Goal: Task Accomplishment & Management: Manage account settings

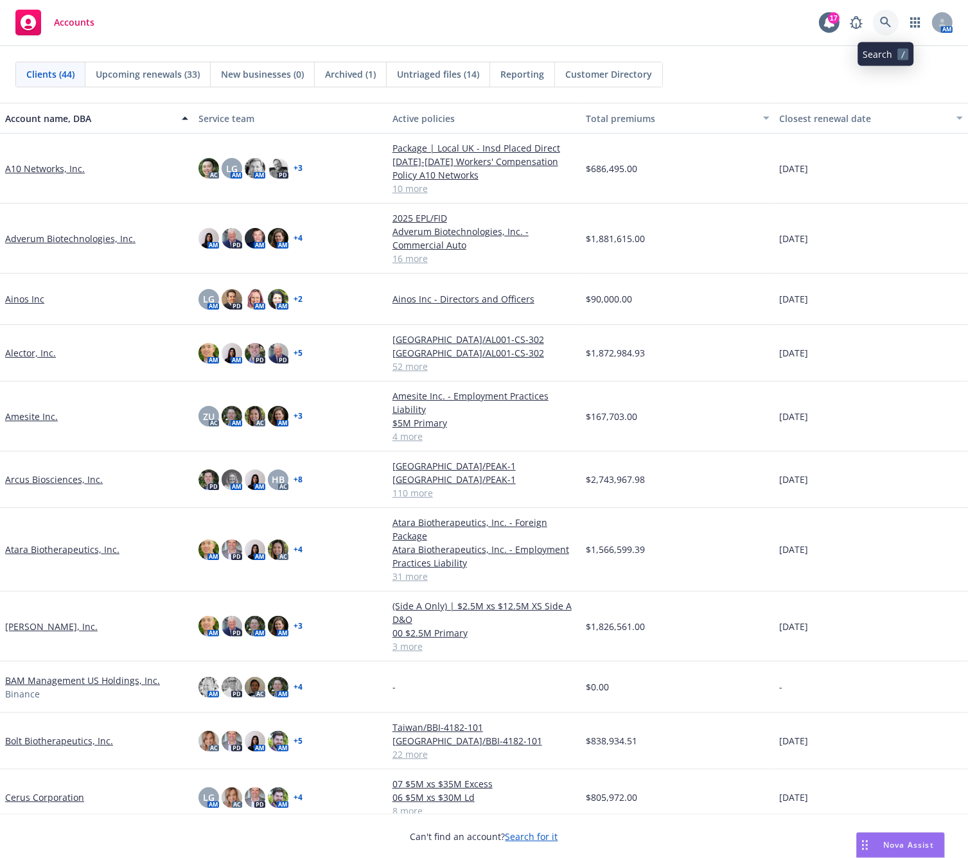
click at [888, 22] on icon at bounding box center [886, 23] width 12 height 12
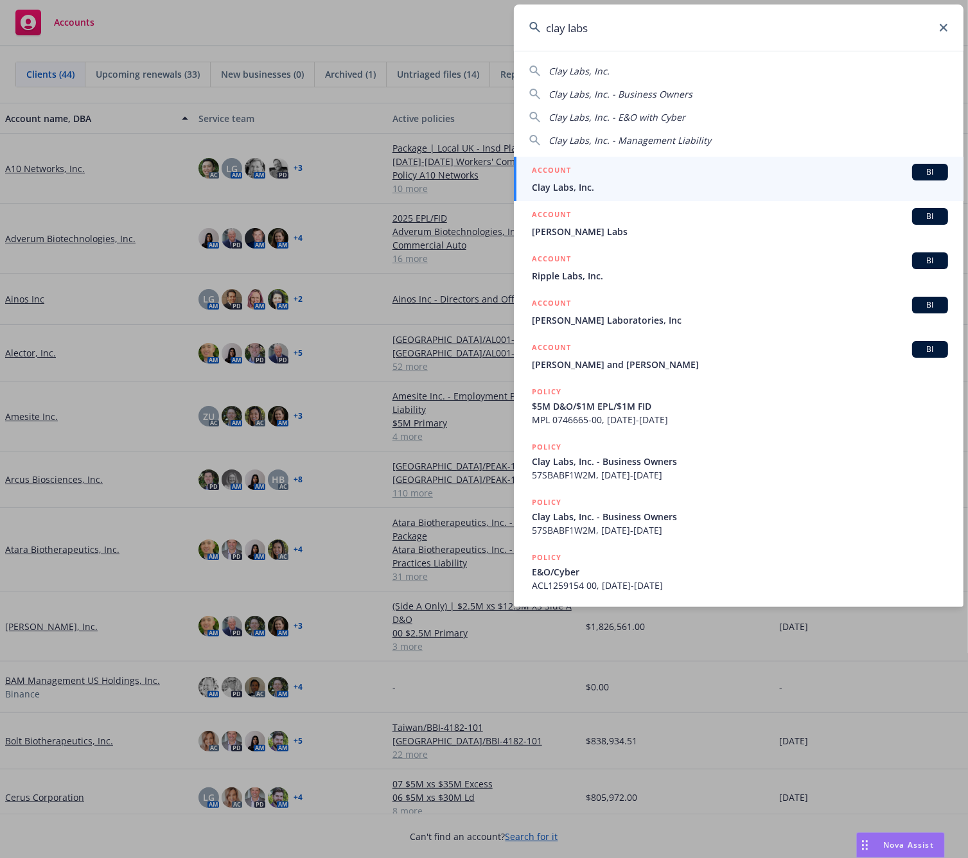
type input "clay labs"
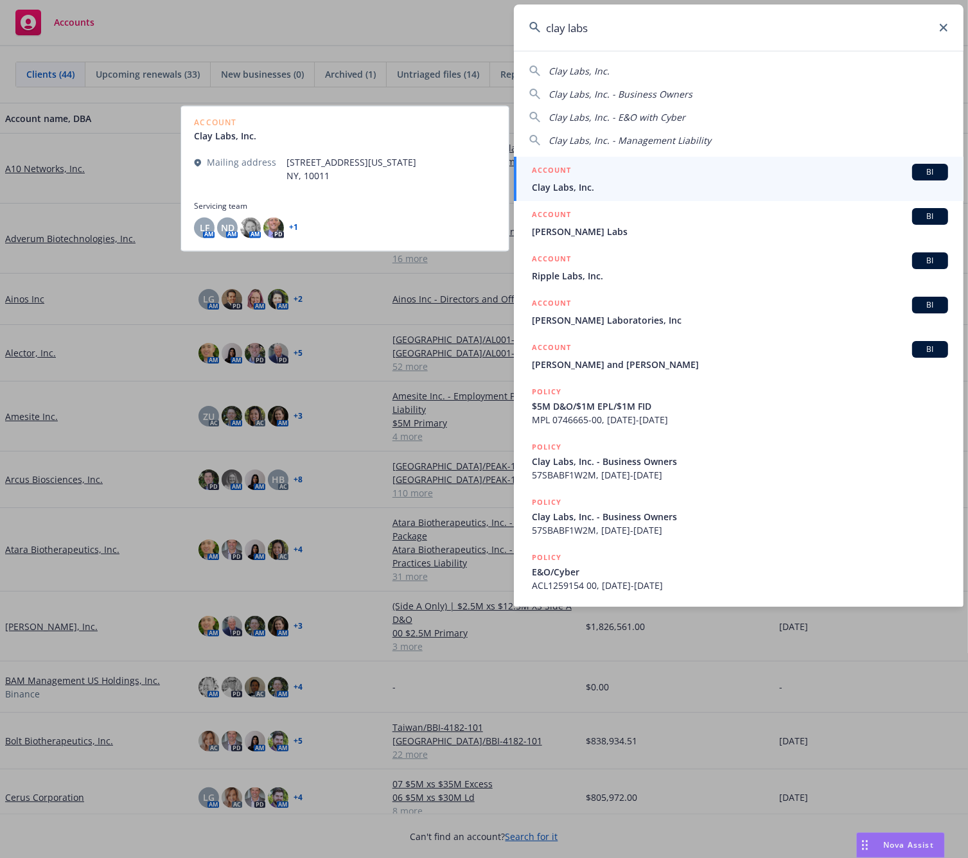
click at [570, 179] on div "ACCOUNT BI" at bounding box center [740, 172] width 416 height 17
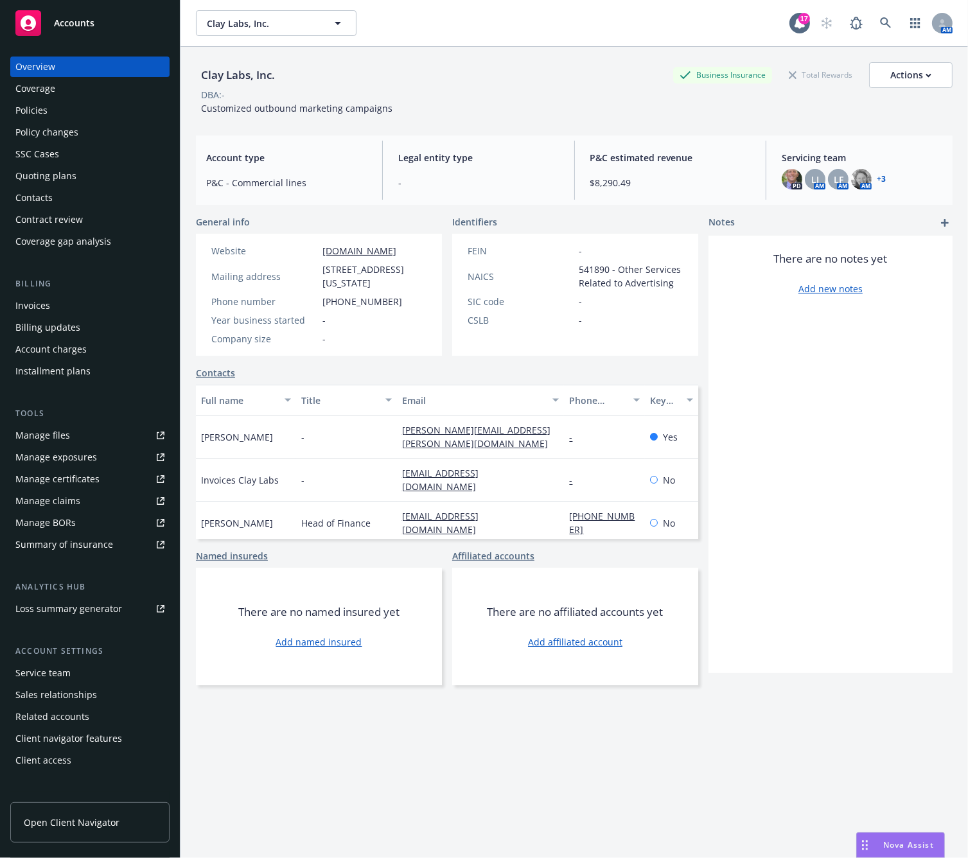
click at [33, 176] on div "Quoting plans" at bounding box center [45, 176] width 61 height 21
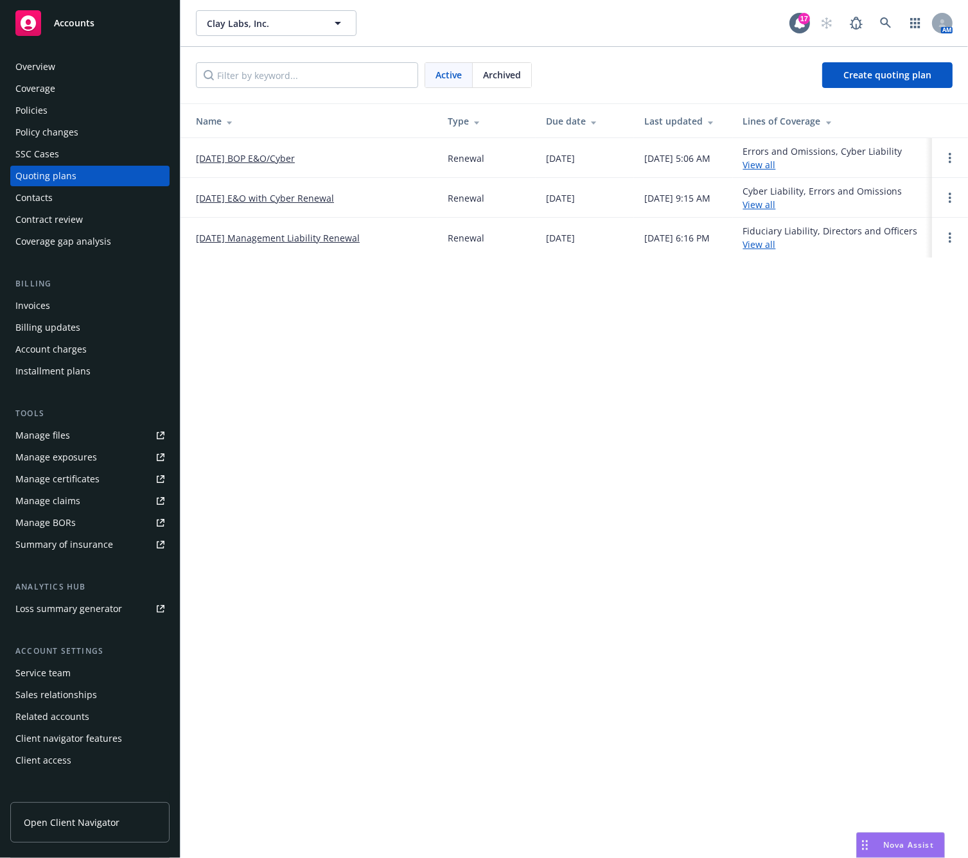
click at [254, 243] on link "[DATE] Management Liability Renewal" at bounding box center [278, 237] width 164 height 13
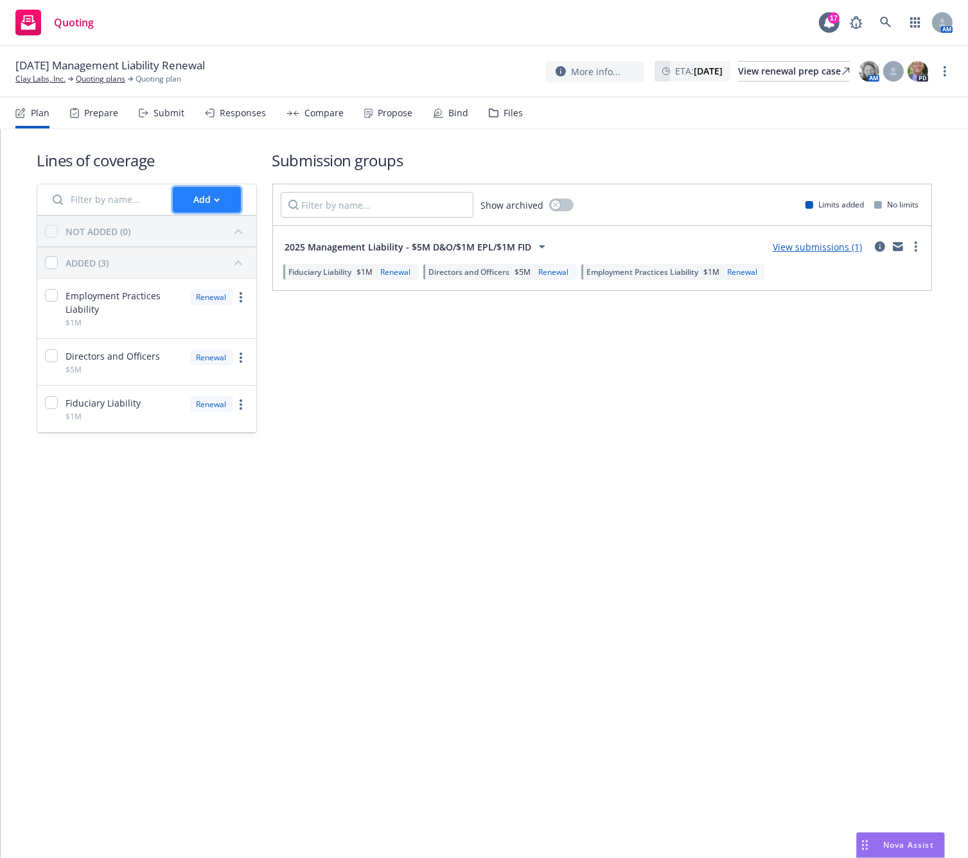
click at [198, 200] on div "Add" at bounding box center [207, 200] width 26 height 24
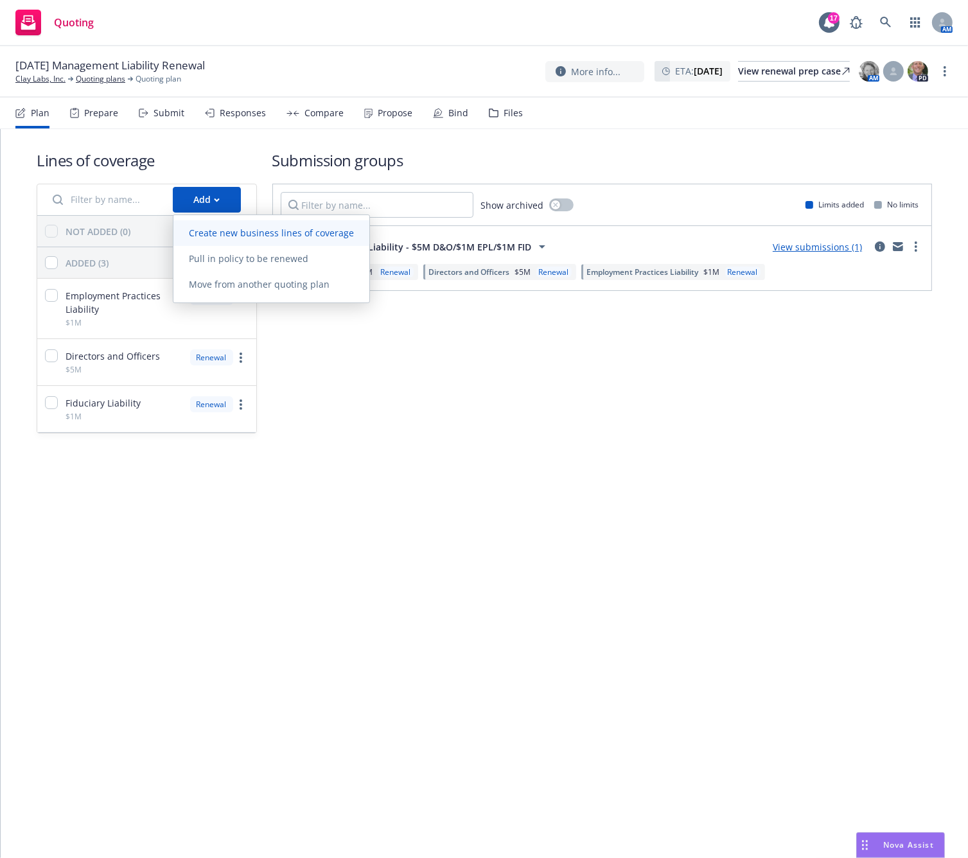
click at [238, 232] on span "Create new business lines of coverage" at bounding box center [271, 233] width 196 height 12
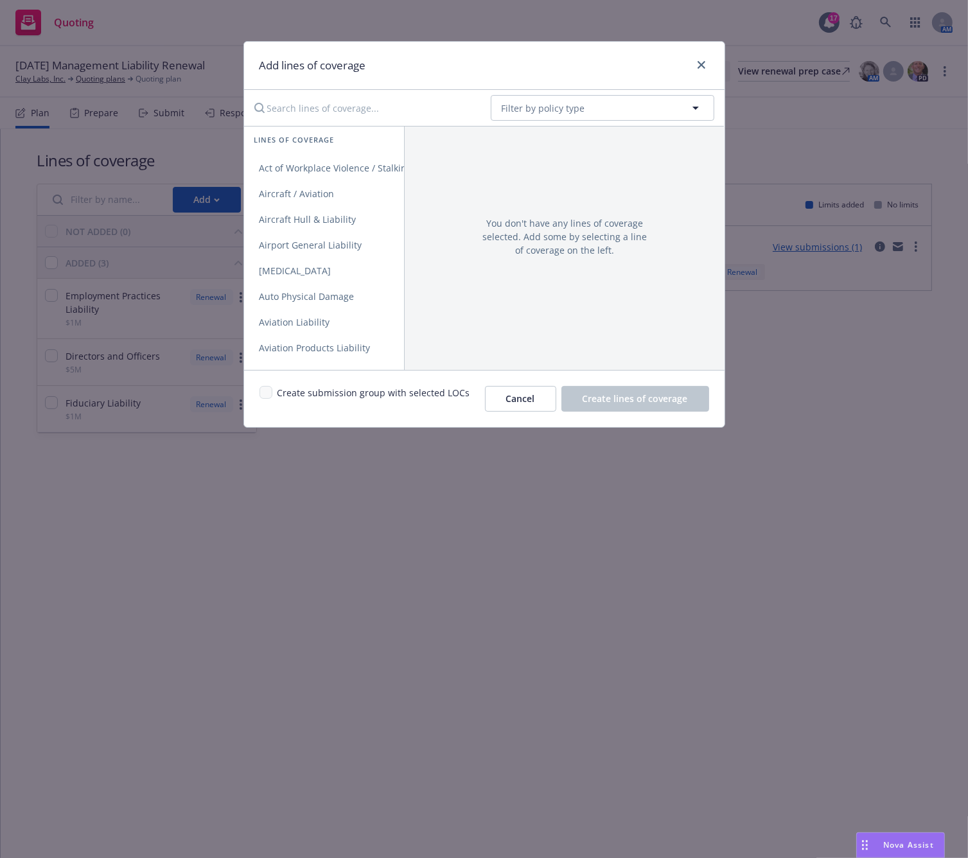
click at [306, 110] on input "Search lines of coverage..." at bounding box center [364, 108] width 234 height 26
type input "Crime"
click at [277, 163] on span "Crime" at bounding box center [272, 168] width 57 height 12
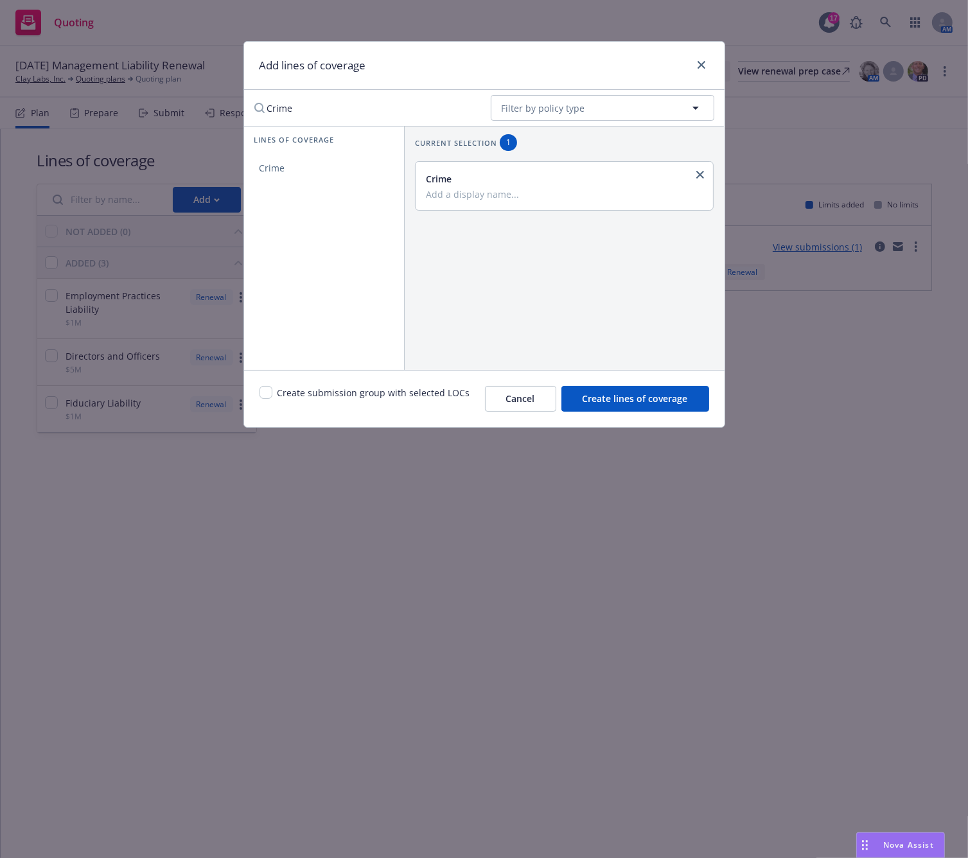
click at [442, 192] on input "Add a display name..." at bounding box center [563, 194] width 275 height 12
type input "S"
type input "$1M"
click at [642, 400] on span "Create lines of coverage" at bounding box center [635, 398] width 105 height 12
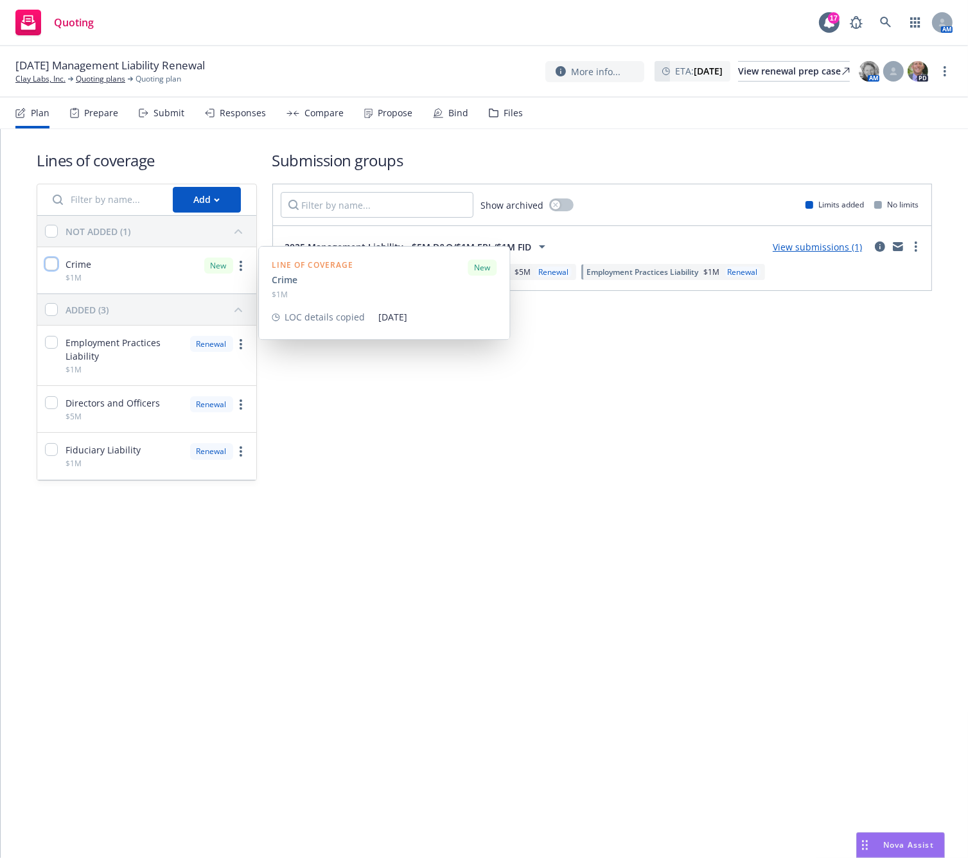
click at [52, 265] on input "checkbox" at bounding box center [51, 264] width 13 height 13
checkbox input "true"
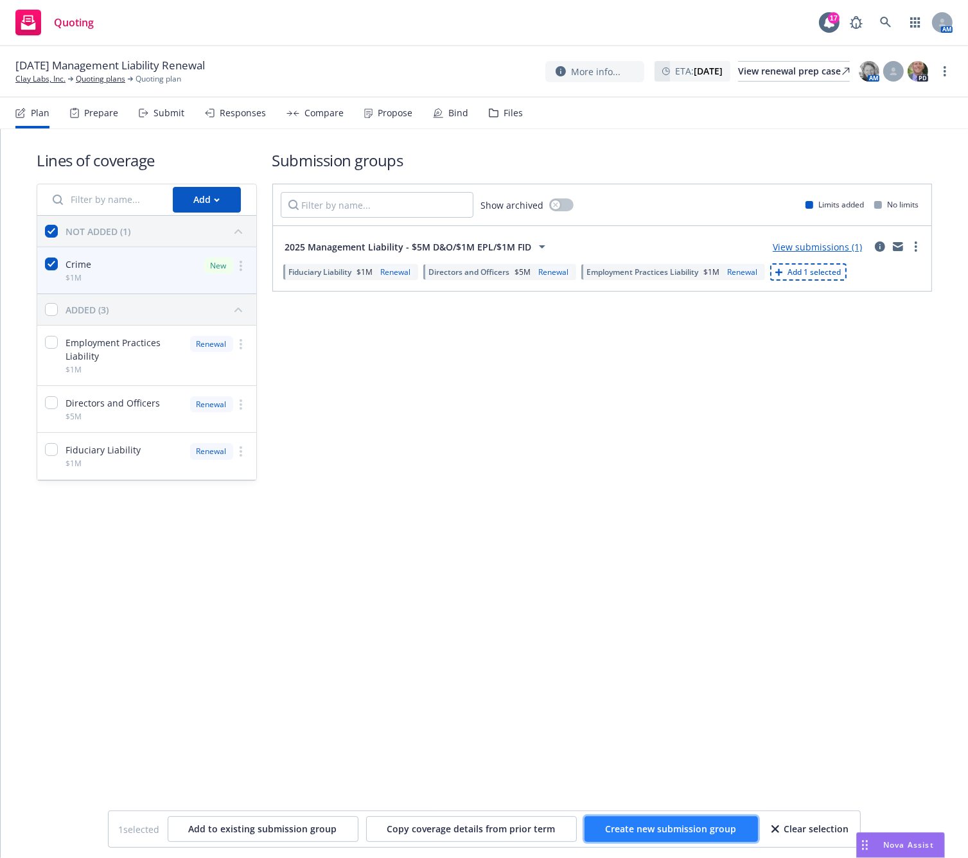
click at [710, 836] on button "Create new submission group" at bounding box center [671, 829] width 173 height 26
checkbox input "false"
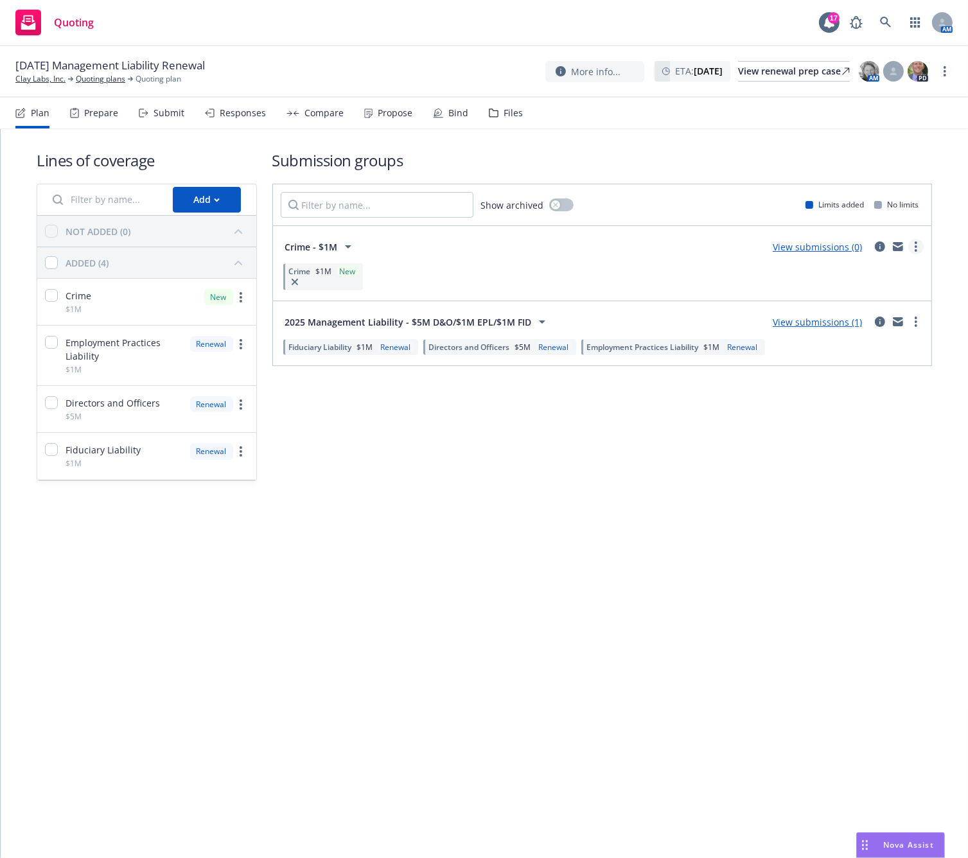
click at [919, 245] on link "more" at bounding box center [915, 246] width 15 height 15
click at [858, 273] on span "View more details" at bounding box center [841, 277] width 107 height 12
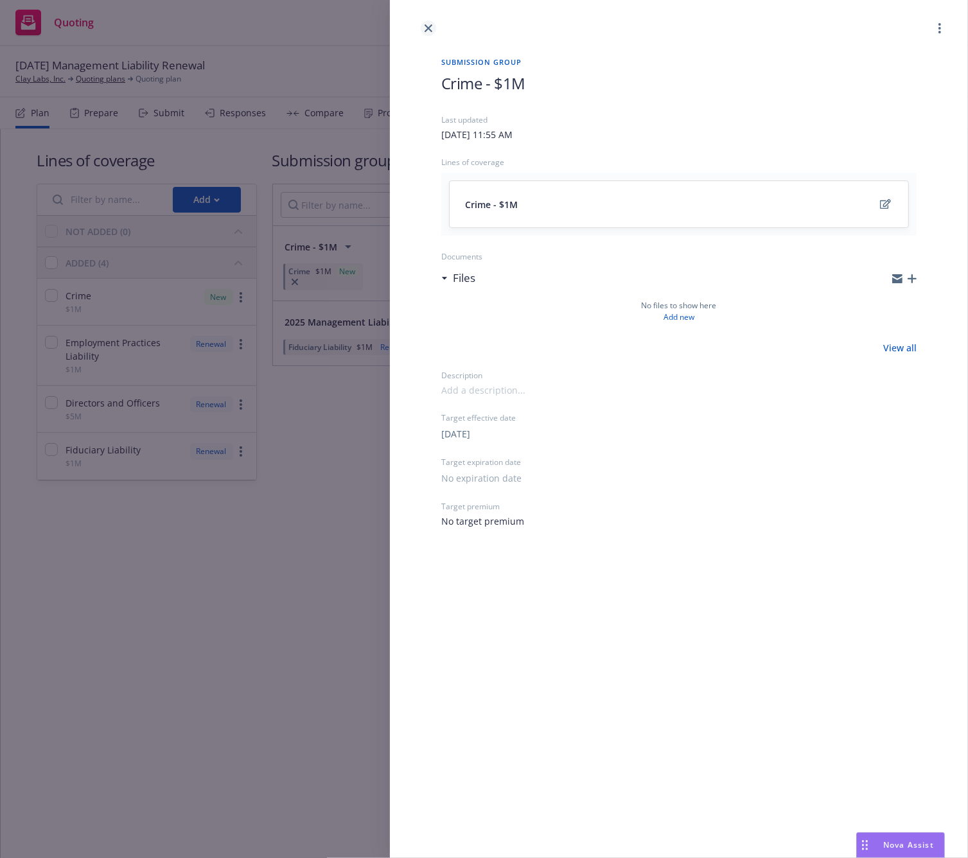
click at [434, 33] on link "close" at bounding box center [428, 28] width 15 height 15
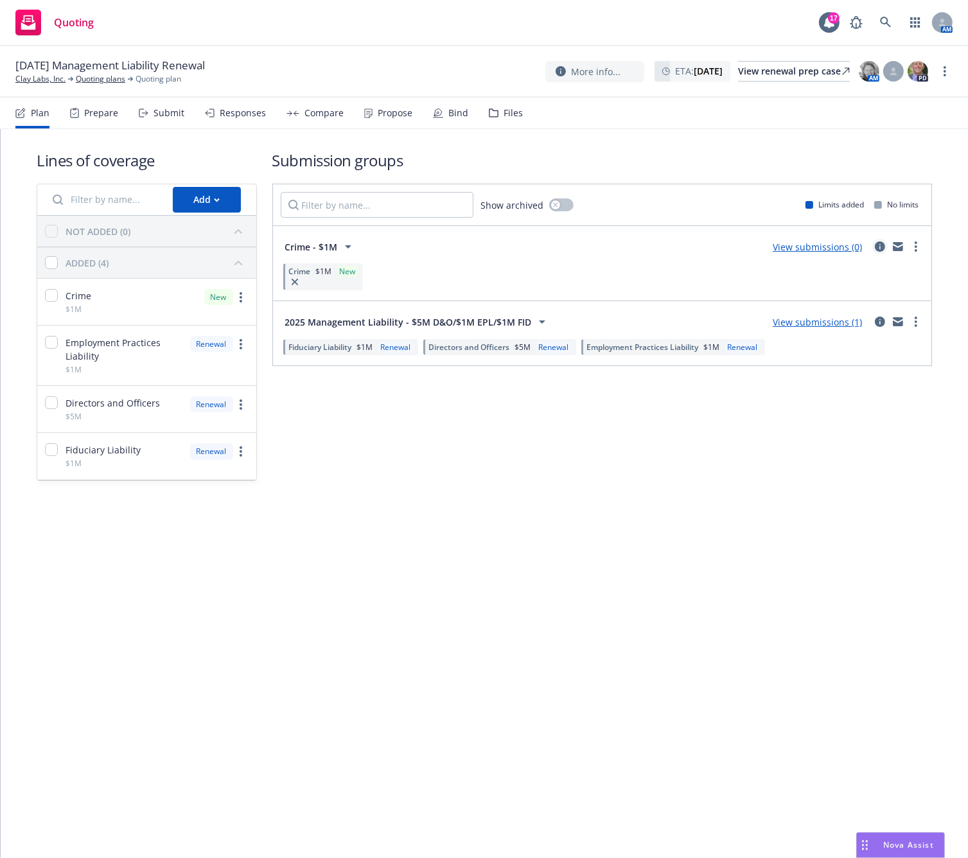
click at [876, 248] on icon "circleInformation" at bounding box center [880, 247] width 10 height 10
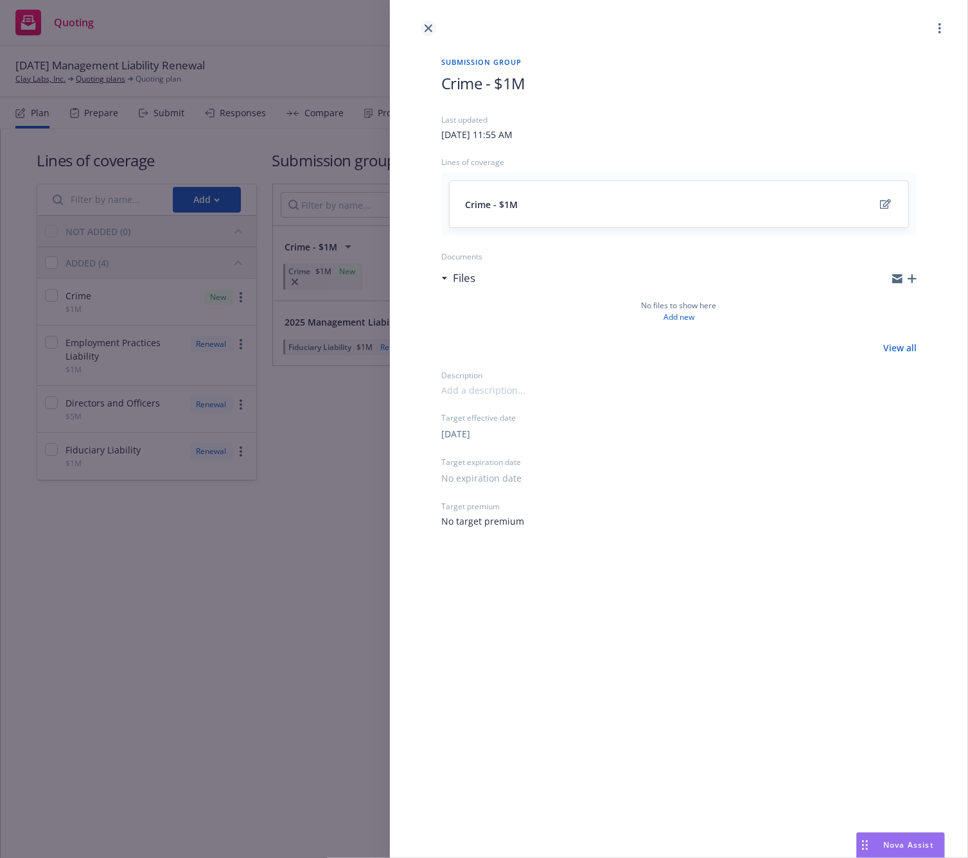
click at [432, 30] on link "close" at bounding box center [428, 28] width 15 height 15
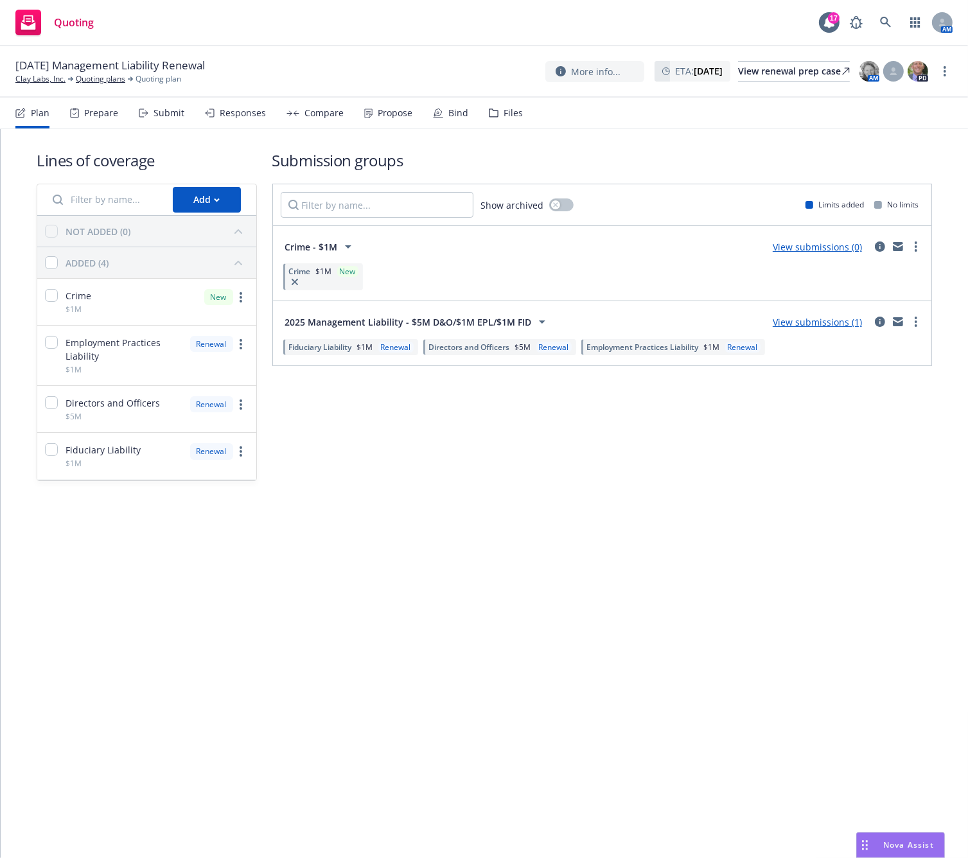
click at [604, 636] on div "Lines of coverage Add NOT ADDED (0) ADDED (4) Crime $1M New Employment Practice…" at bounding box center [484, 493] width 967 height 729
click at [847, 322] on link "View submissions (1)" at bounding box center [817, 322] width 89 height 12
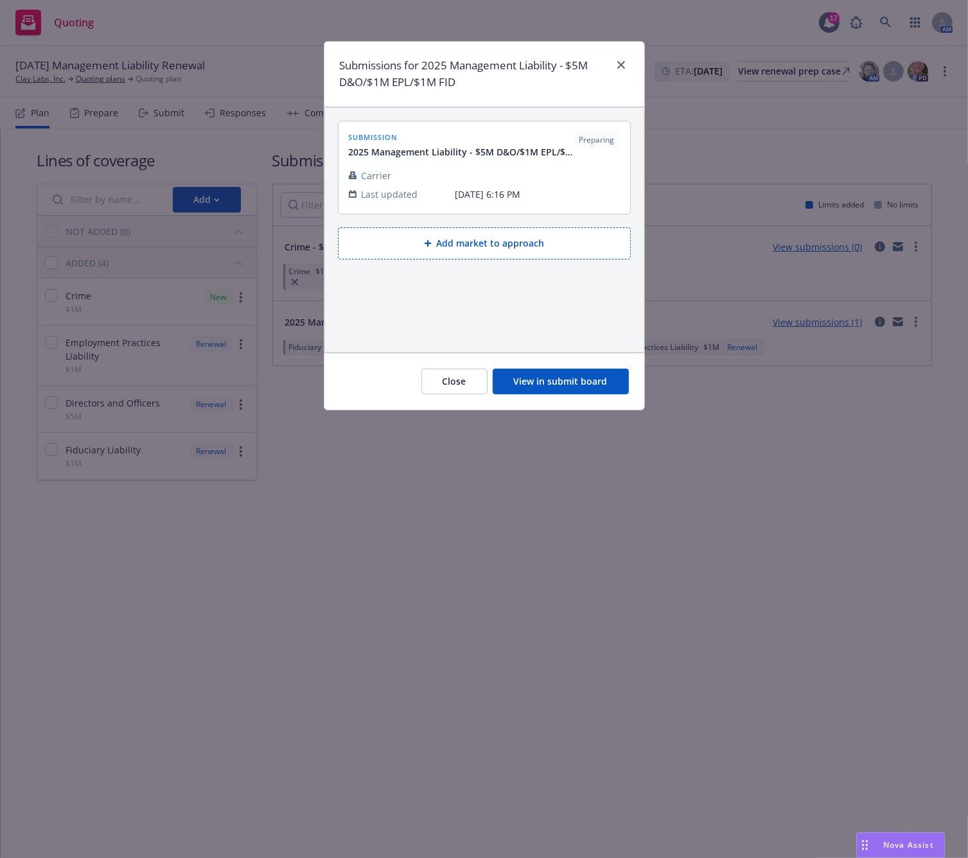
click at [568, 378] on button "View in submit board" at bounding box center [561, 382] width 136 height 26
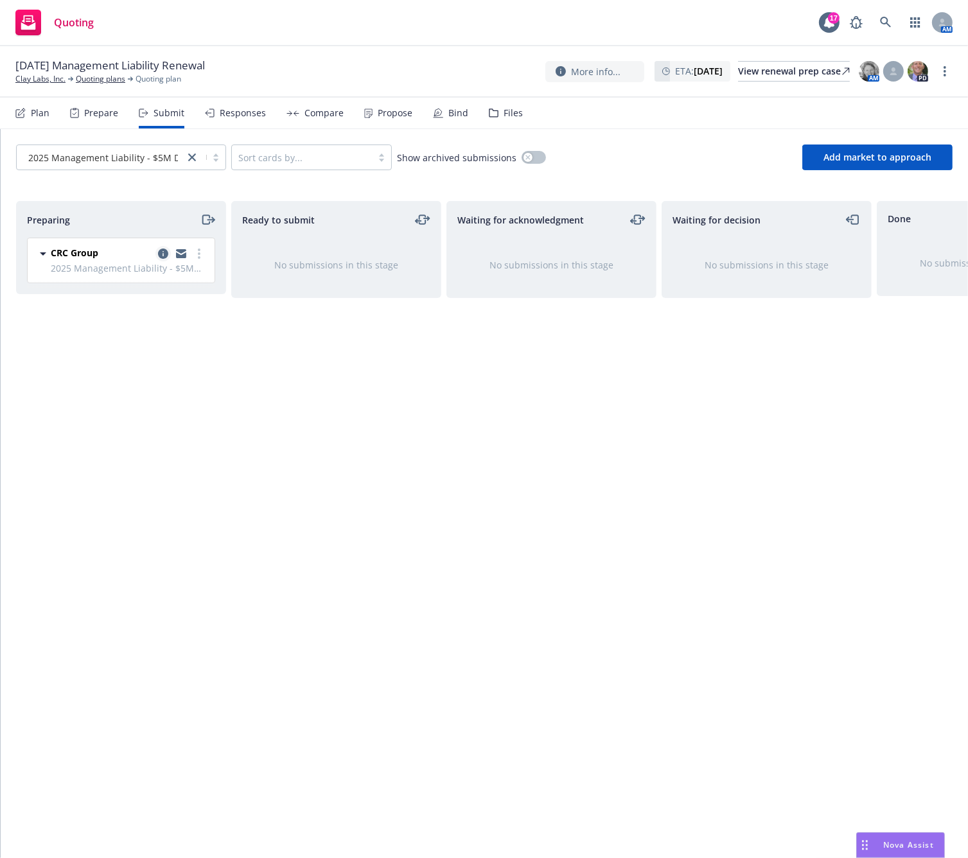
click at [158, 247] on link "copy logging email" at bounding box center [162, 253] width 15 height 15
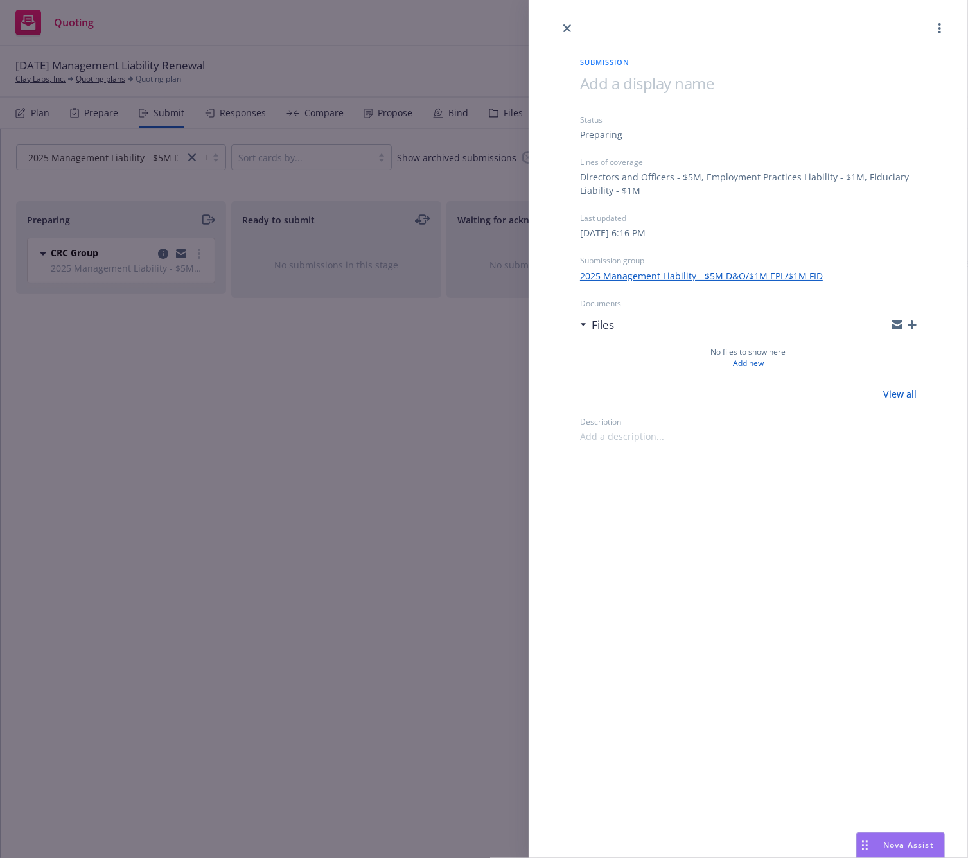
click at [628, 84] on span at bounding box center [647, 83] width 134 height 21
click at [568, 27] on icon "close" at bounding box center [567, 28] width 8 height 8
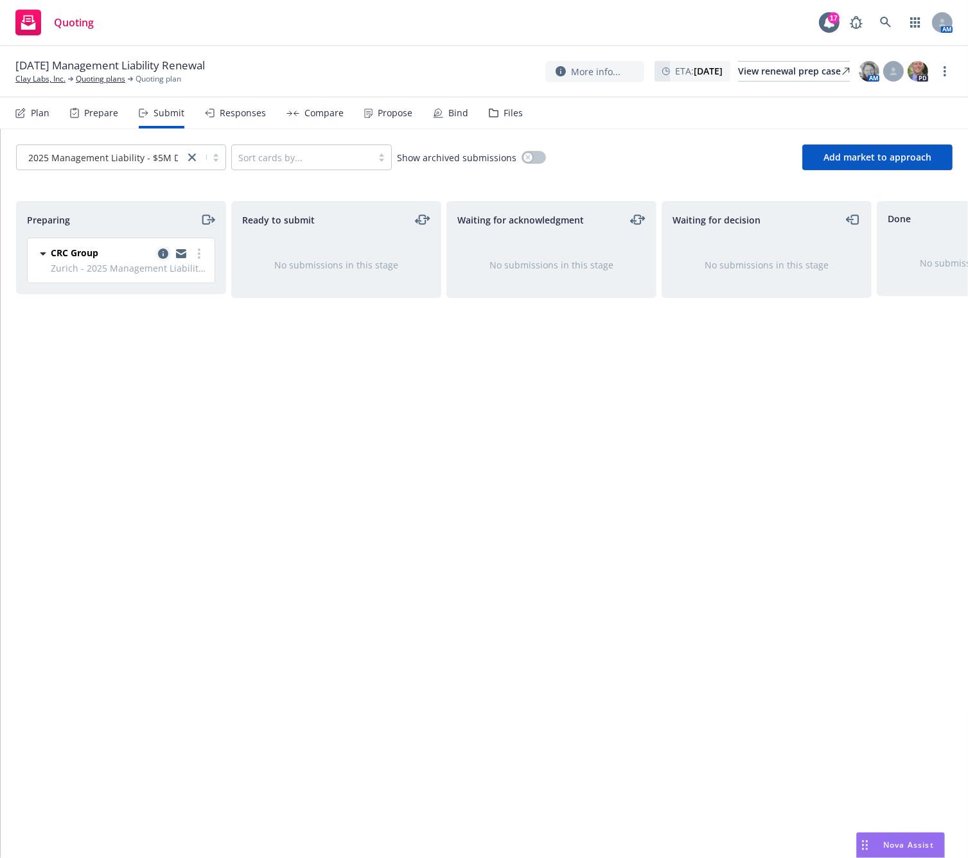
click at [167, 259] on link "copy logging email" at bounding box center [162, 253] width 15 height 15
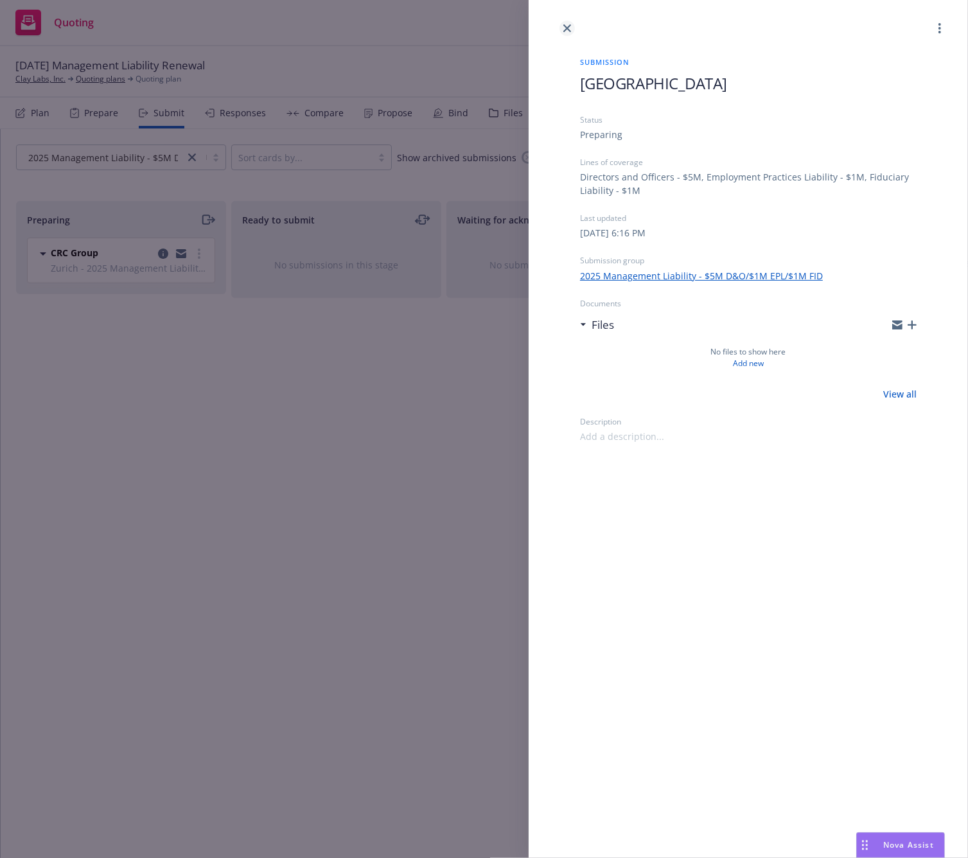
click at [568, 35] on link "close" at bounding box center [567, 28] width 15 height 15
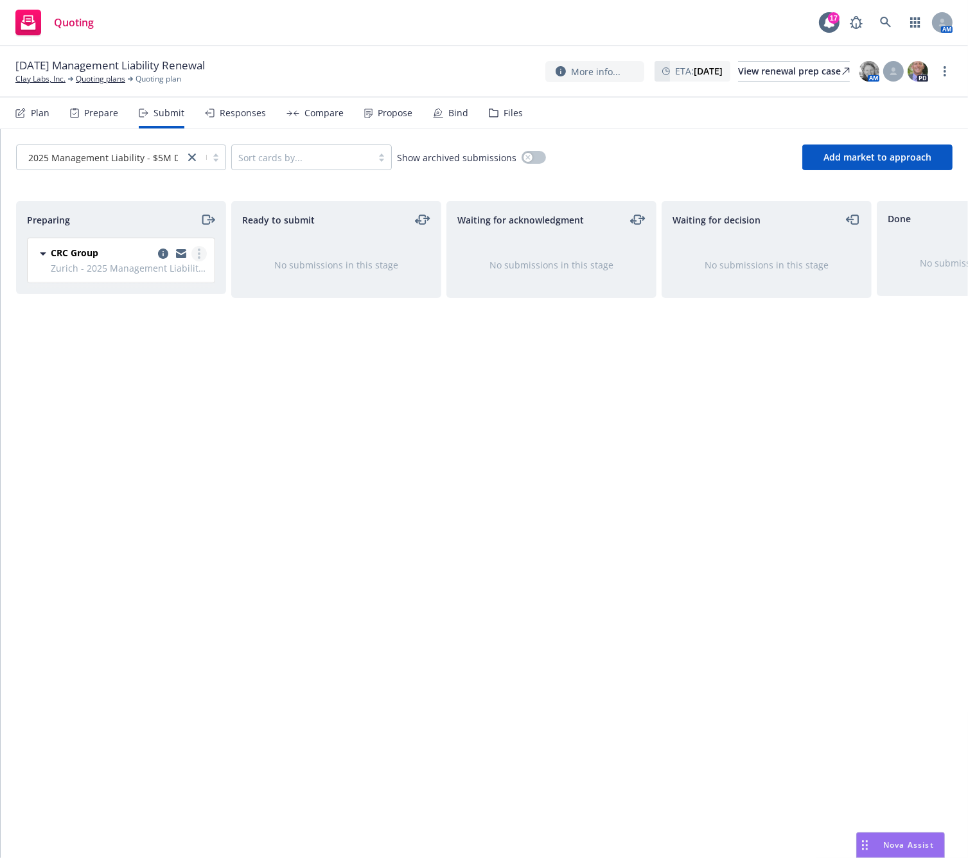
click at [200, 254] on circle "more" at bounding box center [199, 253] width 3 height 3
click at [173, 282] on span "Complete preparation" at bounding box center [141, 279] width 126 height 12
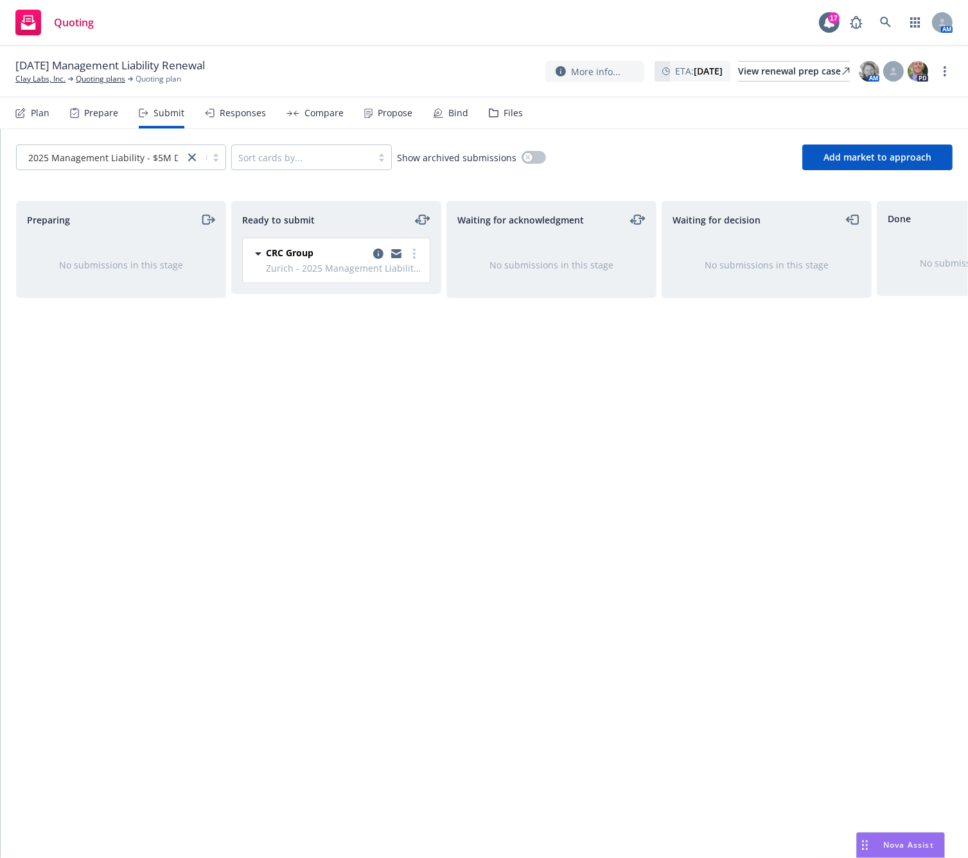
click at [409, 260] on div at bounding box center [396, 253] width 51 height 15
click at [410, 257] on link "more" at bounding box center [414, 253] width 15 height 15
click at [384, 282] on span "Submit to underwriter" at bounding box center [356, 279] width 127 height 12
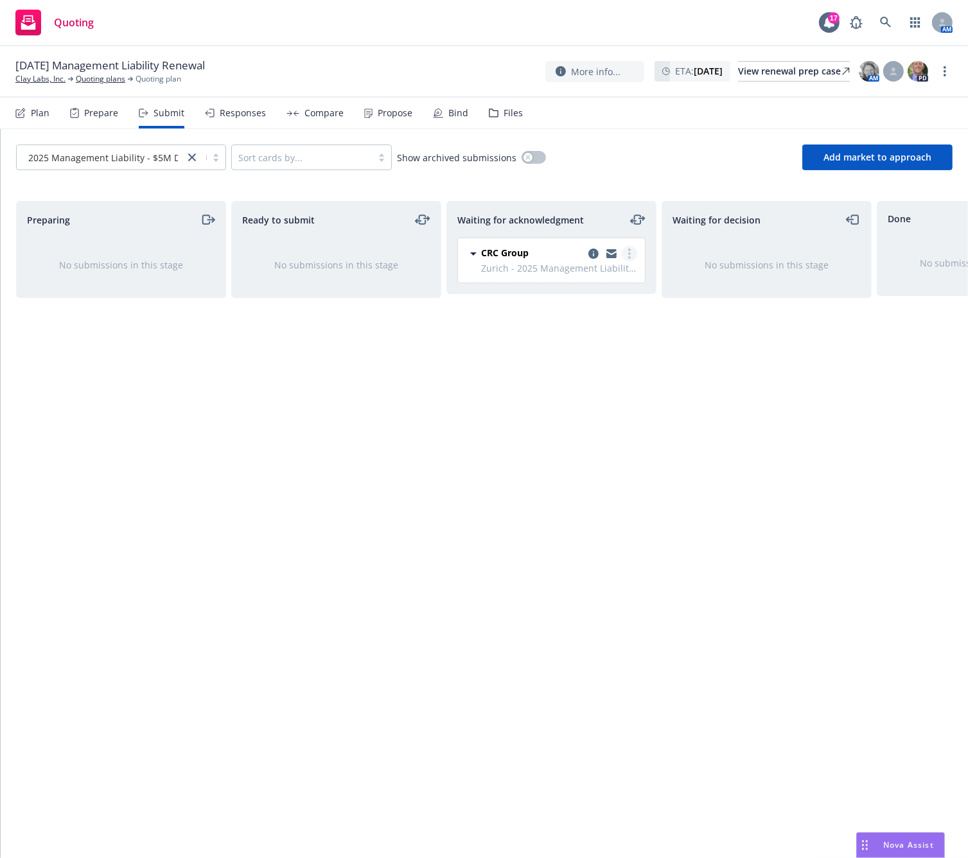
click at [630, 260] on link "more" at bounding box center [629, 253] width 15 height 15
click at [587, 310] on span "Move back one step" at bounding box center [567, 305] width 116 height 12
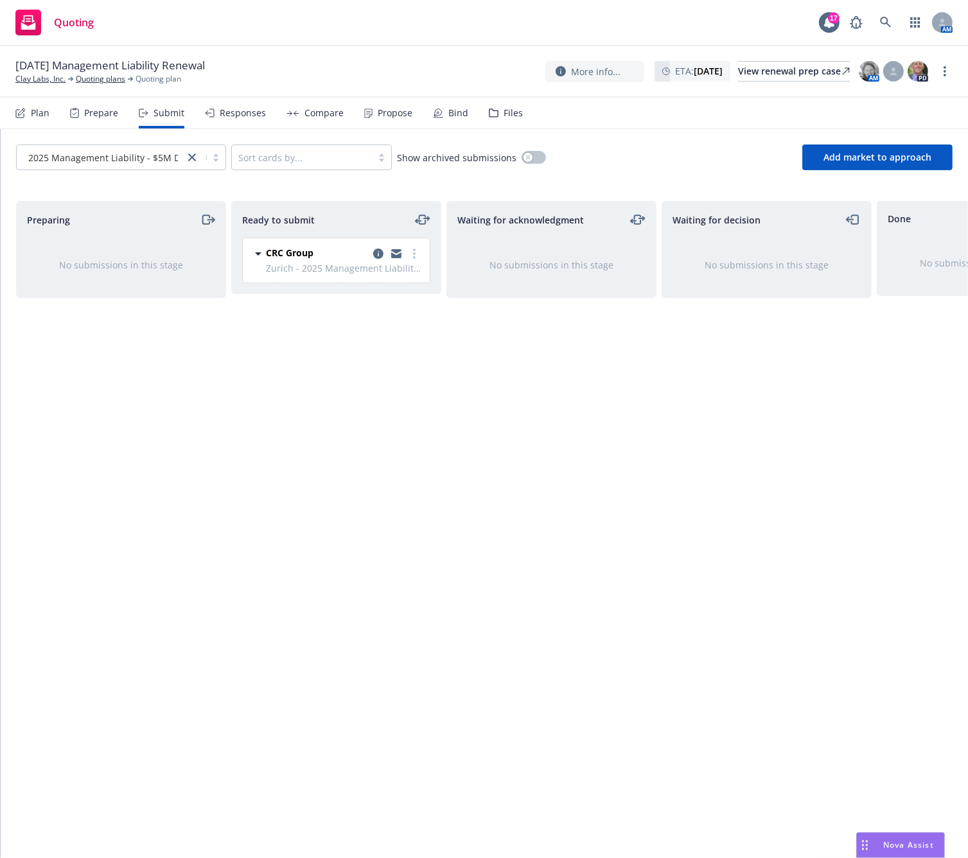
click at [396, 263] on span "Zurich - 2025 Management Liability - $5M D&O/$1M EPL/$1M FID" at bounding box center [344, 267] width 156 height 13
click at [391, 259] on div at bounding box center [396, 253] width 51 height 15
click at [378, 249] on icon "copy logging email" at bounding box center [378, 254] width 10 height 10
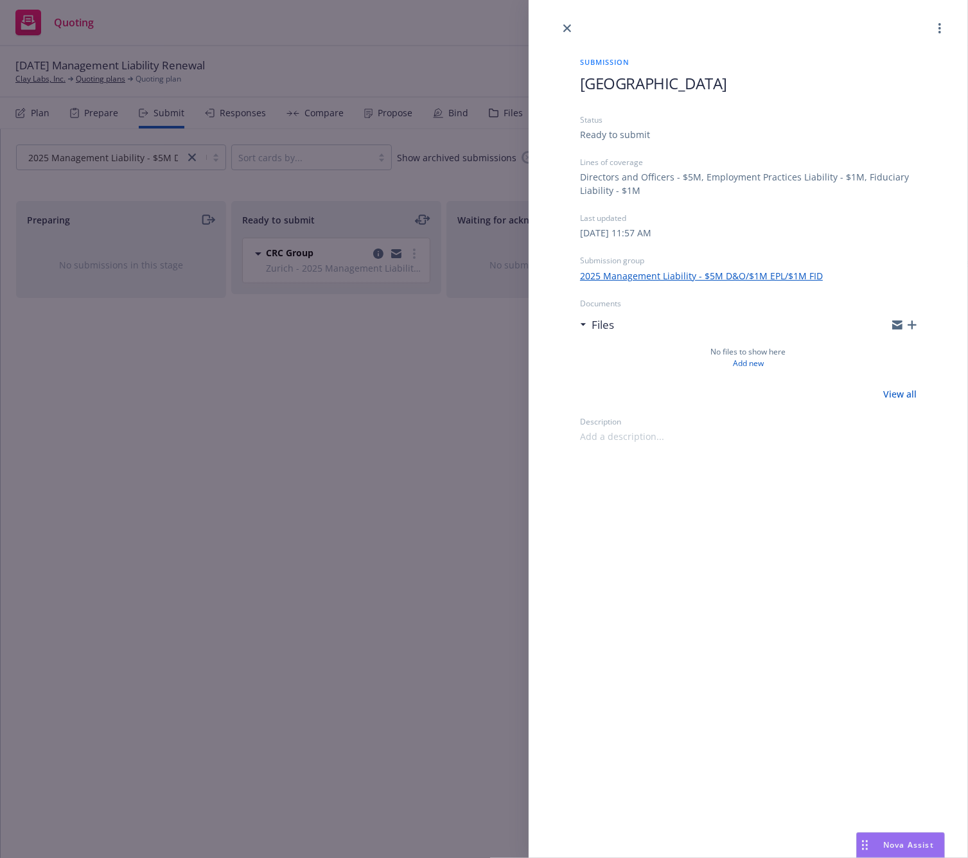
click at [913, 330] on div "Files" at bounding box center [748, 325] width 337 height 27
click at [913, 328] on icon "button" at bounding box center [912, 325] width 9 height 9
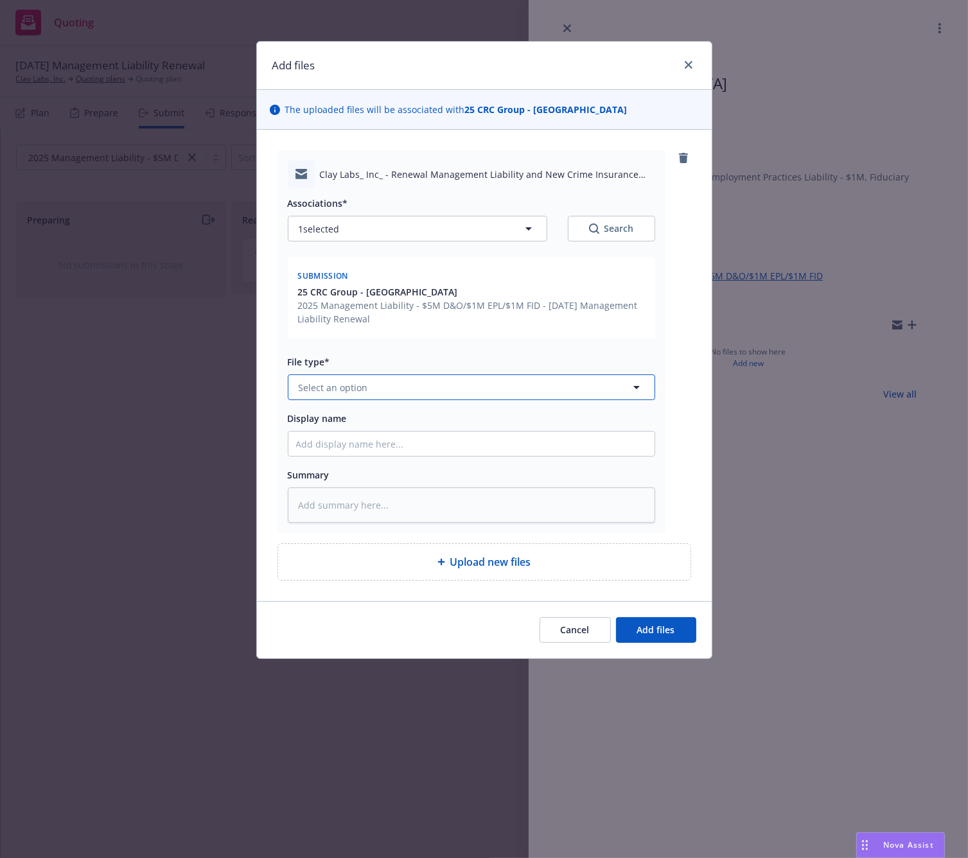
click at [560, 385] on button "Select an option" at bounding box center [471, 388] width 367 height 26
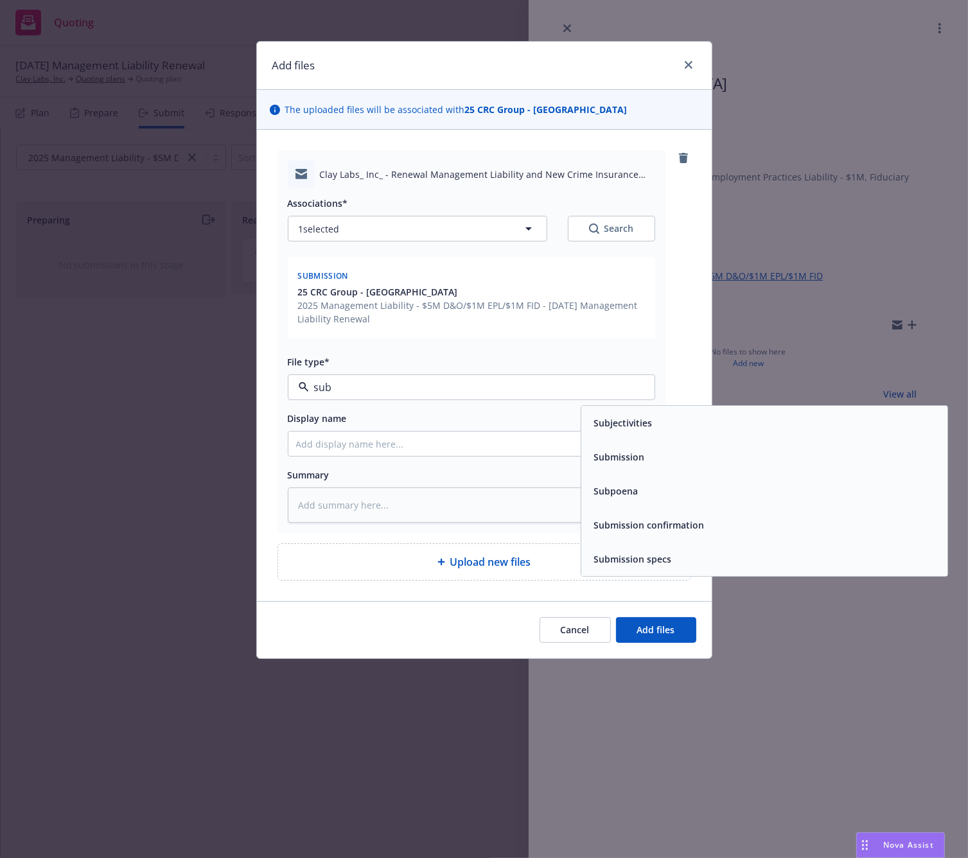
type input "subm"
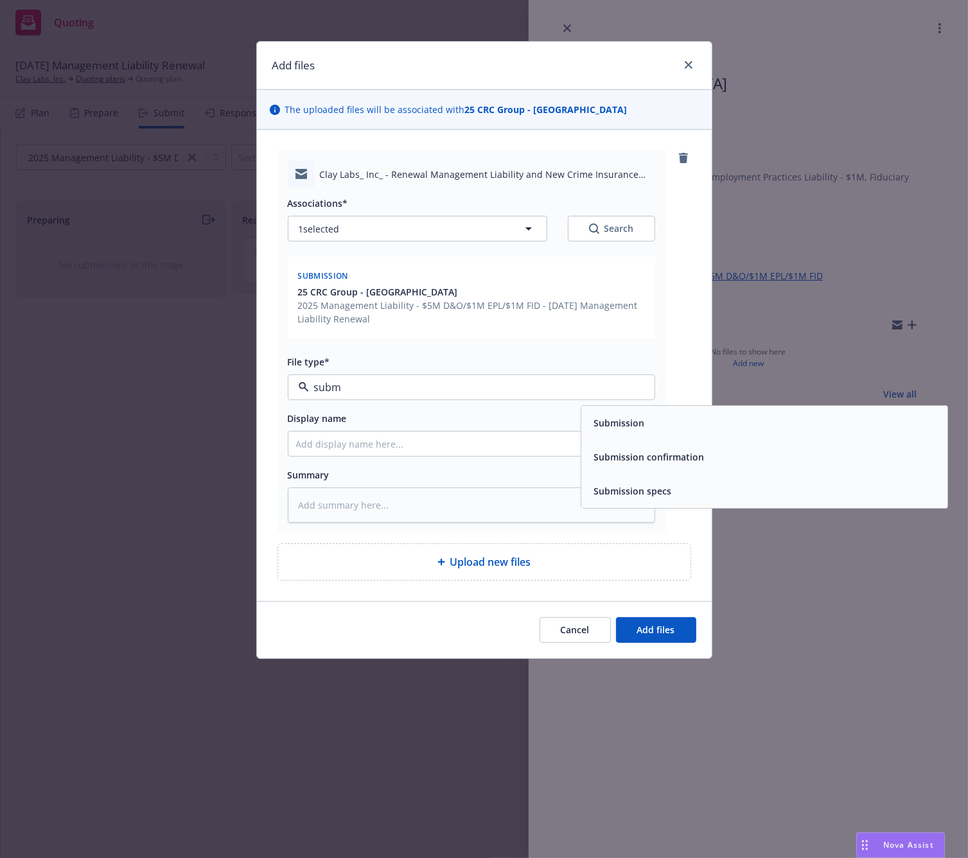
click at [604, 427] on span "Submission" at bounding box center [619, 422] width 51 height 13
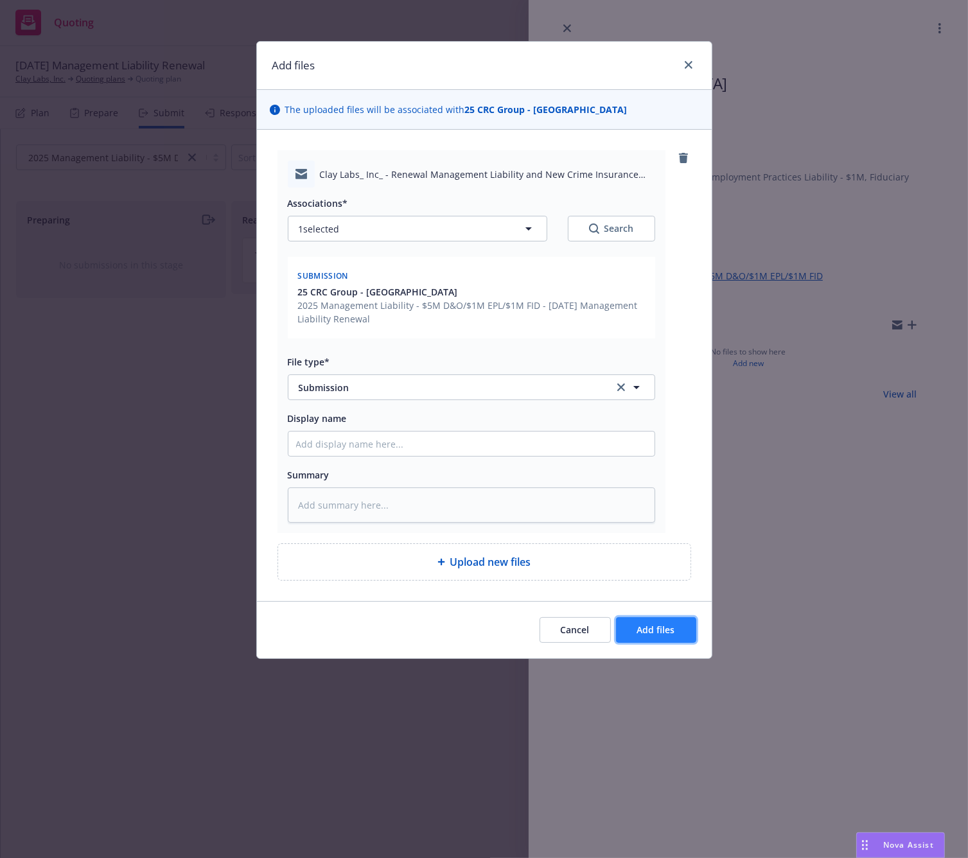
click at [664, 627] on span "Add files" at bounding box center [656, 630] width 38 height 12
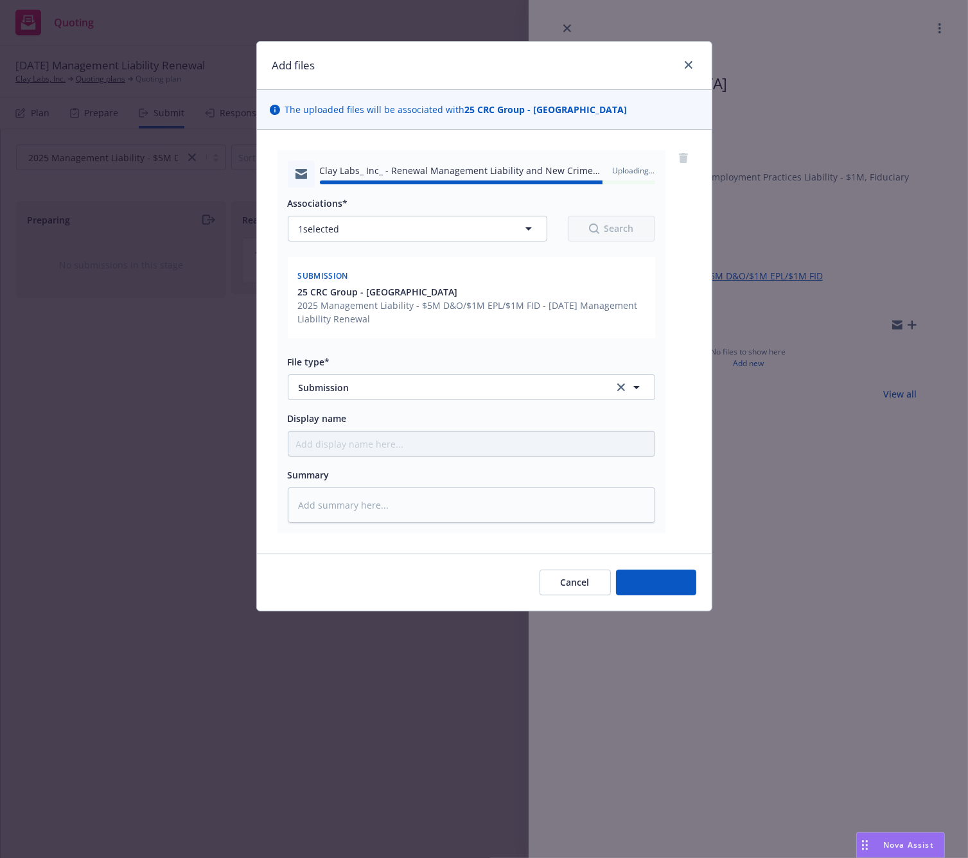
type textarea "x"
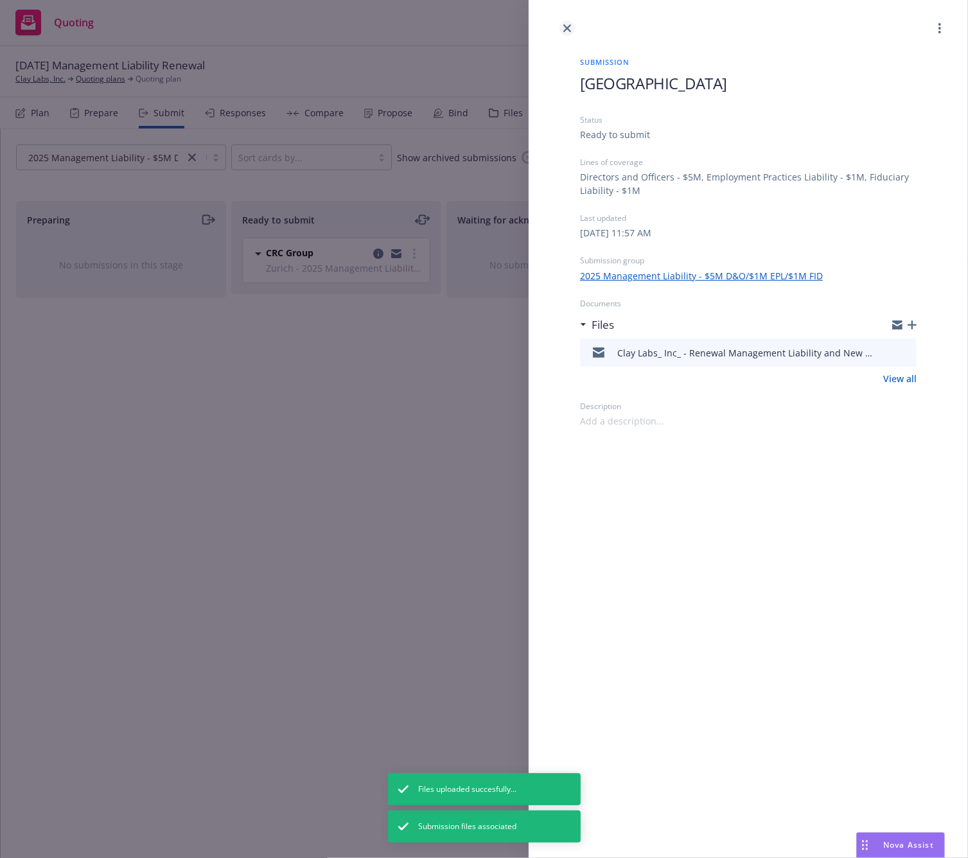
click at [567, 21] on link "close" at bounding box center [567, 28] width 15 height 15
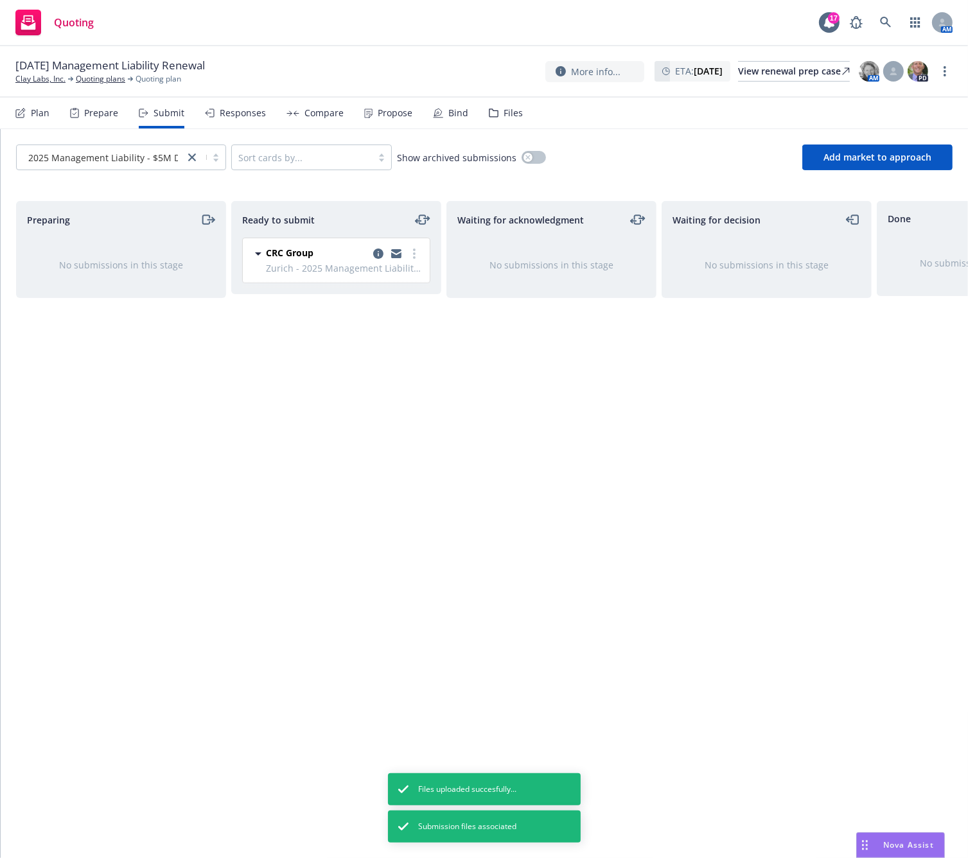
drag, startPoint x: 256, startPoint y: 459, endPoint x: 263, endPoint y: 457, distance: 6.9
click at [260, 459] on div "Ready to submit CRC Group Zurich - 2025 Management Liability - $5M D&O/$1M EPL/…" at bounding box center [336, 516] width 210 height 630
click at [414, 260] on link "more" at bounding box center [414, 253] width 15 height 15
click at [398, 284] on span "Submit to underwriter" at bounding box center [356, 279] width 127 height 12
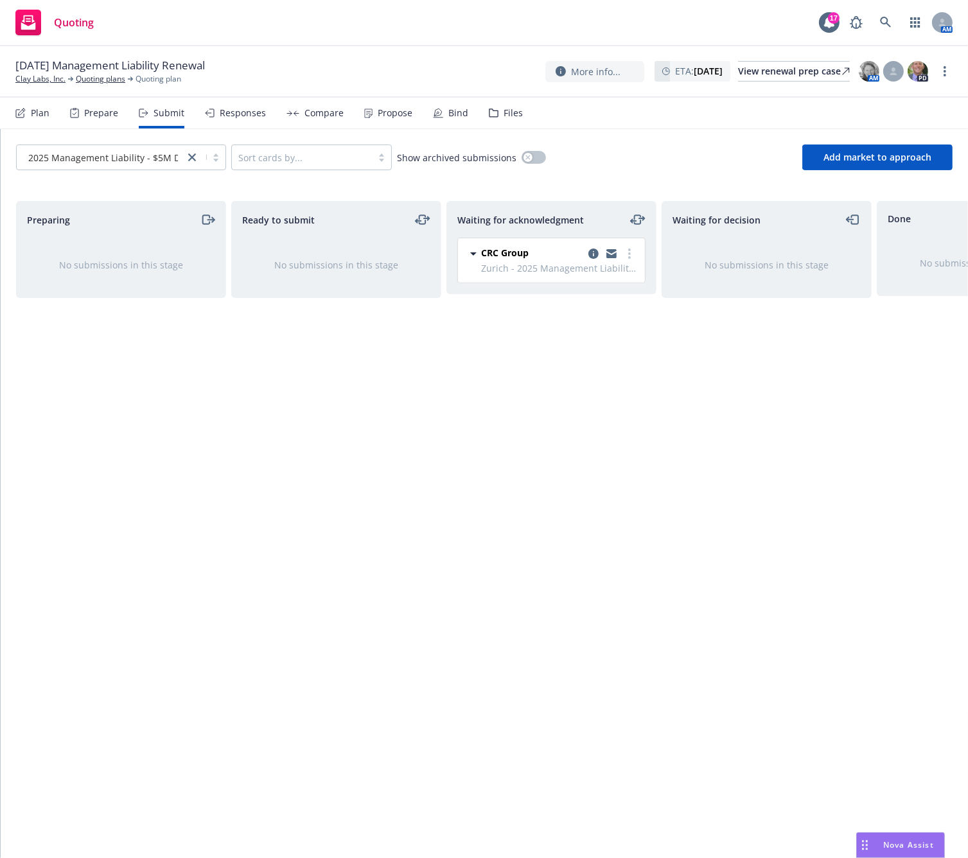
click at [732, 430] on div "Waiting for decision No submissions in this stage" at bounding box center [767, 516] width 210 height 630
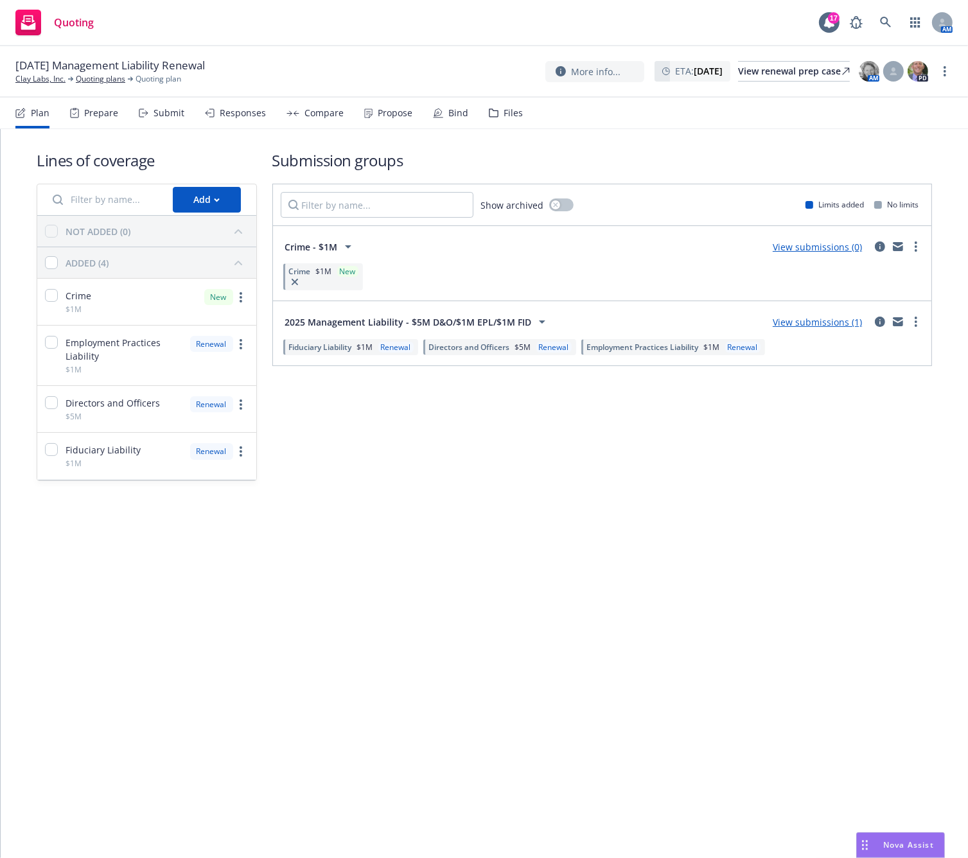
click at [811, 245] on link "View submissions (0)" at bounding box center [817, 247] width 89 height 12
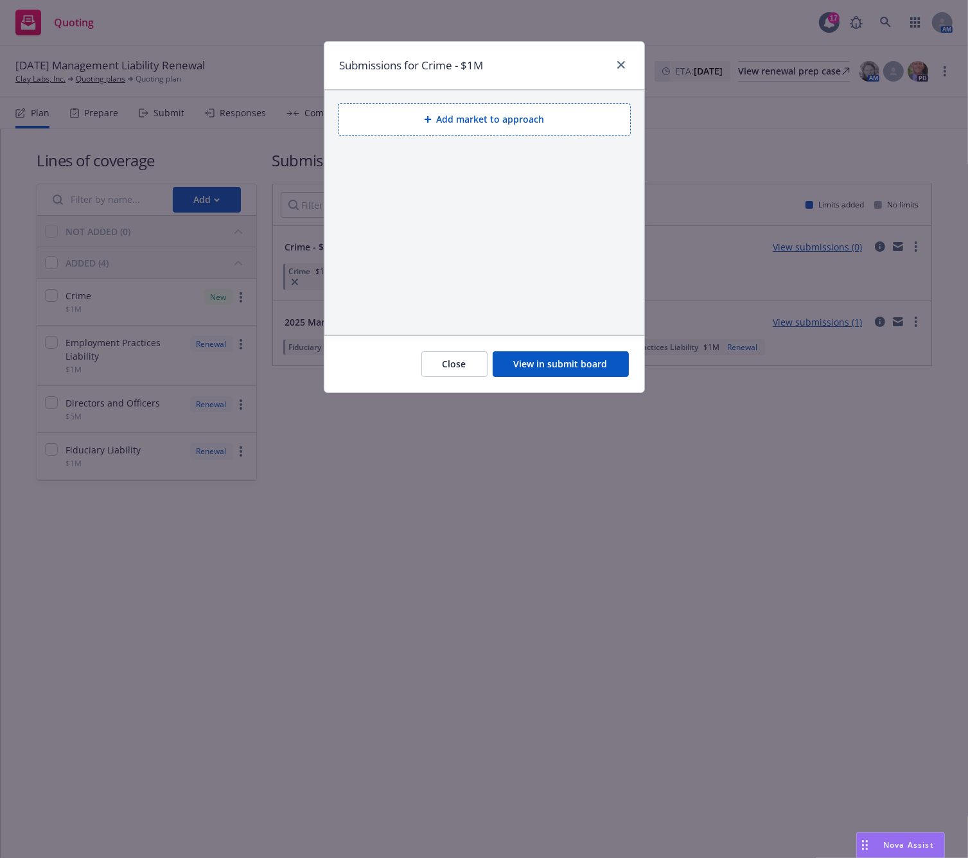
click at [473, 116] on button "Add market to approach" at bounding box center [484, 119] width 293 height 32
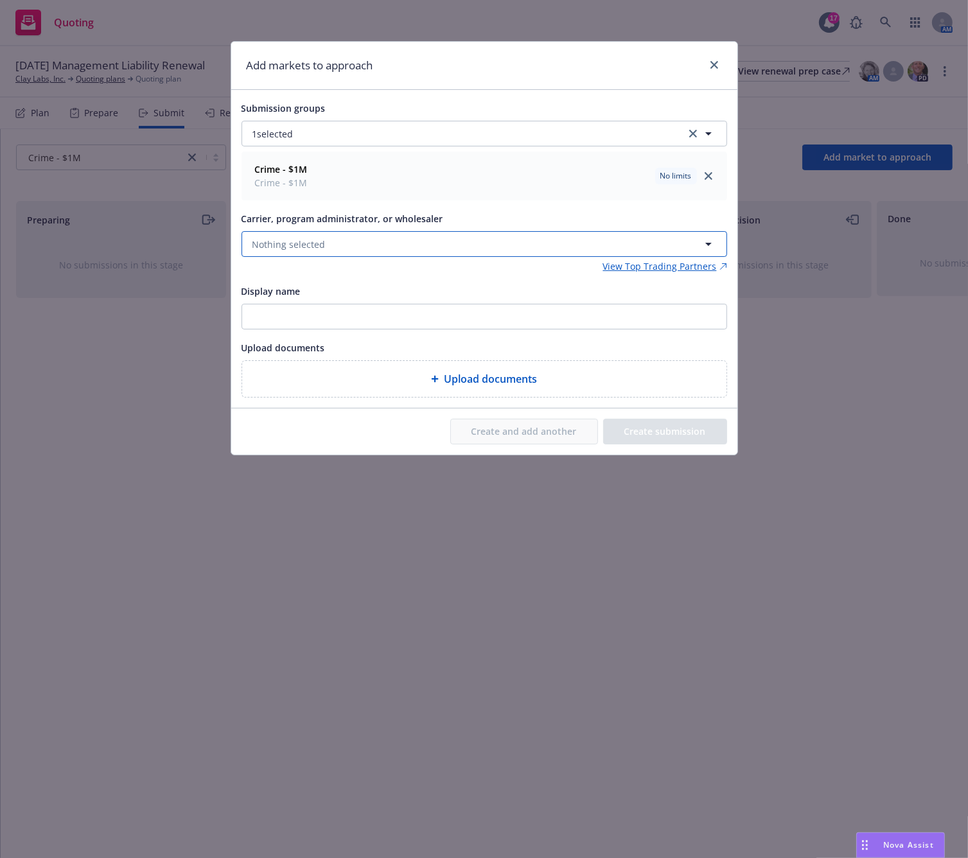
click at [444, 233] on button "Nothing selected" at bounding box center [485, 244] width 486 height 26
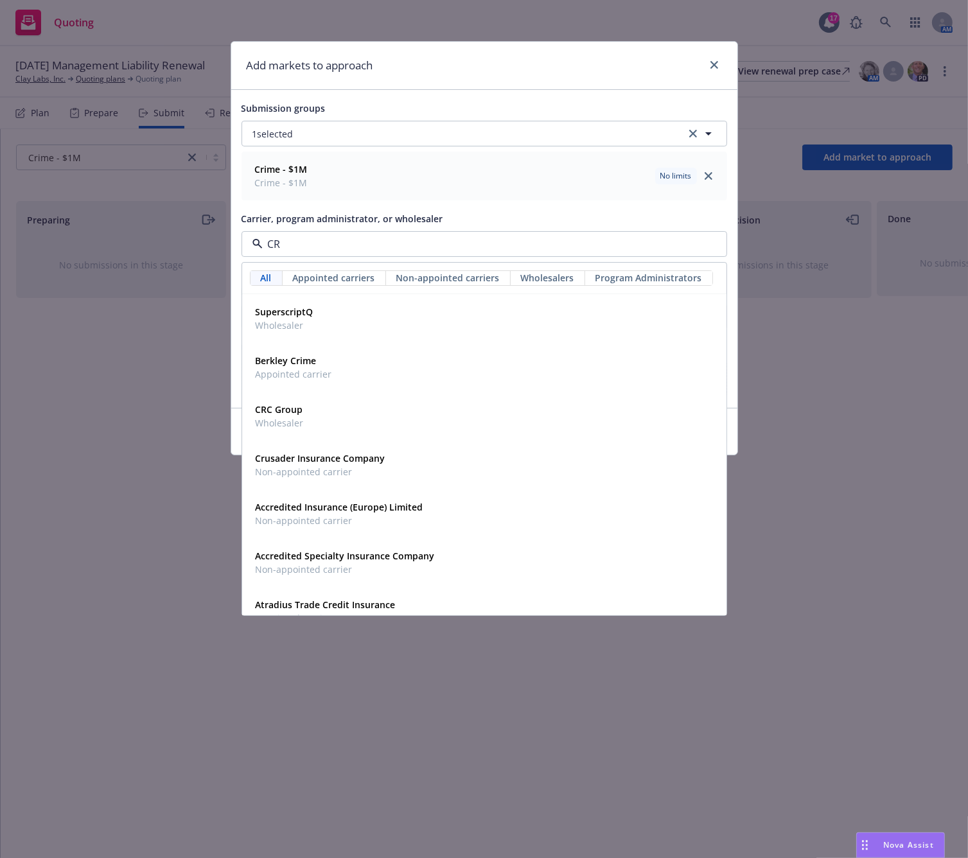
type input "CRC"
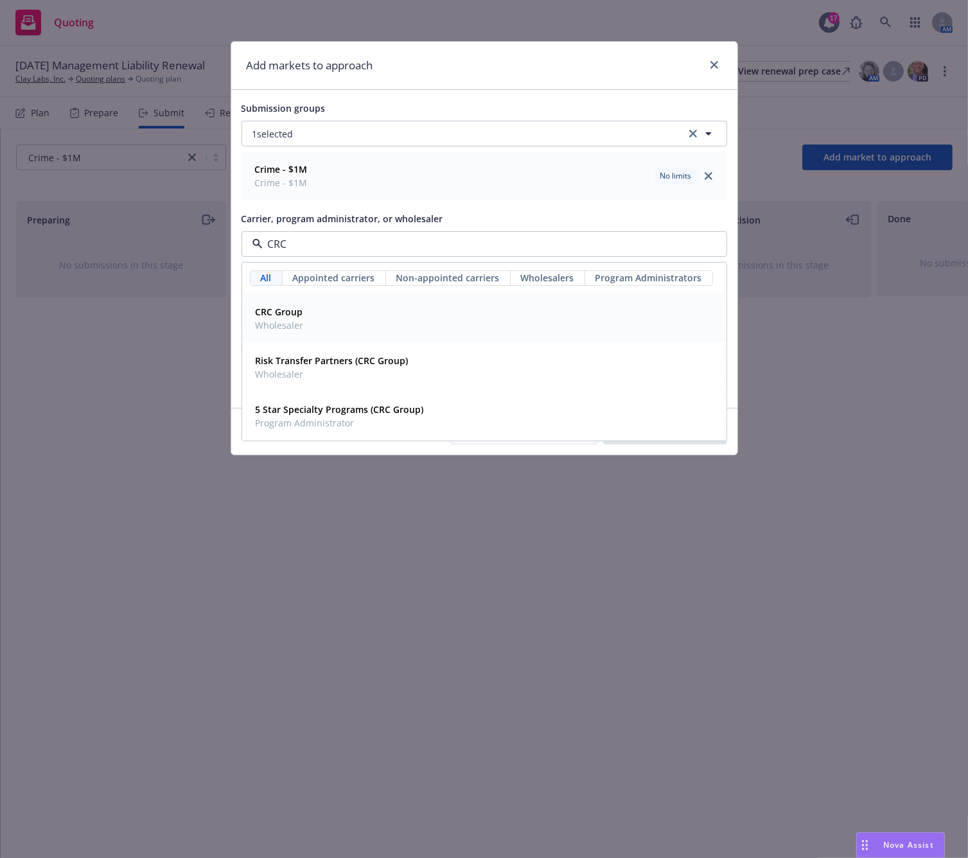
click at [288, 308] on strong "CRC Group" at bounding box center [280, 312] width 48 height 12
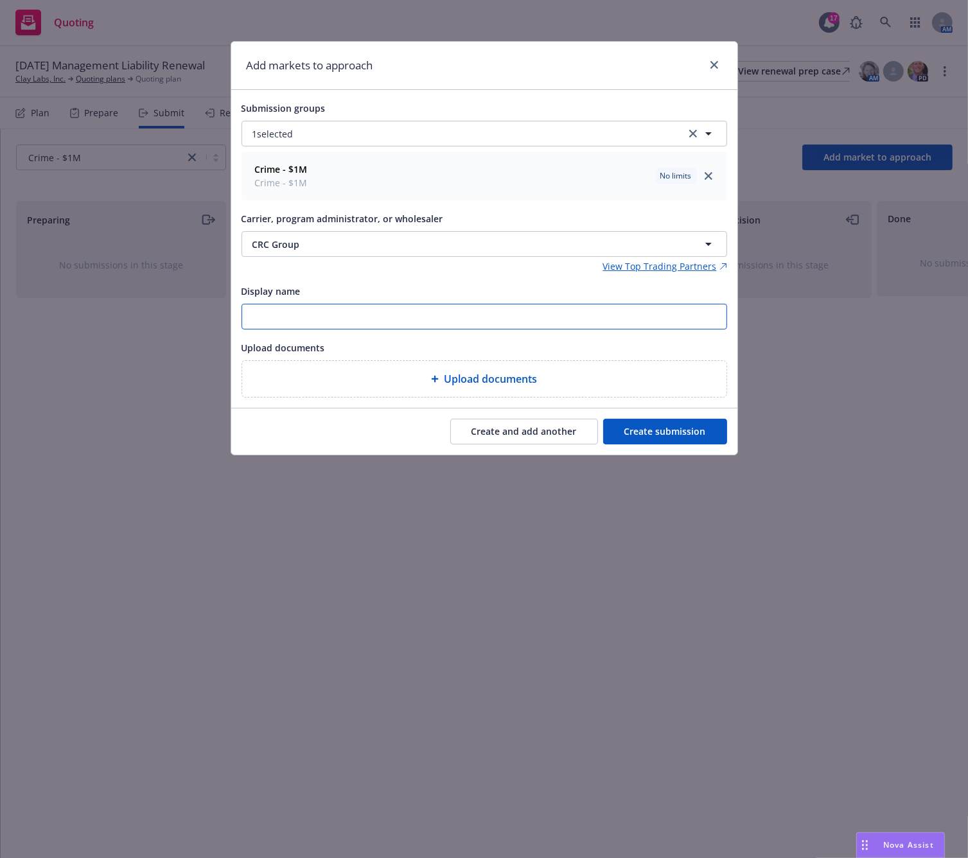
click at [287, 318] on input "Display name" at bounding box center [484, 316] width 484 height 24
click at [315, 323] on input "Zurich" at bounding box center [484, 316] width 484 height 24
type input "Zurich"
type textarea "x"
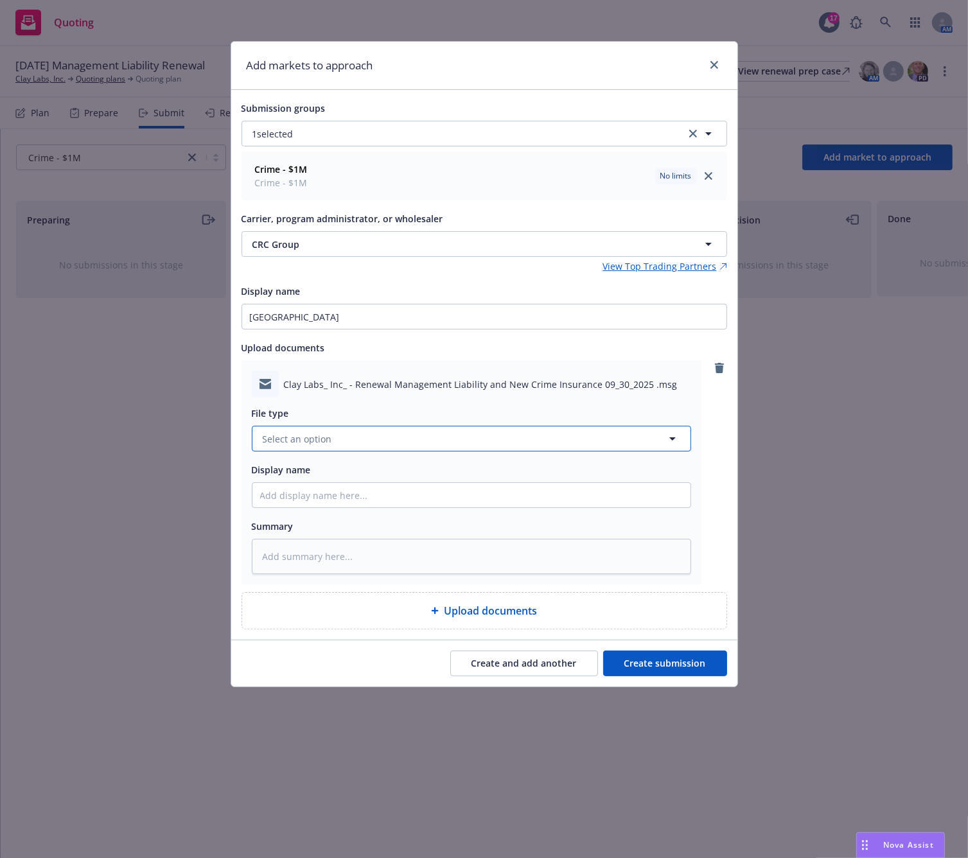
click at [493, 450] on button "Select an option" at bounding box center [471, 439] width 439 height 26
type input "Submission"
click at [500, 477] on div "Submission" at bounding box center [471, 474] width 423 height 19
click at [678, 661] on button "Create submission" at bounding box center [665, 664] width 124 height 26
type textarea "x"
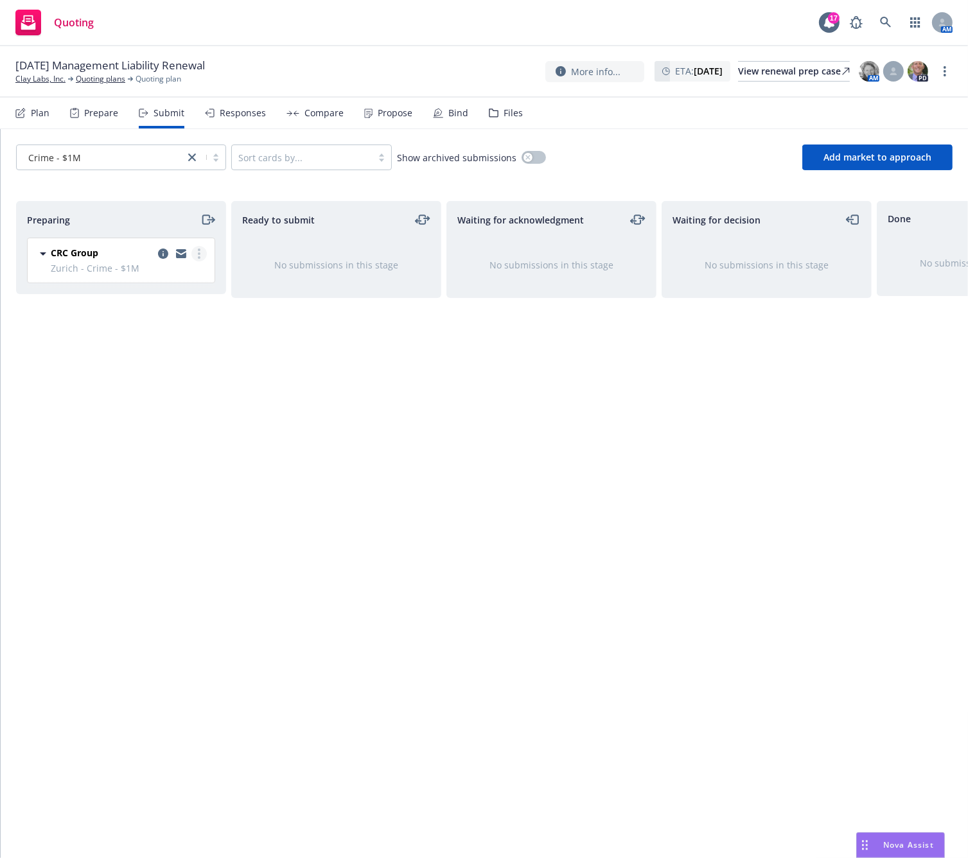
click at [198, 251] on icon "more" at bounding box center [199, 254] width 3 height 10
click at [186, 284] on span "Complete preparation" at bounding box center [141, 279] width 126 height 12
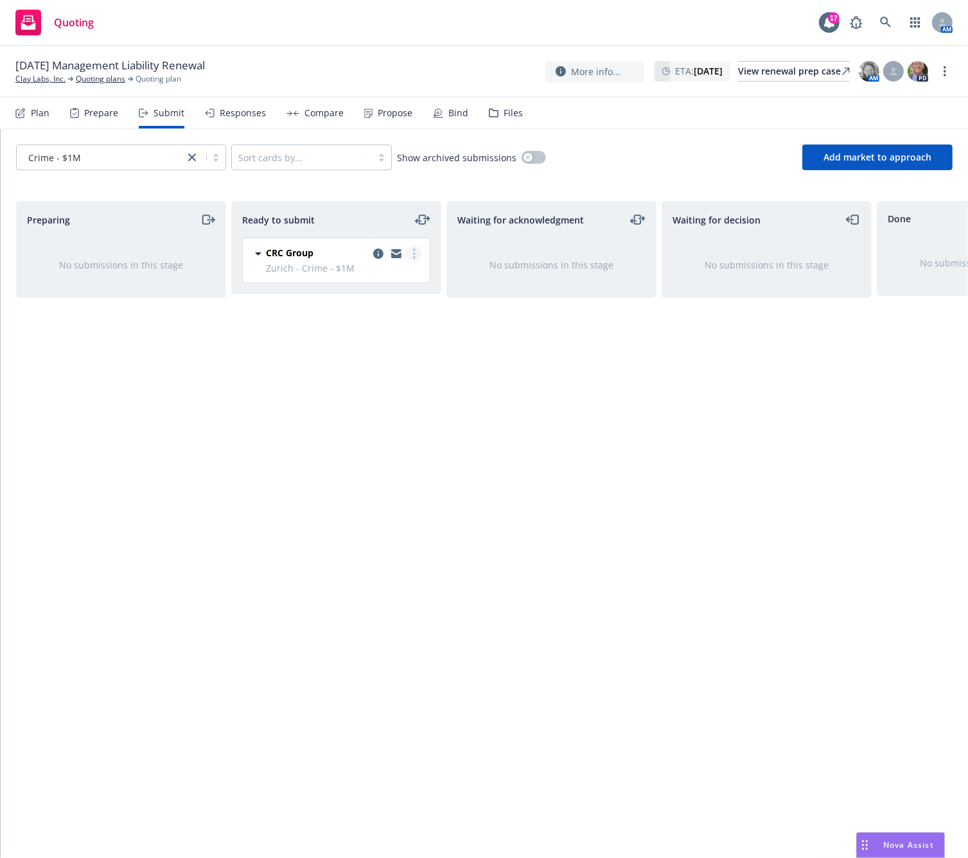
click at [409, 254] on link "more" at bounding box center [414, 253] width 15 height 15
click at [398, 277] on span "Submit to underwriter" at bounding box center [356, 279] width 127 height 12
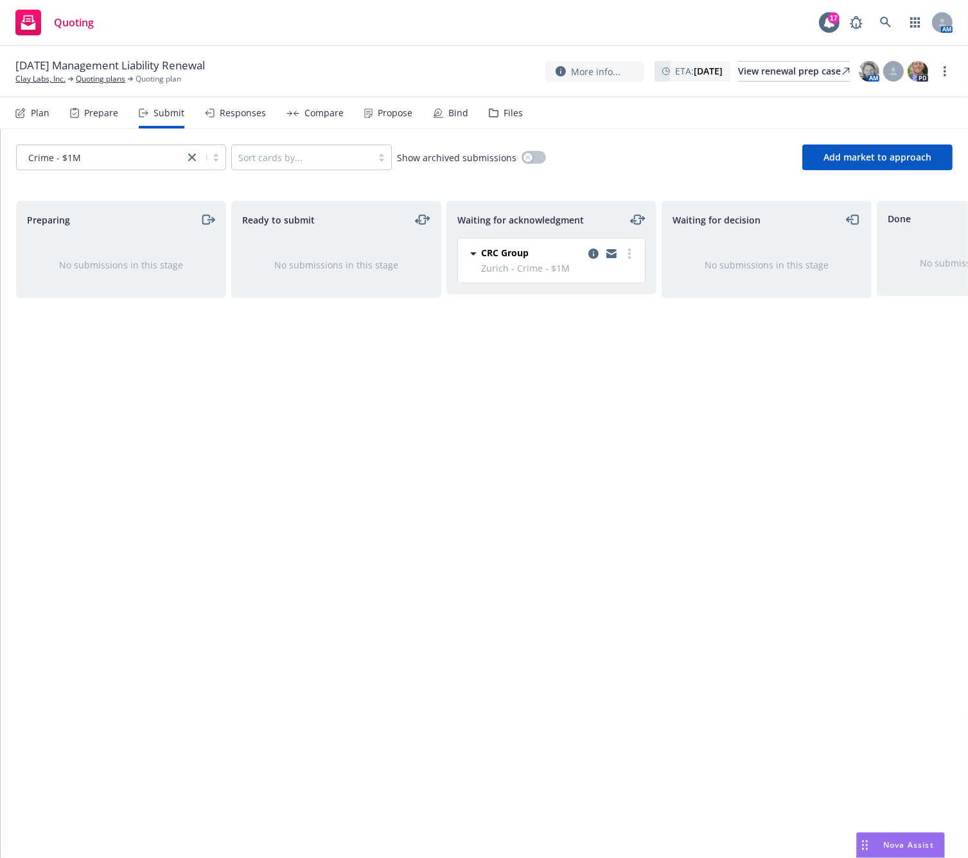
click at [642, 461] on div "Waiting for acknowledgment CRC Group Zurich - Crime - $1M Tuesday, August 12, 2…" at bounding box center [551, 516] width 210 height 630
click at [42, 116] on div "Plan" at bounding box center [40, 113] width 19 height 10
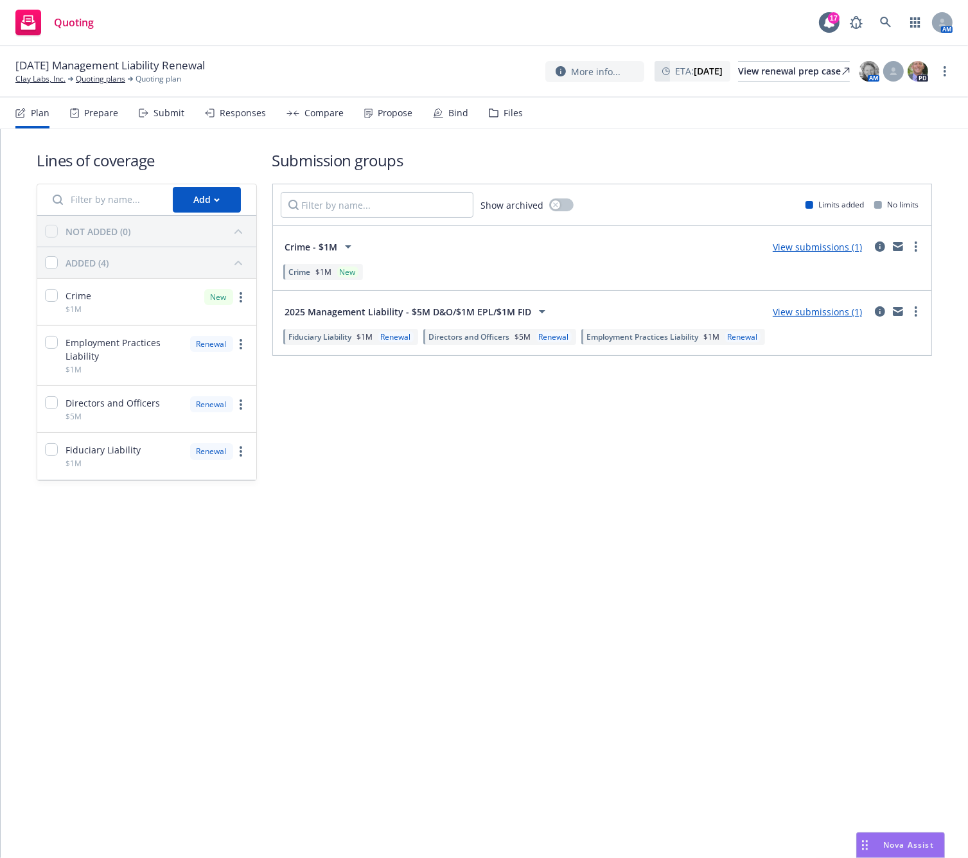
click at [852, 310] on link "View submissions (1)" at bounding box center [817, 312] width 89 height 12
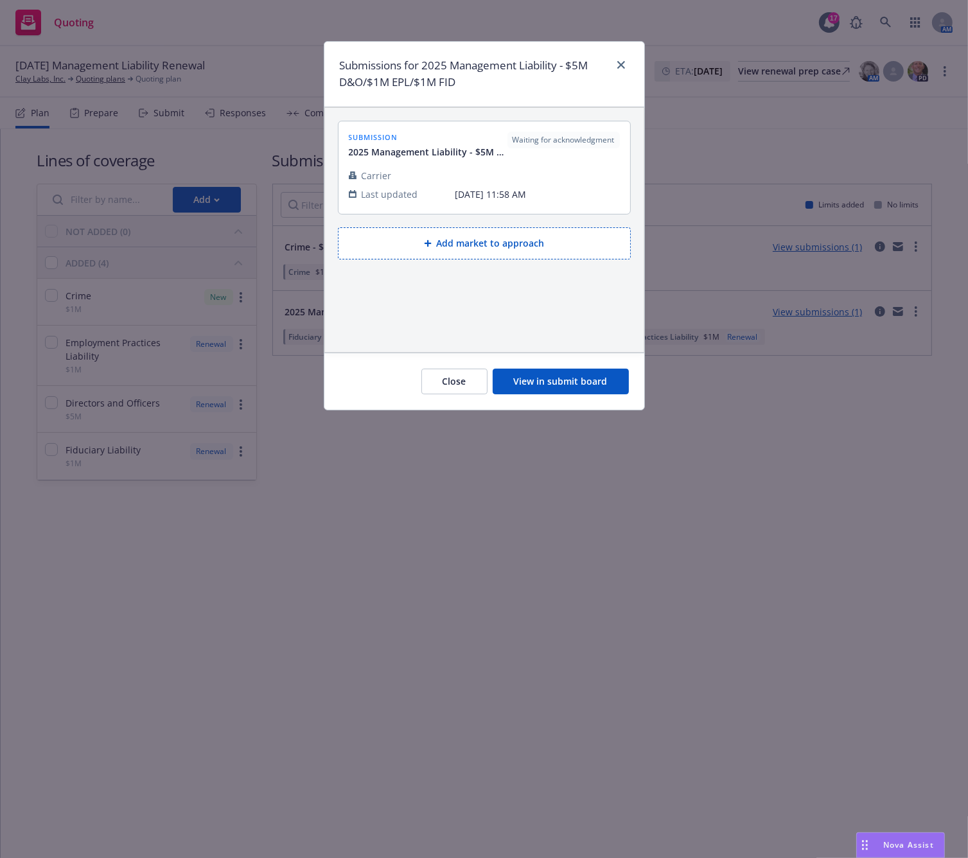
click at [463, 249] on button "Add market to approach" at bounding box center [484, 243] width 293 height 32
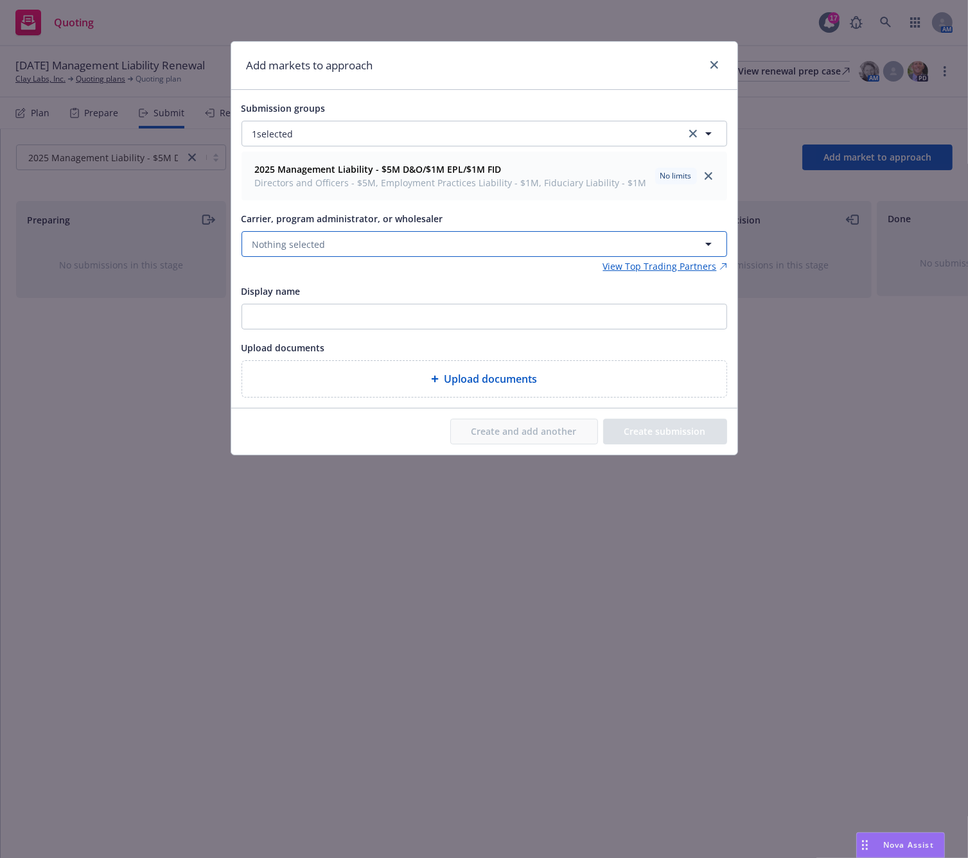
click at [461, 249] on button "Nothing selected" at bounding box center [485, 244] width 486 height 26
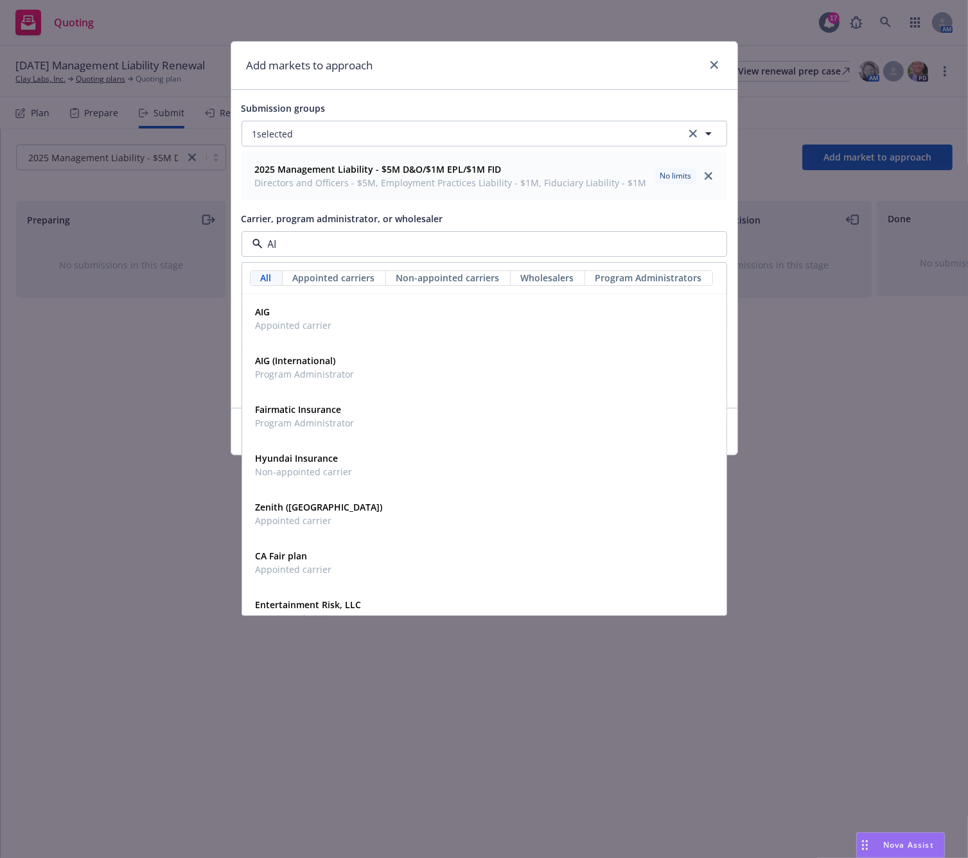
type input "AIG"
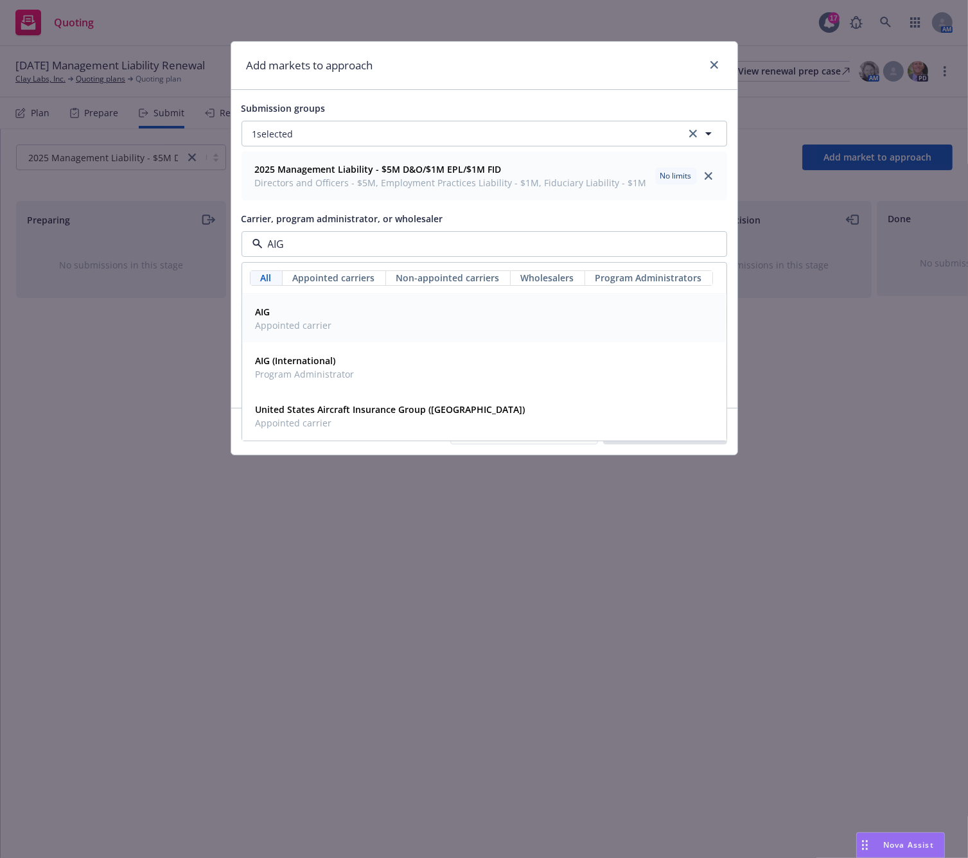
click at [306, 326] on span "Appointed carrier" at bounding box center [294, 325] width 76 height 13
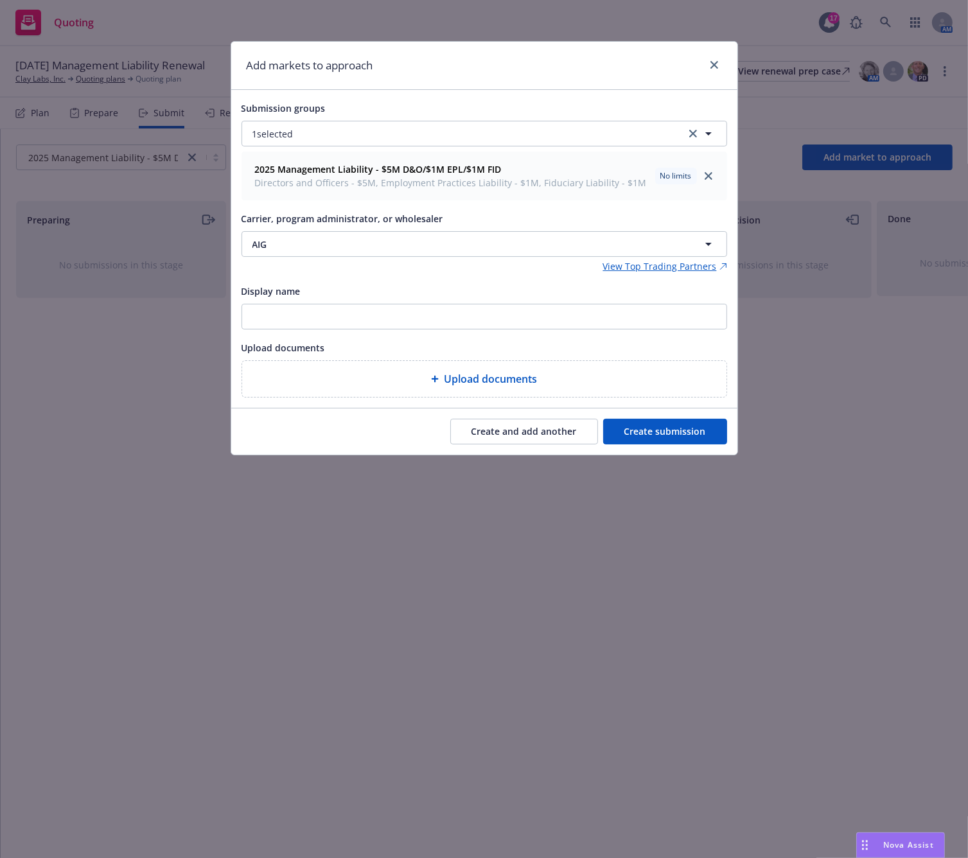
click at [683, 431] on button "Create submission" at bounding box center [665, 432] width 124 height 26
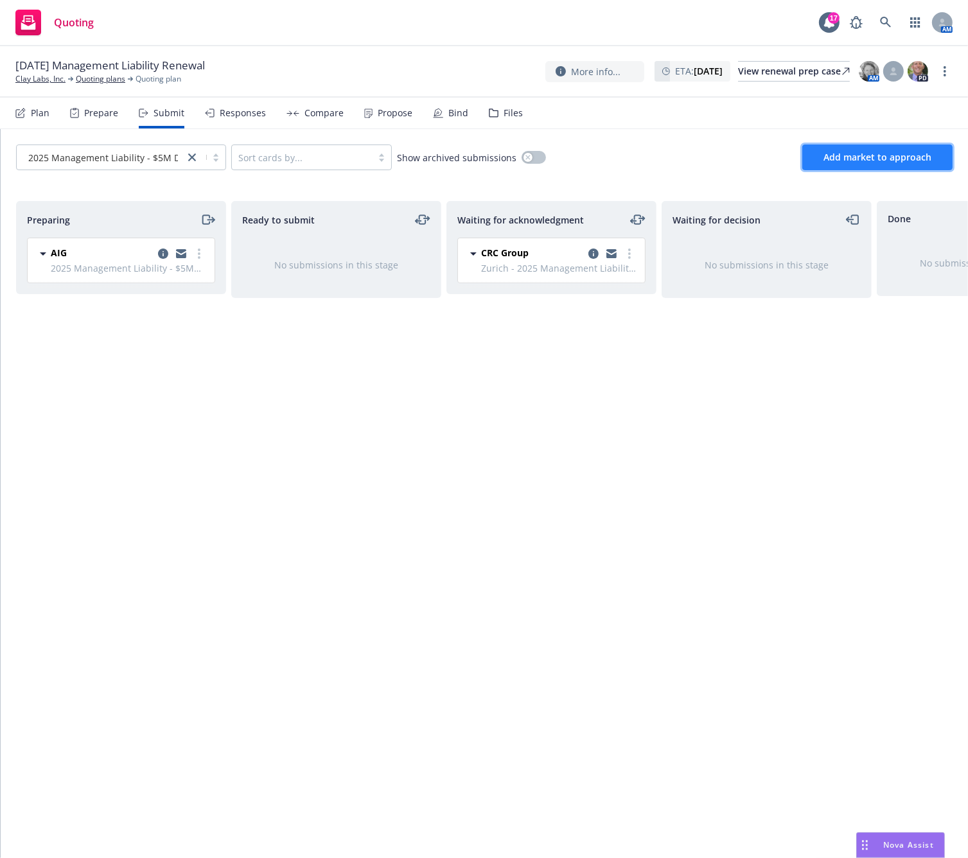
click at [838, 154] on span "Add market to approach" at bounding box center [878, 157] width 108 height 12
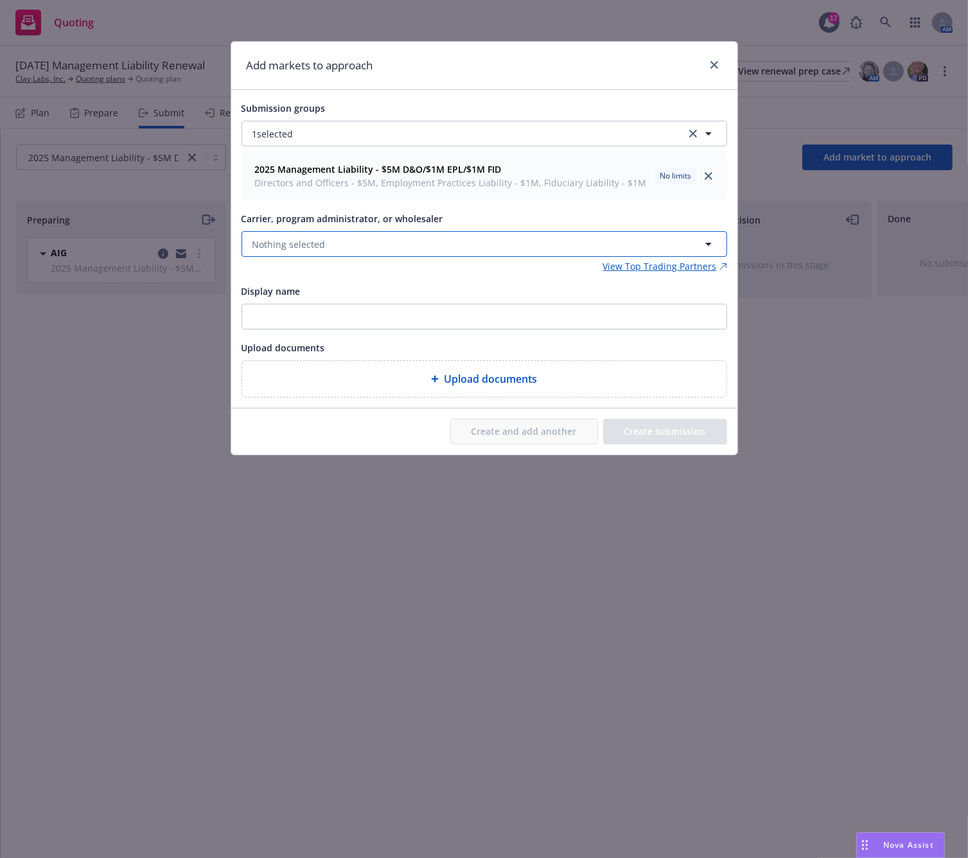
click at [564, 246] on button "Nothing selected" at bounding box center [485, 244] width 486 height 26
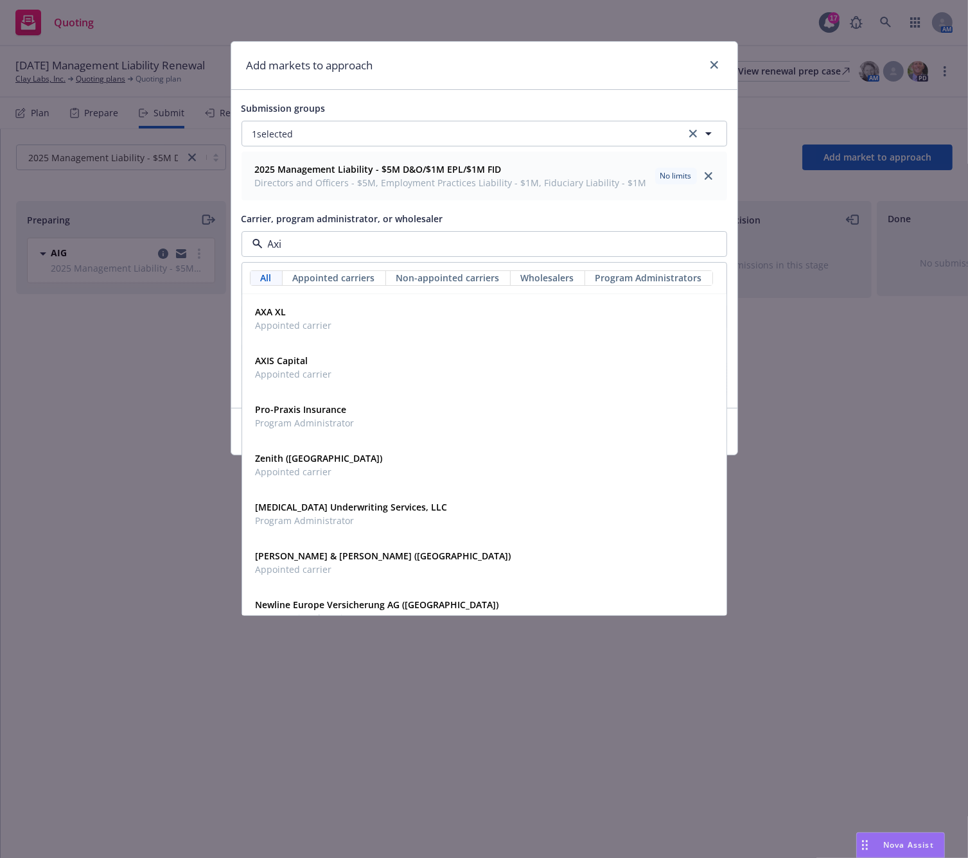
type input "Axis"
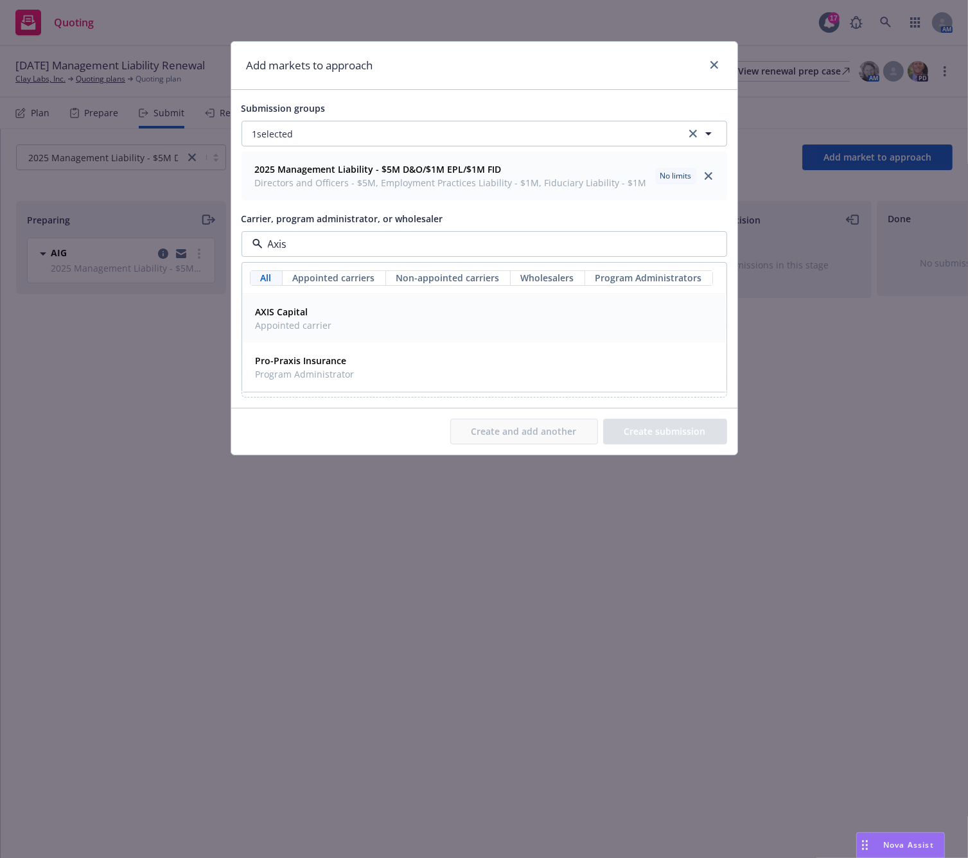
click at [306, 315] on strong "AXIS Capital" at bounding box center [282, 312] width 53 height 12
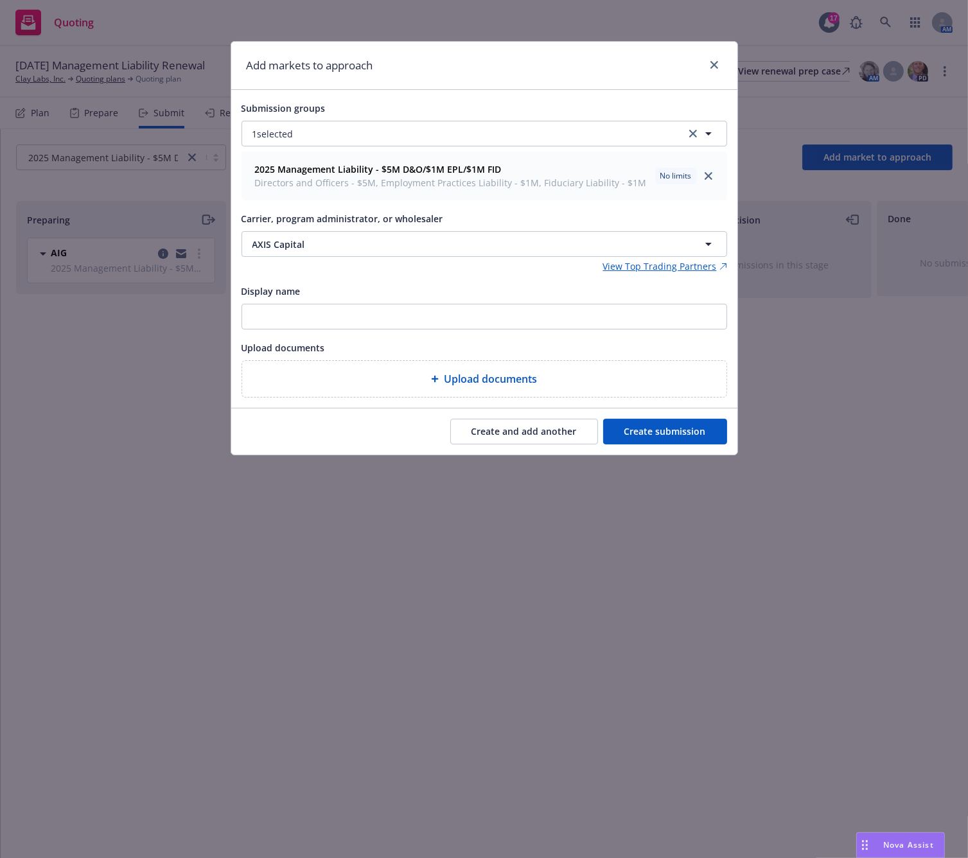
click at [700, 429] on button "Create submission" at bounding box center [665, 432] width 124 height 26
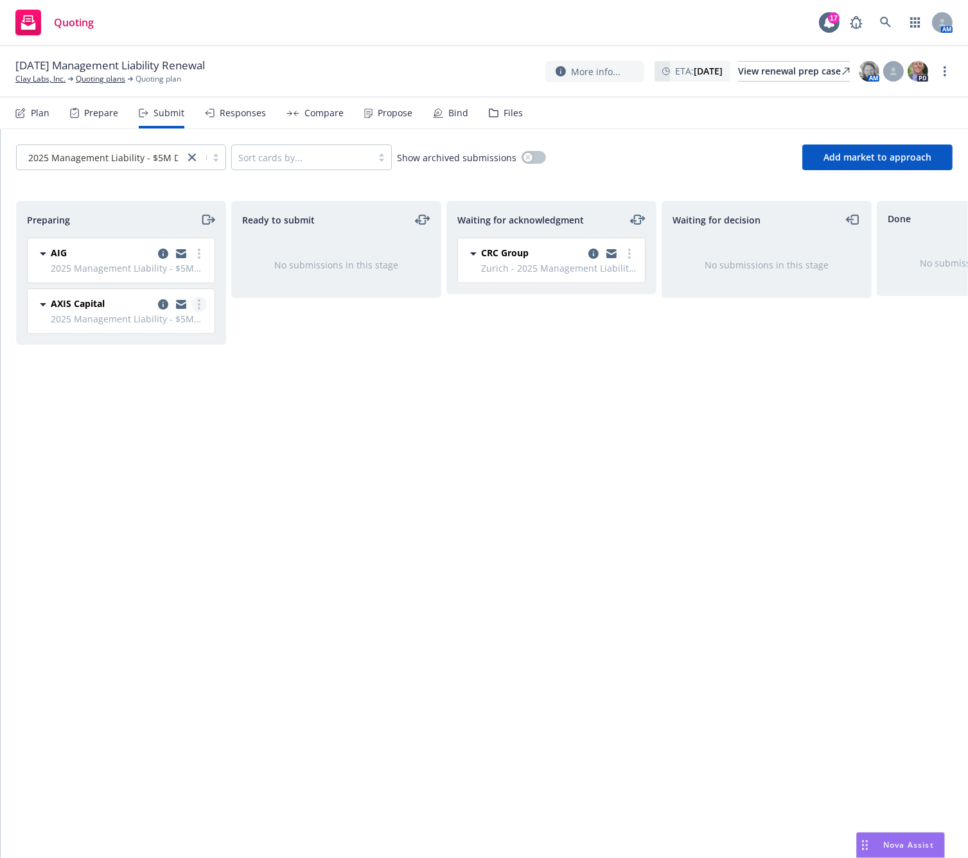
click at [200, 308] on circle "more" at bounding box center [199, 308] width 3 height 3
click at [409, 488] on div "Ready to submit No submissions in this stage" at bounding box center [336, 516] width 210 height 630
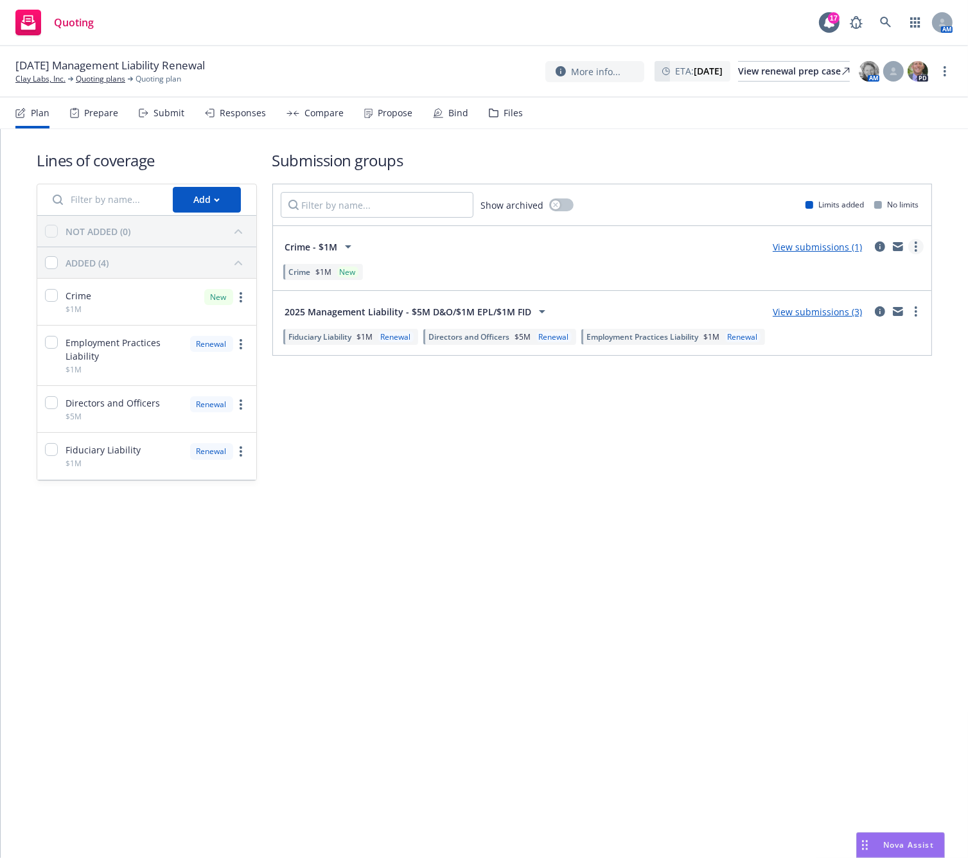
click at [920, 247] on link "more" at bounding box center [915, 246] width 15 height 15
click at [759, 264] on div "Crime $1M New" at bounding box center [603, 272] width 644 height 22
click at [420, 230] on div "Crime - $1M View submissions (1) Crime $1M New" at bounding box center [602, 258] width 659 height 64
click at [920, 249] on link "more" at bounding box center [915, 246] width 15 height 15
click at [842, 275] on span "View more details" at bounding box center [841, 277] width 107 height 12
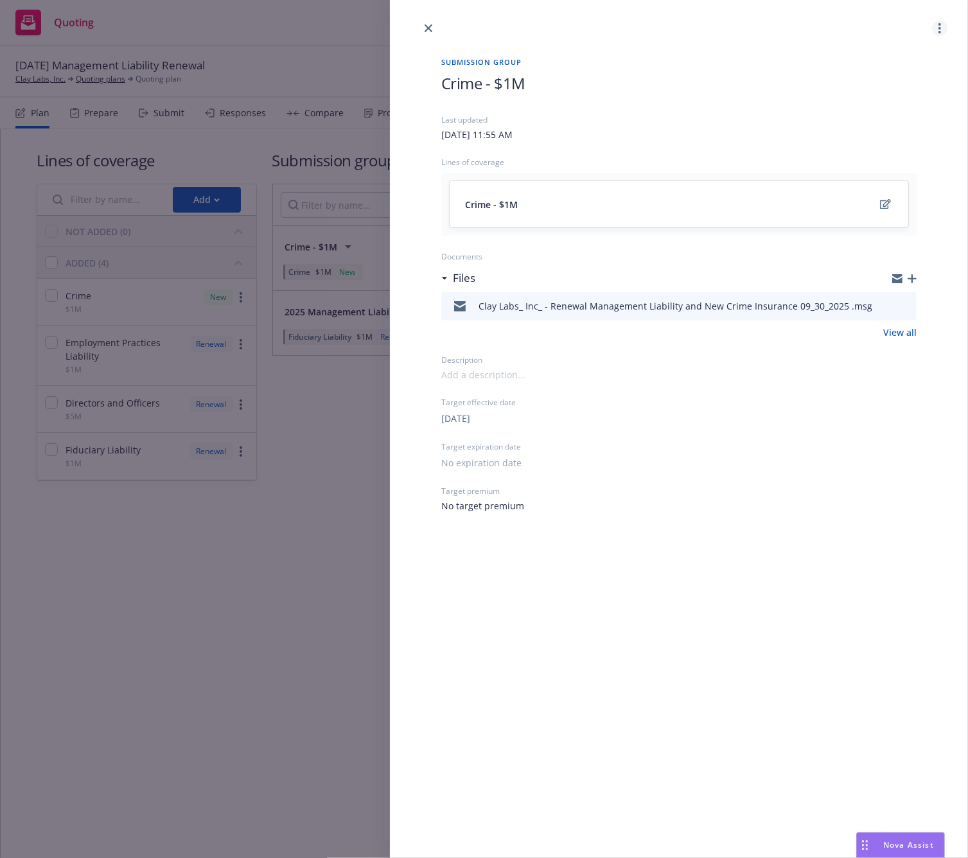
click at [938, 26] on link "more" at bounding box center [939, 28] width 15 height 15
click at [433, 28] on link "close" at bounding box center [428, 28] width 15 height 15
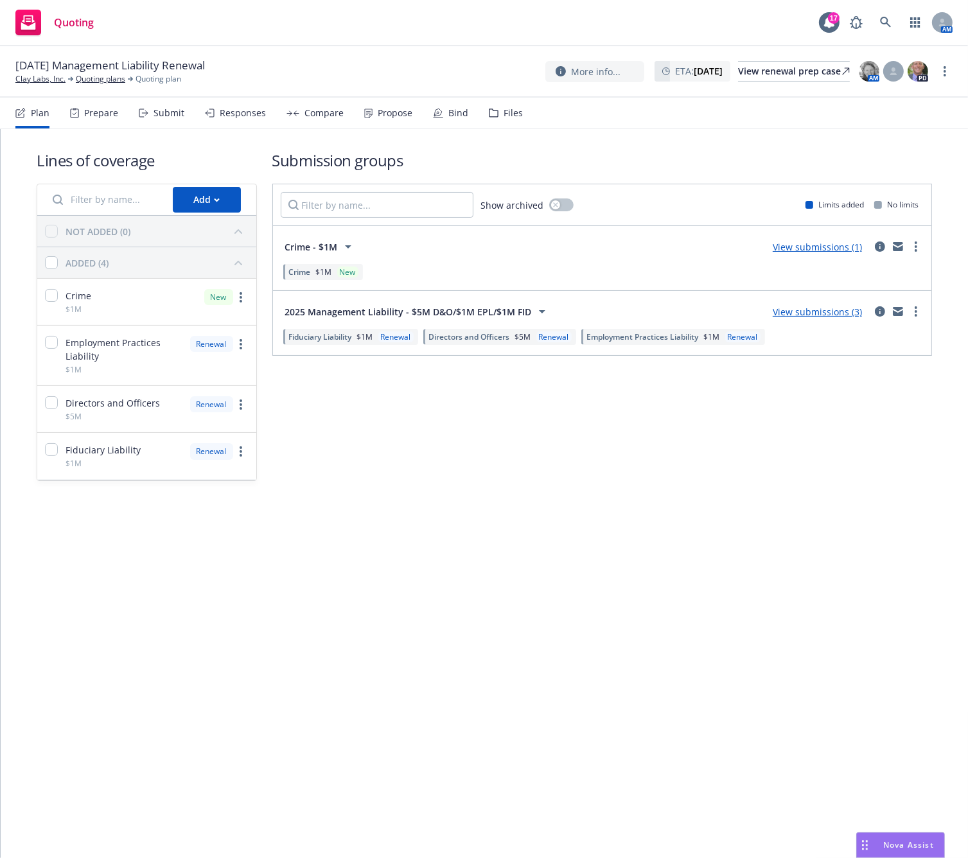
click at [402, 470] on div "Submission groups Show archived Limits added No limits Crime - $1M View submiss…" at bounding box center [602, 315] width 660 height 331
click at [406, 254] on div "Crime - $1M View submissions (1)" at bounding box center [603, 247] width 644 height 26
click at [450, 252] on div "Crime - $1M View submissions (1)" at bounding box center [603, 247] width 644 height 26
drag, startPoint x: 450, startPoint y: 252, endPoint x: 409, endPoint y: 256, distance: 41.4
click at [409, 256] on div "Crime - $1M View submissions (1)" at bounding box center [603, 247] width 644 height 26
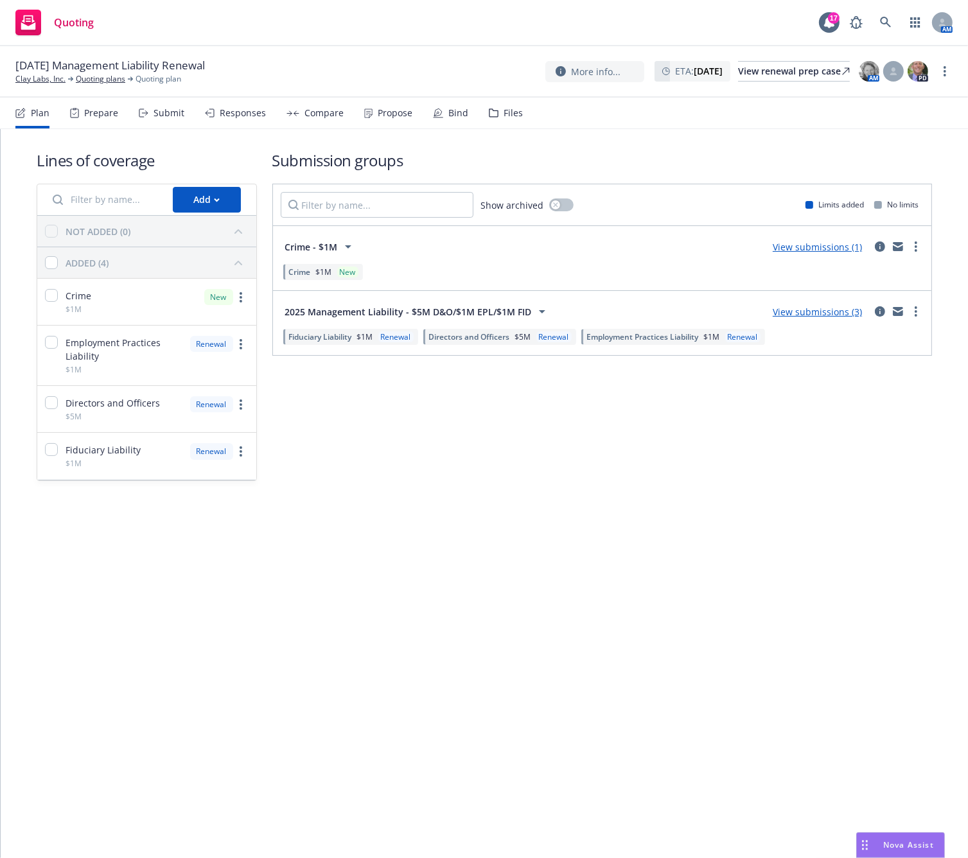
click at [346, 245] on icon at bounding box center [348, 246] width 6 height 3
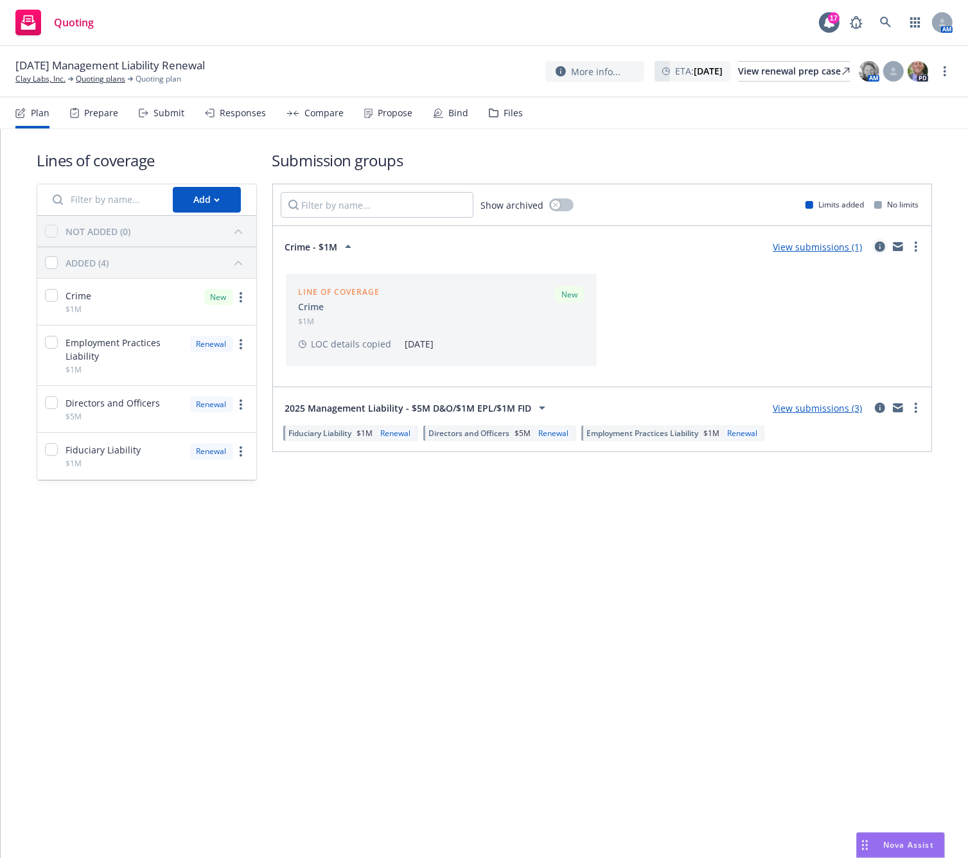
click at [879, 247] on icon "circleInformation" at bounding box center [880, 247] width 10 height 10
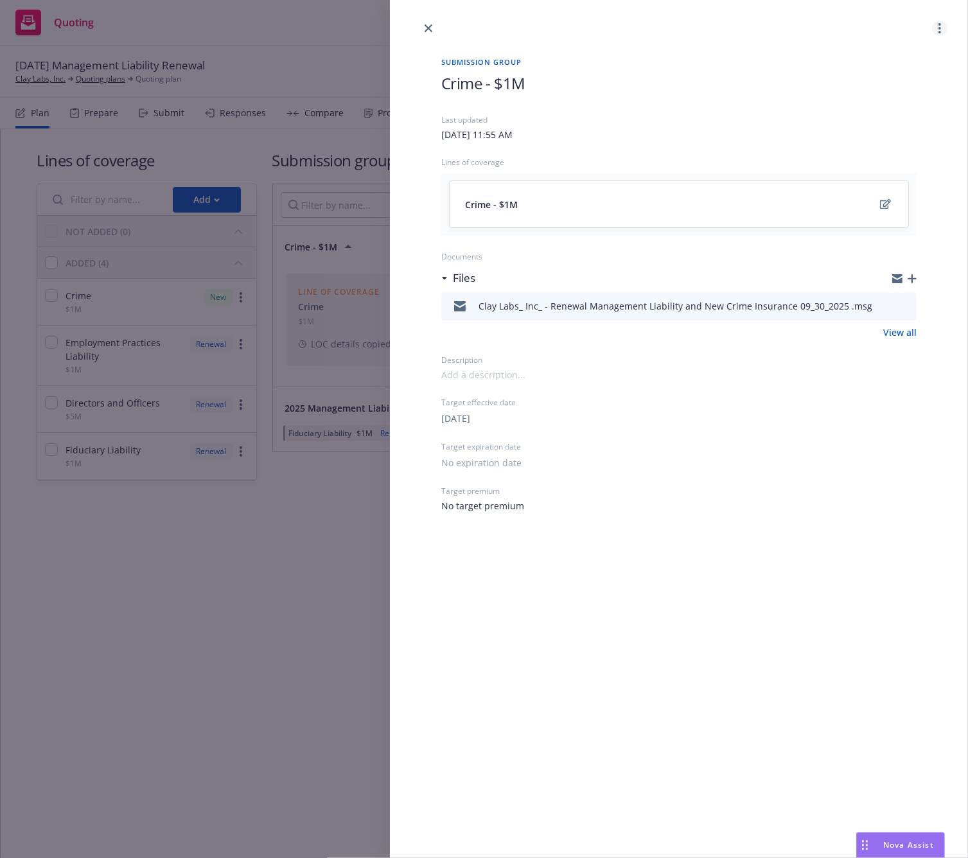
click at [942, 28] on link "more" at bounding box center [939, 28] width 15 height 15
click at [928, 115] on link "Archive" at bounding box center [890, 112] width 112 height 26
click at [428, 30] on icon "close" at bounding box center [429, 28] width 8 height 8
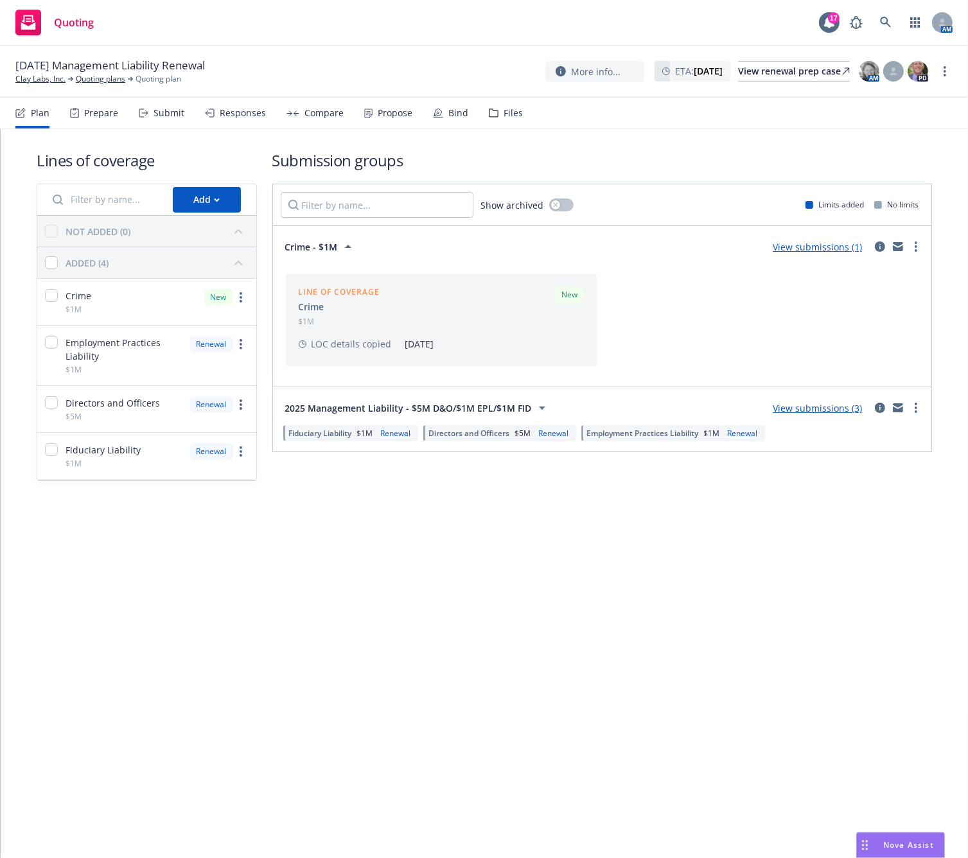
drag, startPoint x: 286, startPoint y: 690, endPoint x: 188, endPoint y: 551, distance: 170.6
click at [281, 667] on div "Lines of coverage Add NOT ADDED (0) ADDED (4) Crime $1M New Employment Practice…" at bounding box center [484, 493] width 967 height 729
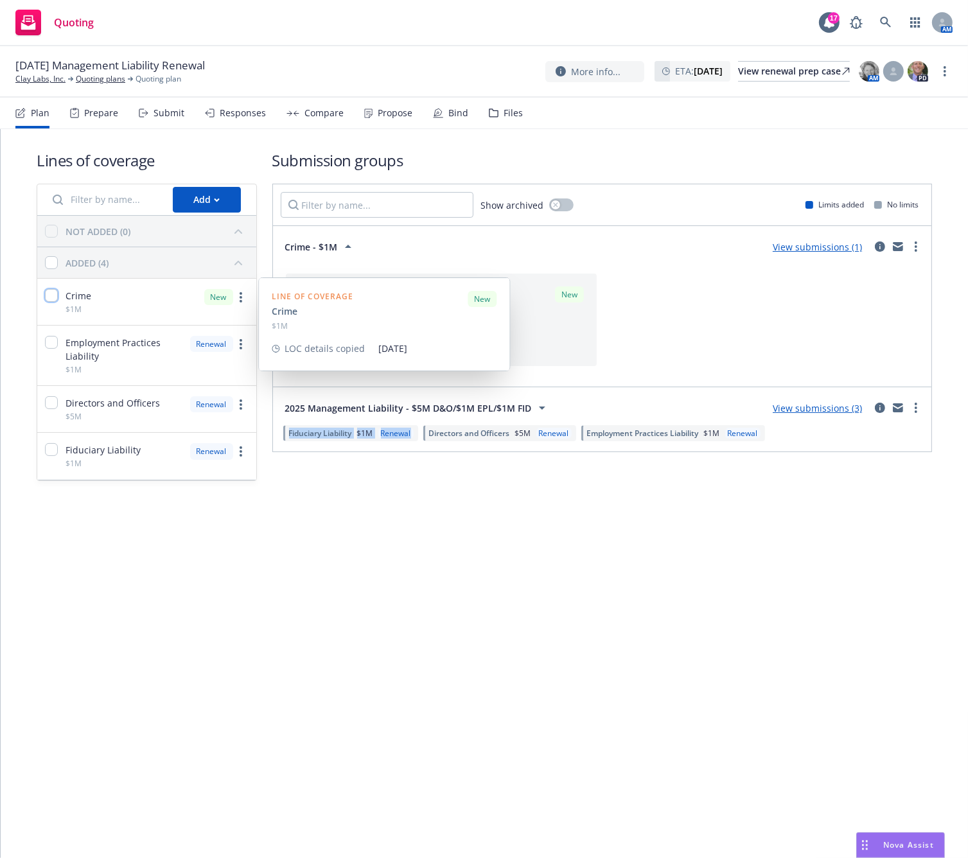
click at [48, 300] on input "checkbox" at bounding box center [51, 295] width 13 height 13
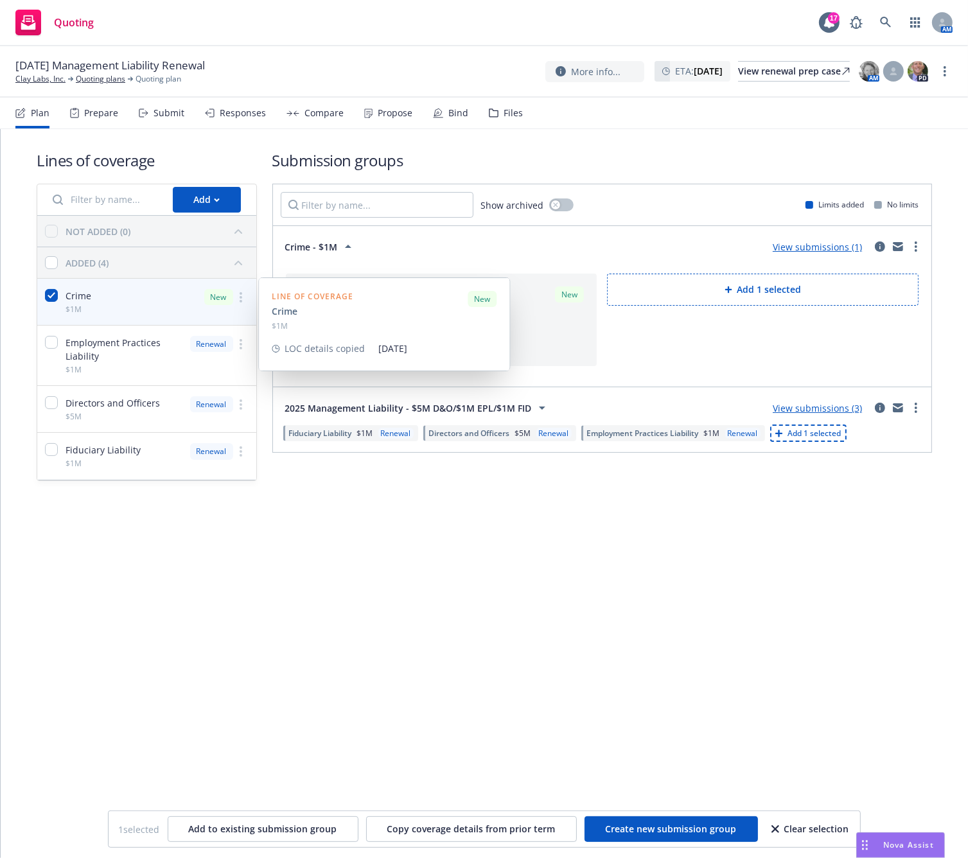
click at [244, 297] on link "more" at bounding box center [240, 297] width 15 height 15
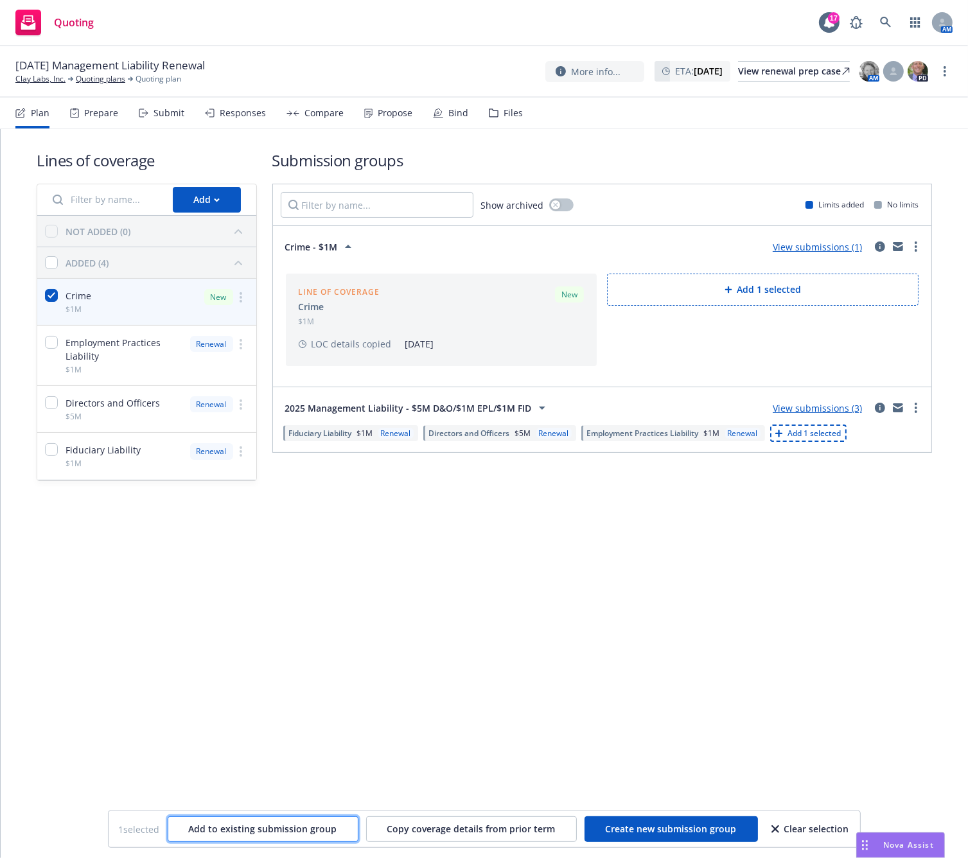
click at [224, 836] on button "Add to existing submission group" at bounding box center [263, 829] width 191 height 26
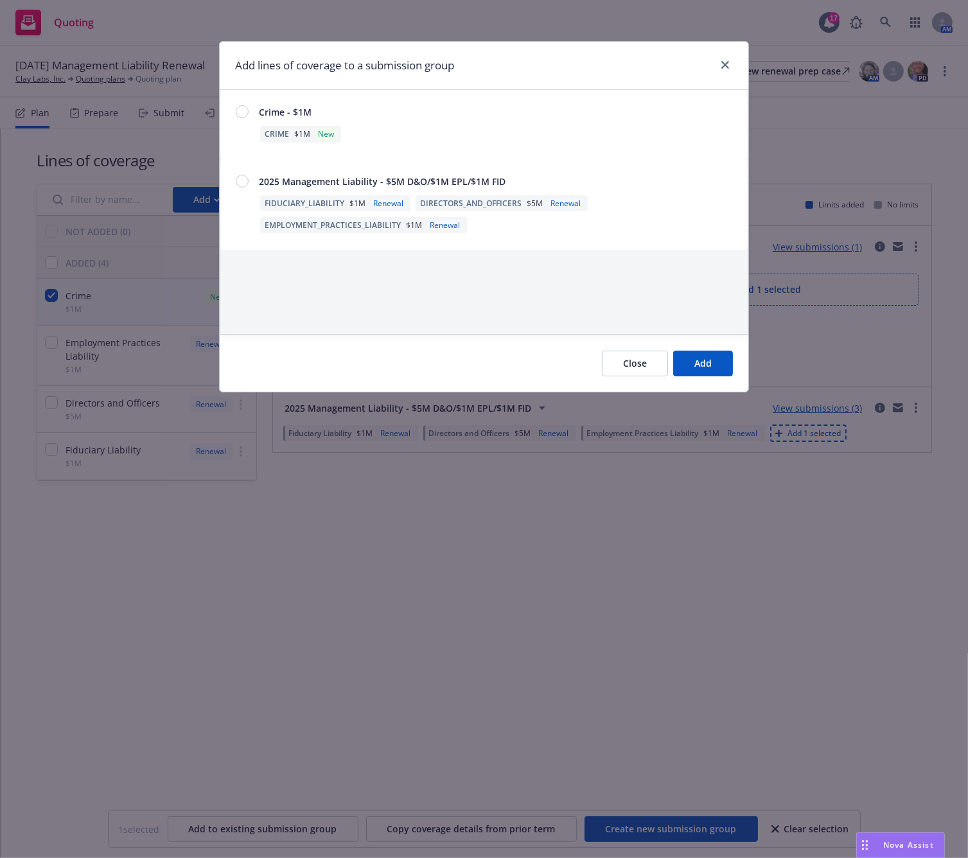
click at [245, 184] on div at bounding box center [242, 181] width 13 height 13
click at [718, 360] on button "Add" at bounding box center [703, 364] width 60 height 26
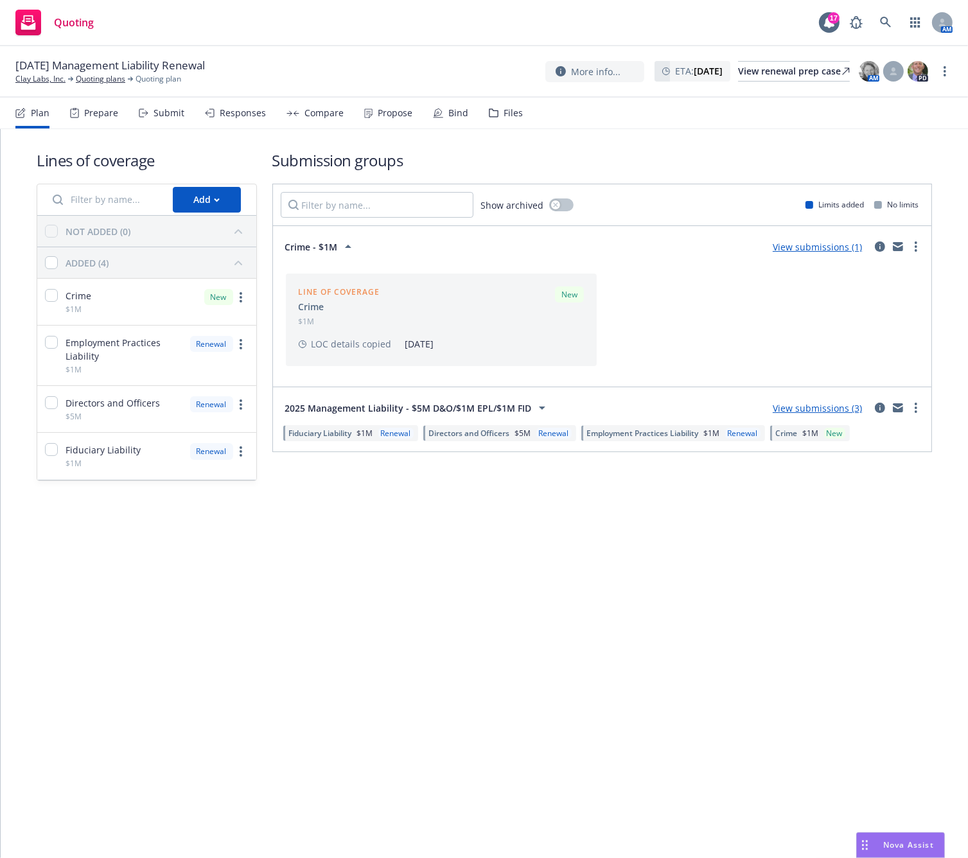
click at [856, 341] on div "Line of coverage Crime $1M New LOC details copied 08/12/2025" at bounding box center [603, 320] width 644 height 103
click at [881, 248] on icon "circleInformation" at bounding box center [880, 247] width 10 height 10
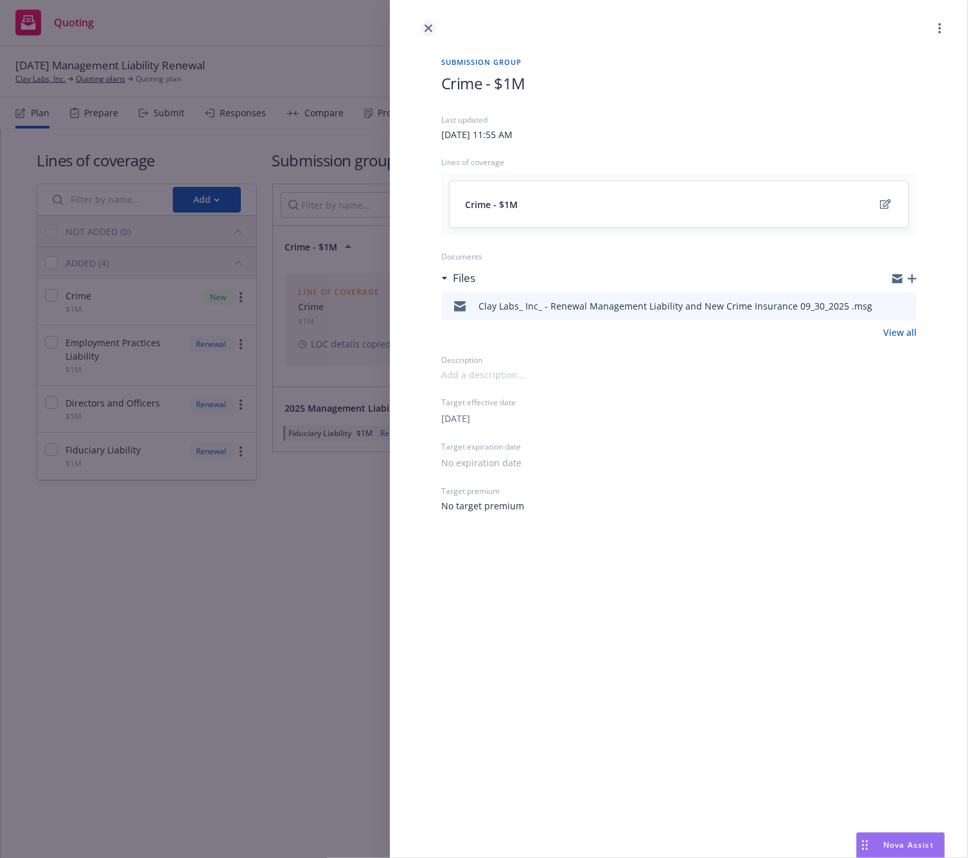
click at [427, 27] on icon "close" at bounding box center [429, 28] width 8 height 8
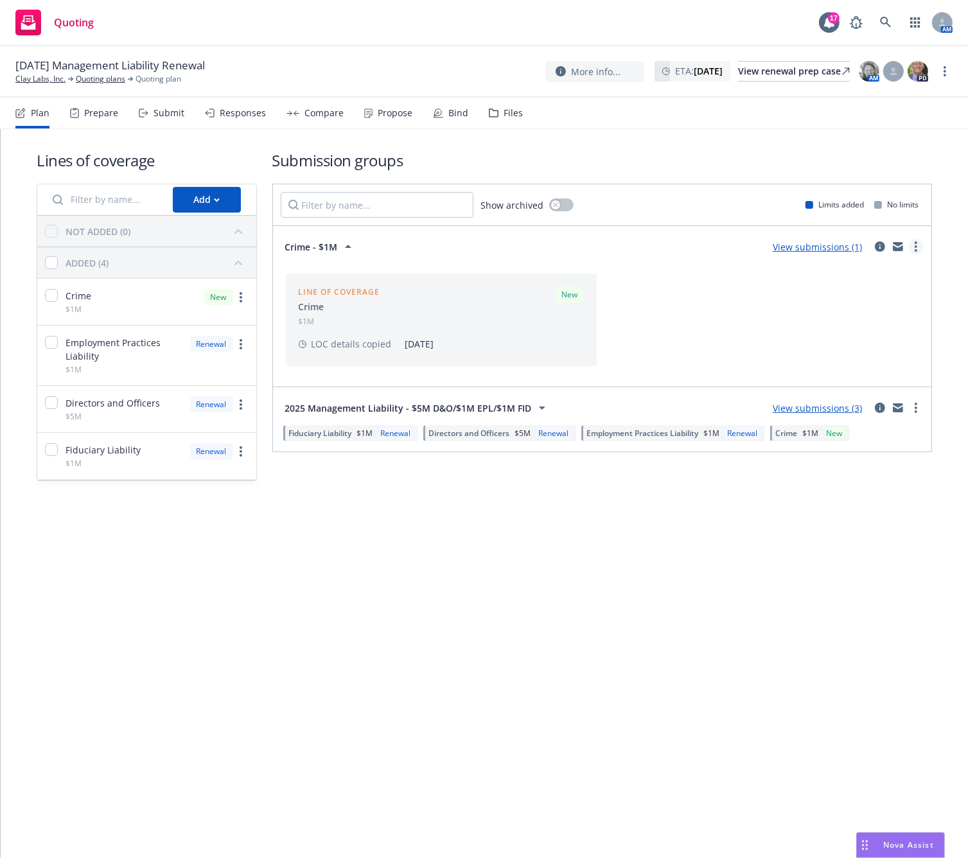
click at [920, 246] on link "more" at bounding box center [915, 246] width 15 height 15
click at [700, 313] on div "Line of coverage Crime $1M New LOC details copied 08/12/2025" at bounding box center [603, 320] width 644 height 103
click at [337, 239] on div "Crime - $1M" at bounding box center [320, 246] width 71 height 15
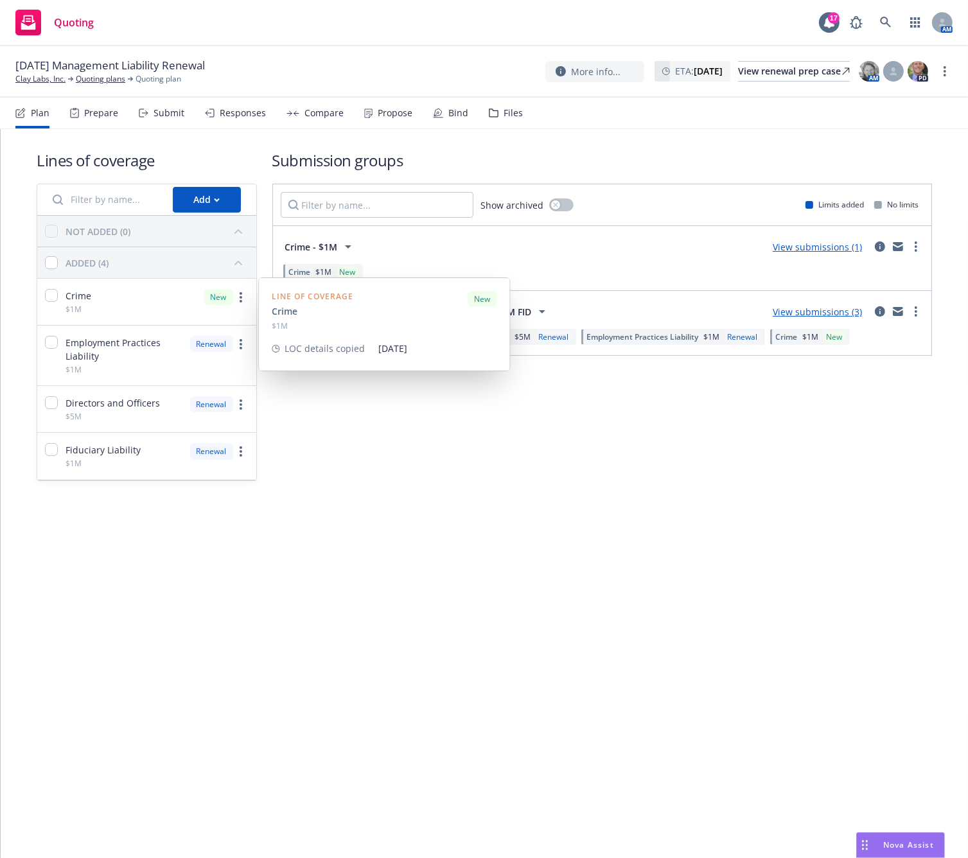
click at [38, 290] on div "Crime $1M" at bounding box center [64, 302] width 54 height 46
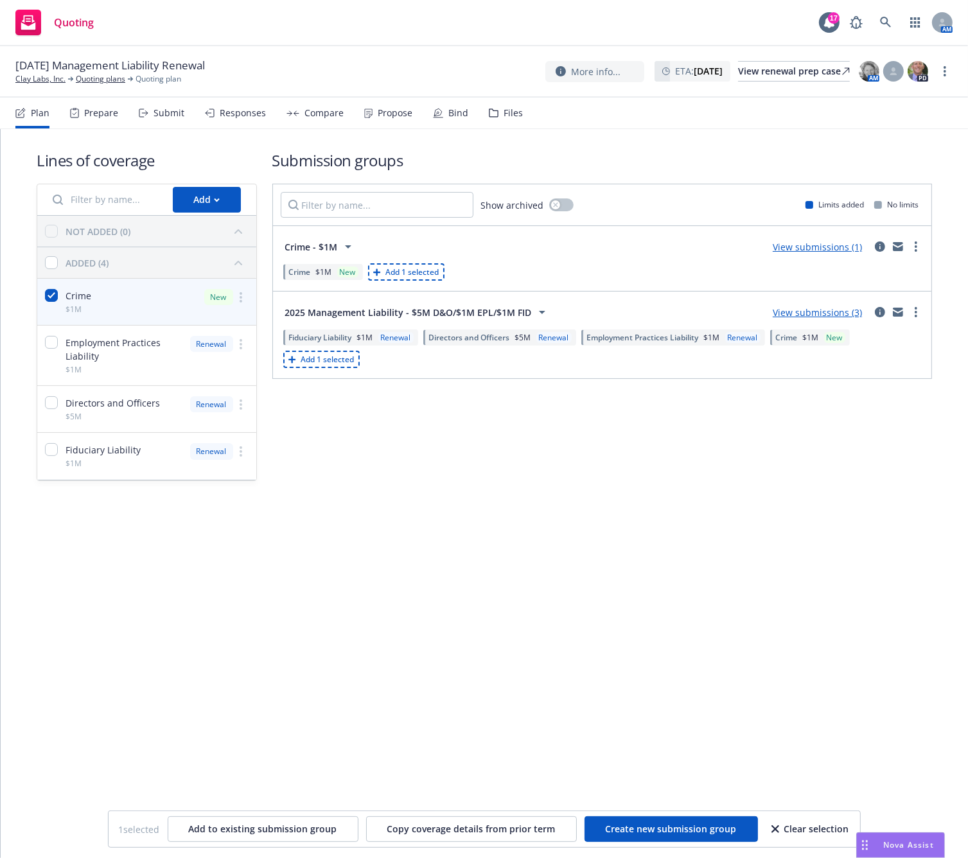
click at [799, 827] on div "Clear selection" at bounding box center [810, 829] width 78 height 24
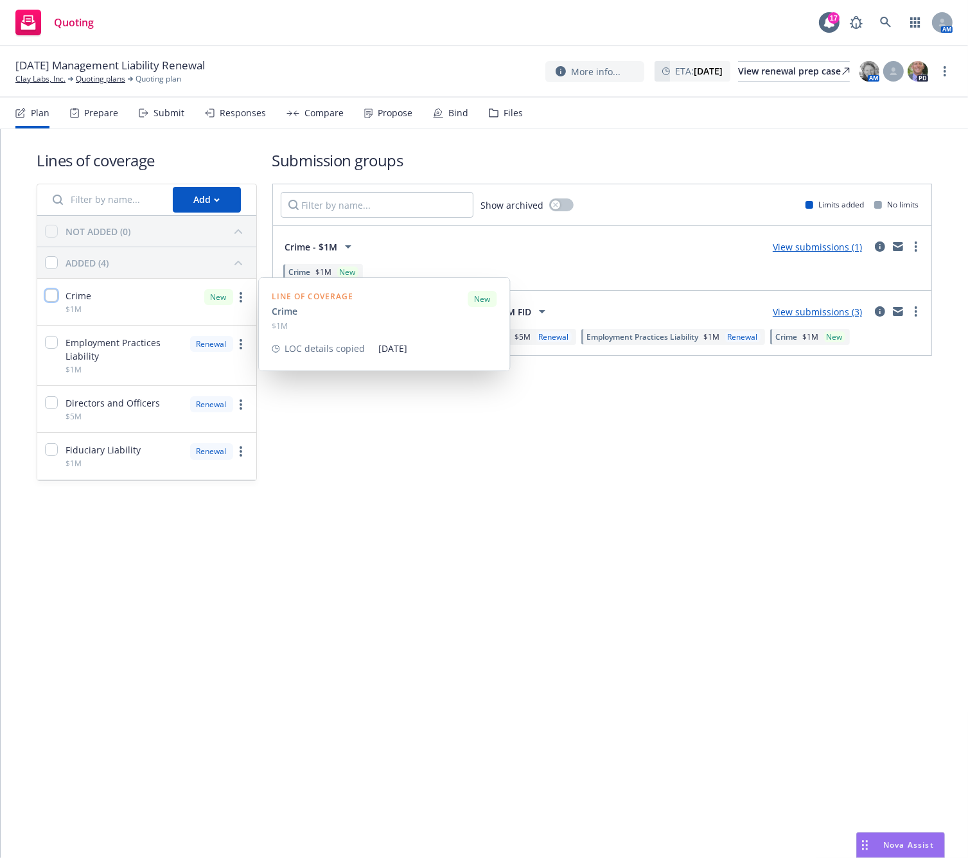
click at [57, 295] on input "checkbox" at bounding box center [51, 295] width 13 height 13
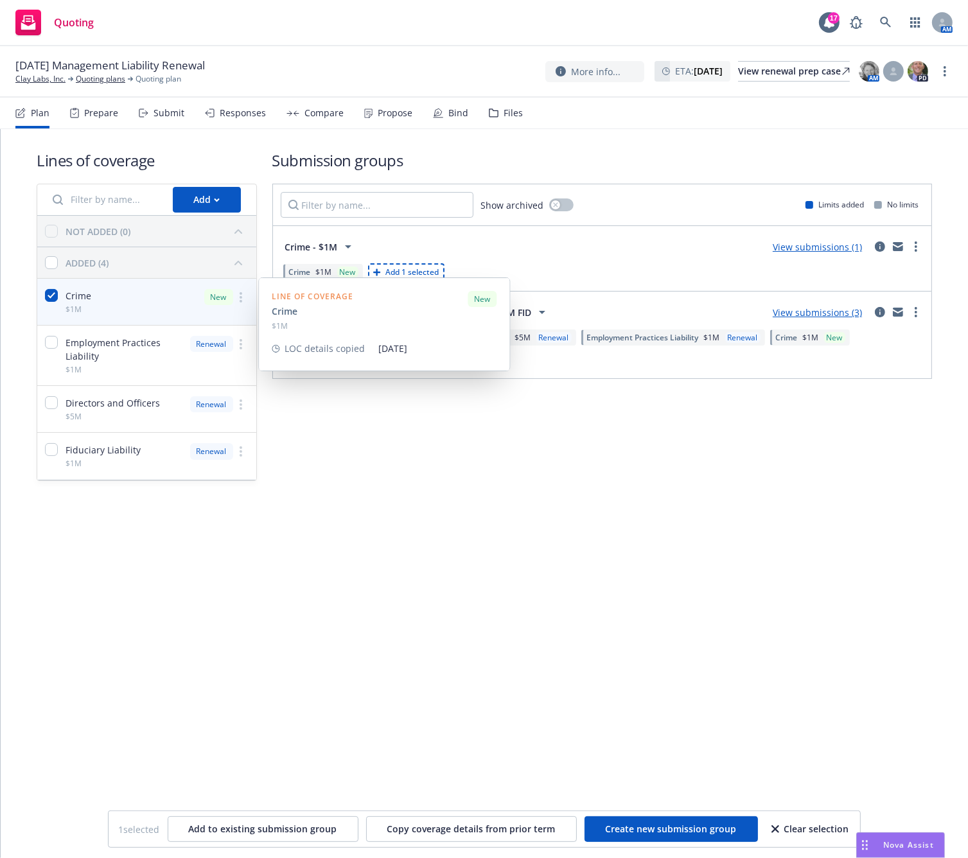
click at [240, 297] on icon "more" at bounding box center [241, 297] width 3 height 10
click at [44, 292] on div "Crime $1M" at bounding box center [64, 302] width 54 height 46
checkbox input "false"
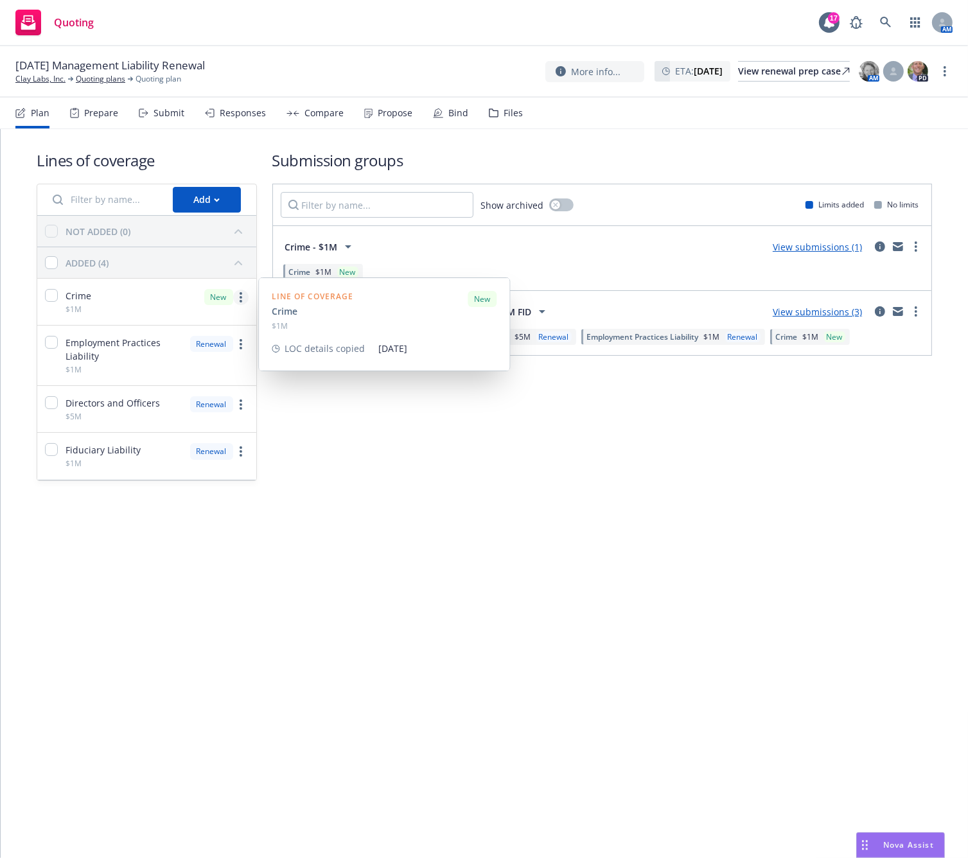
click at [240, 303] on link "more" at bounding box center [240, 297] width 15 height 15
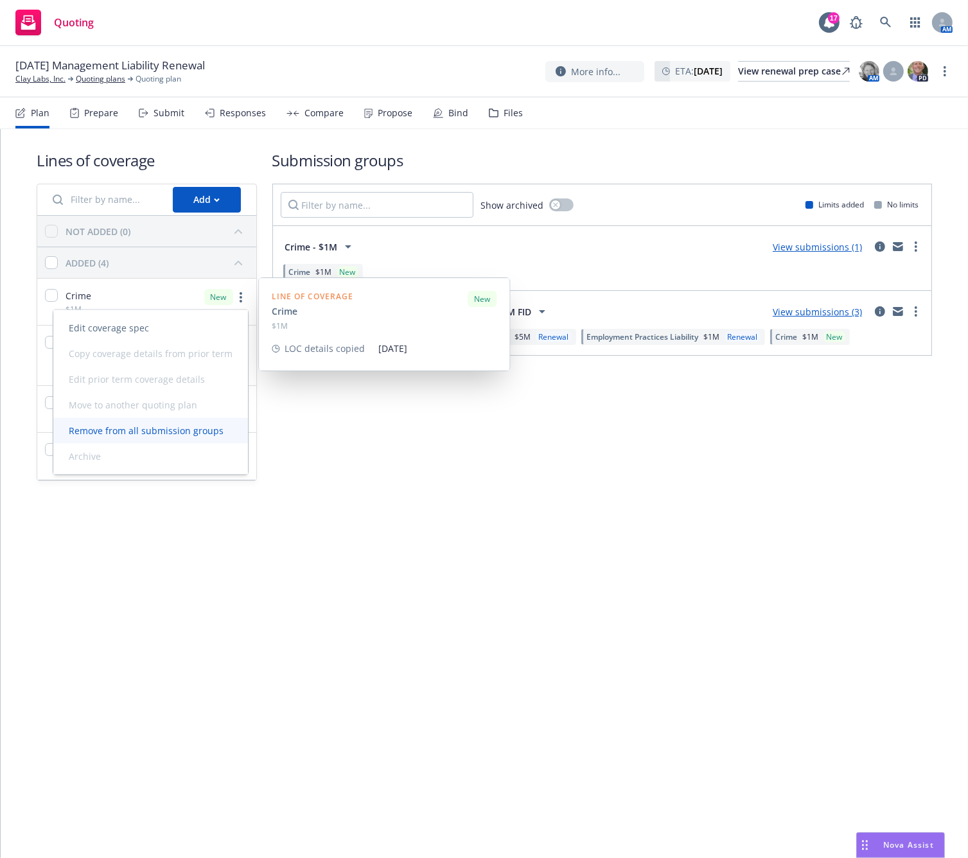
click at [193, 431] on span "Remove from all submission groups" at bounding box center [146, 431] width 186 height 12
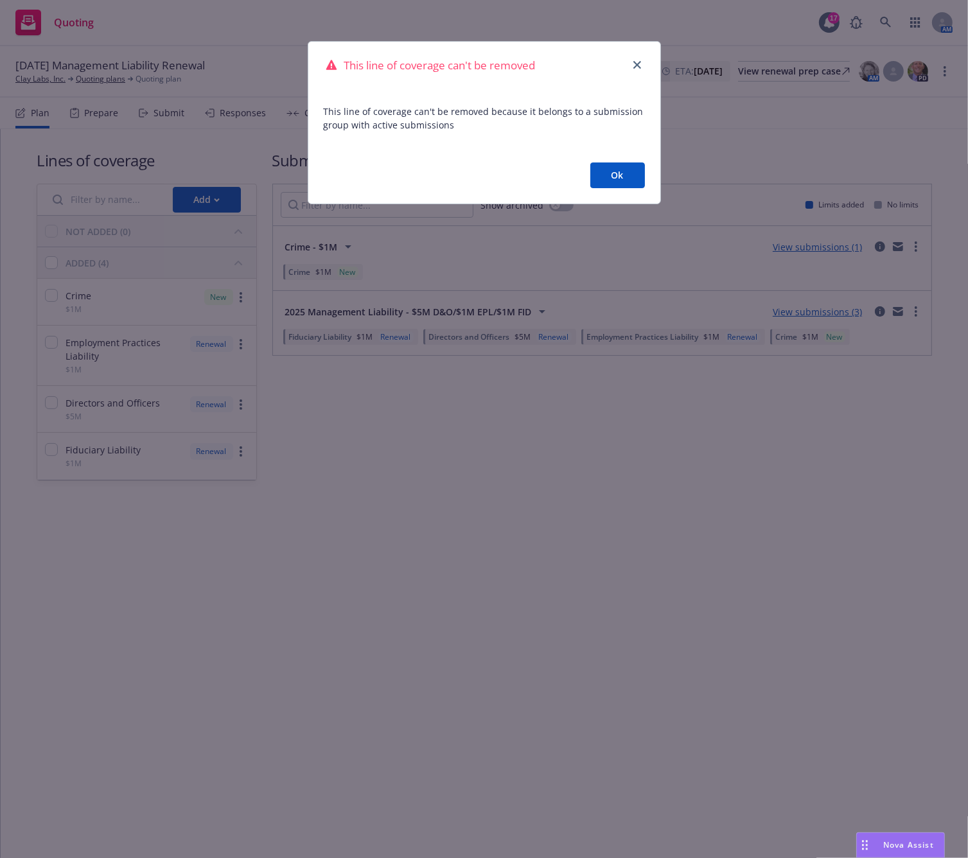
click at [628, 175] on button "Ok" at bounding box center [617, 176] width 55 height 26
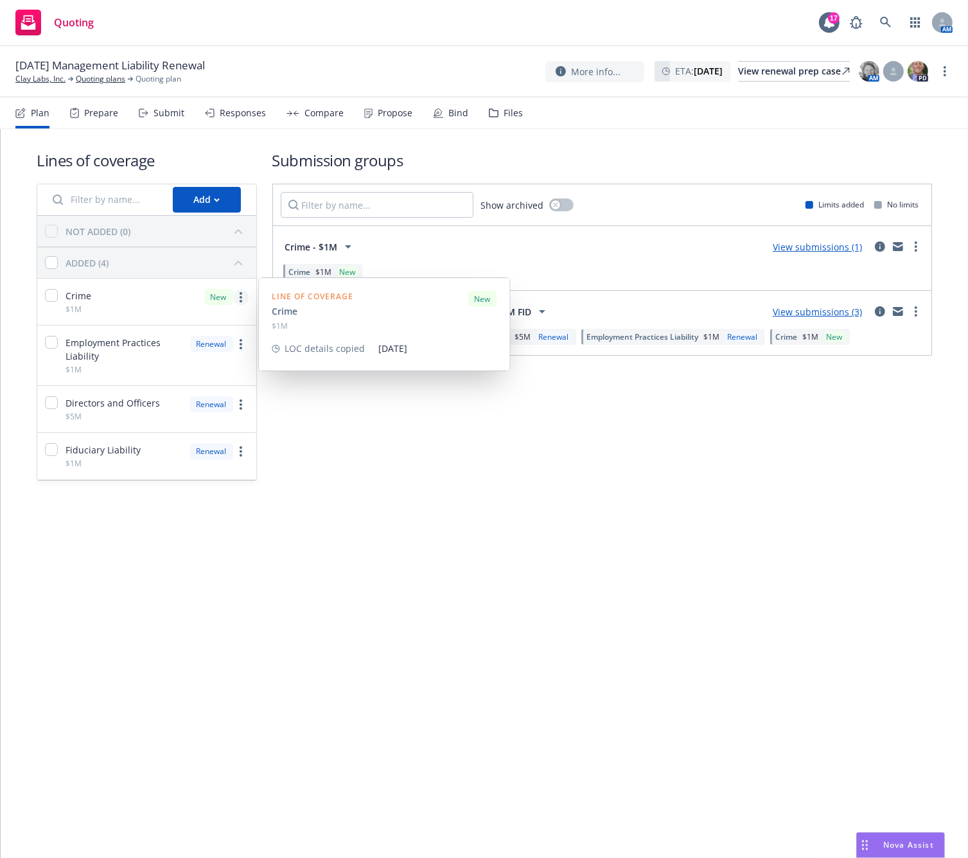
click at [237, 299] on link "more" at bounding box center [240, 297] width 15 height 15
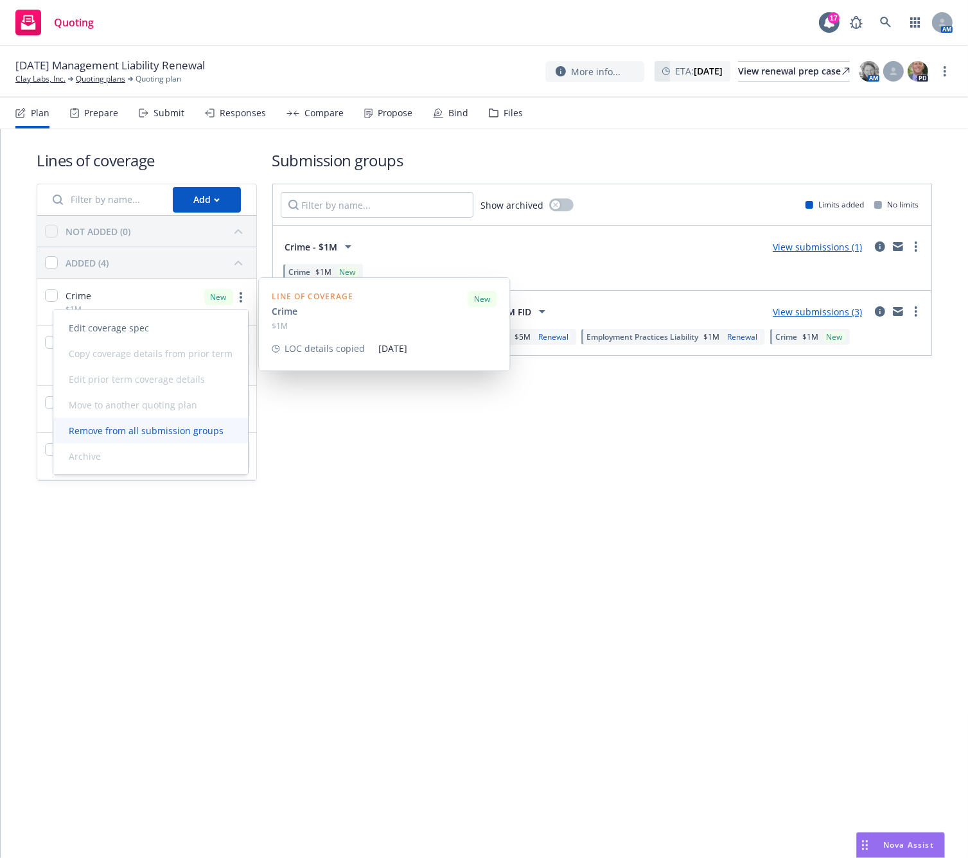
click at [197, 430] on span "Remove from all submission groups" at bounding box center [146, 431] width 186 height 12
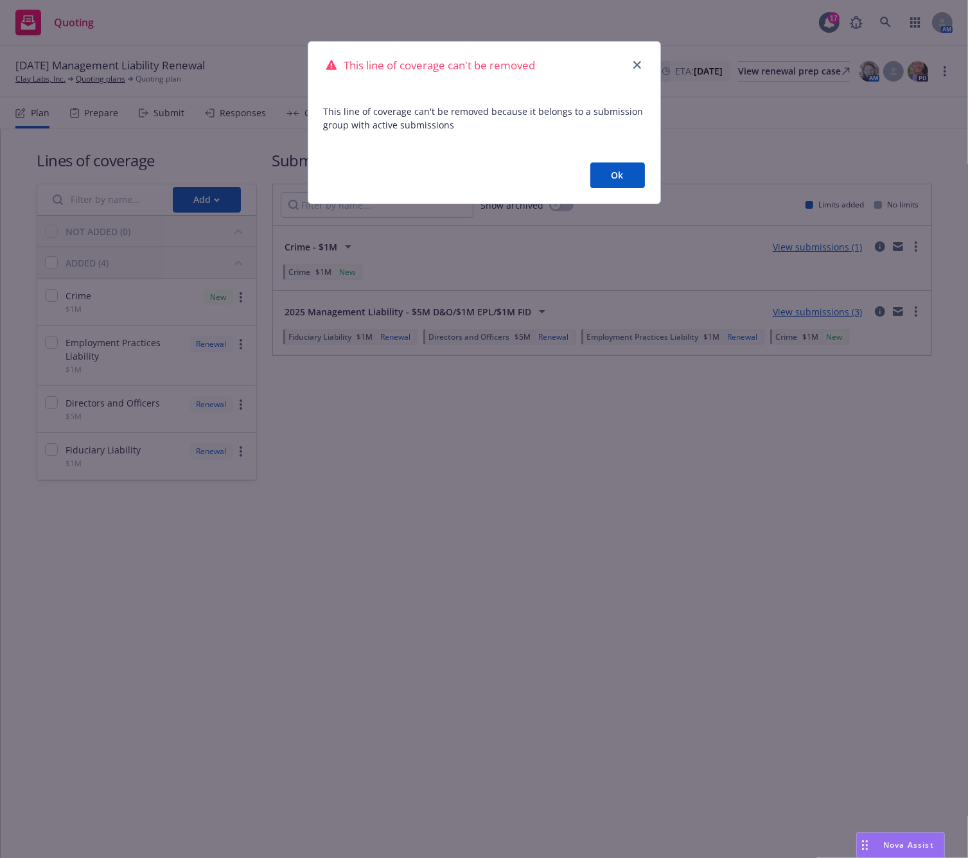
click at [636, 171] on button "Ok" at bounding box center [617, 176] width 55 height 26
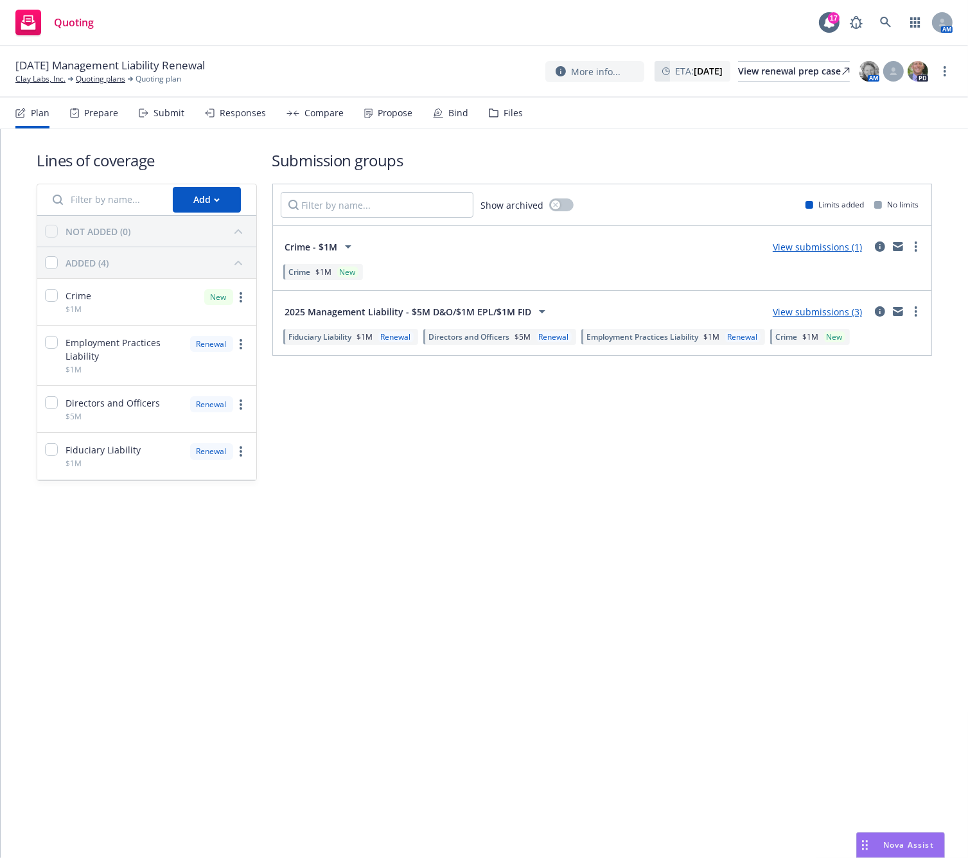
click at [830, 245] on link "View submissions (1)" at bounding box center [817, 247] width 89 height 12
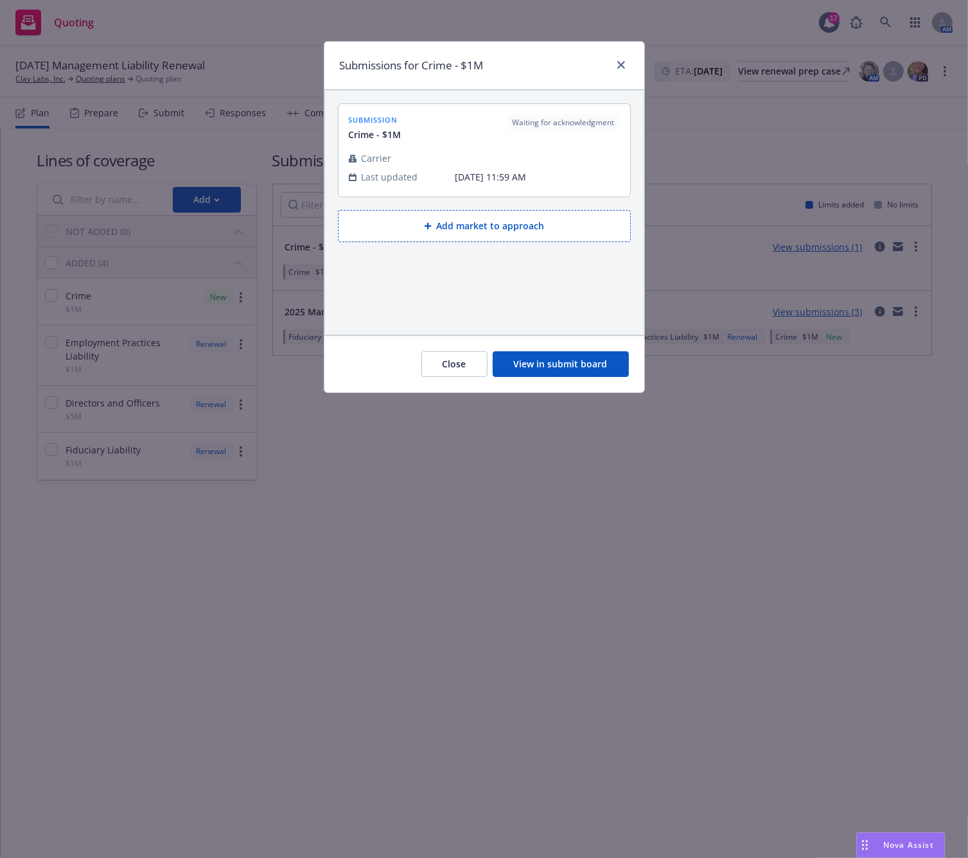
click at [548, 364] on button "View in submit board" at bounding box center [561, 364] width 136 height 26
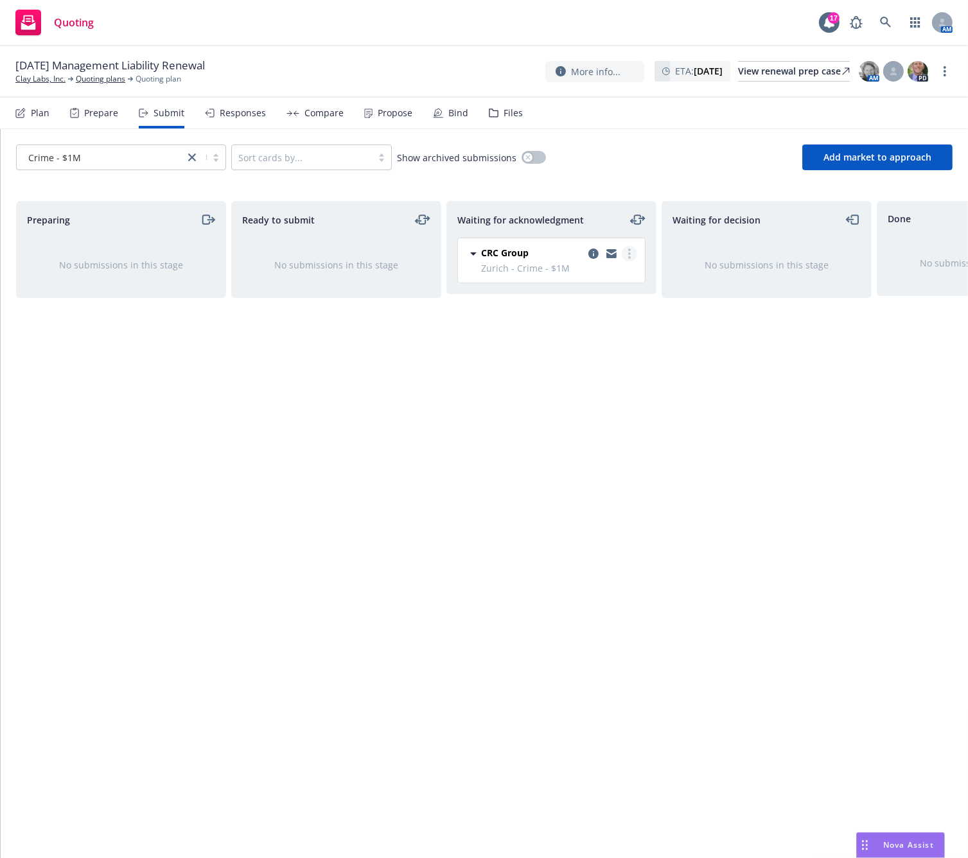
click at [630, 249] on circle "more" at bounding box center [629, 250] width 3 height 3
click at [582, 220] on div "Waiting for acknowledgment" at bounding box center [551, 219] width 188 height 15
click at [190, 154] on icon "close" at bounding box center [192, 158] width 8 height 8
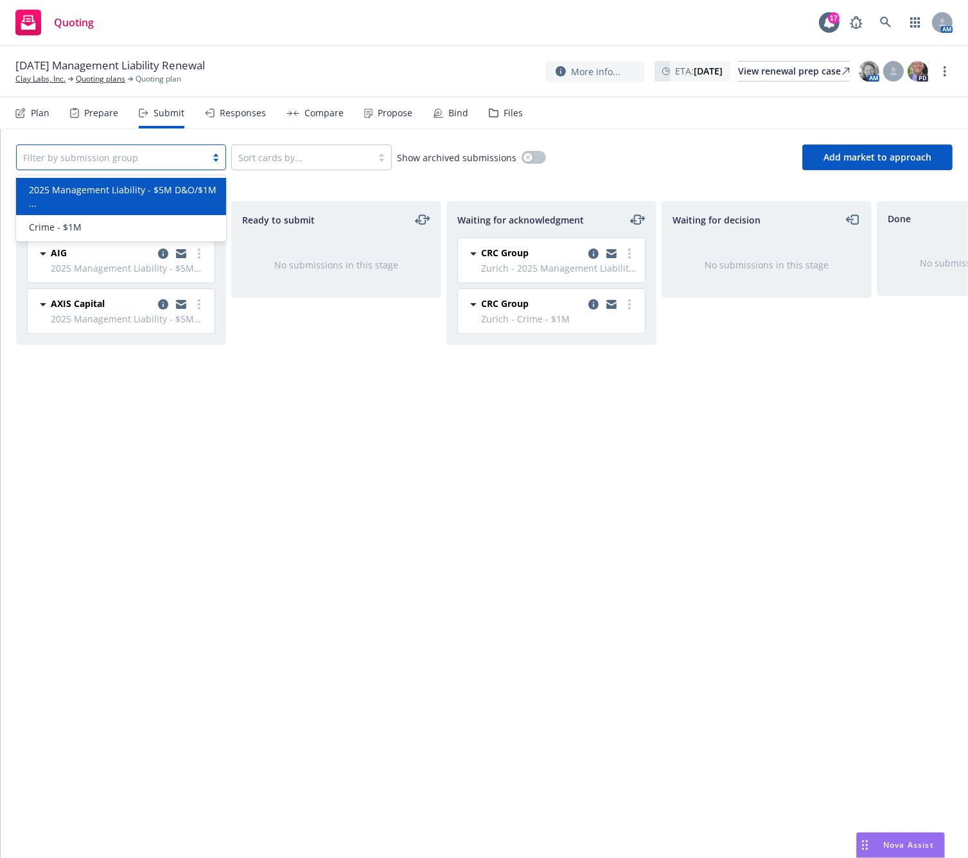
click at [120, 202] on span "2025 Management Liability - $5M D&O/$1M ..." at bounding box center [124, 196] width 190 height 27
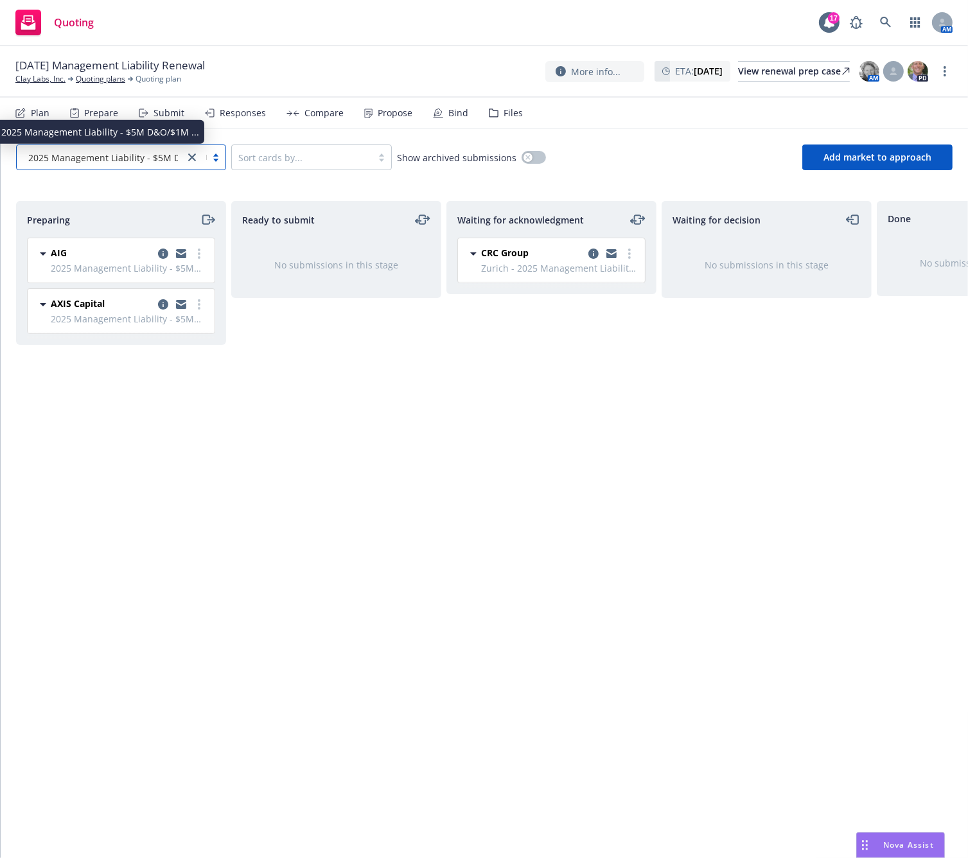
click at [152, 154] on span "2025 Management Liability - $5M D&O/$1M ..." at bounding box center [127, 157] width 198 height 13
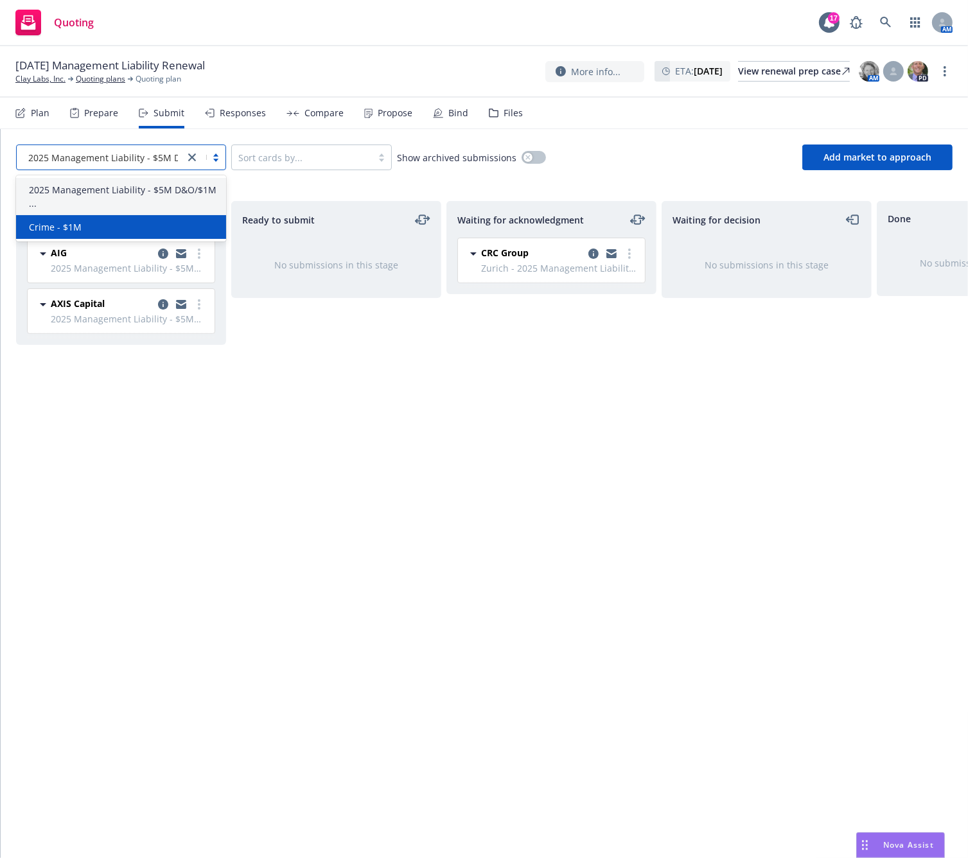
click at [157, 229] on div "Crime - $1M" at bounding box center [121, 226] width 195 height 13
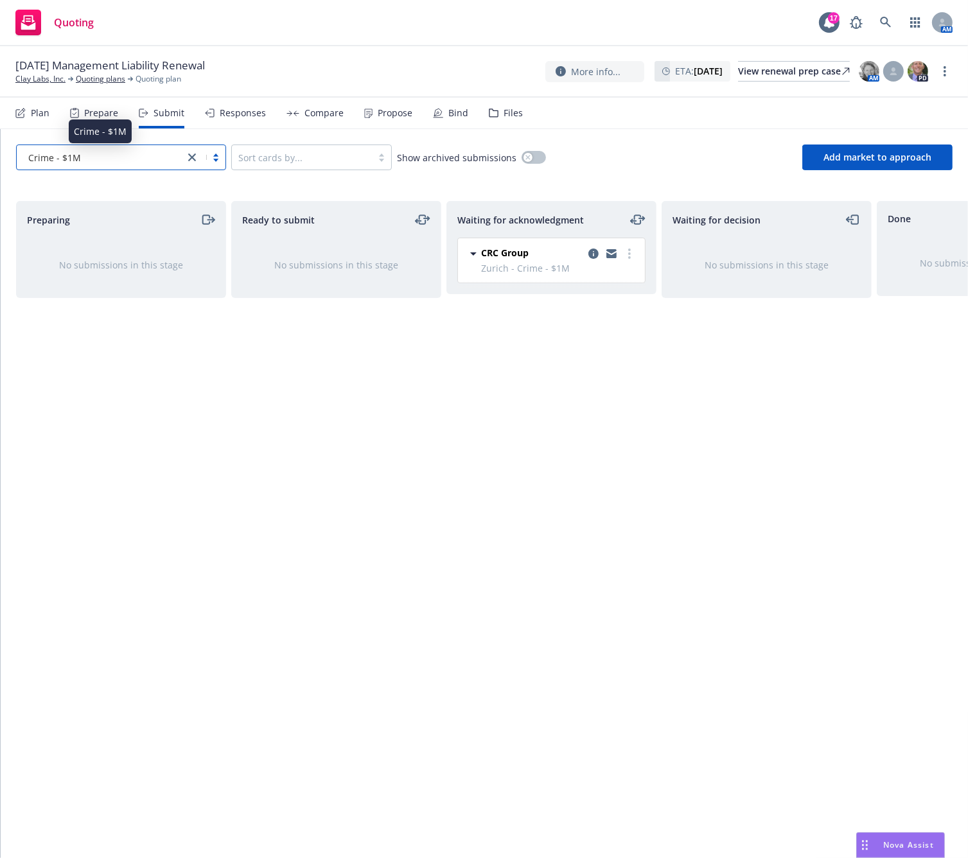
click at [149, 162] on div "Crime - $1M" at bounding box center [100, 157] width 155 height 13
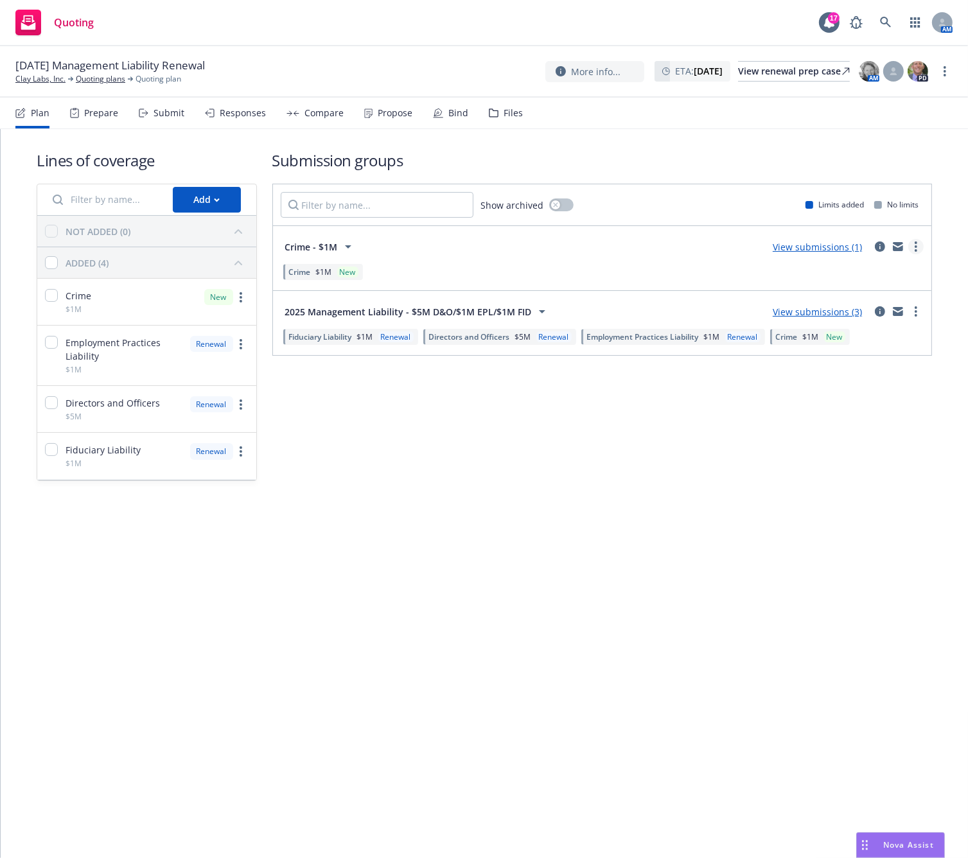
click at [917, 247] on icon "more" at bounding box center [916, 247] width 3 height 10
click at [833, 380] on span "Archive" at bounding box center [819, 380] width 63 height 12
drag, startPoint x: 565, startPoint y: 500, endPoint x: 575, endPoint y: 497, distance: 10.4
click at [566, 500] on div "Lines of coverage Add NOT ADDED (0) ADDED (4) Crime $1M New Employment Practice…" at bounding box center [484, 333] width 967 height 409
click at [833, 342] on div "Crime $1M New" at bounding box center [810, 337] width 80 height 16
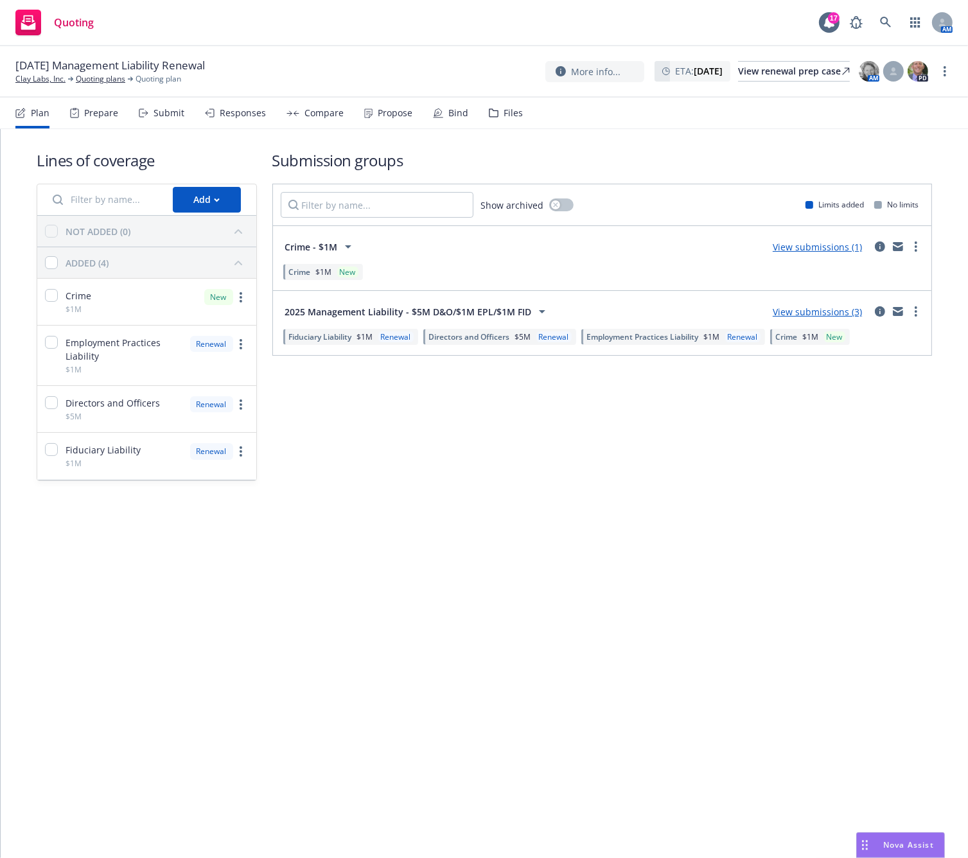
click at [815, 336] on span "$1M" at bounding box center [811, 336] width 16 height 11
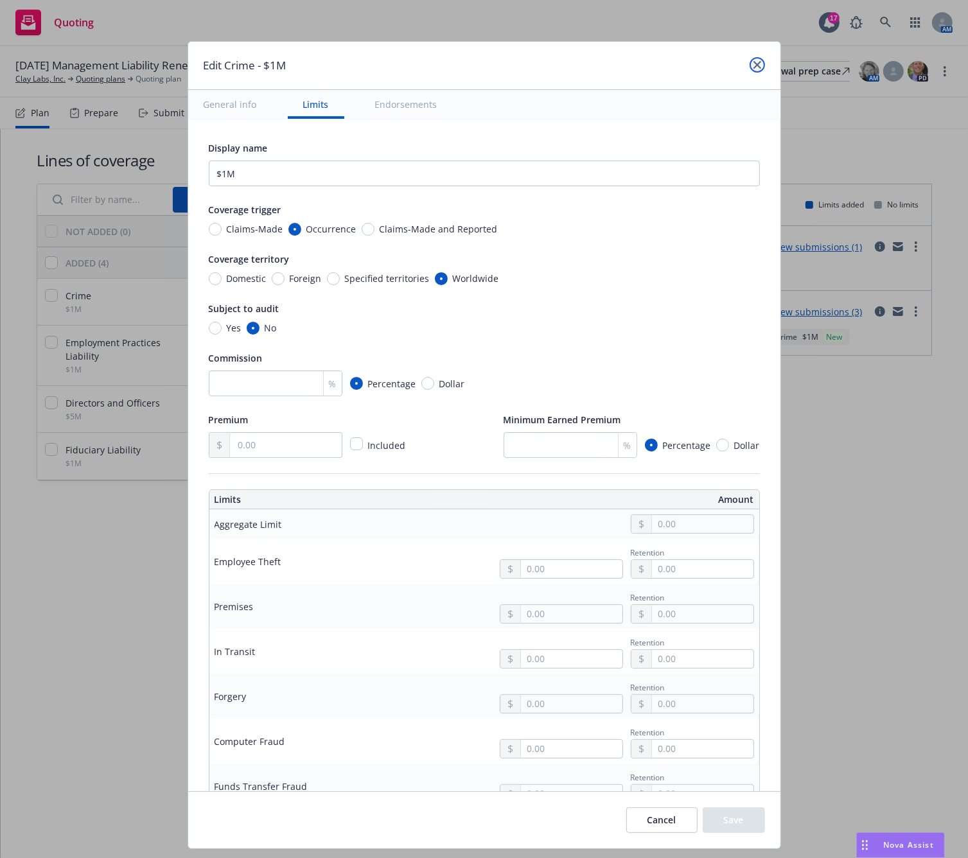
click at [755, 69] on link "close" at bounding box center [757, 64] width 15 height 15
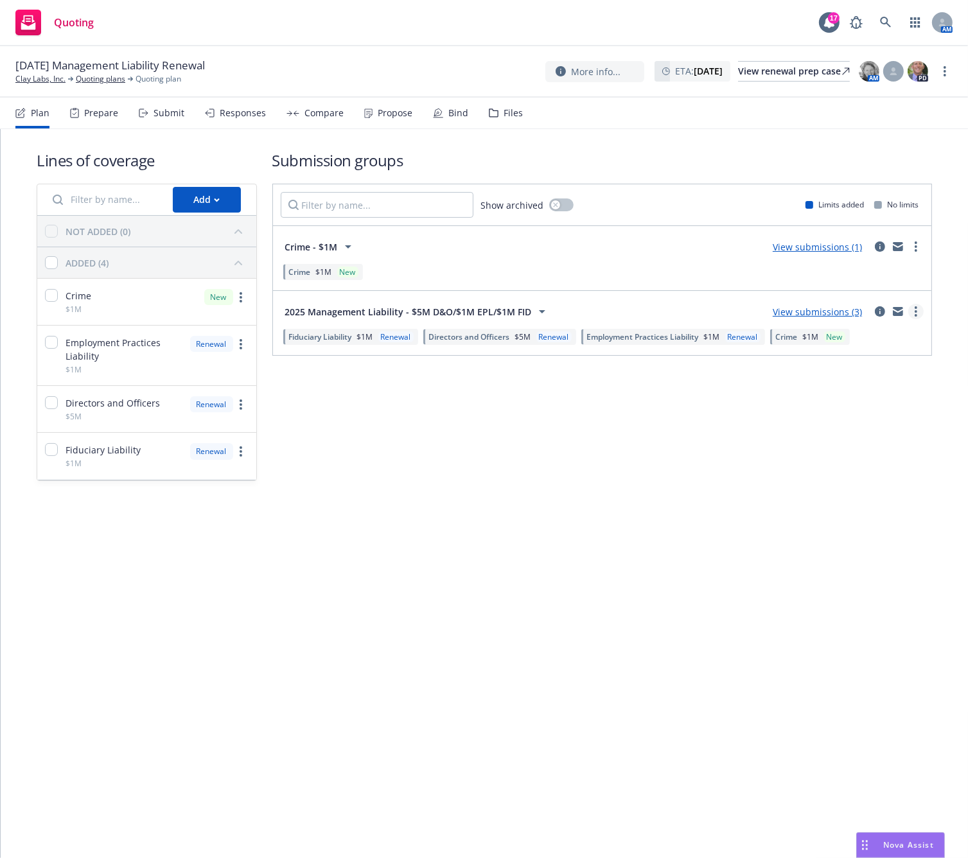
click at [921, 315] on link "more" at bounding box center [915, 311] width 15 height 15
drag, startPoint x: 647, startPoint y: 500, endPoint x: 671, endPoint y: 446, distance: 58.4
click at [655, 481] on div "Lines of coverage Add NOT ADDED (0) ADDED (4) Crime $1M New Employment Practice…" at bounding box center [484, 315] width 895 height 373
click at [795, 338] on span "Crime" at bounding box center [787, 336] width 22 height 11
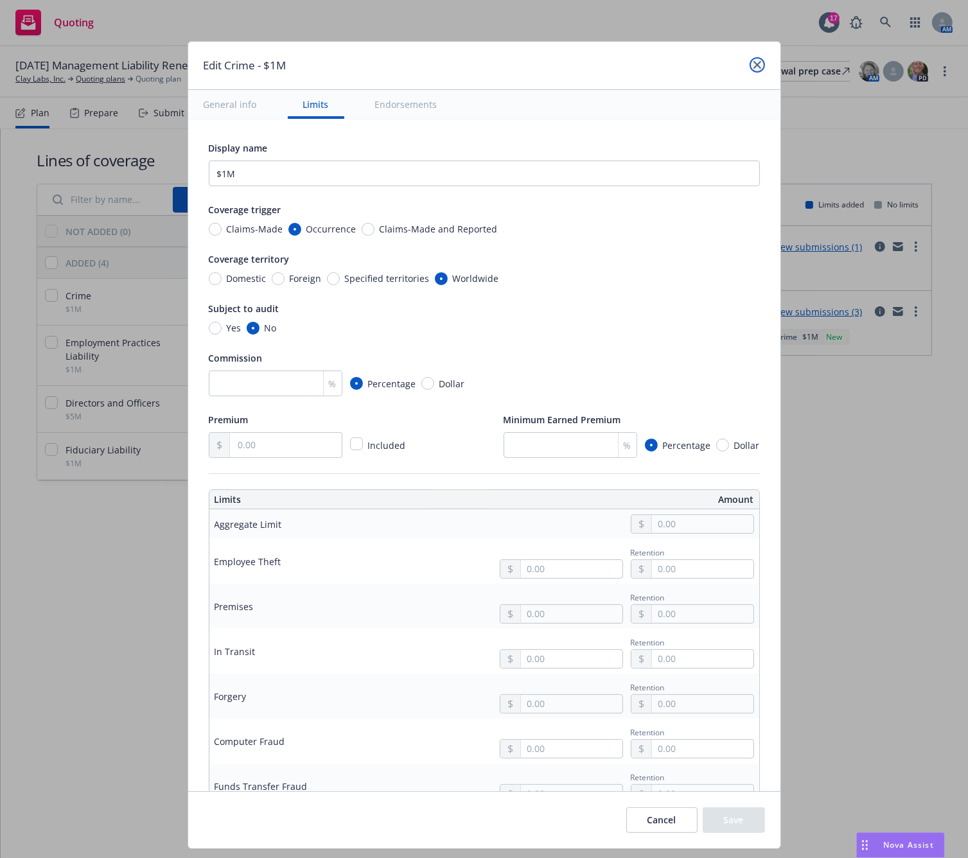
click at [755, 69] on link "close" at bounding box center [757, 64] width 15 height 15
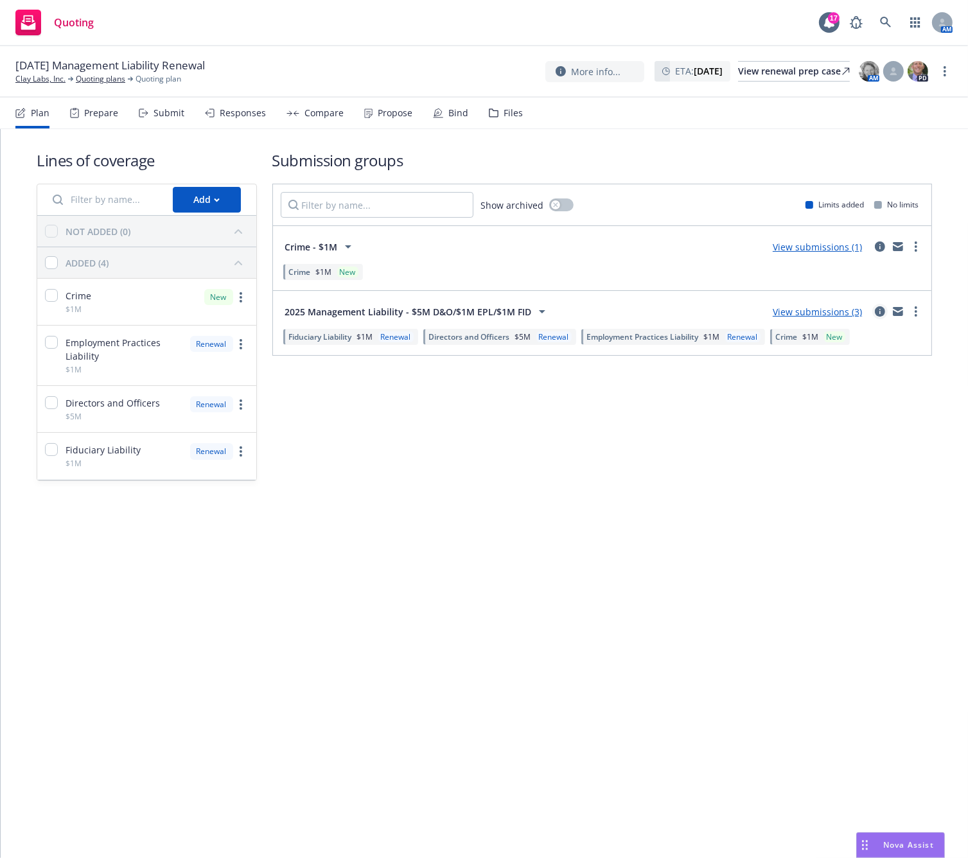
click at [881, 310] on icon "circleInformation" at bounding box center [880, 311] width 10 height 10
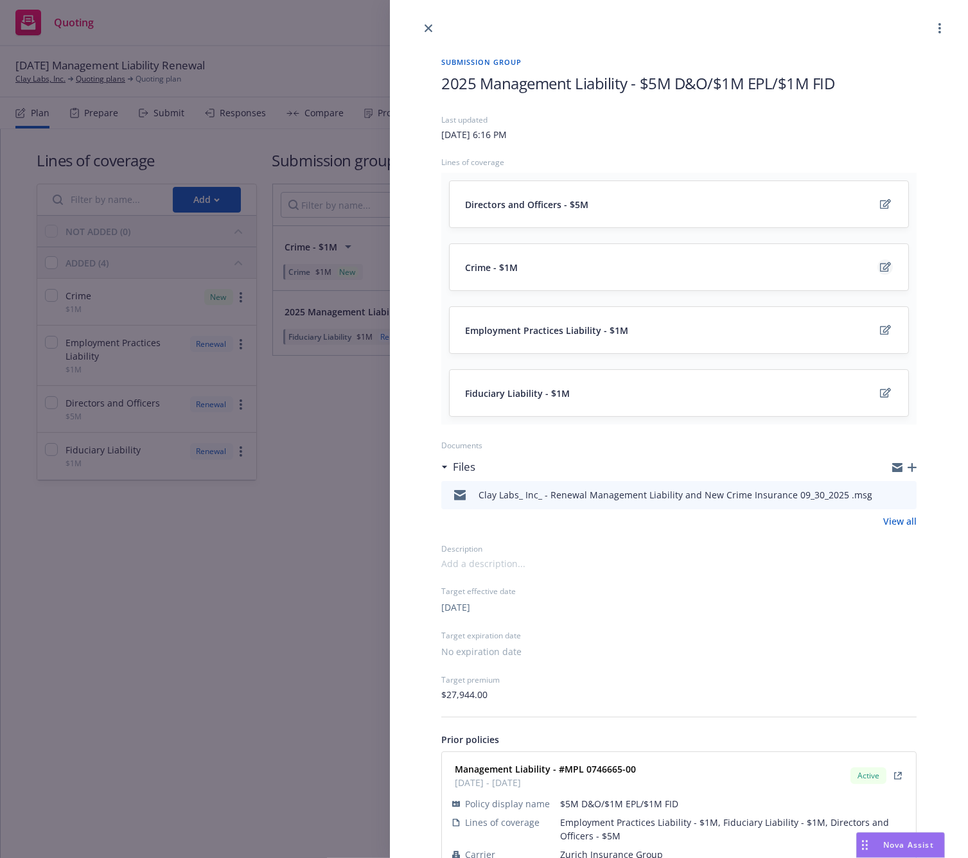
click at [880, 268] on icon "edit" at bounding box center [885, 267] width 11 height 10
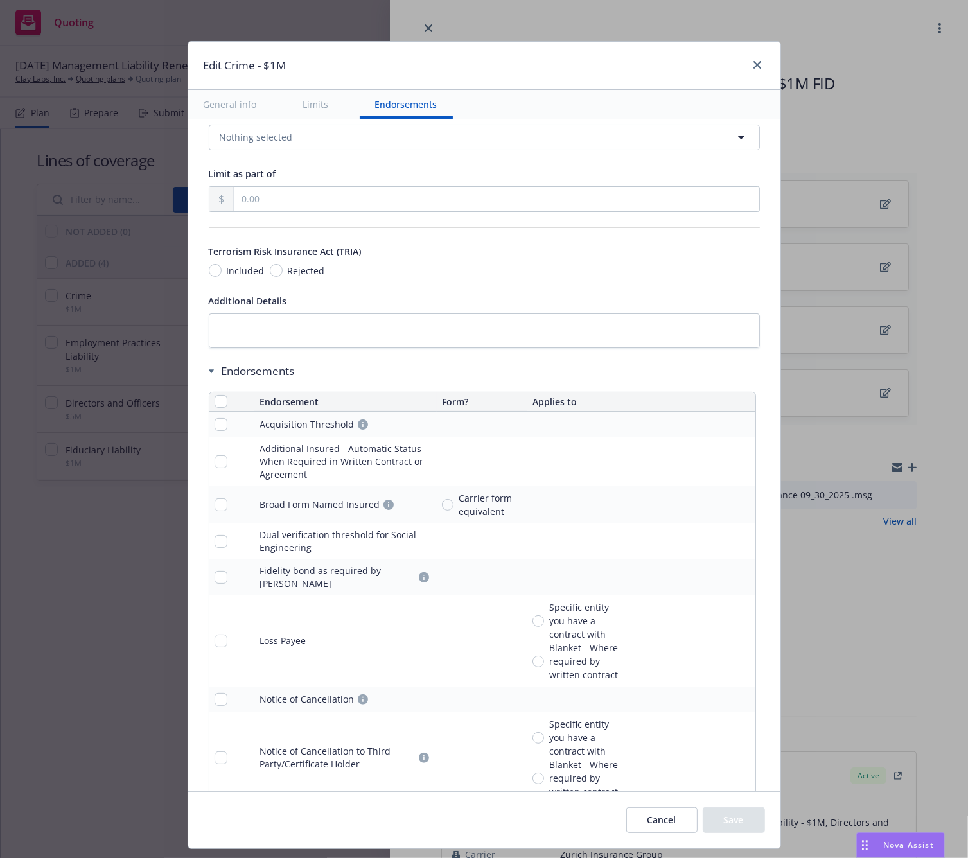
scroll to position [1190, 0]
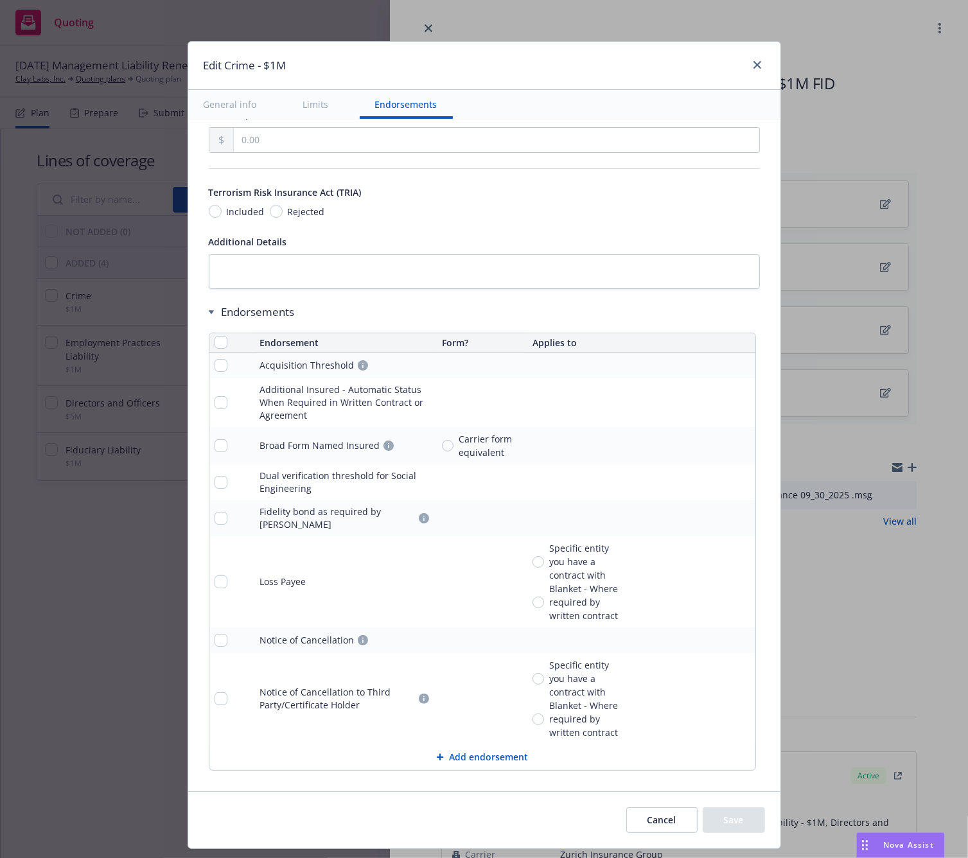
click at [213, 333] on th at bounding box center [232, 342] width 46 height 19
click at [216, 339] on input "checkbox" at bounding box center [221, 342] width 13 height 13
checkbox input "true"
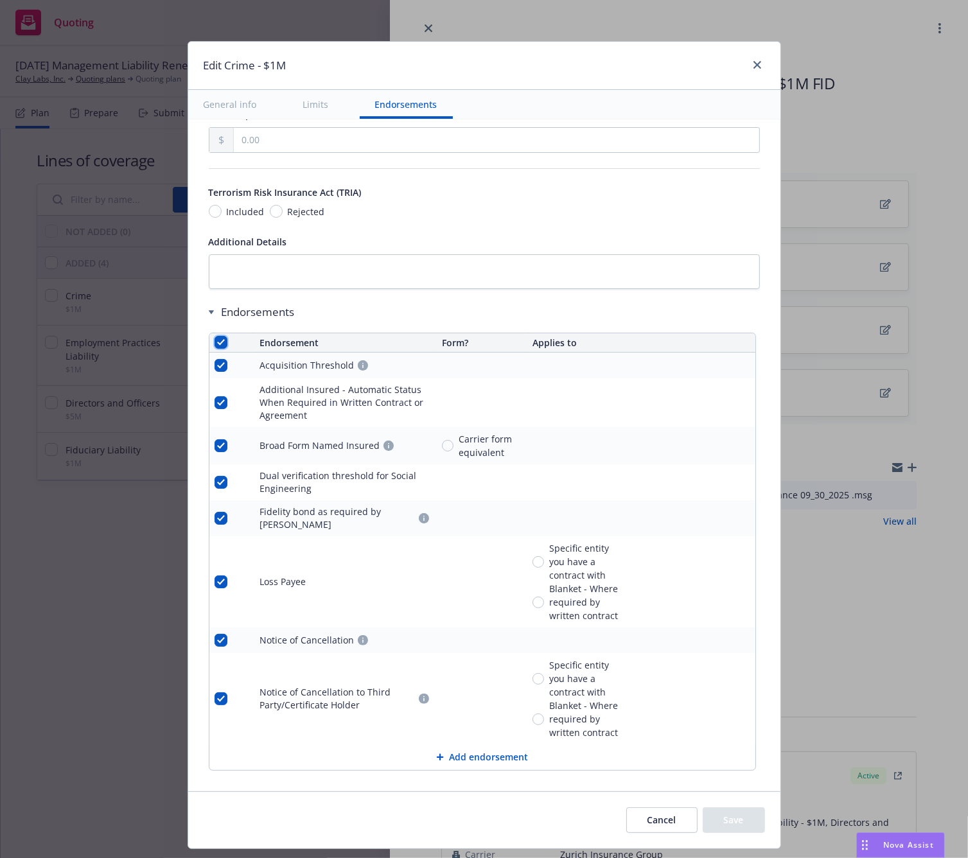
checkbox input "true"
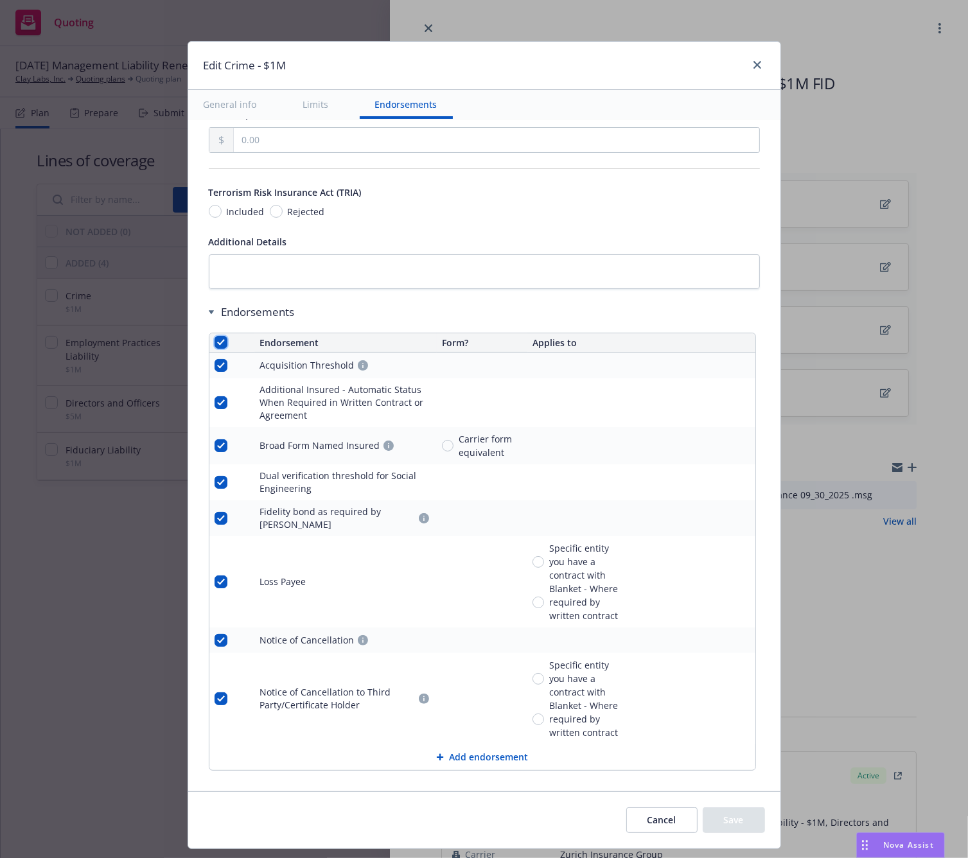
checkbox input "true"
click at [482, 828] on span "Remove endorsements" at bounding box center [462, 829] width 101 height 12
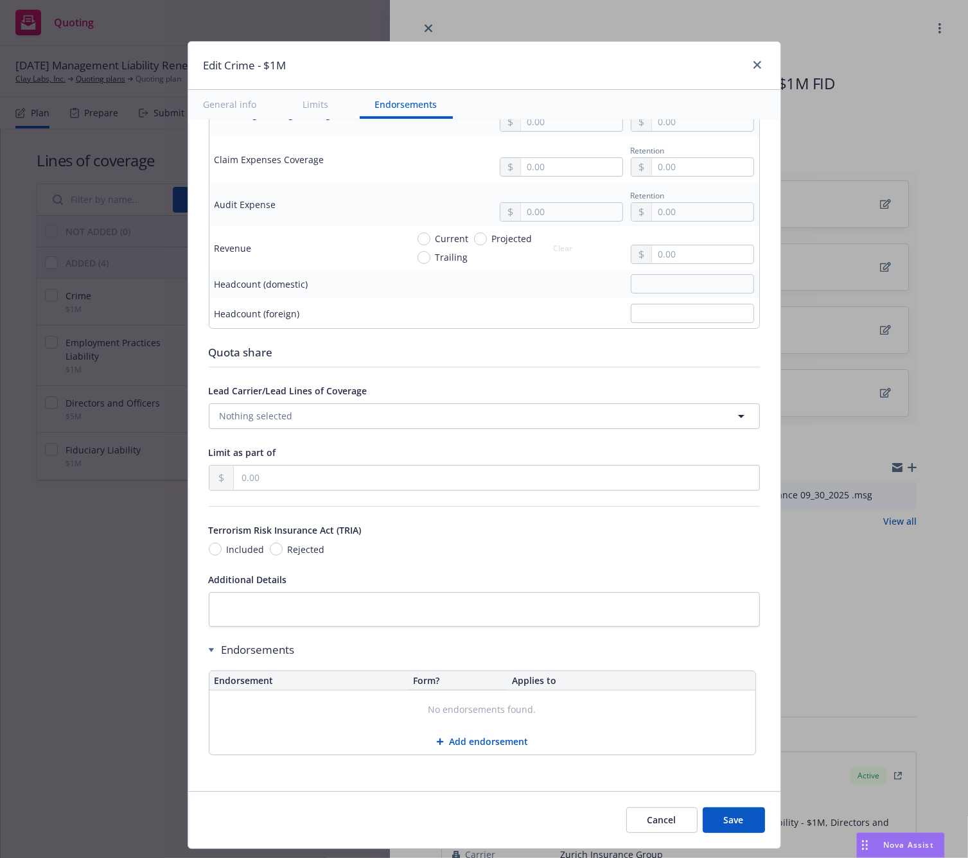
scroll to position [847, 0]
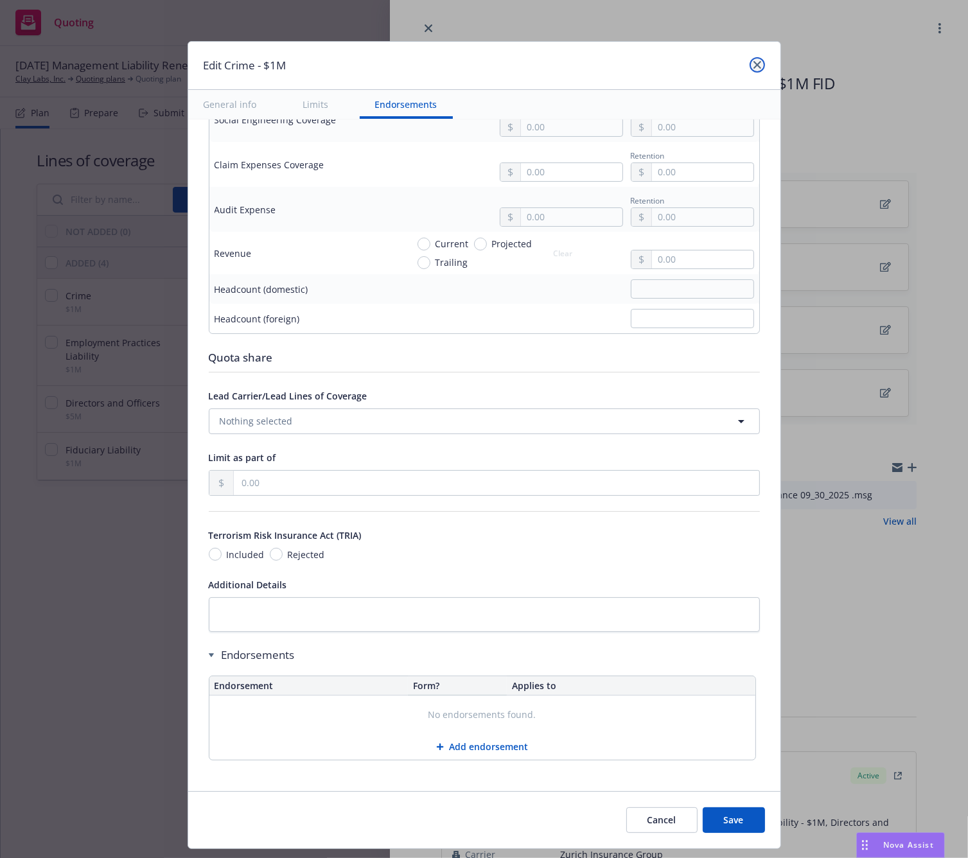
click at [750, 60] on link "close" at bounding box center [757, 64] width 15 height 15
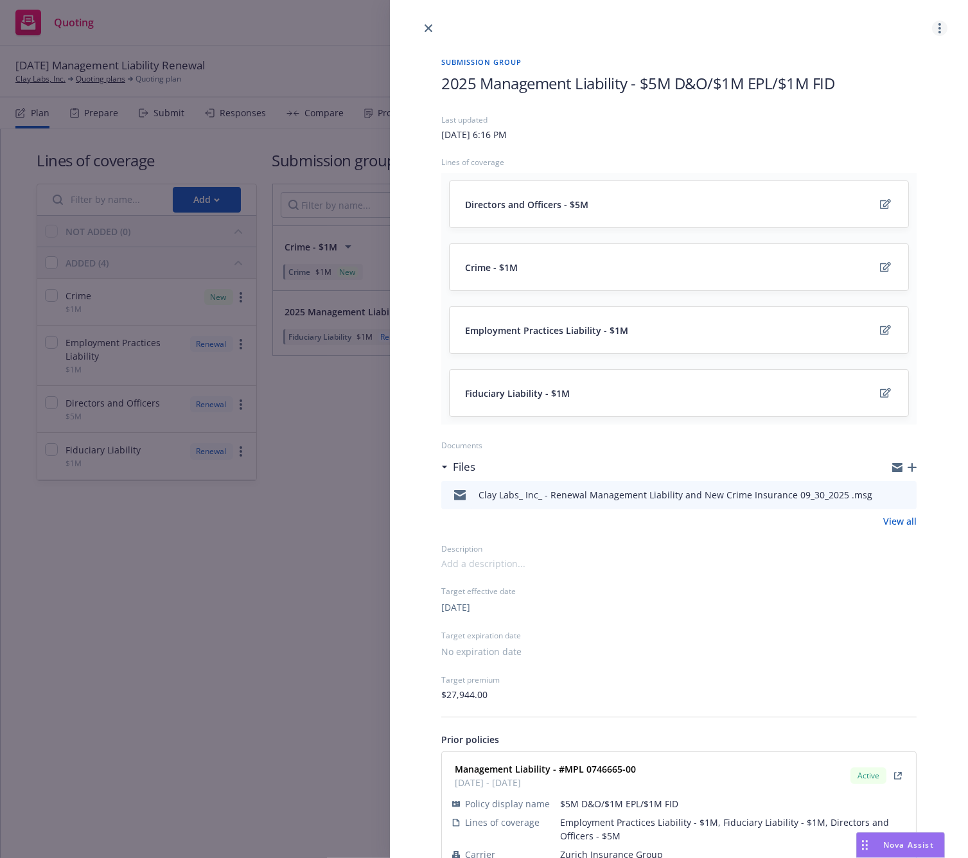
click at [932, 35] on link "more" at bounding box center [939, 28] width 15 height 15
click at [428, 26] on icon "close" at bounding box center [429, 28] width 8 height 8
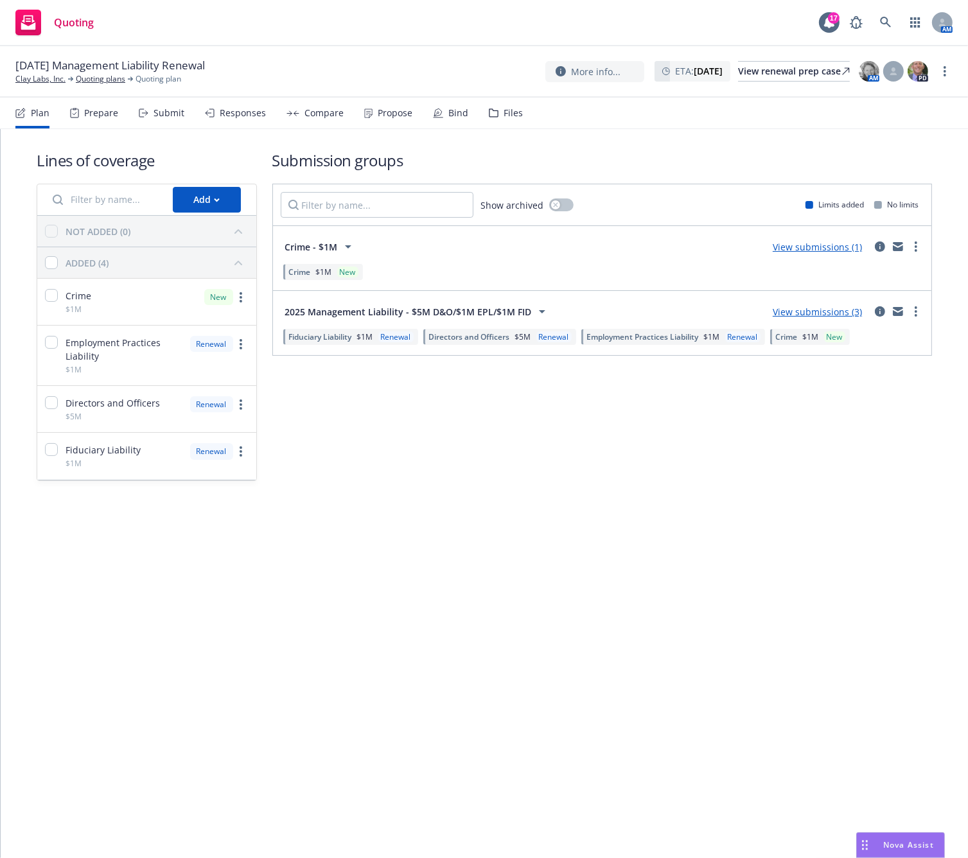
drag, startPoint x: 779, startPoint y: 693, endPoint x: 953, endPoint y: 428, distance: 317.7
click at [782, 690] on div "Lines of coverage Add NOT ADDED (0) ADDED (4) Crime $1M New Employment Practice…" at bounding box center [484, 493] width 967 height 729
click at [795, 336] on span "Crime" at bounding box center [787, 336] width 22 height 11
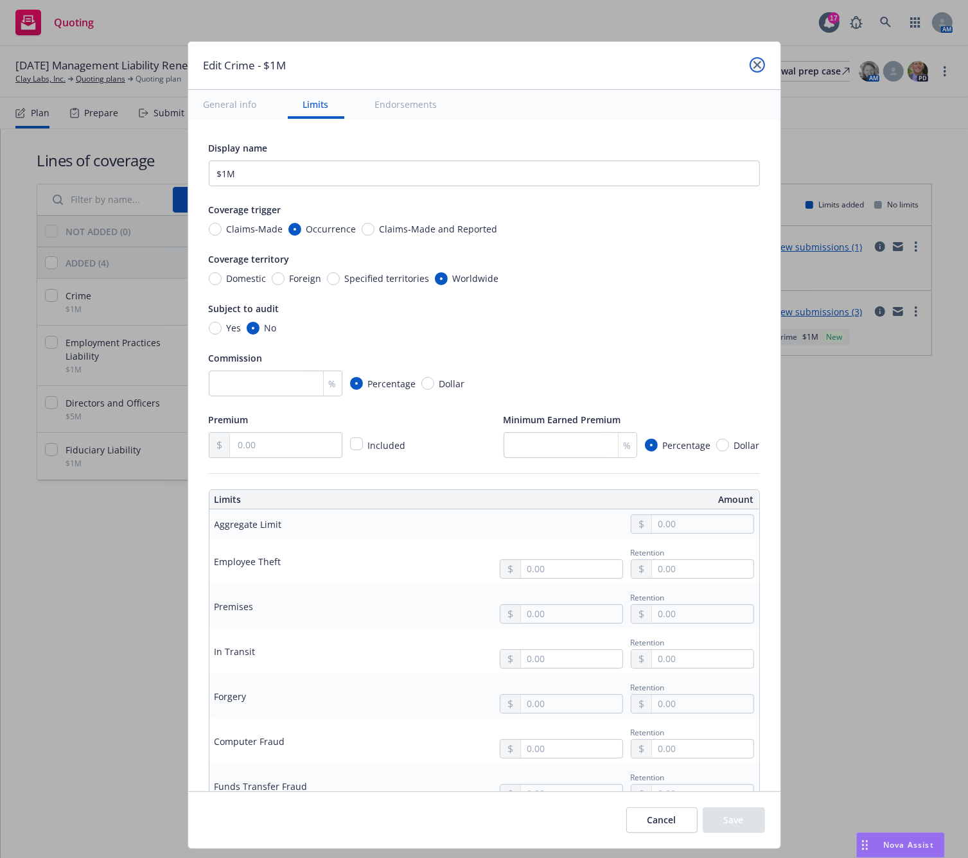
click at [754, 66] on icon "close" at bounding box center [758, 65] width 8 height 8
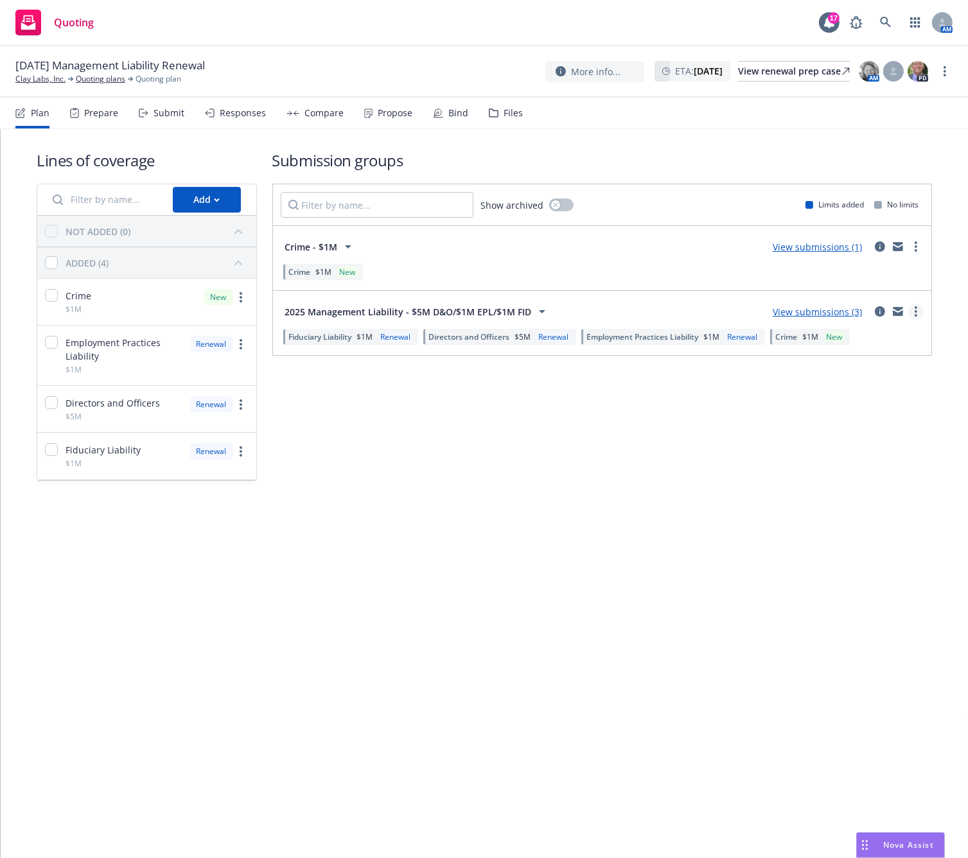
click at [916, 309] on icon "more" at bounding box center [916, 311] width 3 height 10
click at [819, 349] on link "View more details" at bounding box center [856, 343] width 136 height 26
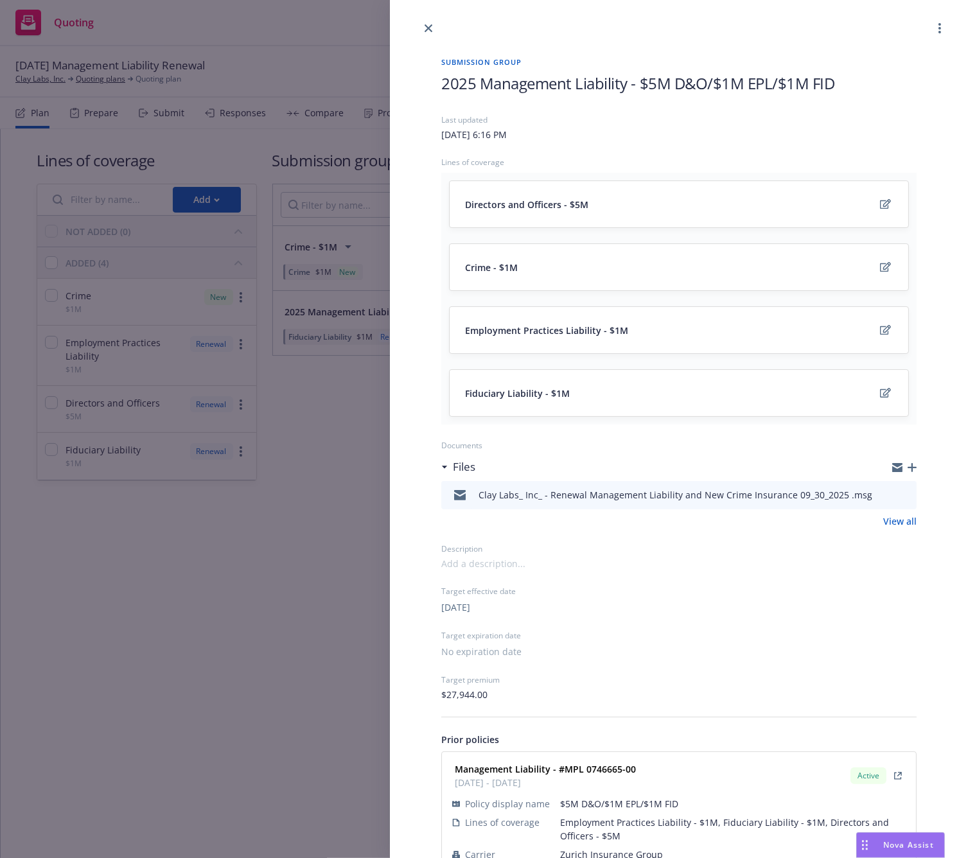
click at [701, 395] on div "Fiduciary Liability - $1M" at bounding box center [679, 392] width 428 height 15
click at [425, 32] on link "close" at bounding box center [428, 28] width 15 height 15
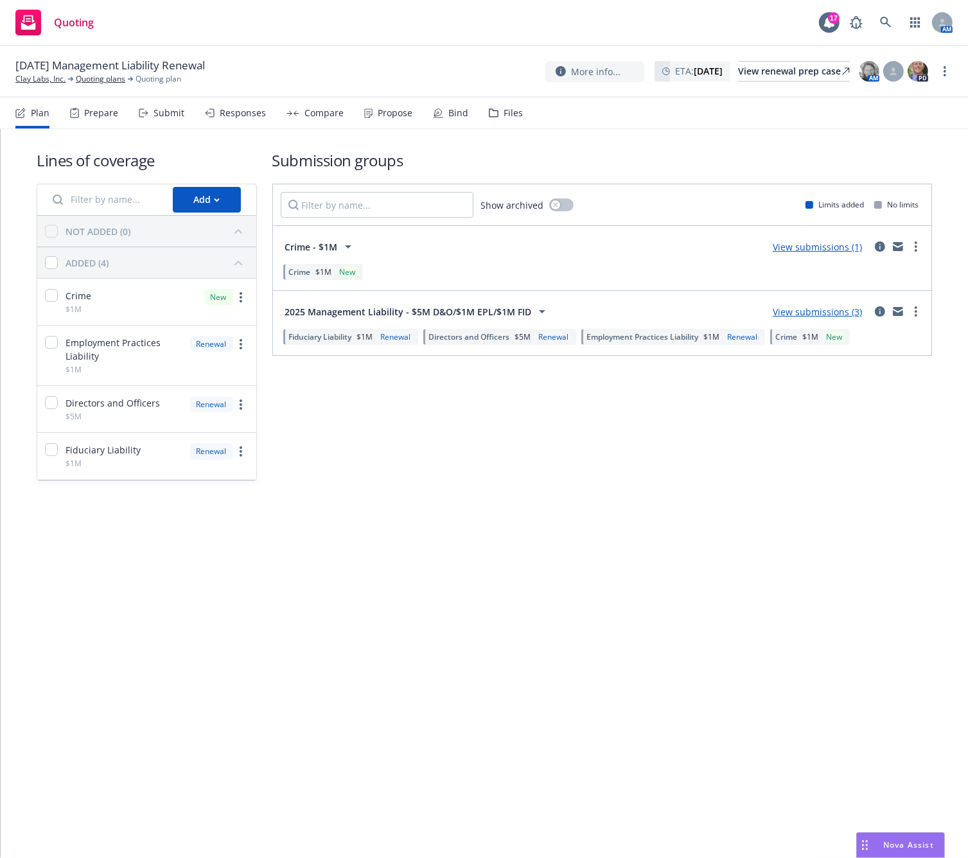
click at [360, 574] on div "Lines of coverage Add NOT ADDED (0) ADDED (4) Crime $1M New Employment Practice…" at bounding box center [484, 493] width 967 height 729
click at [701, 276] on div "Crime $1M New" at bounding box center [603, 272] width 644 height 22
click at [881, 308] on icon "circleInformation" at bounding box center [880, 311] width 10 height 10
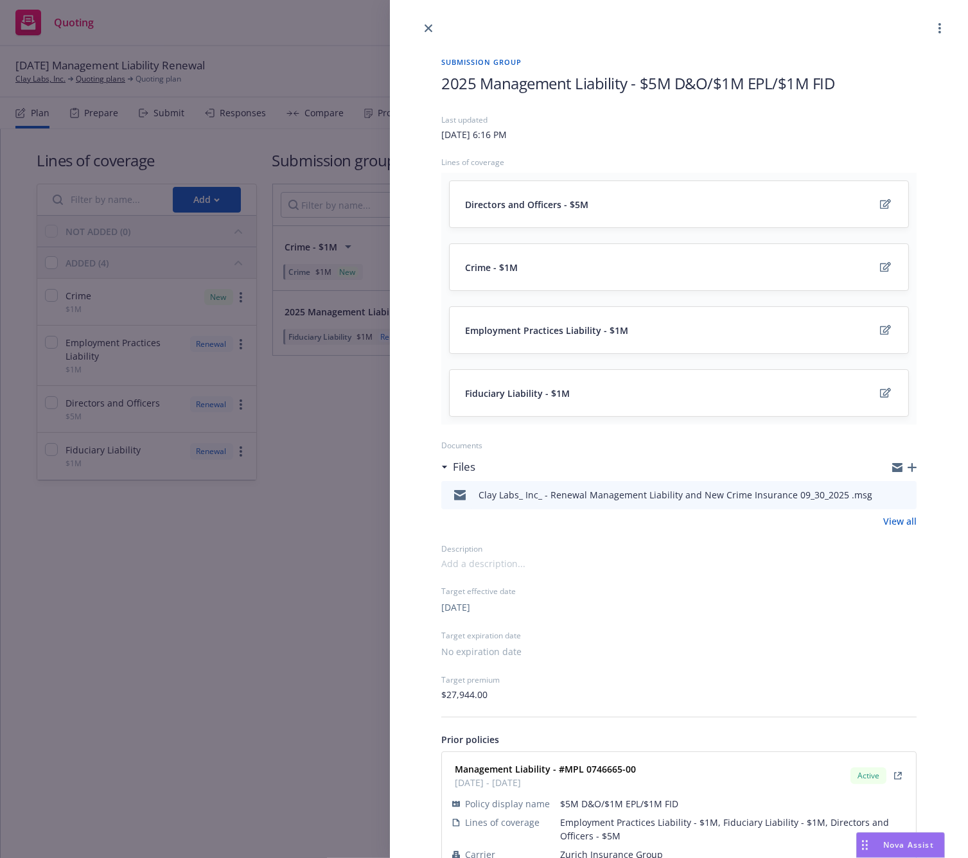
click at [568, 265] on div "Crime - $1M" at bounding box center [679, 267] width 428 height 15
click at [933, 30] on link "more" at bounding box center [939, 28] width 15 height 15
click at [889, 88] on span "View submissions" at bounding box center [877, 86] width 107 height 12
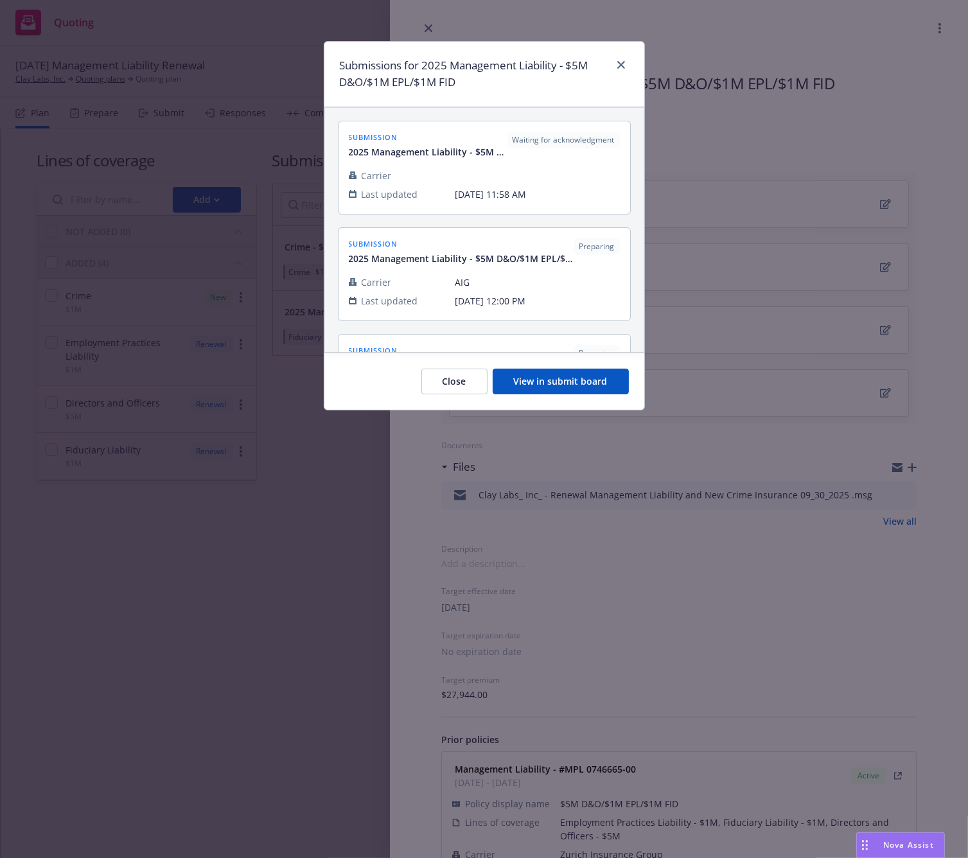
click at [555, 378] on button "View in submit board" at bounding box center [561, 382] width 136 height 26
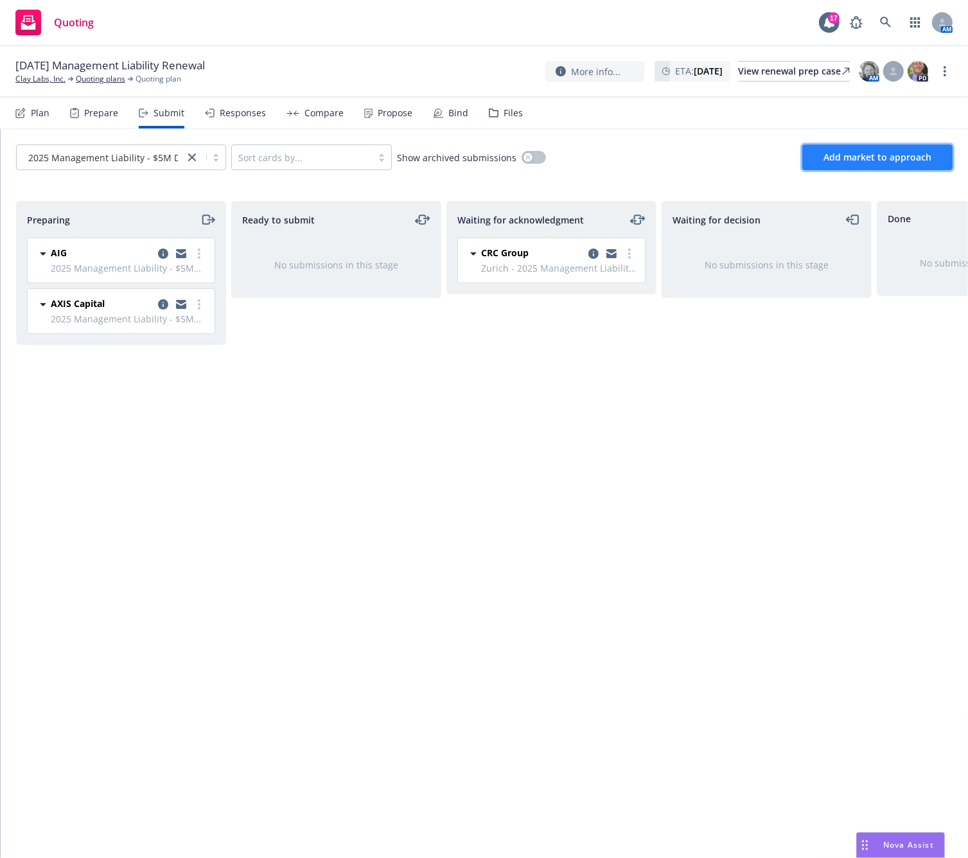
click at [834, 157] on span "Add market to approach" at bounding box center [878, 157] width 108 height 12
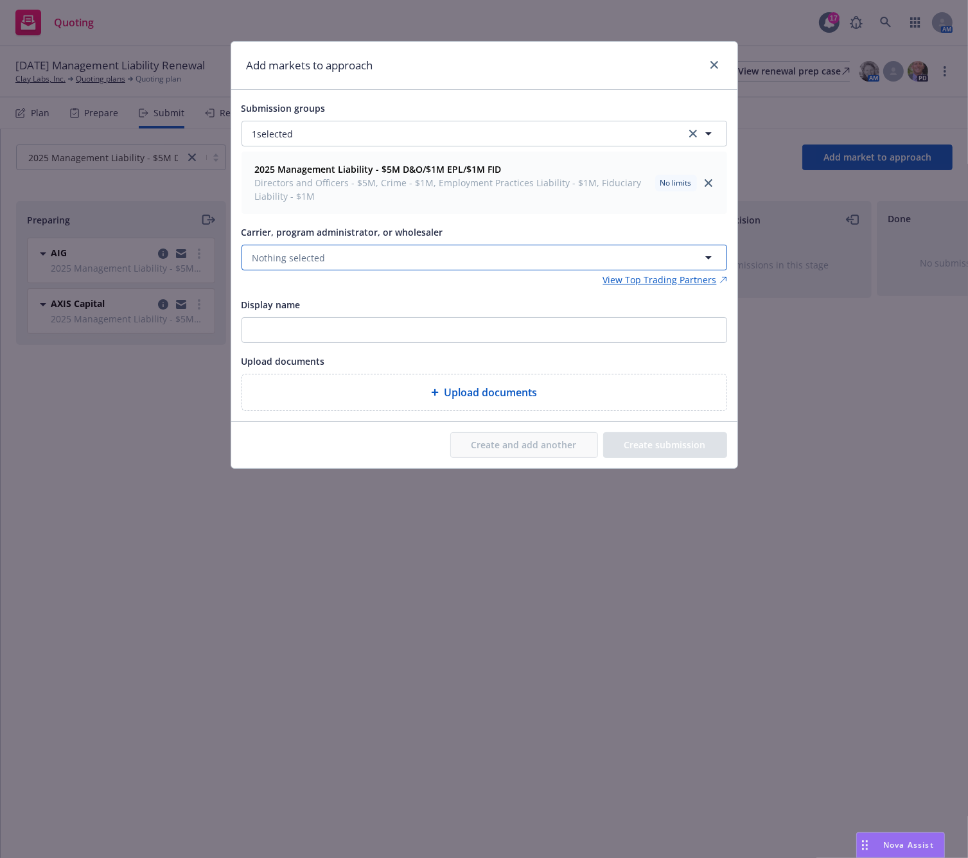
click at [393, 257] on button "Nothing selected" at bounding box center [485, 258] width 486 height 26
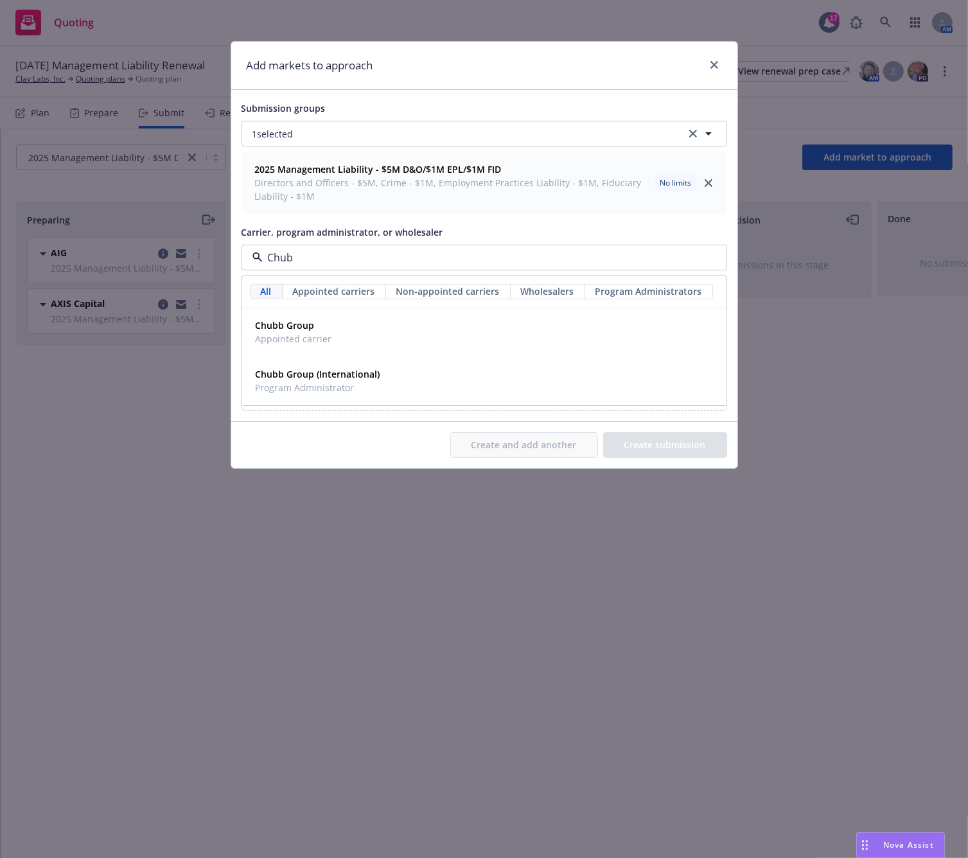
type input "Chubb"
click at [323, 333] on span "Appointed carrier" at bounding box center [294, 338] width 76 height 13
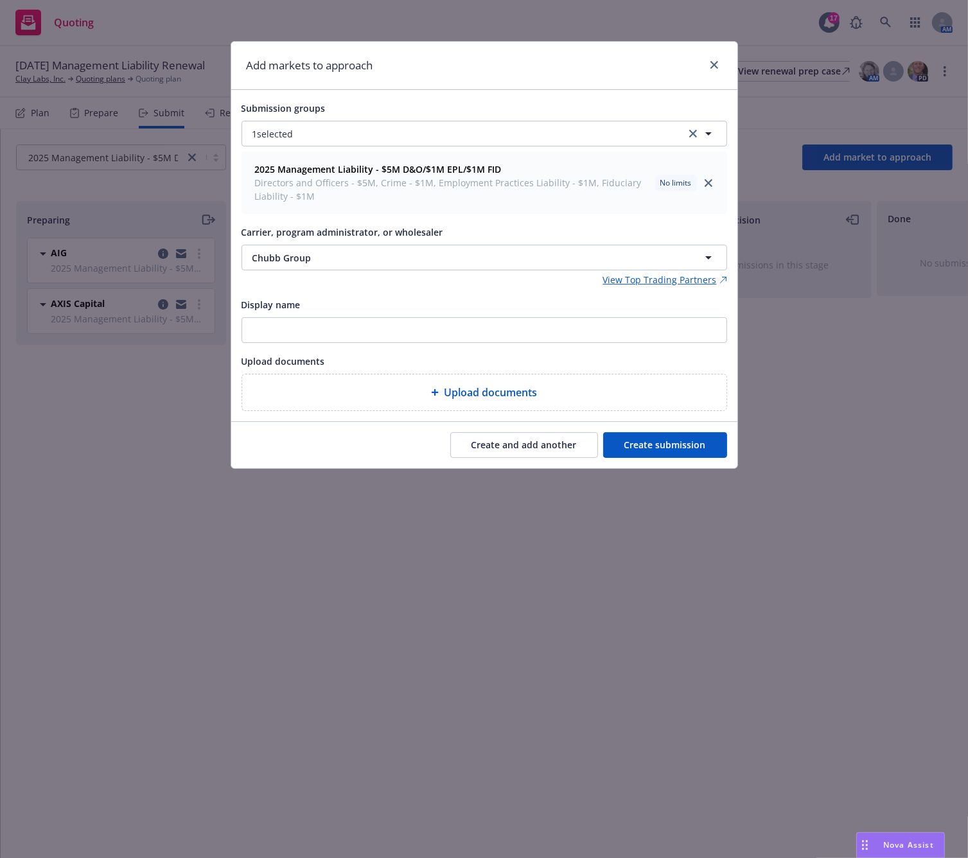
click at [715, 452] on button "Create submission" at bounding box center [665, 445] width 124 height 26
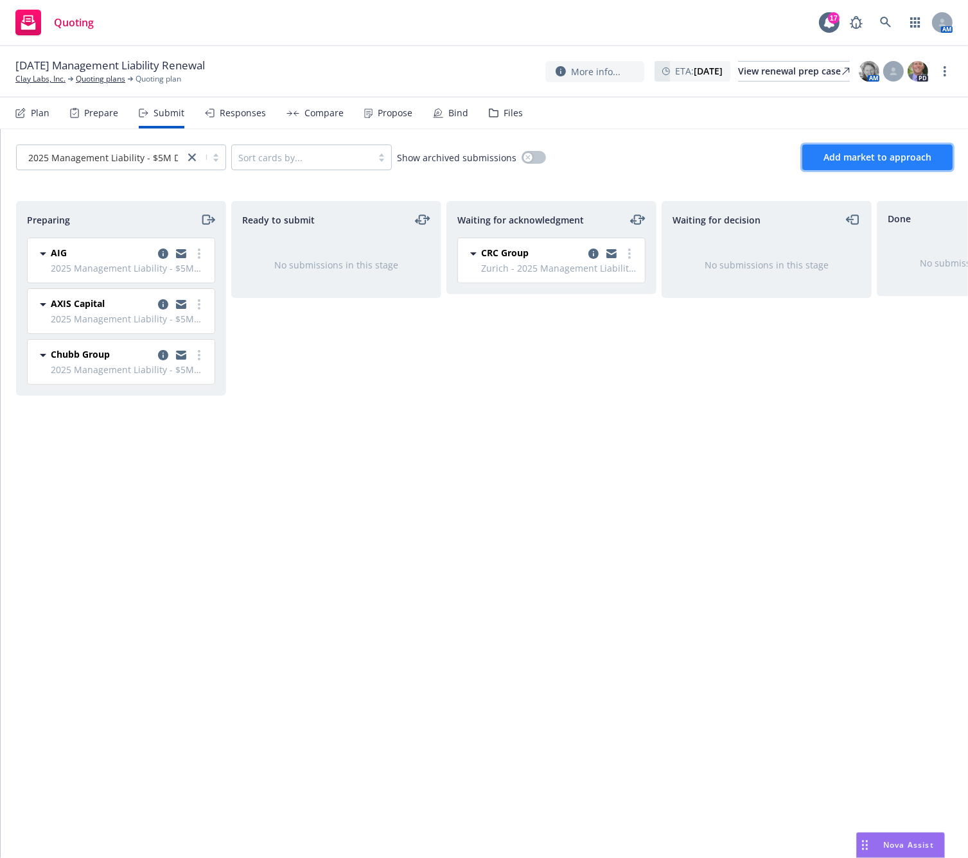
click at [856, 159] on span "Add market to approach" at bounding box center [878, 157] width 108 height 12
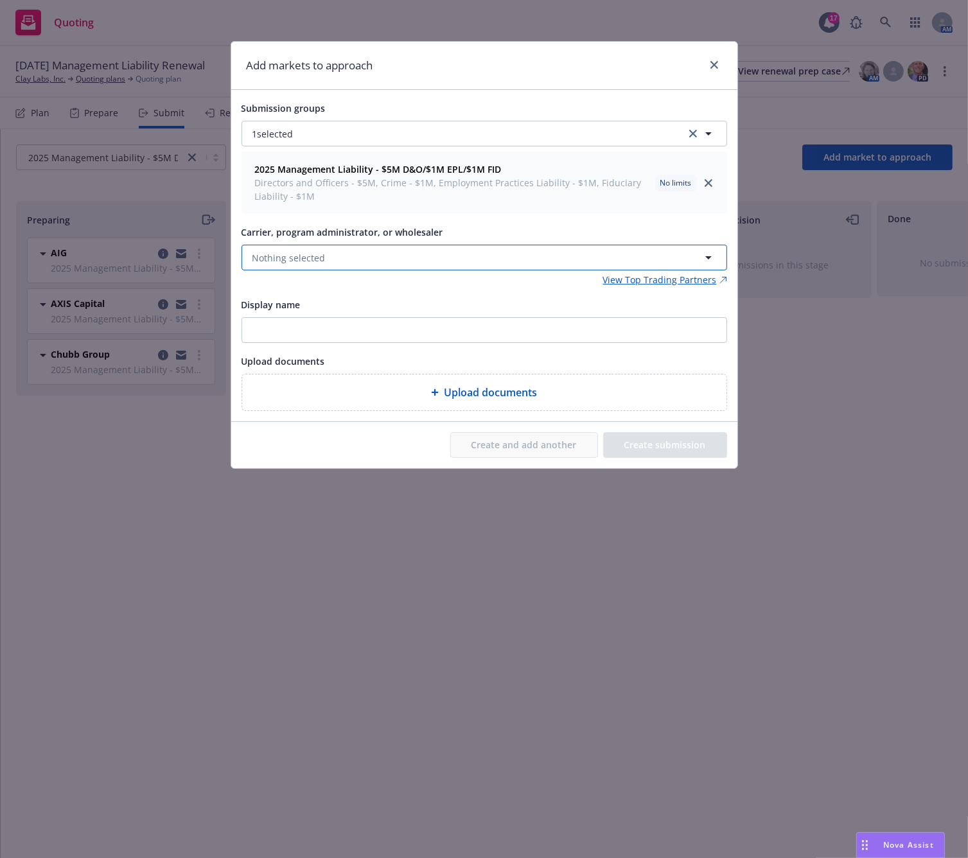
click at [428, 249] on button "Nothing selected" at bounding box center [485, 258] width 486 height 26
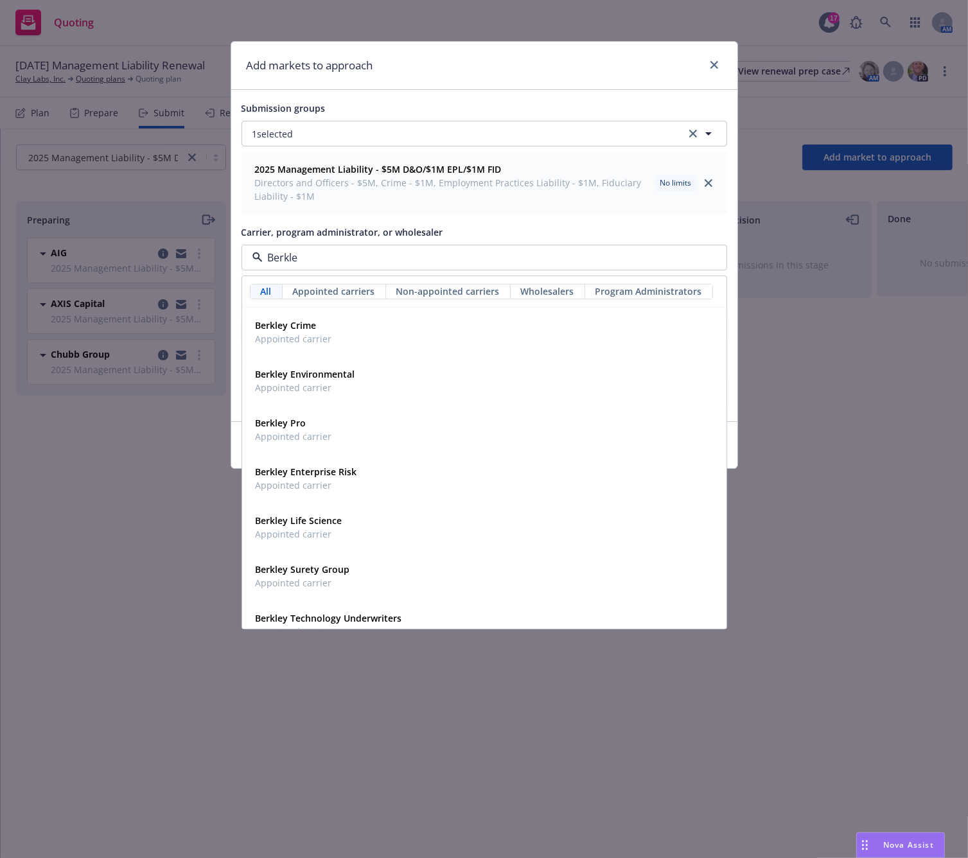
type input "Berkley"
click at [289, 422] on strong "Berkley Pro" at bounding box center [281, 423] width 51 height 12
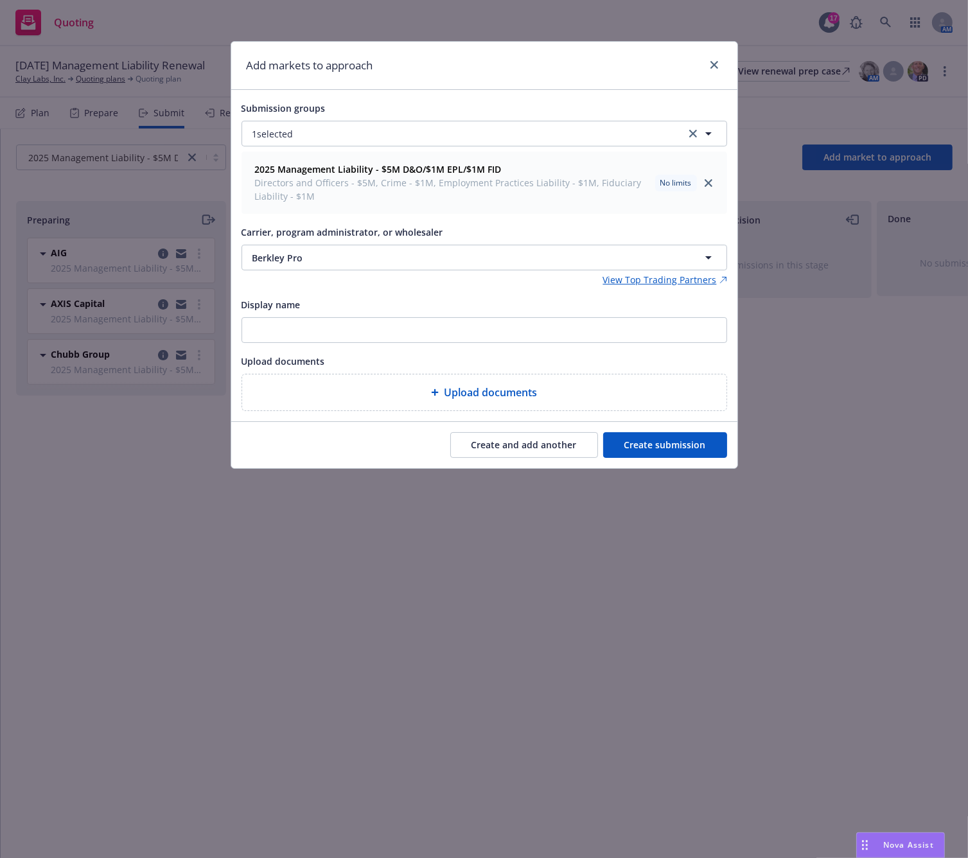
click at [663, 454] on button "Create submission" at bounding box center [665, 445] width 124 height 26
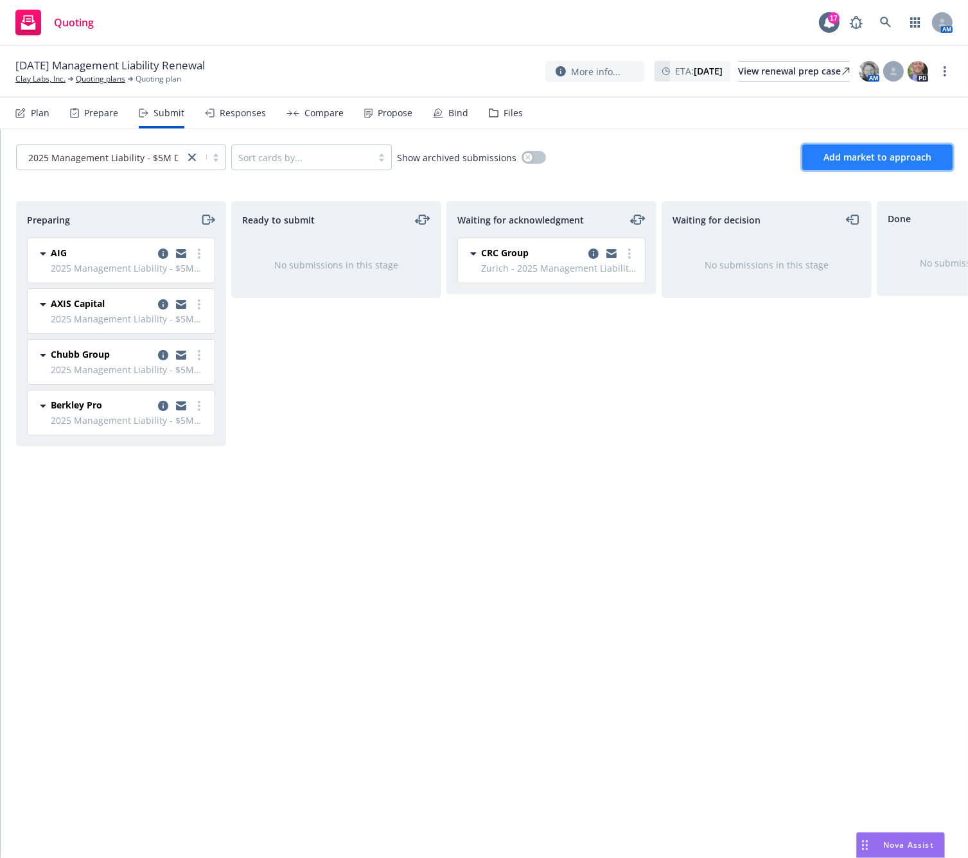
click at [858, 156] on span "Add market to approach" at bounding box center [878, 157] width 108 height 12
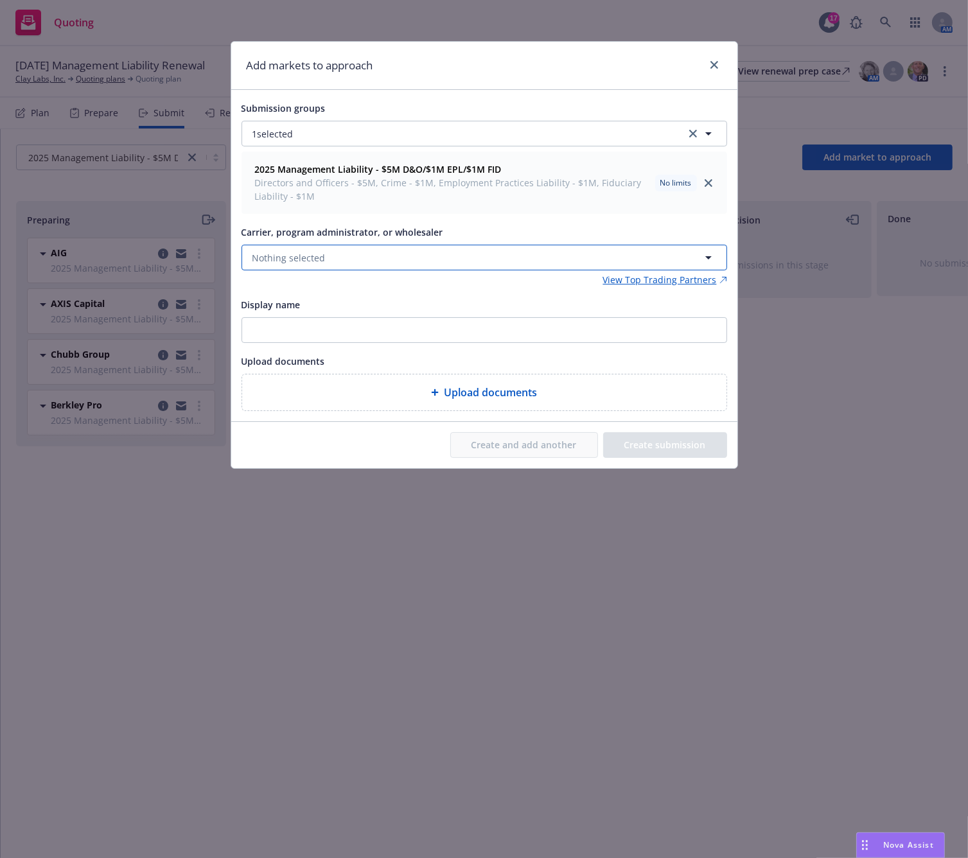
click at [536, 247] on button "Nothing selected" at bounding box center [485, 258] width 486 height 26
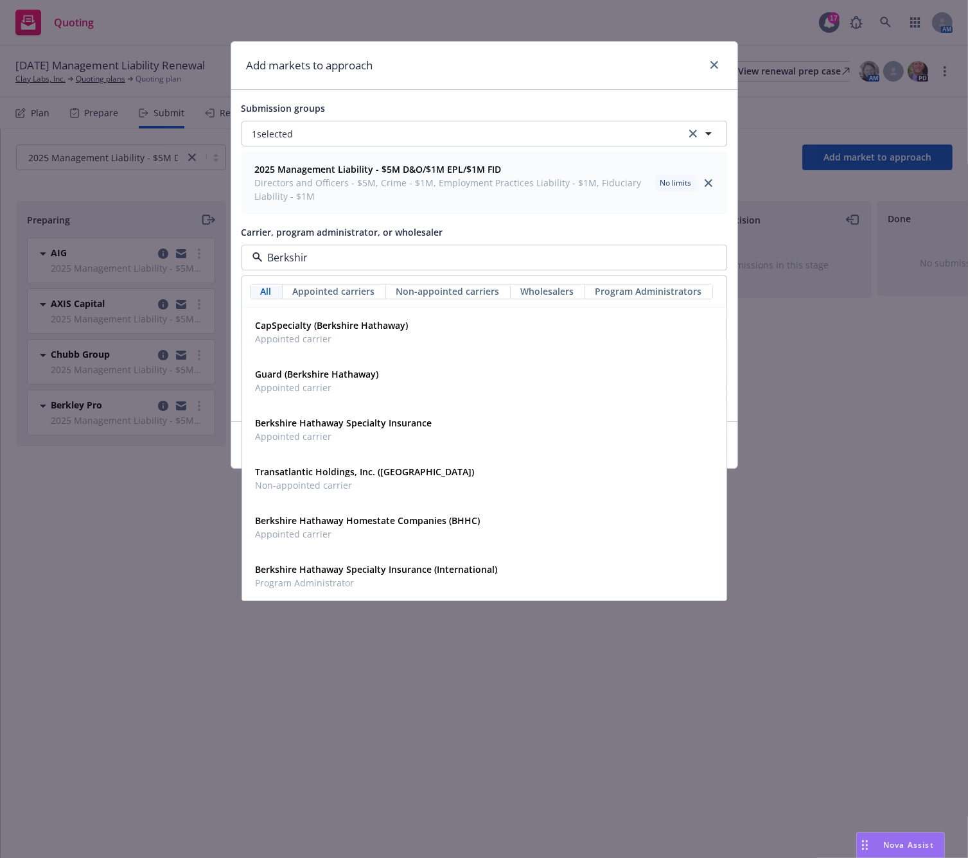
type input "Berkshire"
click at [398, 423] on strong "Berkshire Hathaway Specialty Insurance" at bounding box center [344, 423] width 177 height 12
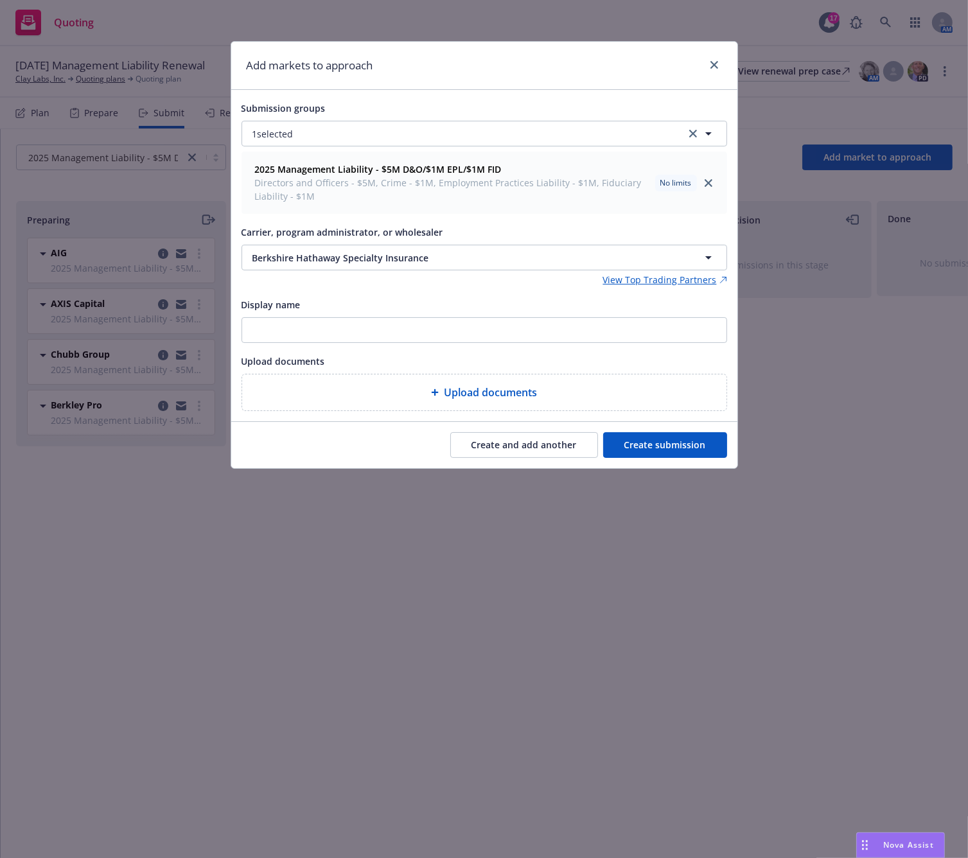
click at [703, 452] on button "Create submission" at bounding box center [665, 445] width 124 height 26
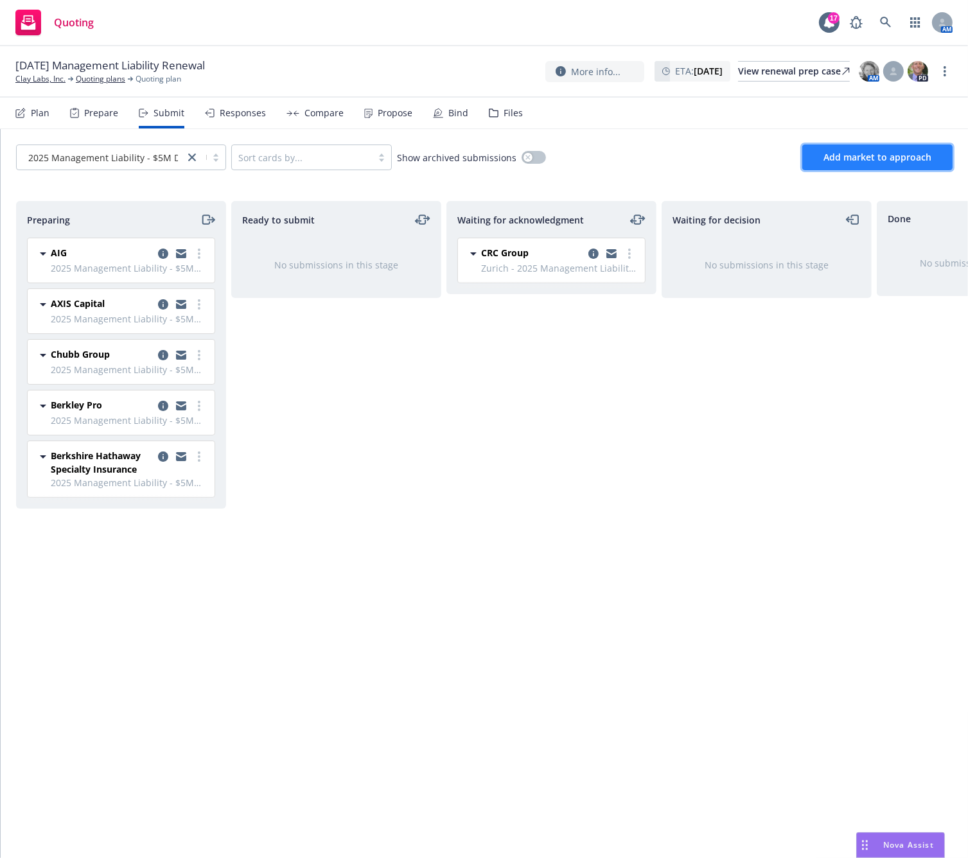
click at [853, 164] on button "Add market to approach" at bounding box center [877, 158] width 150 height 26
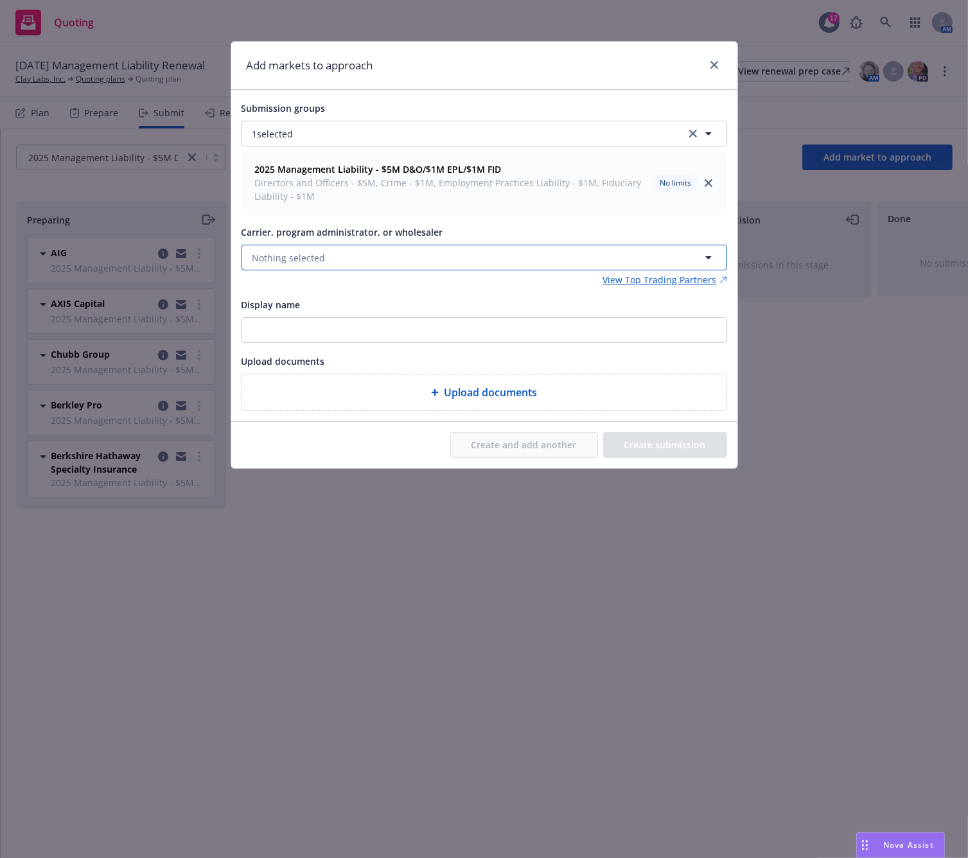
click at [464, 264] on button "Nothing selected" at bounding box center [485, 258] width 486 height 26
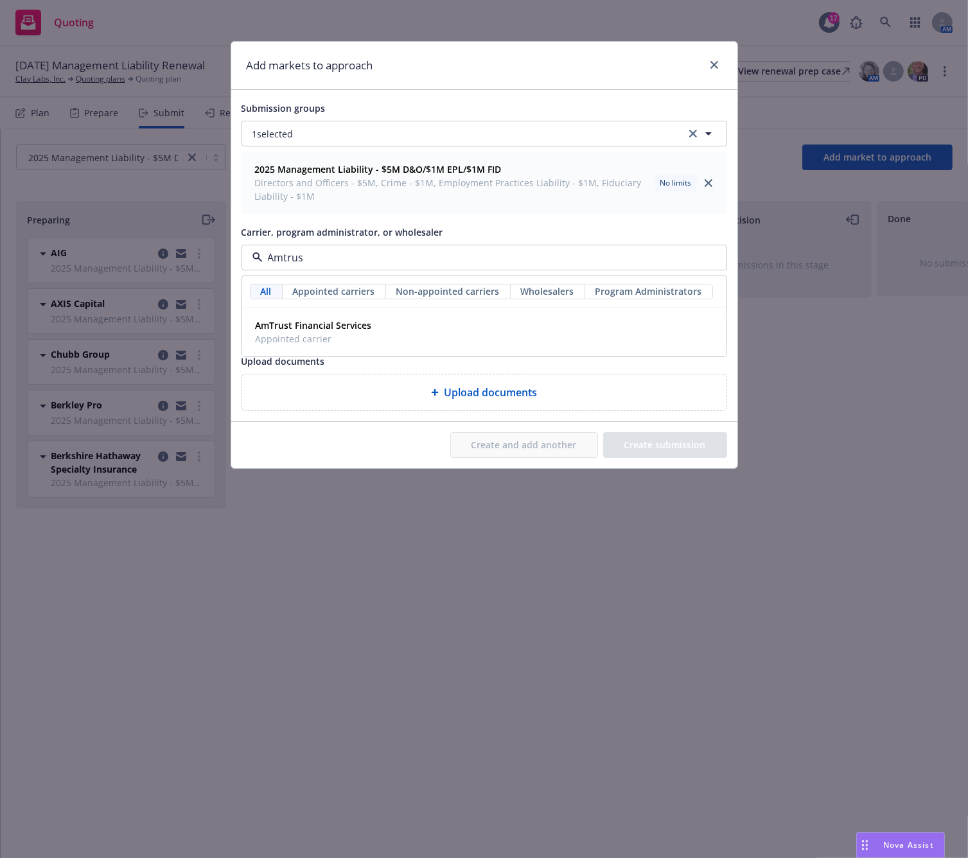
type input "Amtrust"
click at [418, 336] on div "AmTrust Financial Services Appointed carrier" at bounding box center [485, 332] width 468 height 32
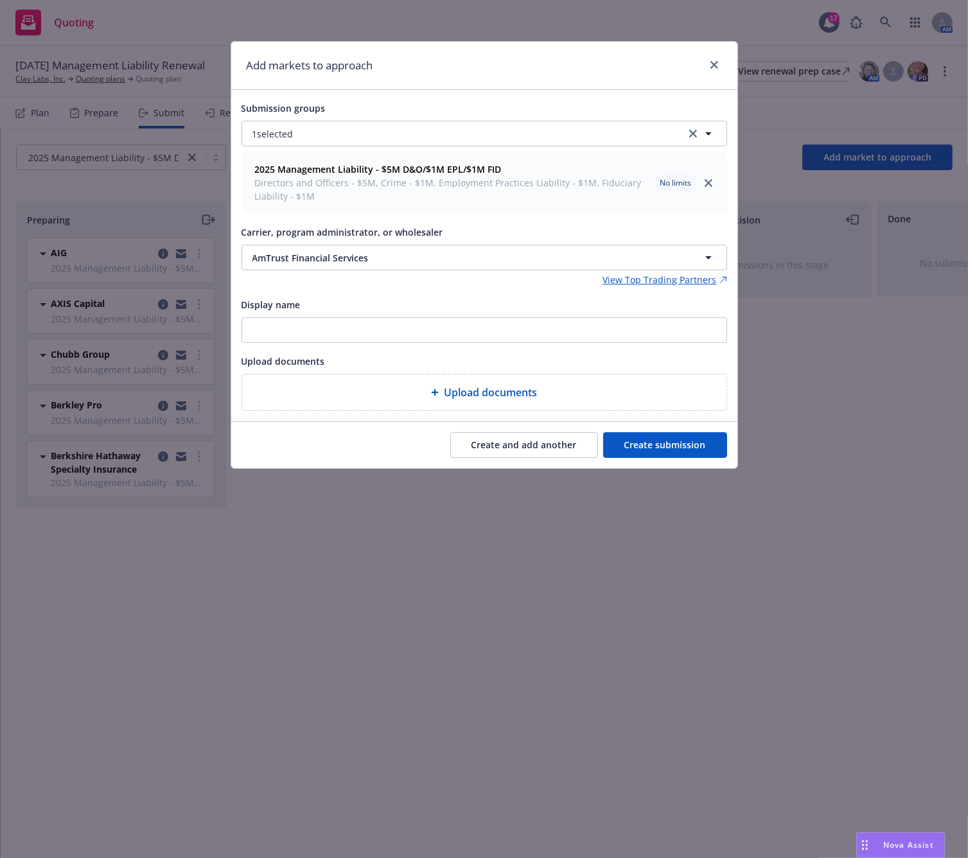
click at [702, 446] on button "Create submission" at bounding box center [665, 445] width 124 height 26
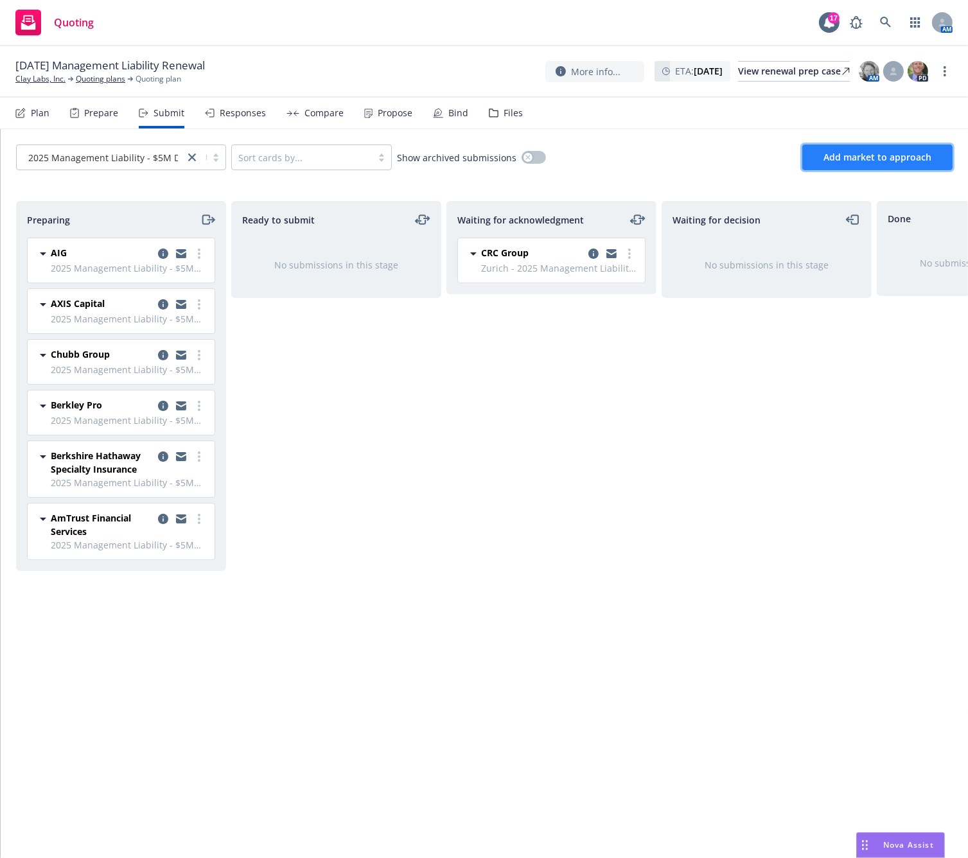
click at [840, 157] on span "Add market to approach" at bounding box center [878, 157] width 108 height 12
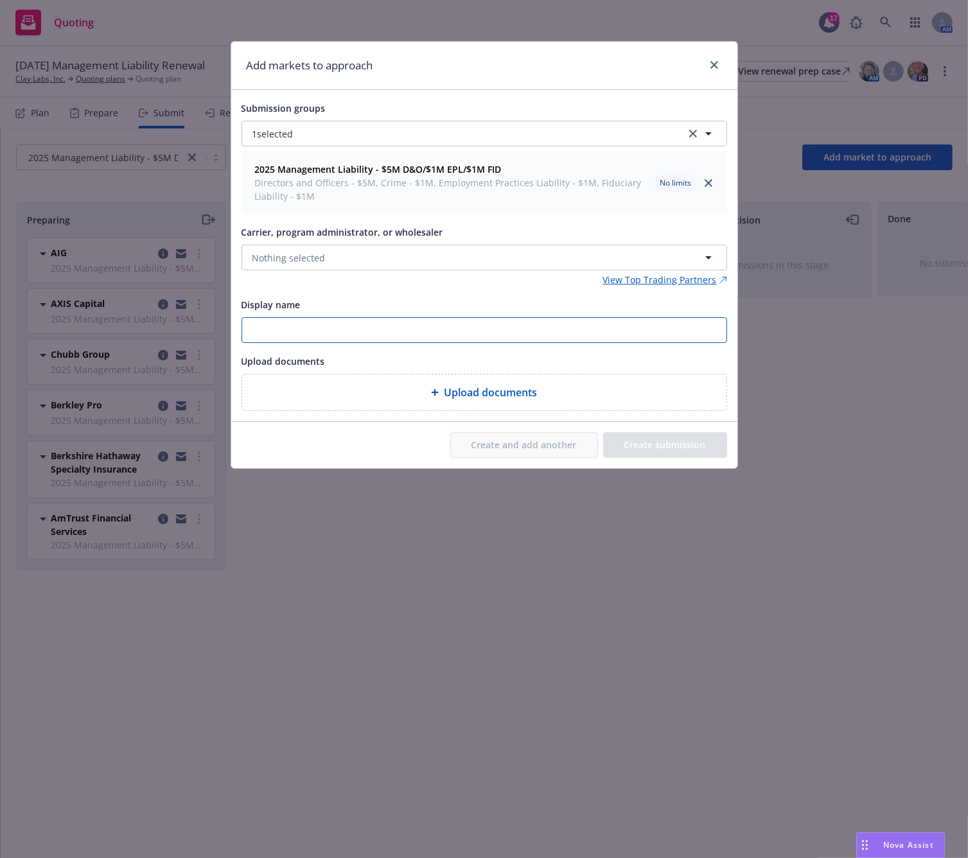
click at [491, 330] on input "Display name" at bounding box center [484, 330] width 484 height 24
click at [478, 328] on input "allianz" at bounding box center [484, 330] width 484 height 24
type input "a"
click at [342, 256] on button "Nothing selected" at bounding box center [485, 258] width 486 height 26
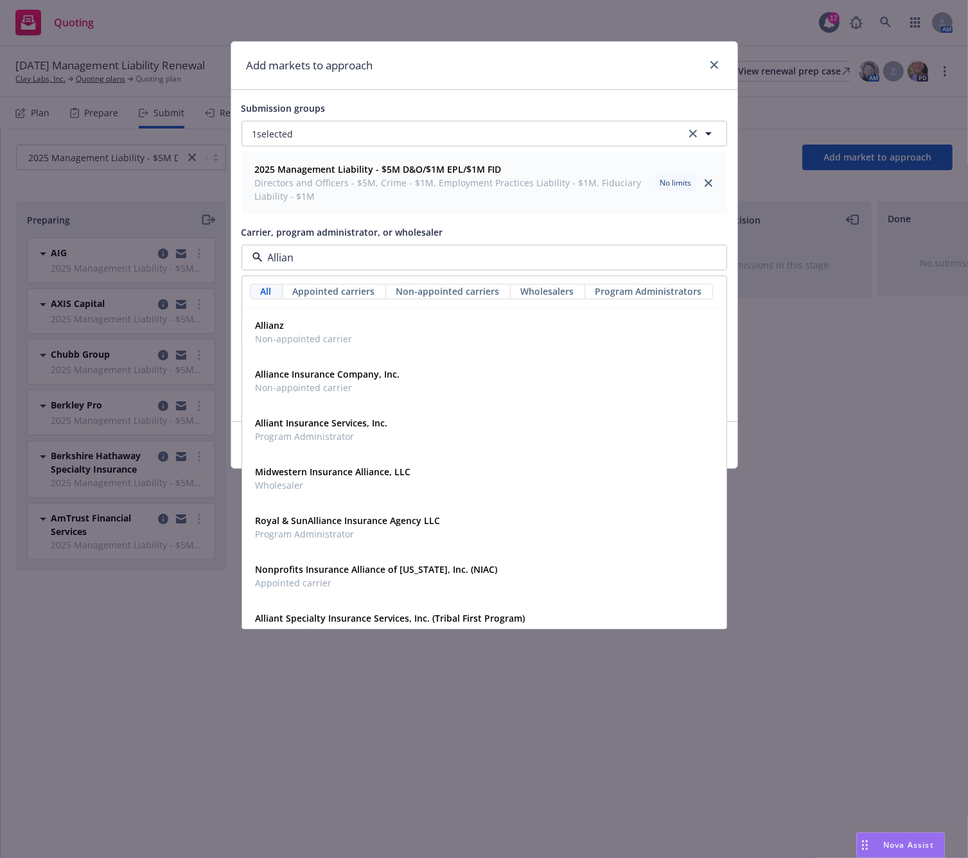
type input "Allianz"
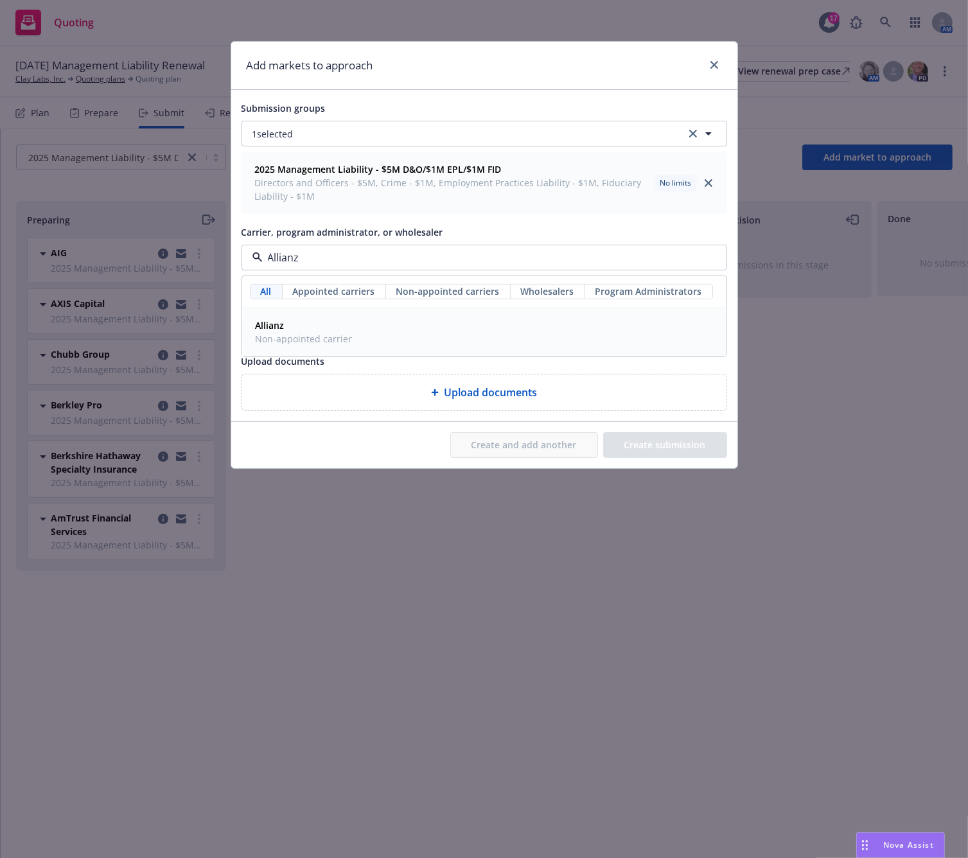
click at [319, 330] on span "Allianz" at bounding box center [304, 325] width 97 height 13
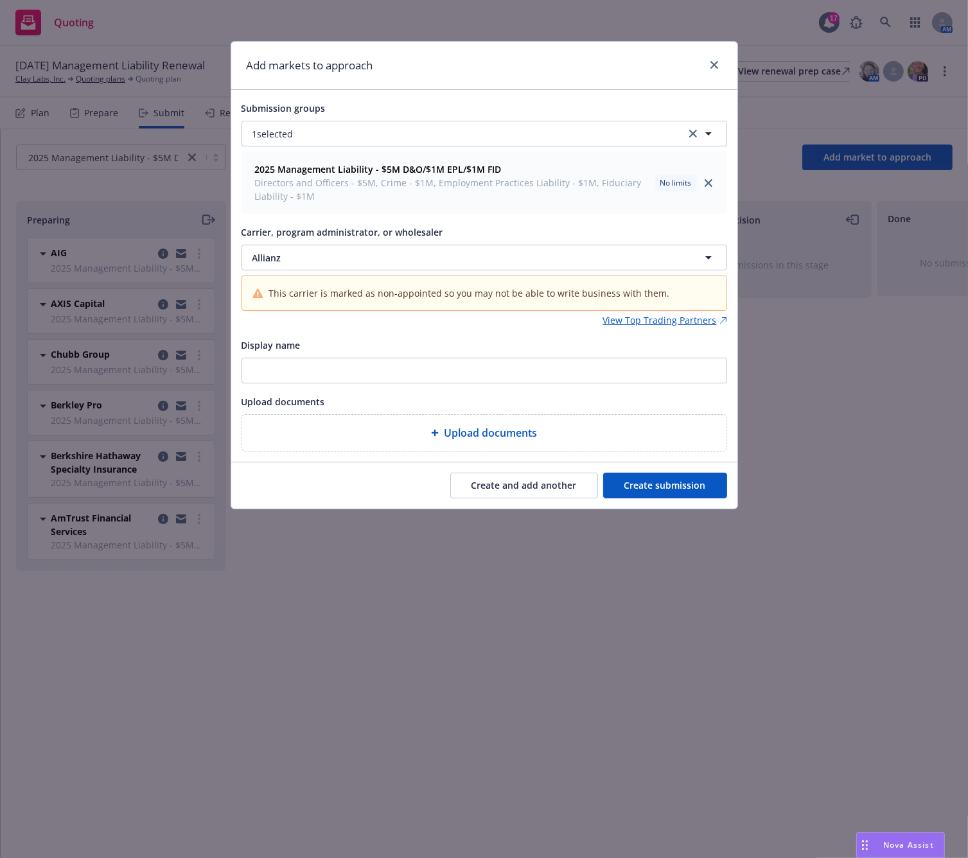
click at [700, 491] on button "Create submission" at bounding box center [665, 486] width 124 height 26
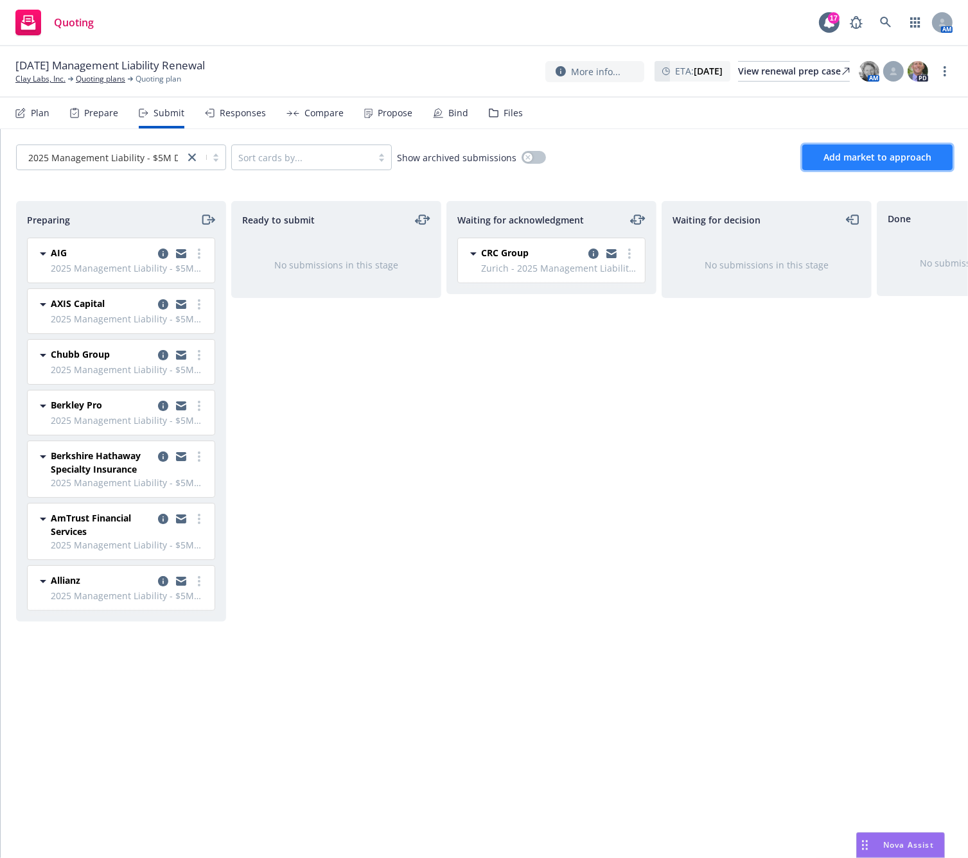
click at [891, 151] on span "Add market to approach" at bounding box center [878, 157] width 108 height 12
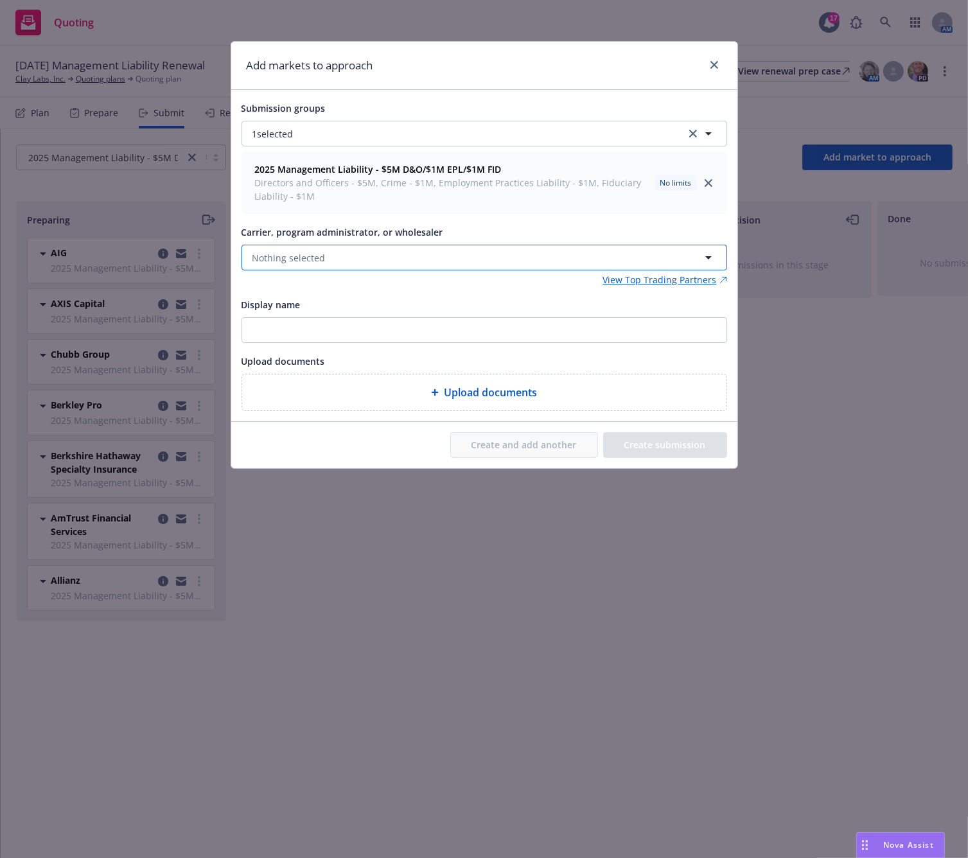
click at [339, 251] on button "Nothing selected" at bounding box center [485, 258] width 486 height 26
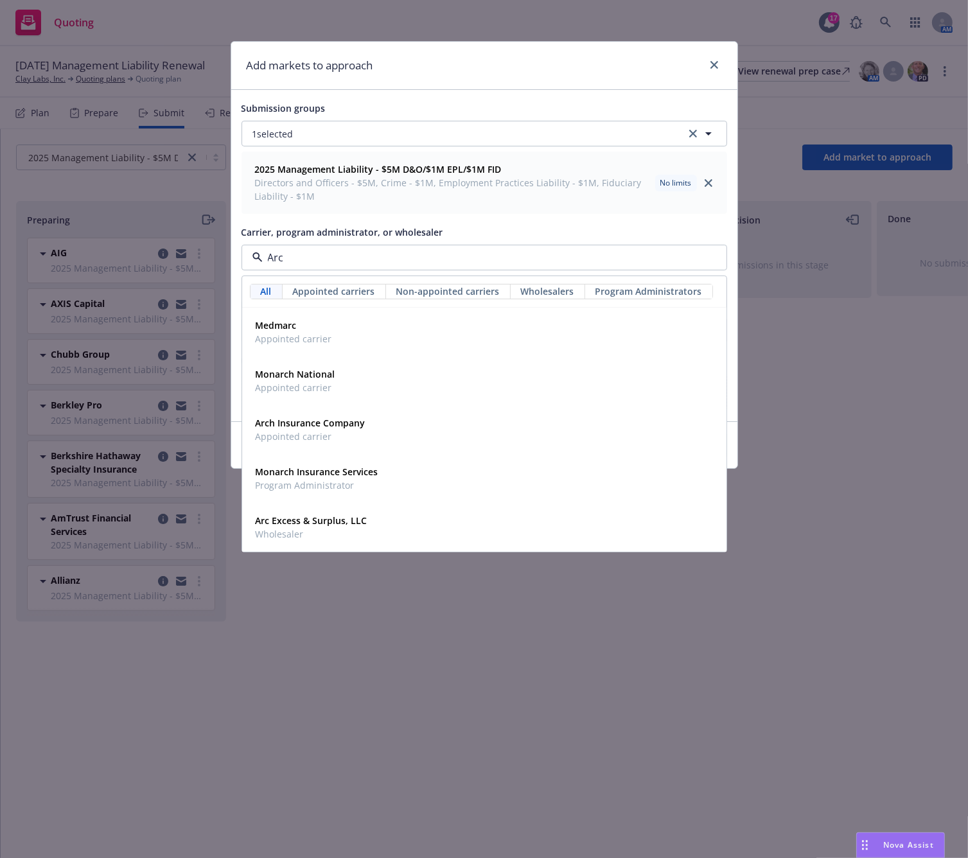
type input "Arch"
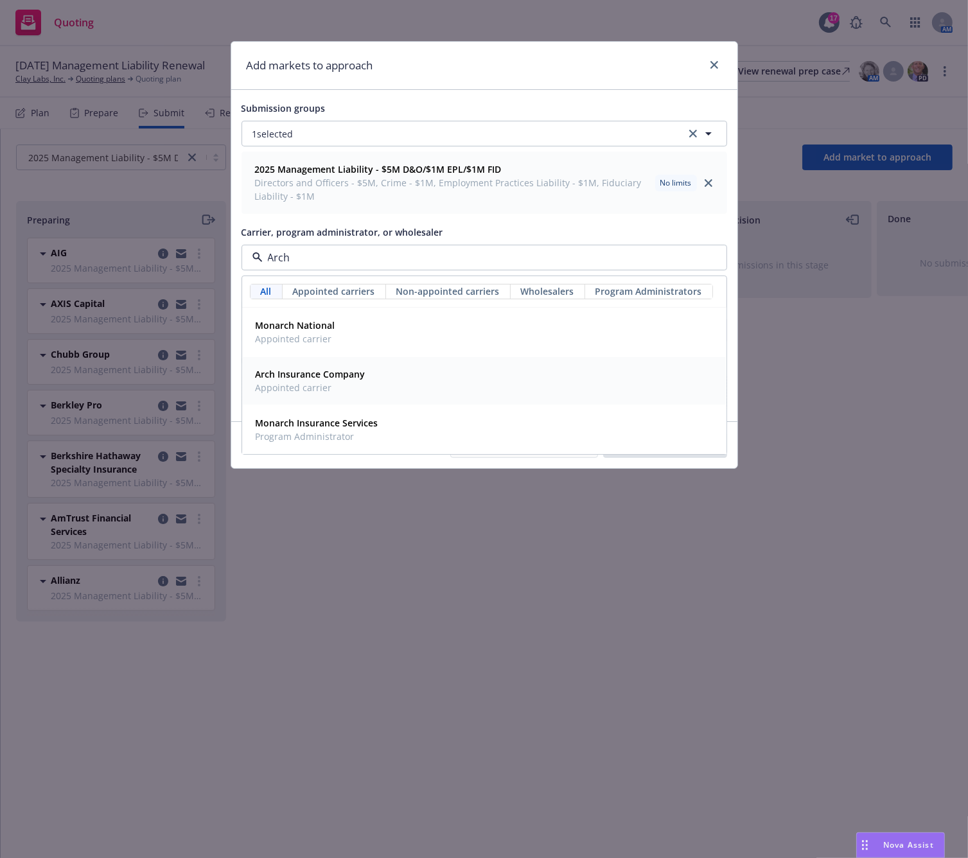
click at [289, 389] on span "Appointed carrier" at bounding box center [311, 387] width 110 height 13
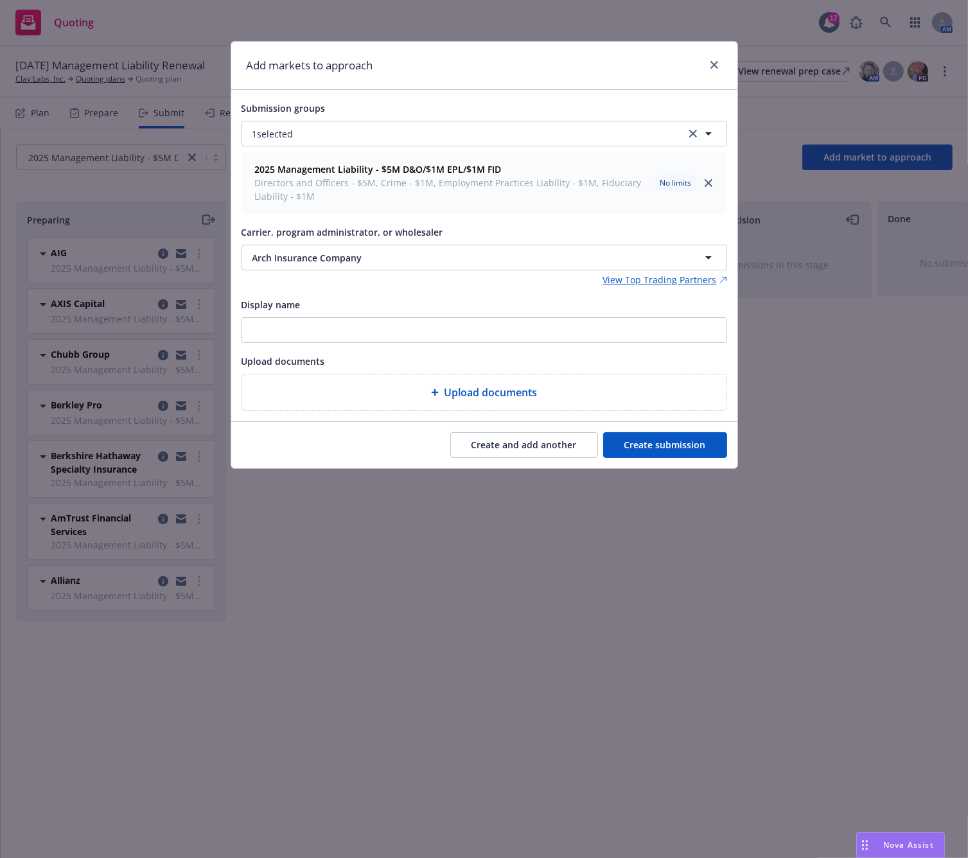
click at [684, 445] on button "Create submission" at bounding box center [665, 445] width 124 height 26
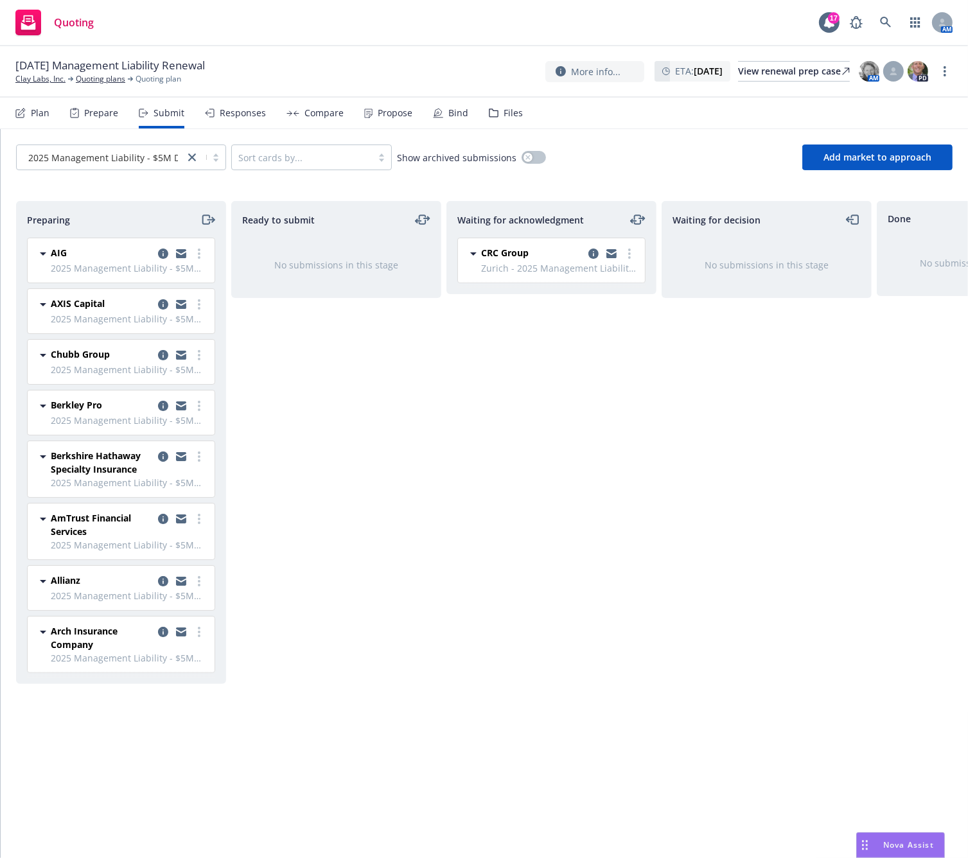
click at [382, 428] on div "Ready to submit No submissions in this stage" at bounding box center [336, 516] width 210 height 630
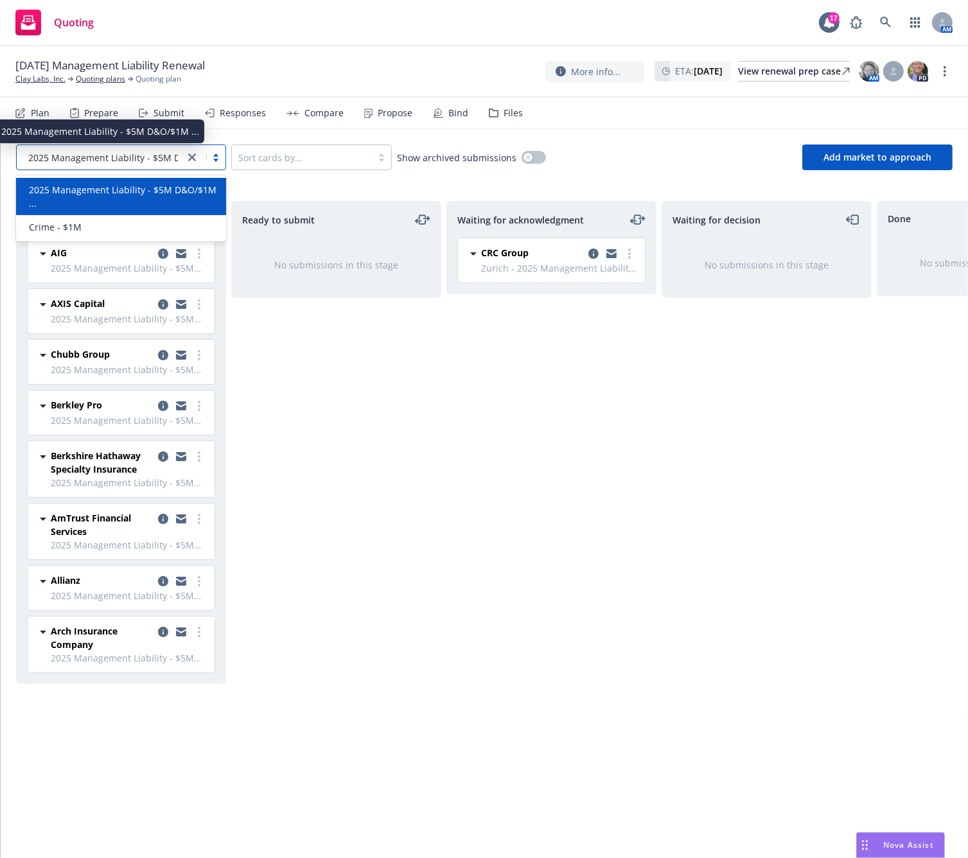
click at [116, 161] on span "2025 Management Liability - $5M D&O/$1M ..." at bounding box center [127, 157] width 198 height 13
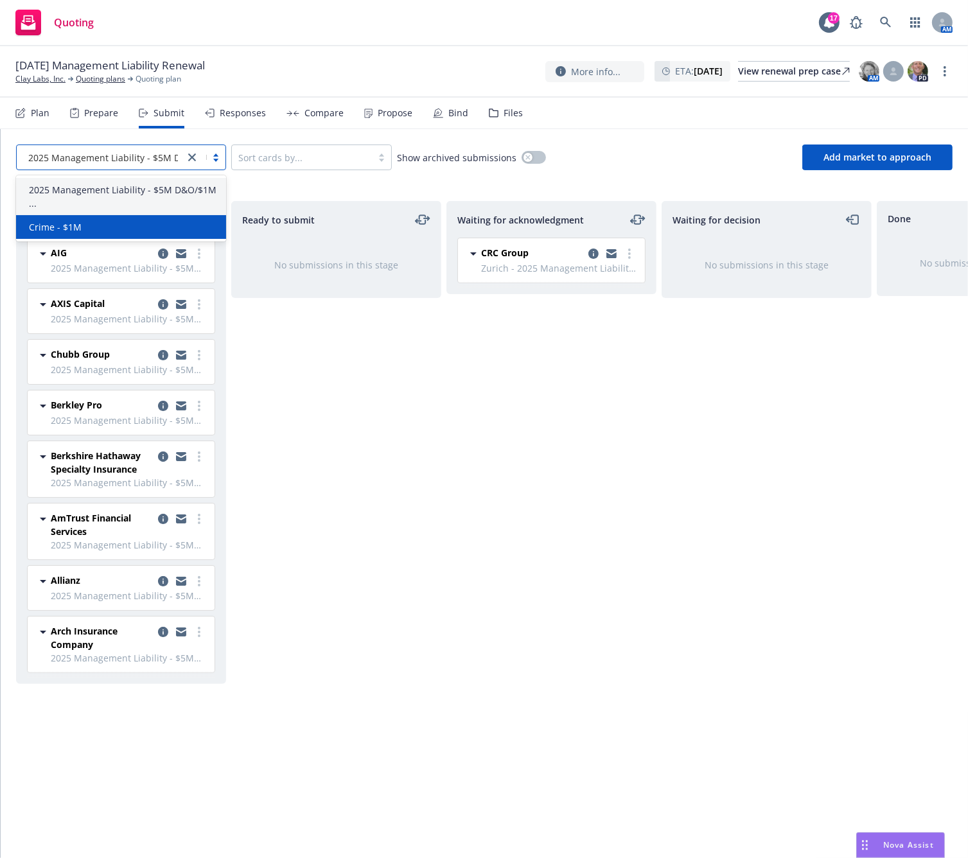
click at [101, 224] on div "Crime - $1M" at bounding box center [121, 226] width 195 height 13
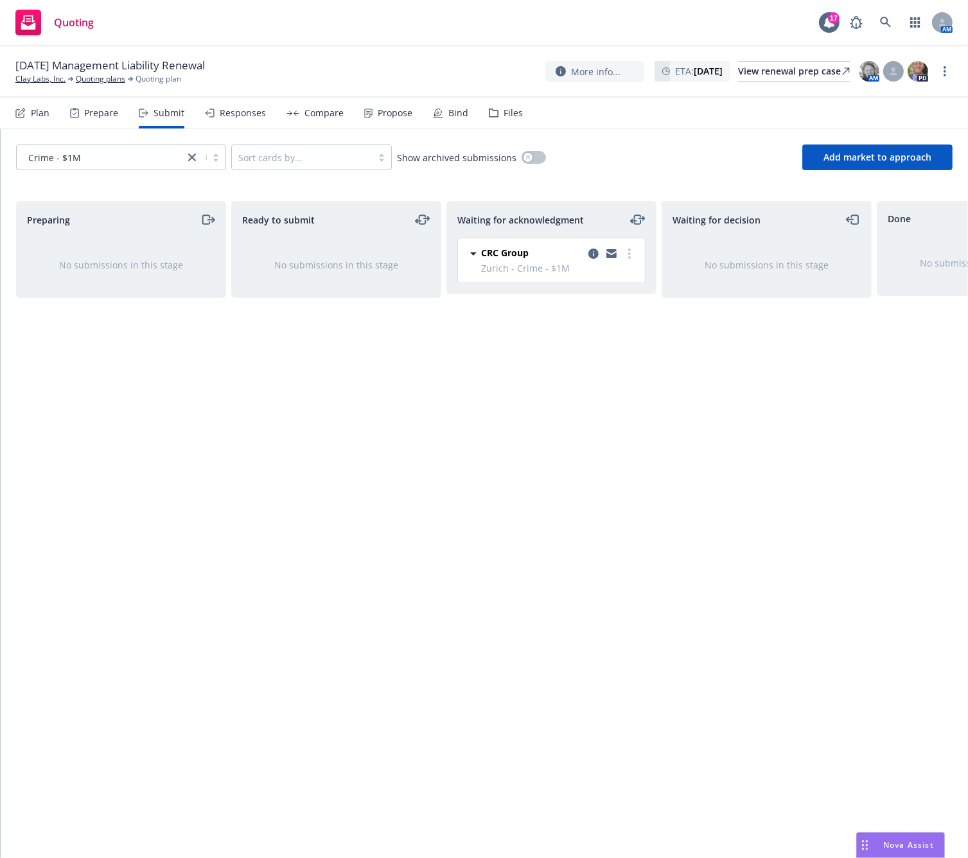
click at [36, 114] on div "Plan" at bounding box center [40, 113] width 19 height 10
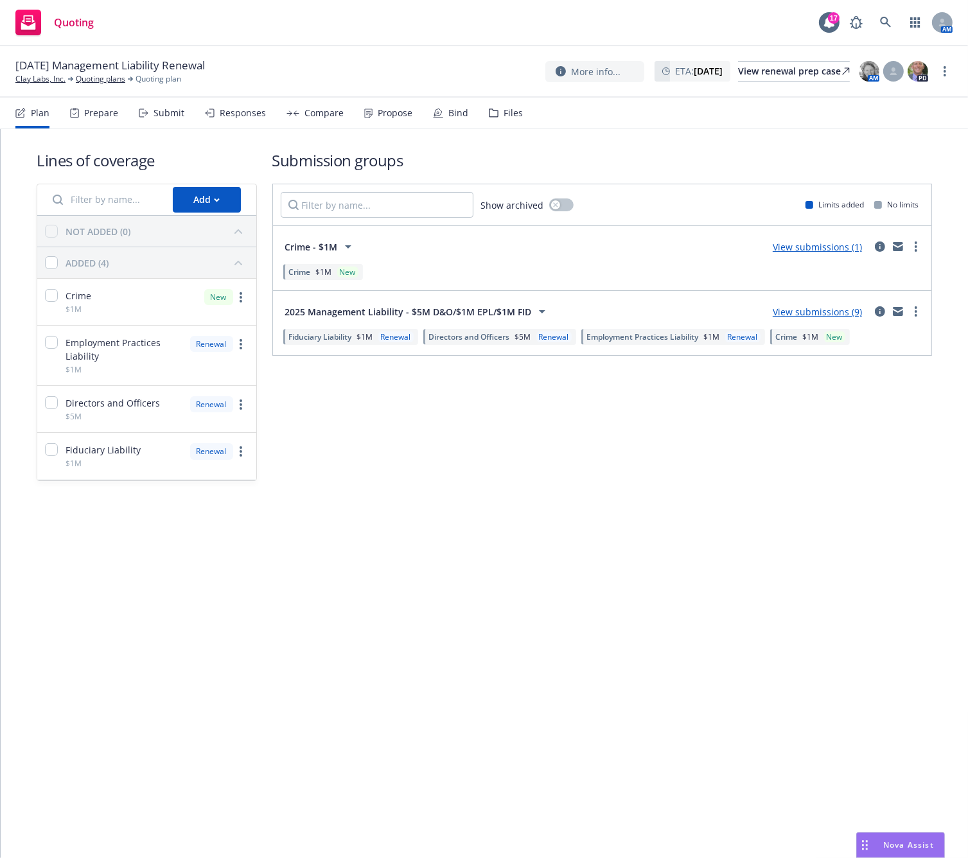
click at [832, 340] on div "New" at bounding box center [834, 336] width 21 height 11
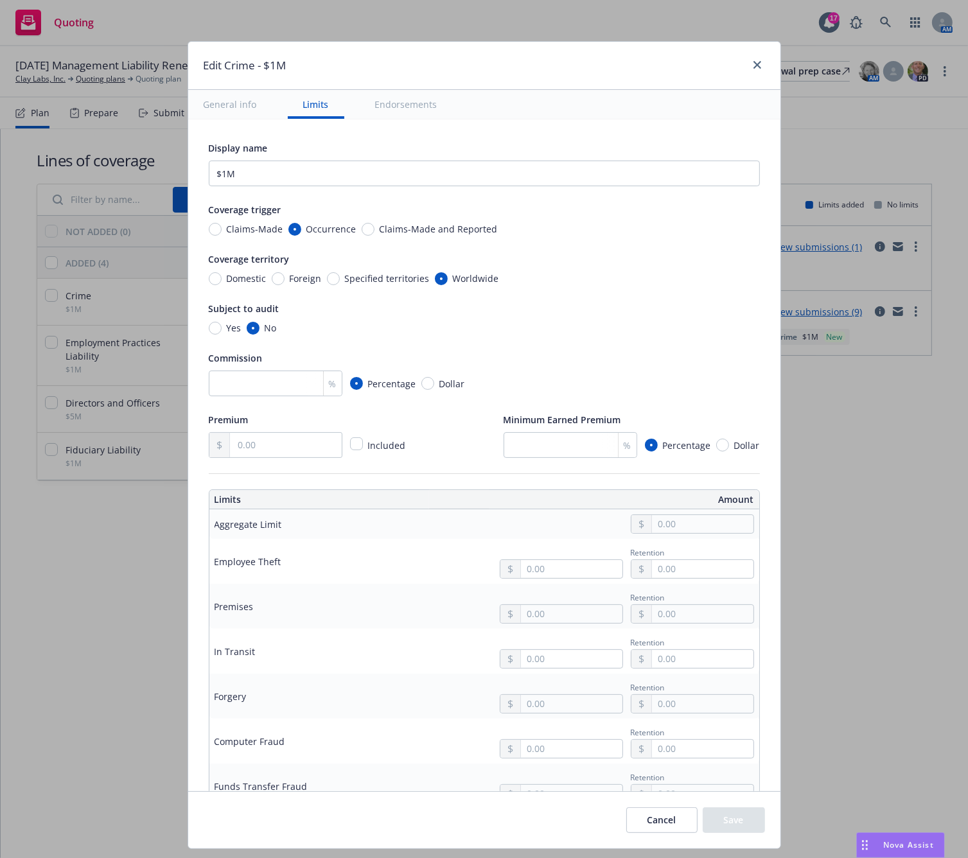
click at [832, 340] on div "Edit Crime - $1M General info Limits Endorsements Display name $1M Coverage tri…" at bounding box center [484, 429] width 968 height 858
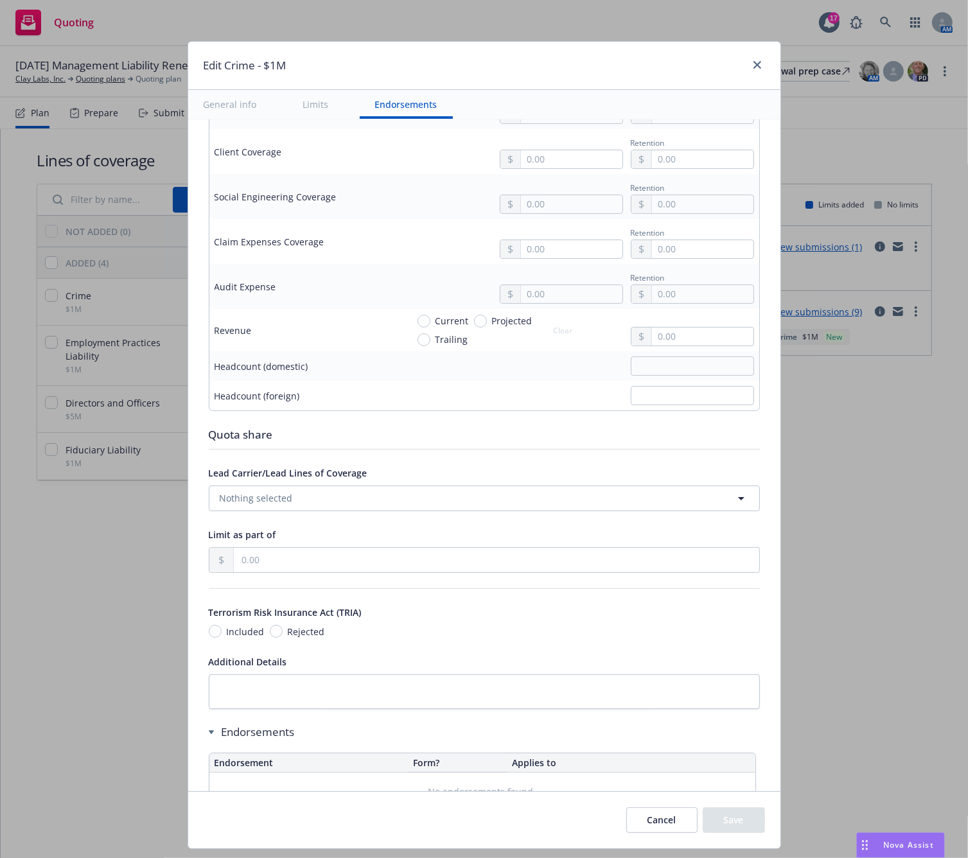
scroll to position [766, 0]
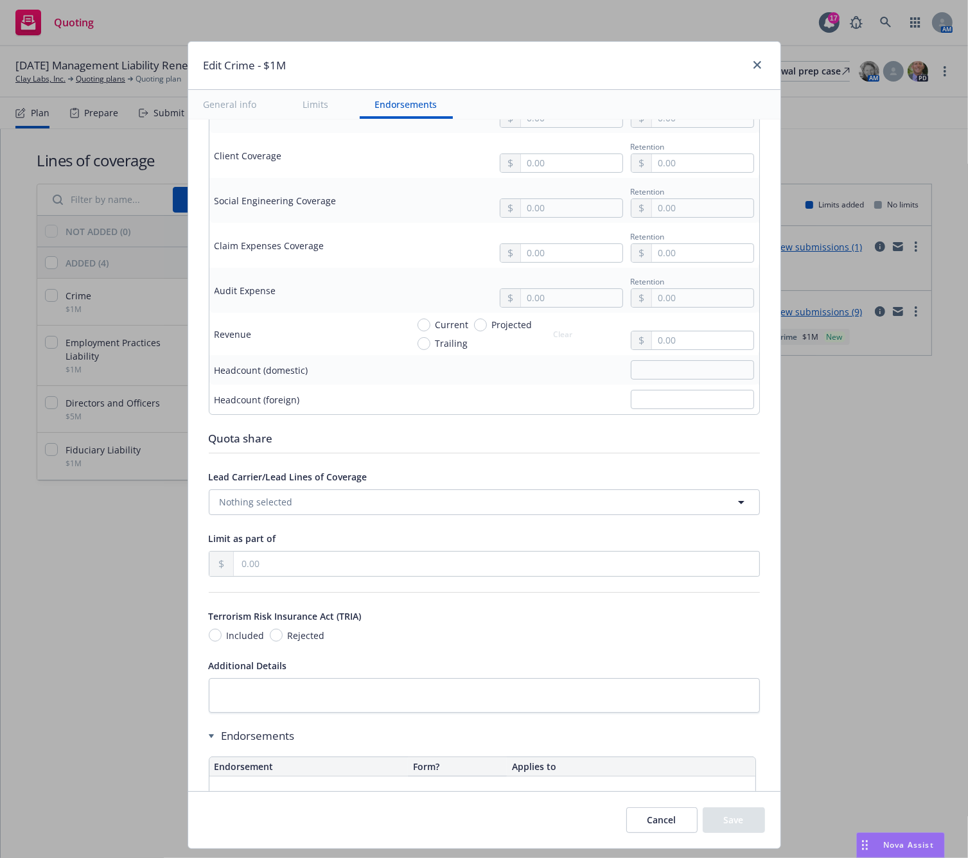
click at [825, 509] on div "Edit Crime - $1M General info Limits Endorsements Display name $1M Coverage tri…" at bounding box center [484, 429] width 968 height 858
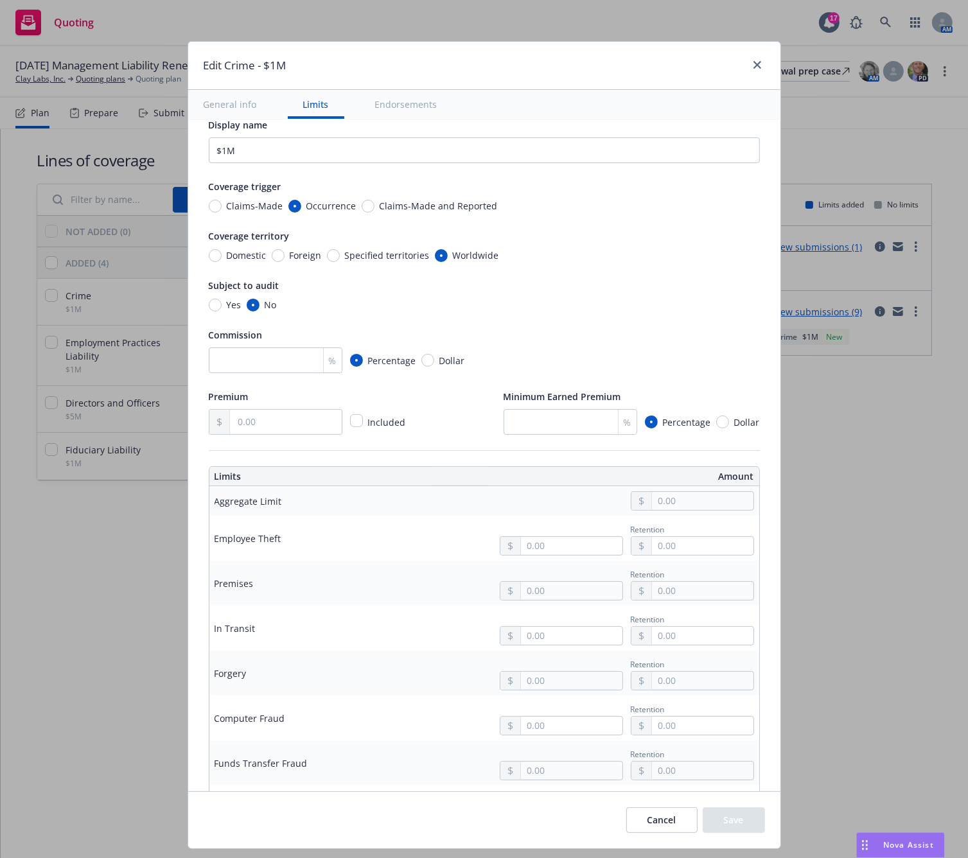
scroll to position [0, 0]
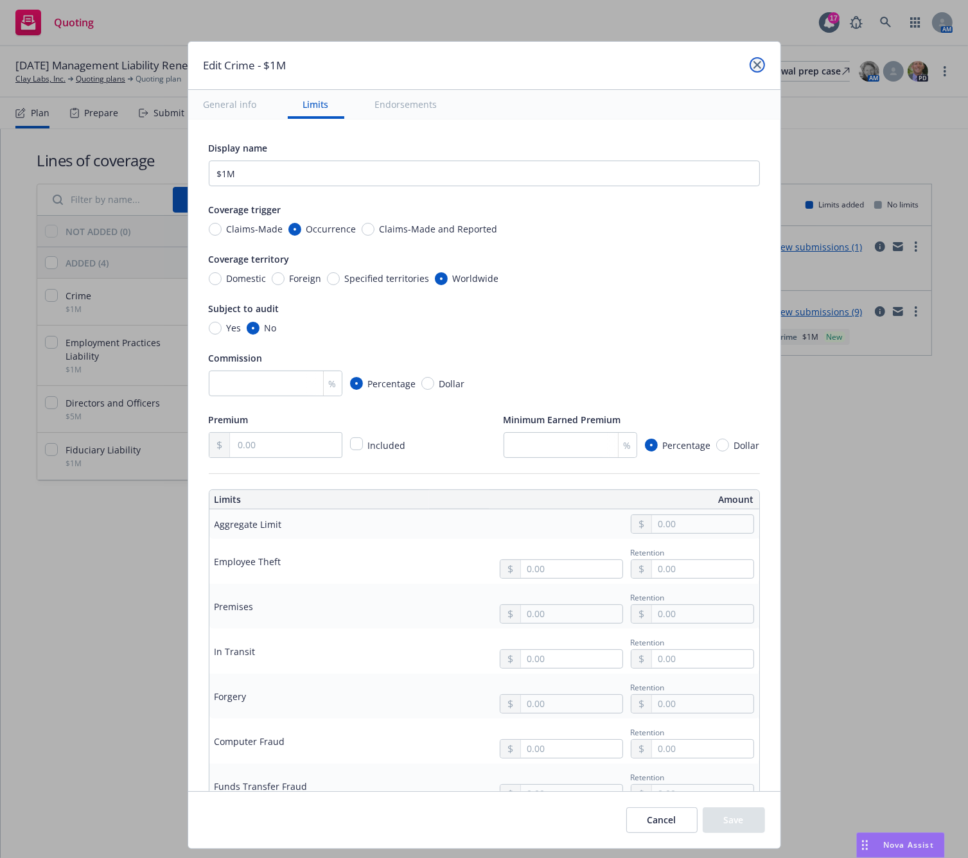
click at [754, 66] on icon "close" at bounding box center [758, 65] width 8 height 8
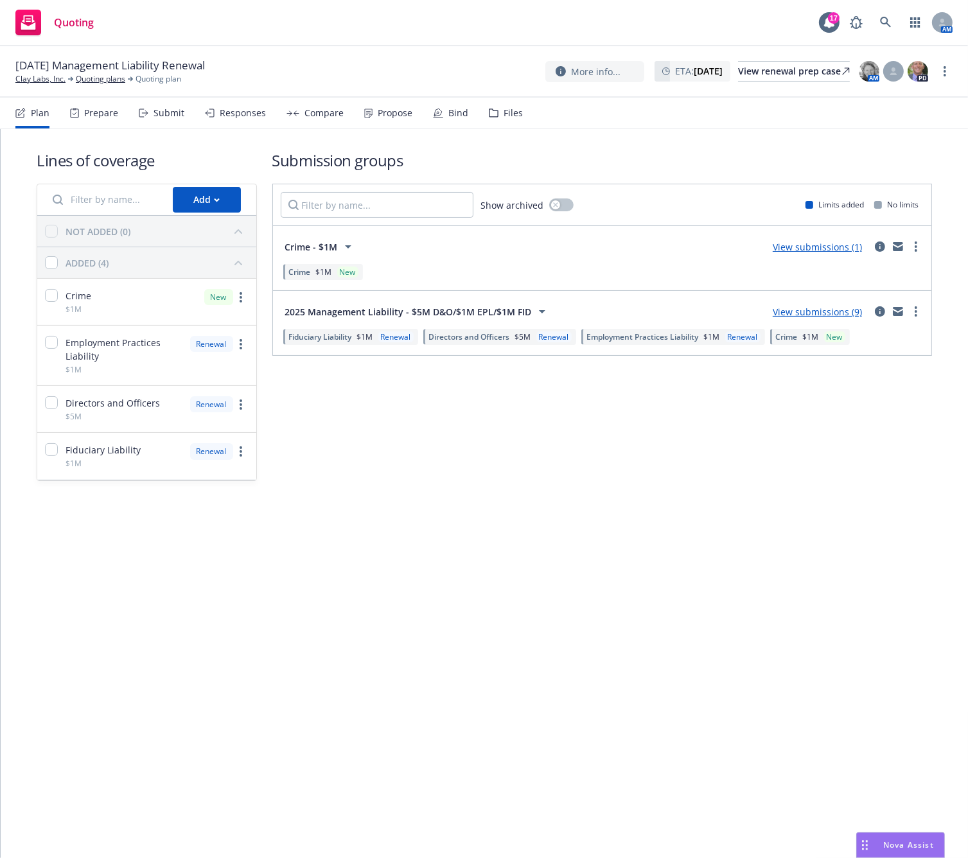
click at [815, 342] on div "Crime $1M New" at bounding box center [810, 337] width 80 height 16
drag, startPoint x: 815, startPoint y: 342, endPoint x: 429, endPoint y: 497, distance: 416.2
click at [443, 526] on div "Lines of coverage Add NOT ADDED (0) ADDED (4) Crime $1M New Employment Practice…" at bounding box center [484, 333] width 967 height 409
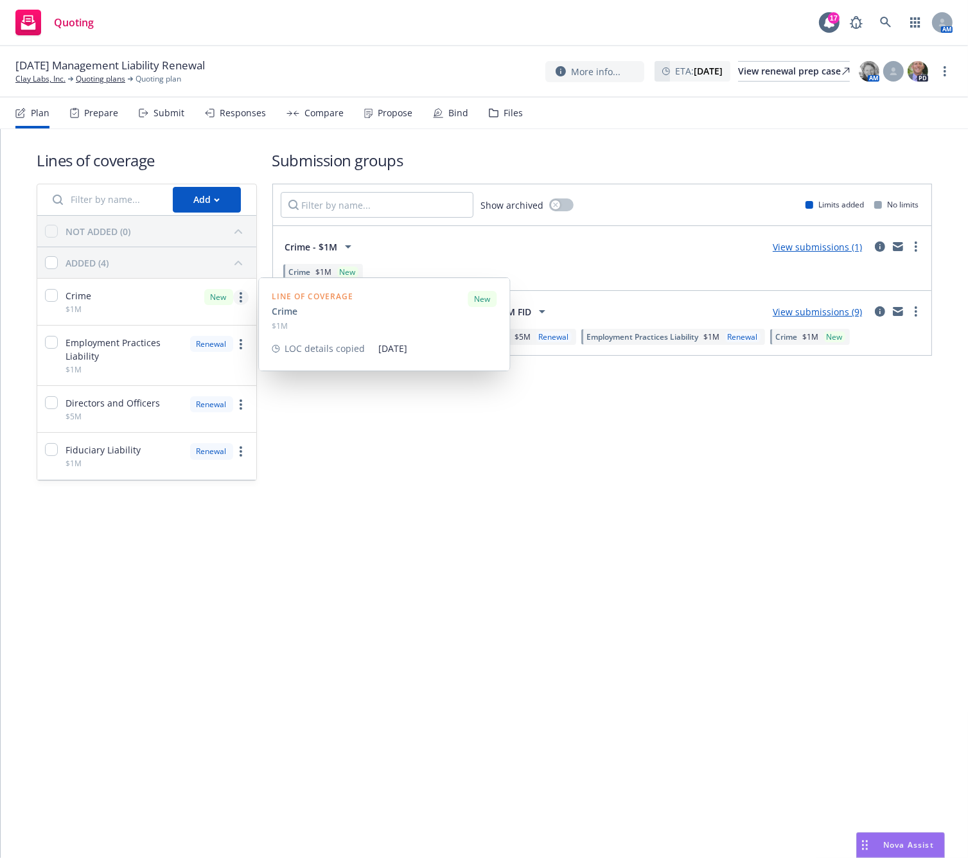
click at [238, 292] on link "more" at bounding box center [240, 297] width 15 height 15
click at [136, 330] on span "Edit coverage spec" at bounding box center [108, 328] width 111 height 12
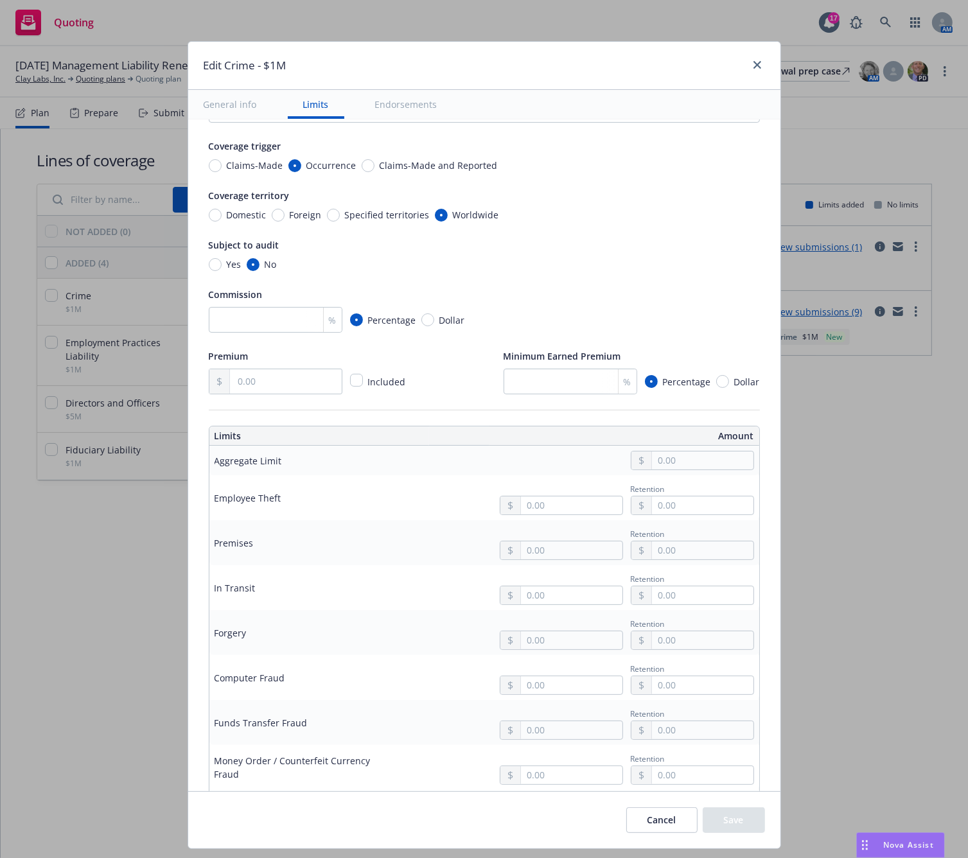
scroll to position [64, 0]
click at [700, 452] on input "text" at bounding box center [702, 460] width 101 height 18
type input "1,000,000.00"
click at [698, 510] on button "$1,000,000.00" at bounding box center [686, 516] width 110 height 24
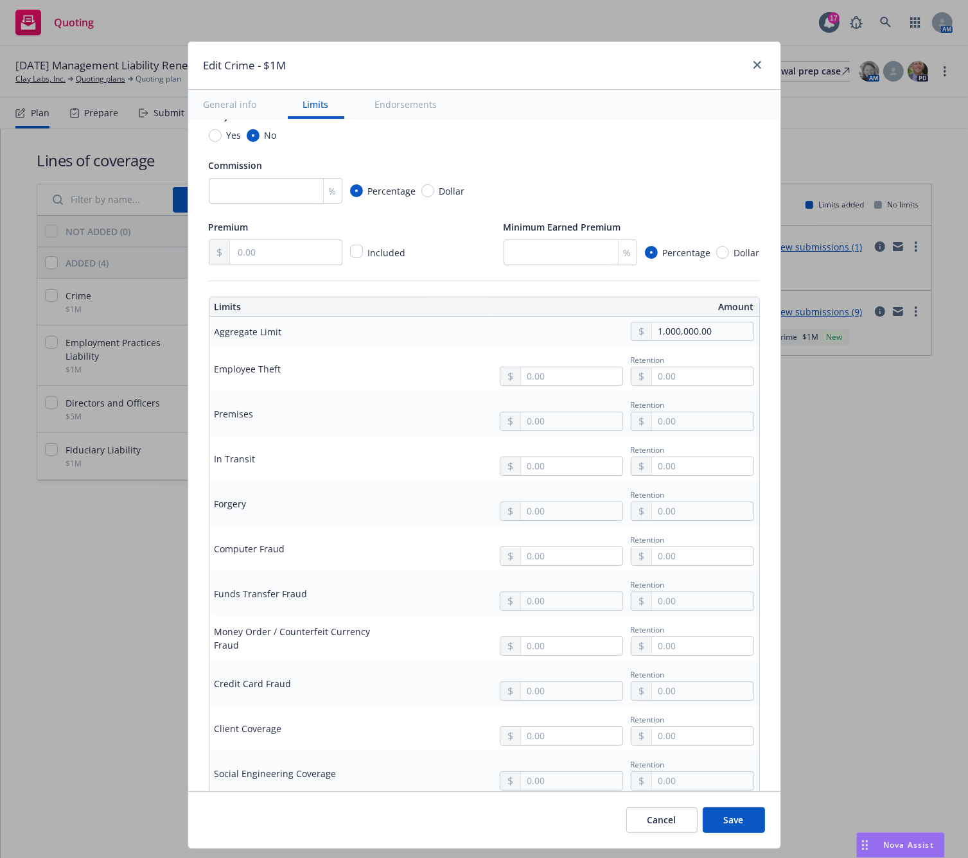
scroll to position [0, 0]
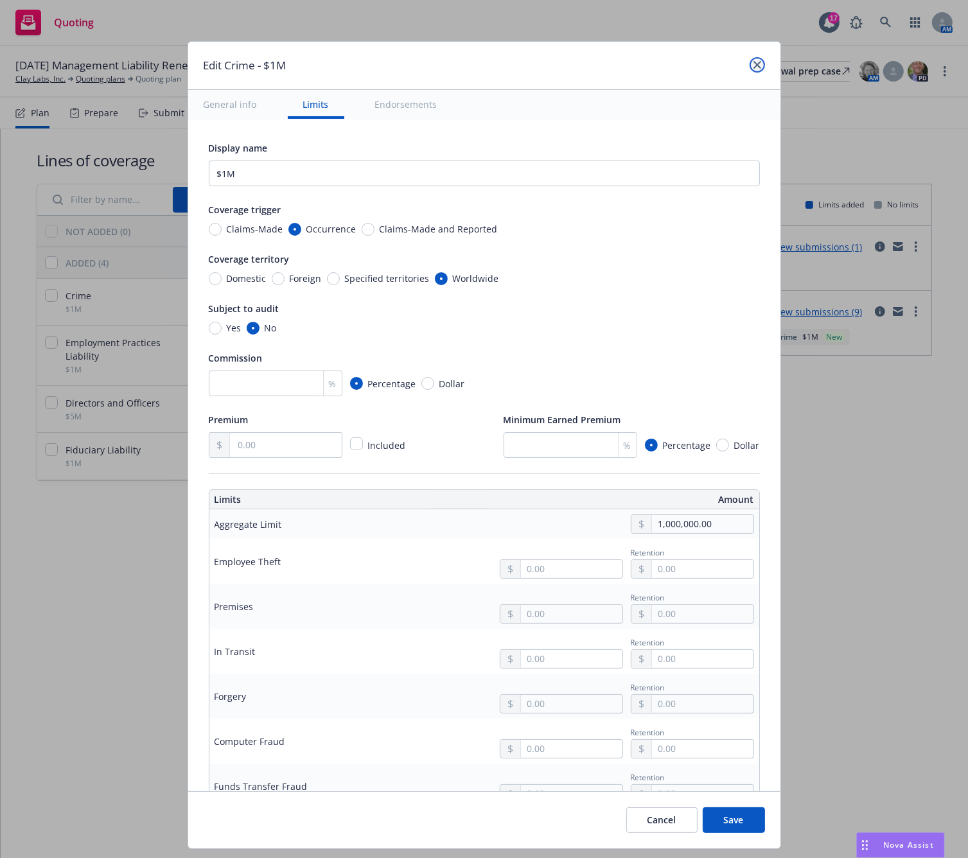
click at [759, 64] on link "close" at bounding box center [757, 64] width 15 height 15
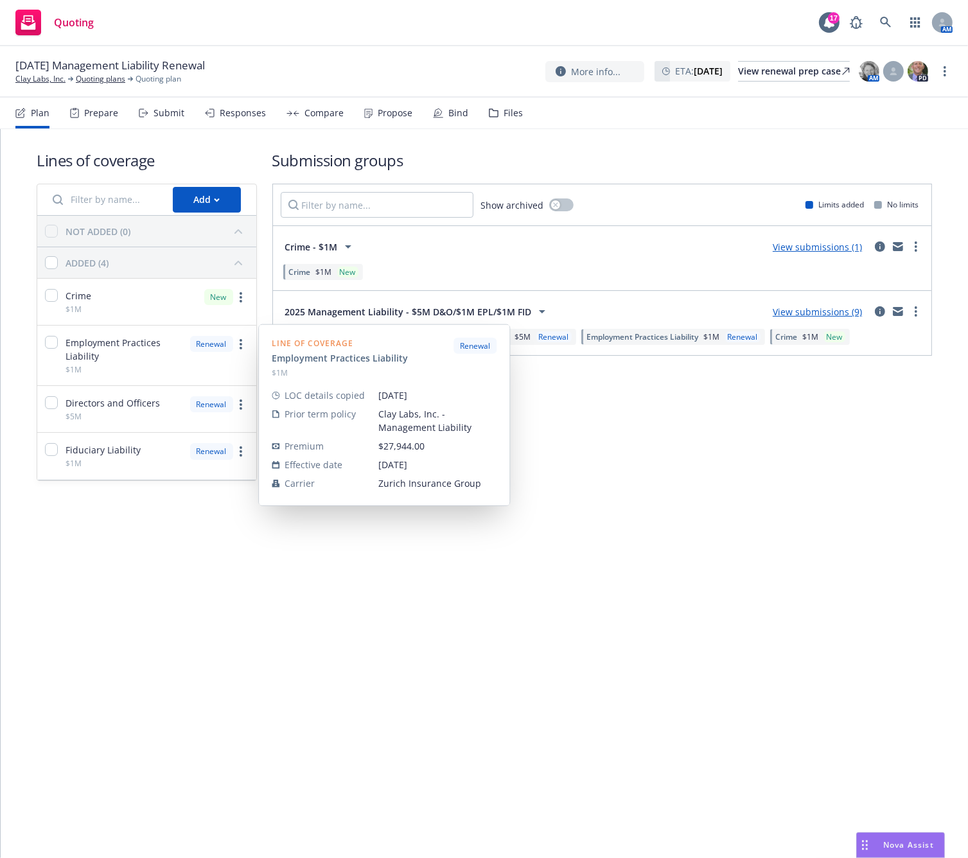
click at [86, 346] on span "Employment Practices Liability" at bounding box center [124, 349] width 117 height 27
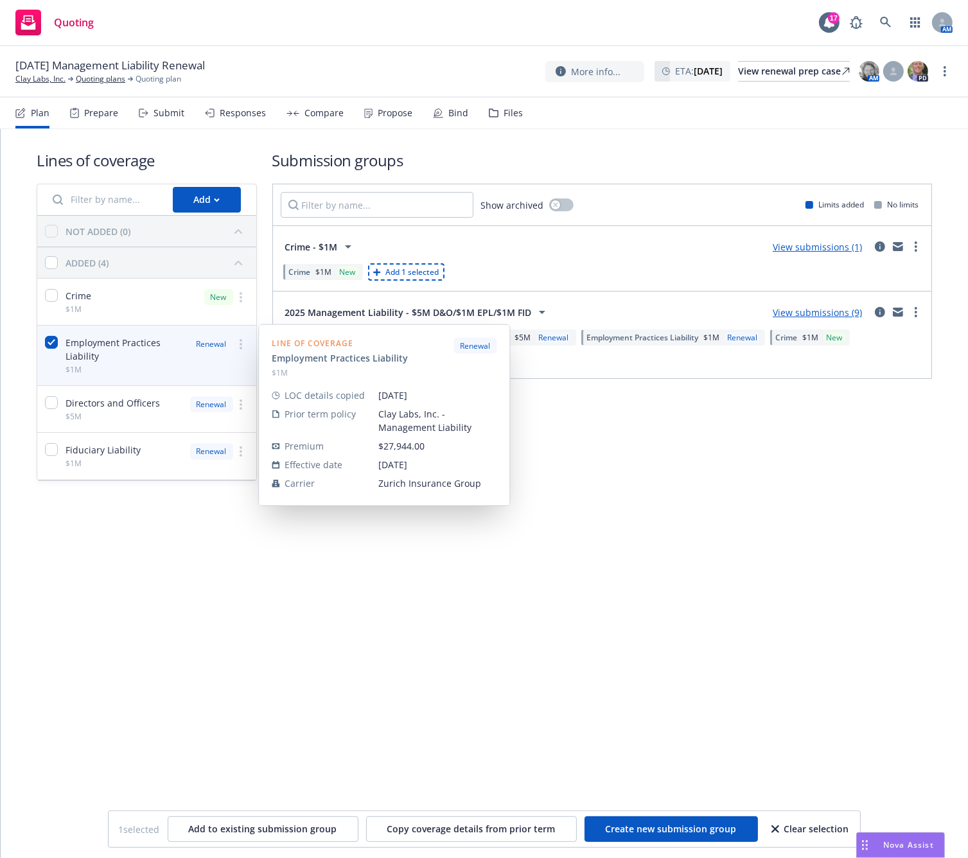
click at [96, 344] on span "Employment Practices Liability" at bounding box center [124, 349] width 117 height 27
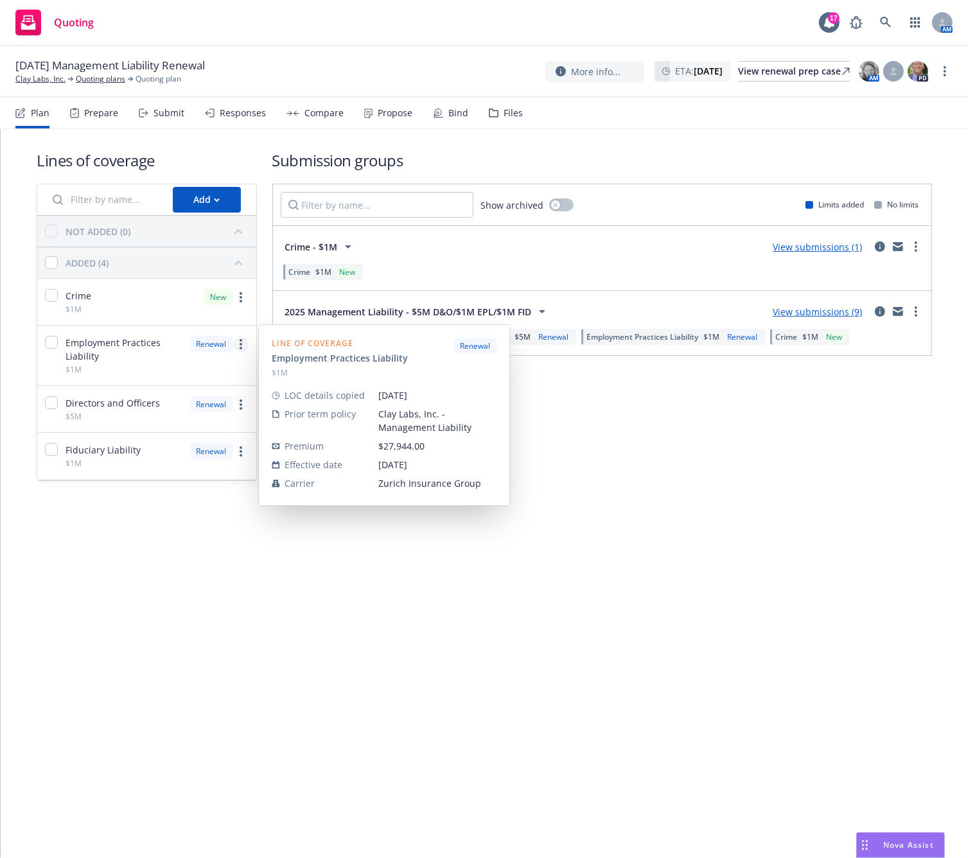
click at [240, 340] on icon "more" at bounding box center [241, 344] width 3 height 10
click at [135, 372] on span "Edit coverage spec" at bounding box center [108, 374] width 111 height 12
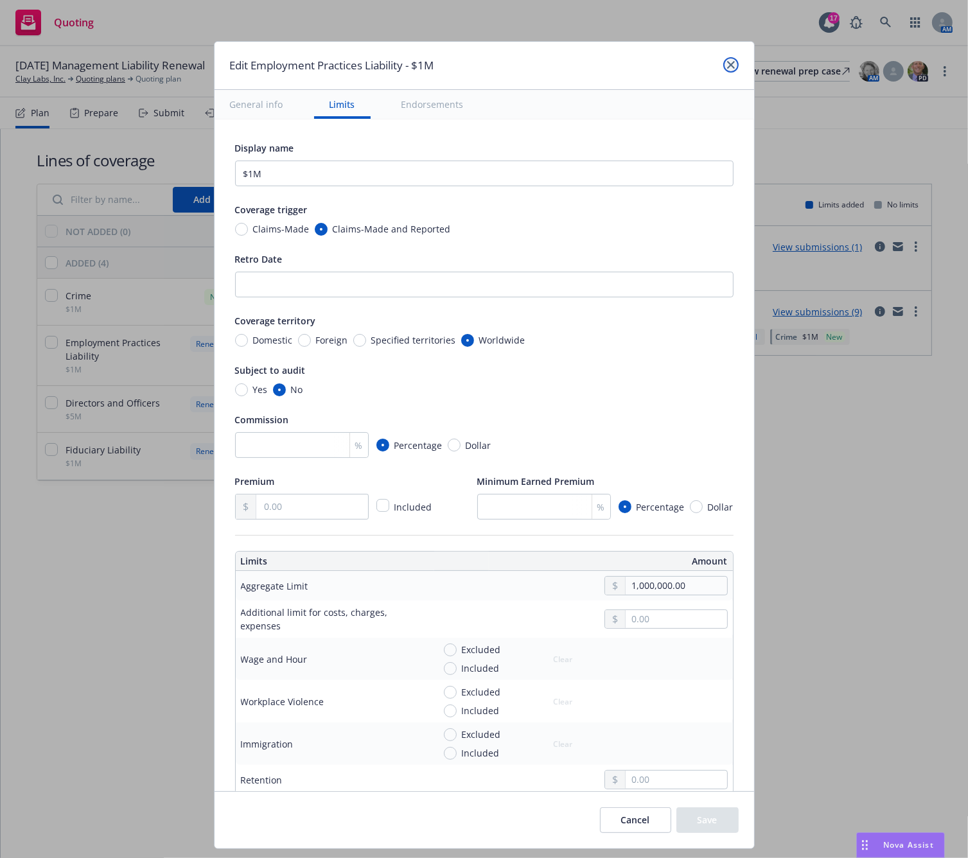
click at [730, 60] on link "close" at bounding box center [730, 64] width 15 height 15
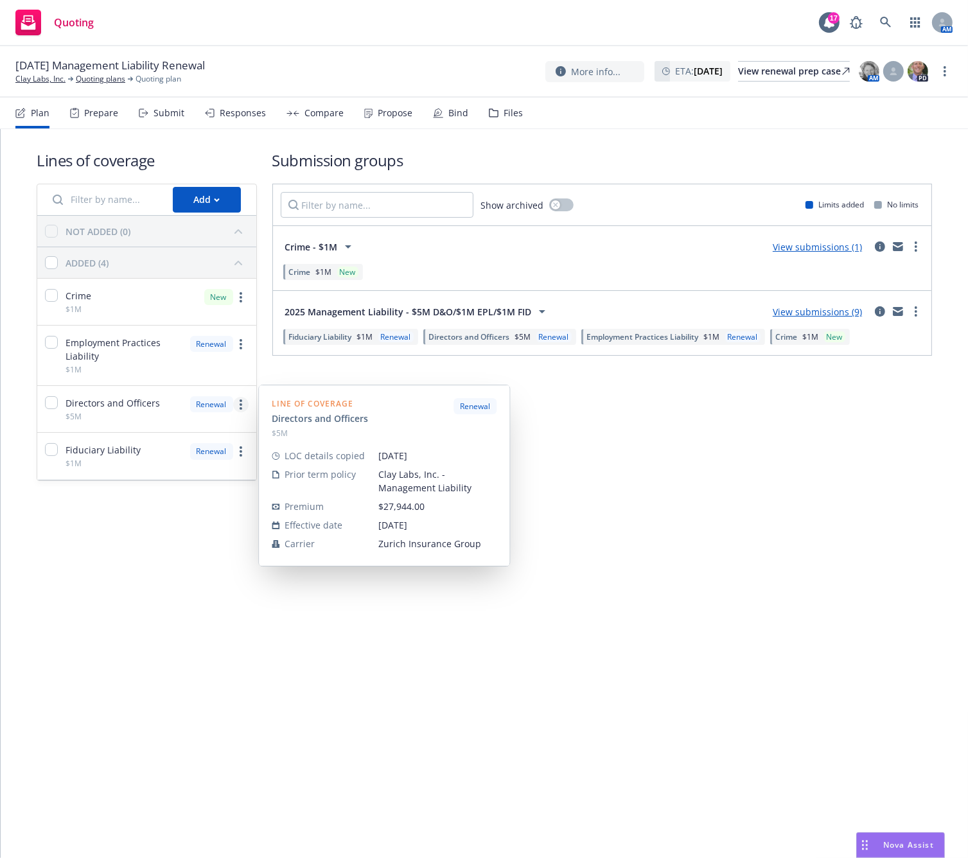
click at [238, 407] on link "more" at bounding box center [240, 404] width 15 height 15
click at [182, 440] on link "Edit coverage spec" at bounding box center [150, 436] width 195 height 26
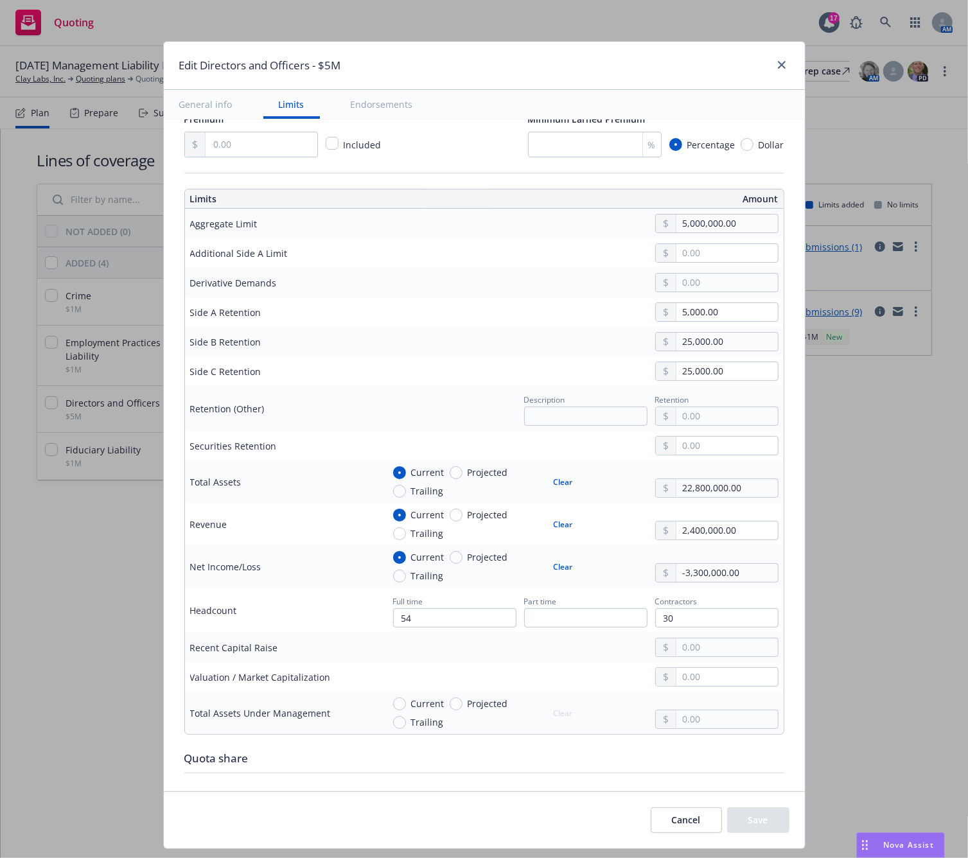
scroll to position [385, 0]
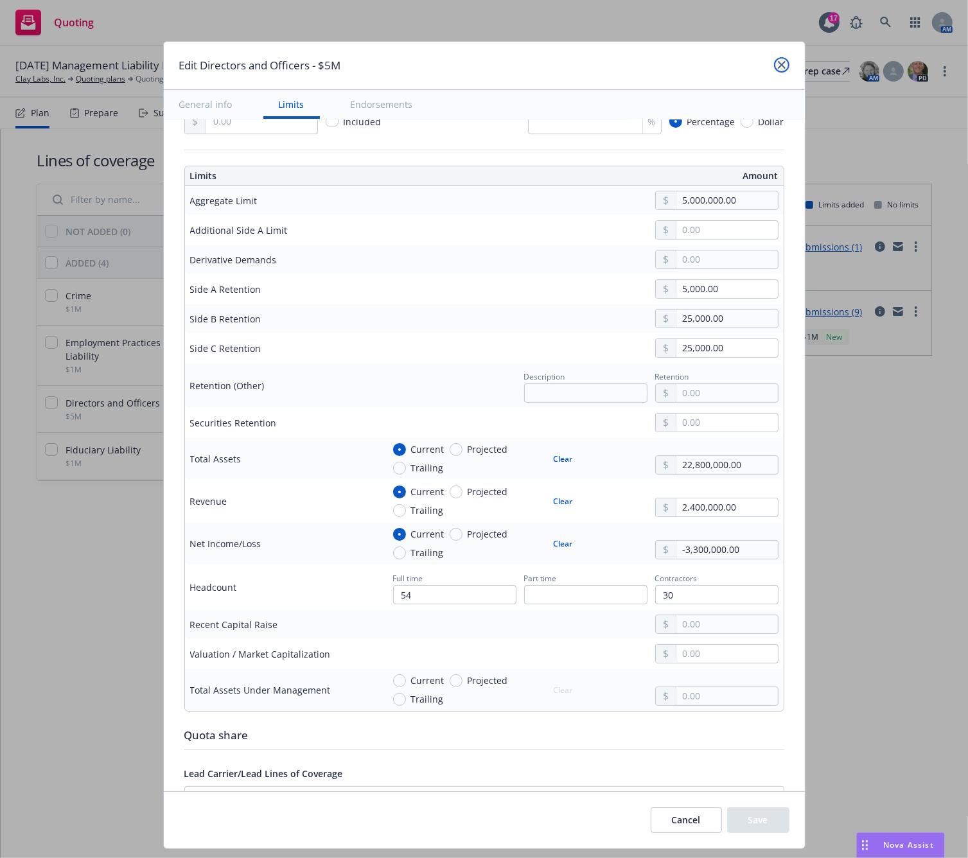
click at [780, 66] on icon "close" at bounding box center [782, 65] width 8 height 8
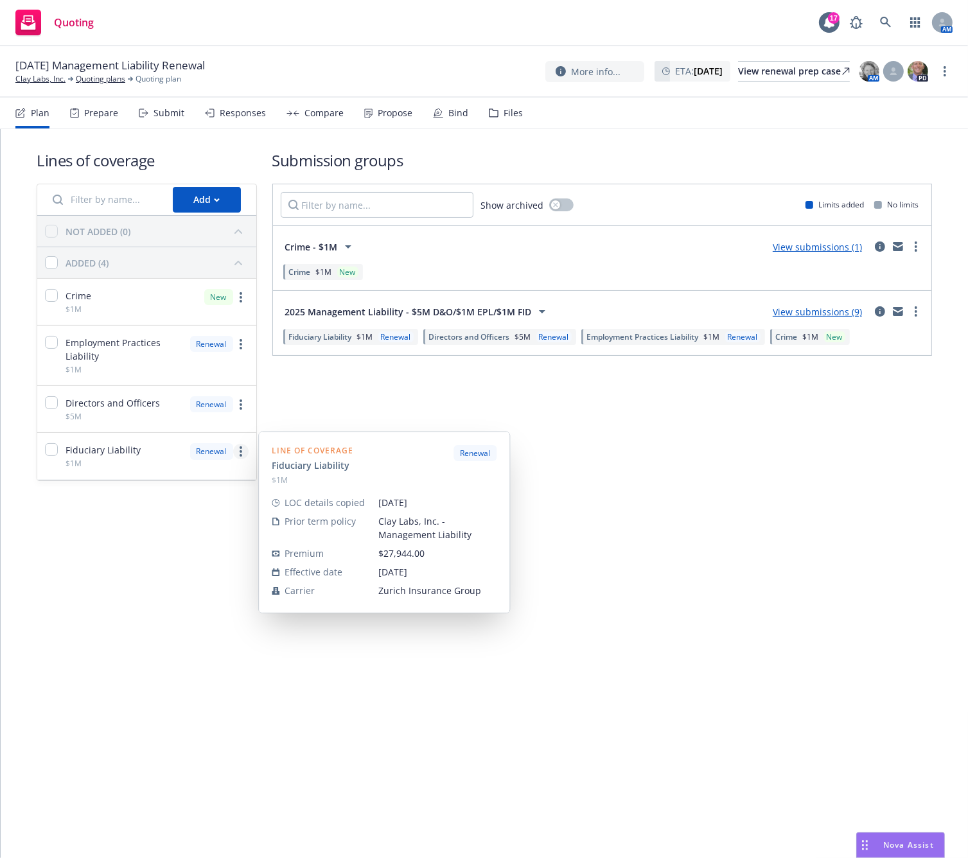
click at [242, 457] on link "more" at bounding box center [240, 451] width 15 height 15
click at [188, 489] on link "Edit coverage spec" at bounding box center [150, 483] width 195 height 26
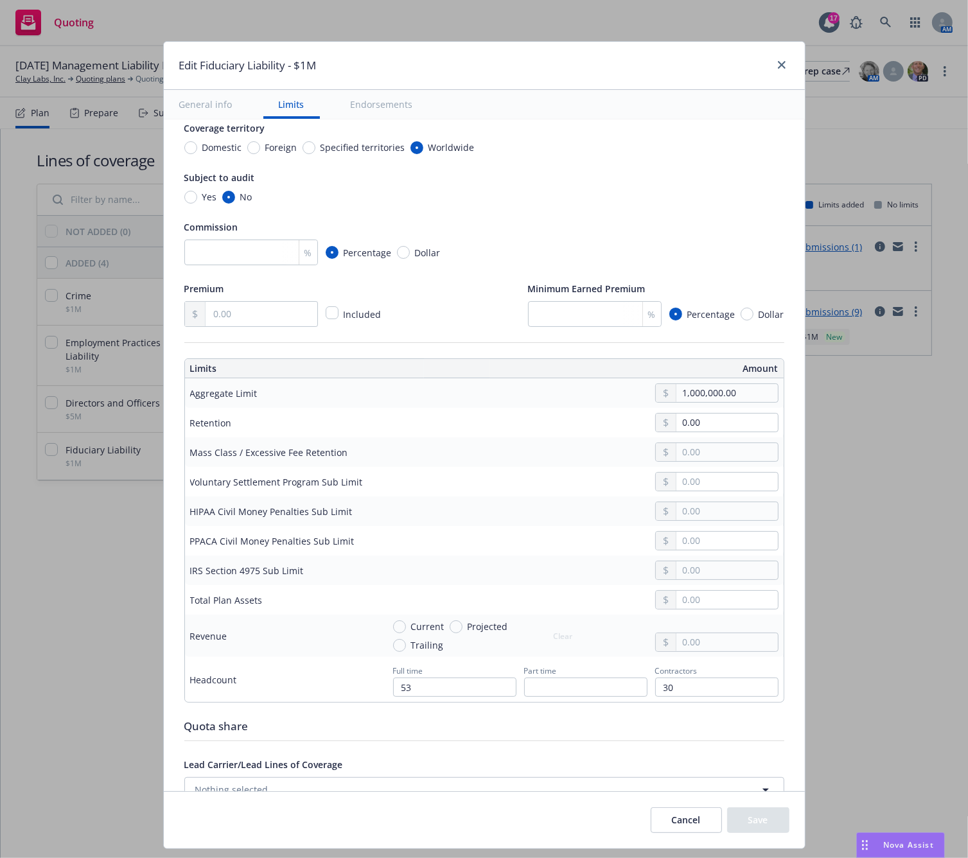
scroll to position [0, 0]
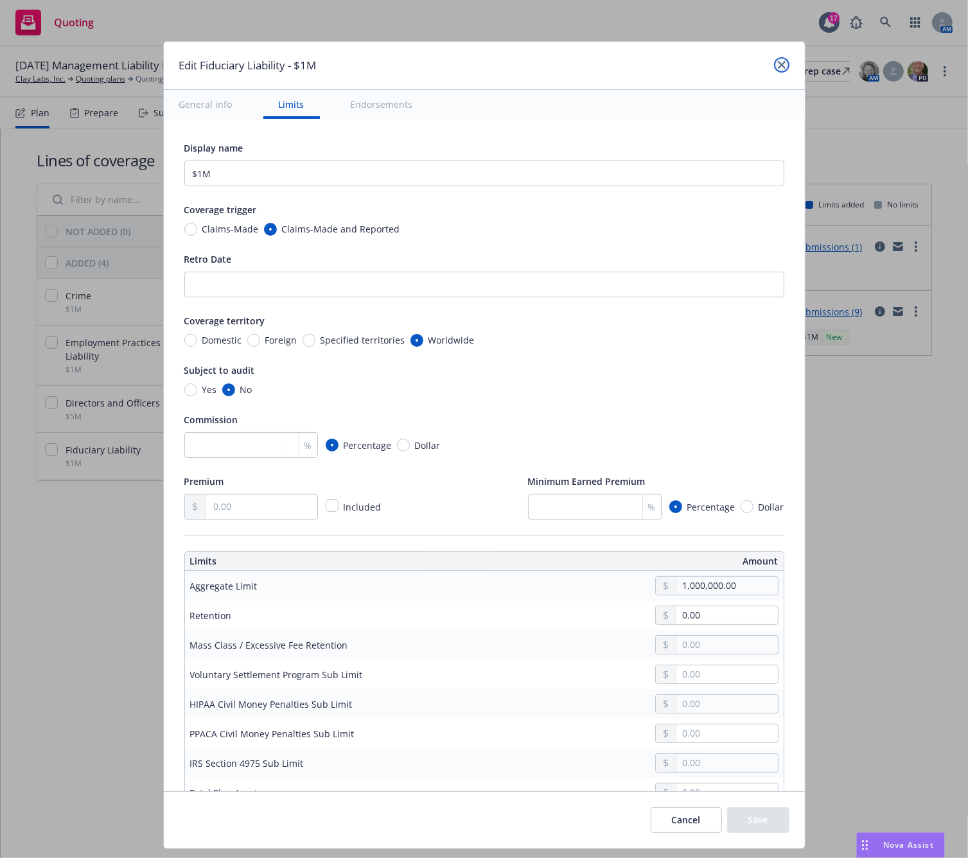
click at [784, 58] on link "close" at bounding box center [781, 64] width 15 height 15
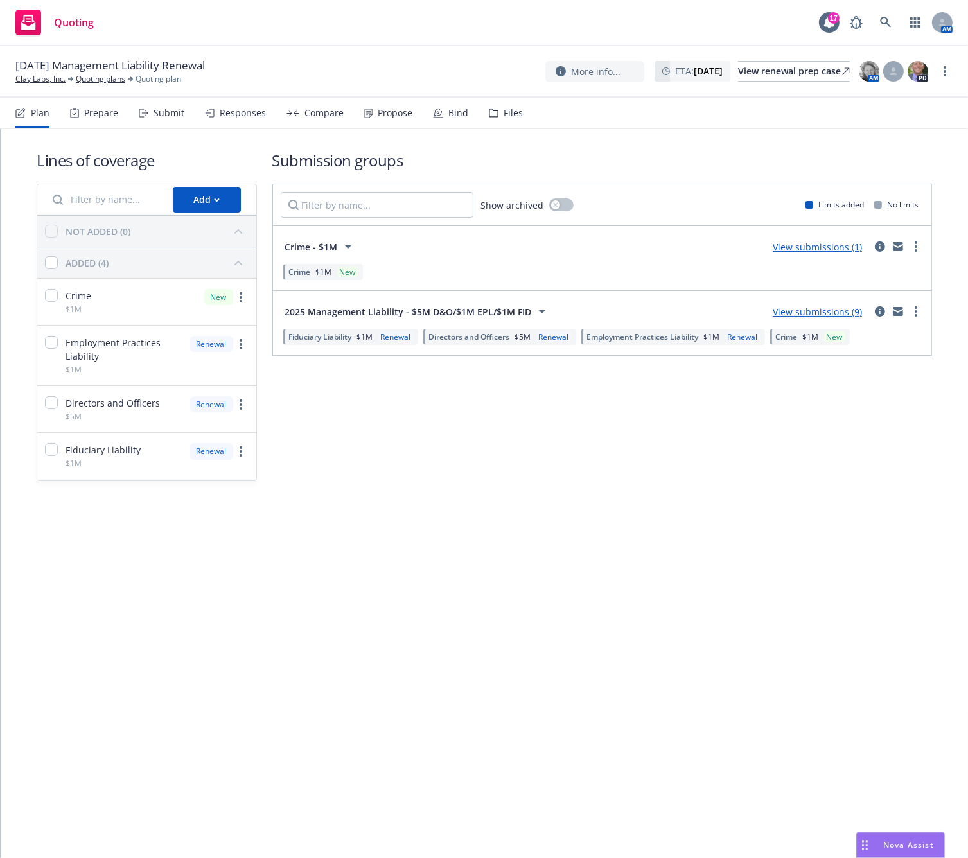
click at [410, 532] on div "Lines of coverage Add NOT ADDED (0) ADDED (4) Crime $1M New Employment Practice…" at bounding box center [484, 333] width 967 height 409
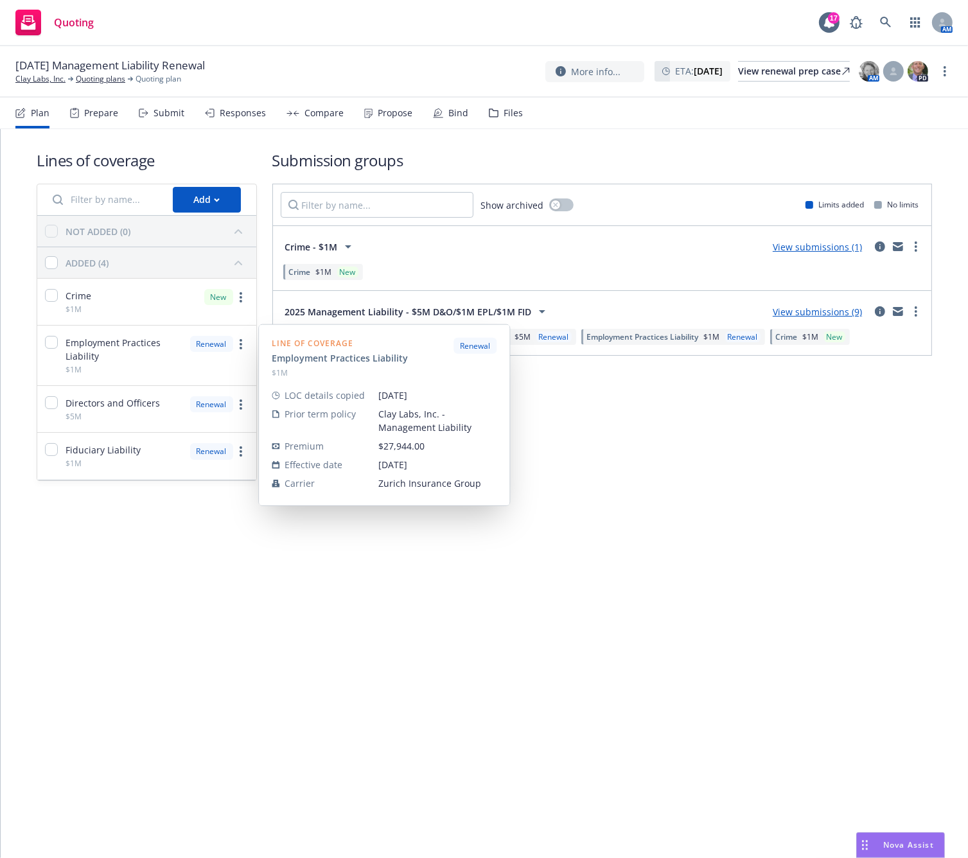
click at [91, 350] on span "Employment Practices Liability" at bounding box center [124, 349] width 117 height 27
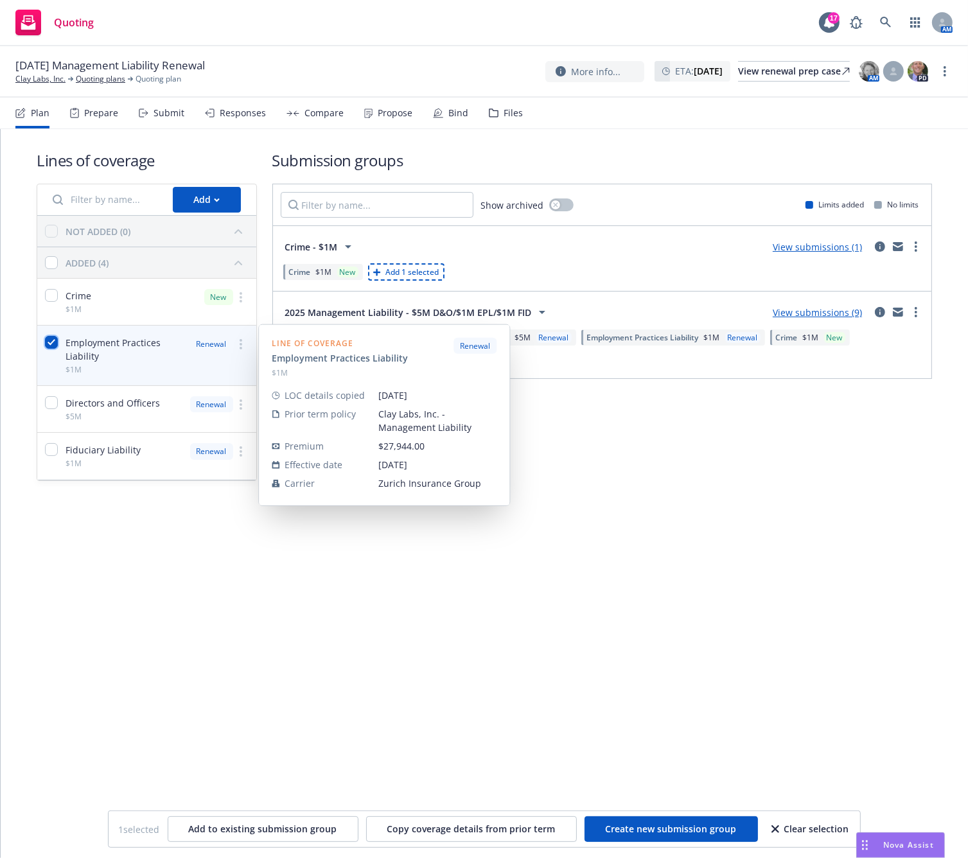
click at [51, 341] on input "checkbox" at bounding box center [51, 342] width 13 height 13
checkbox input "false"
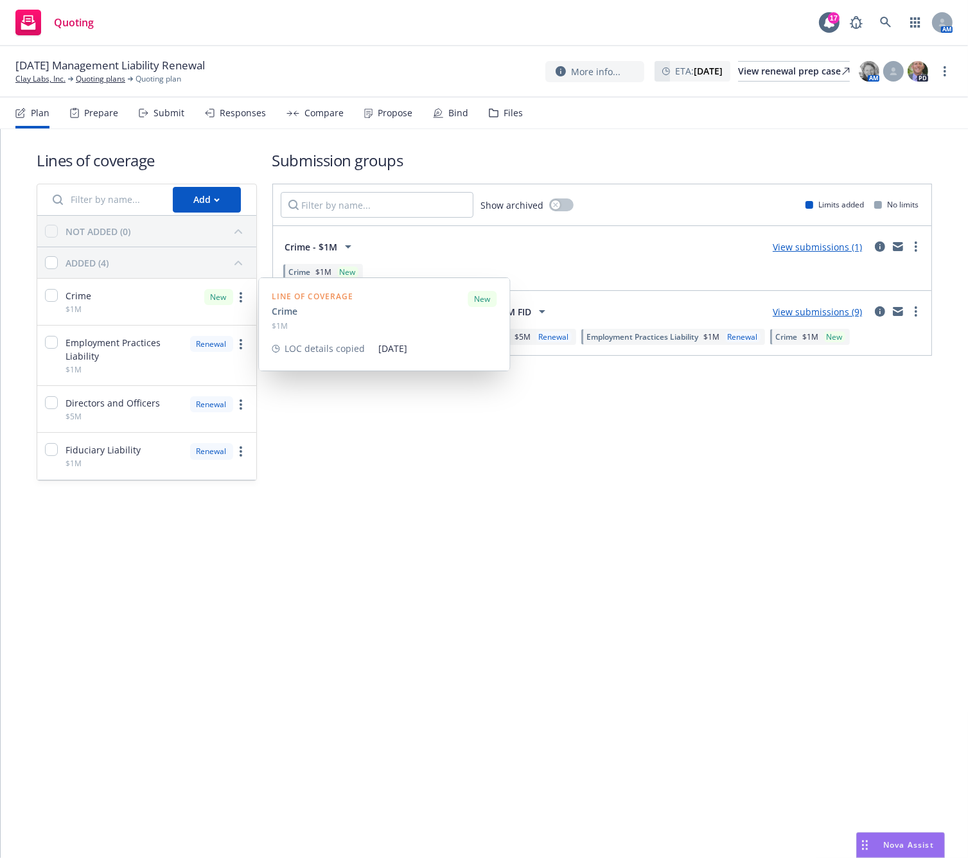
click at [127, 297] on div "Crime $1M New" at bounding box center [146, 302] width 219 height 46
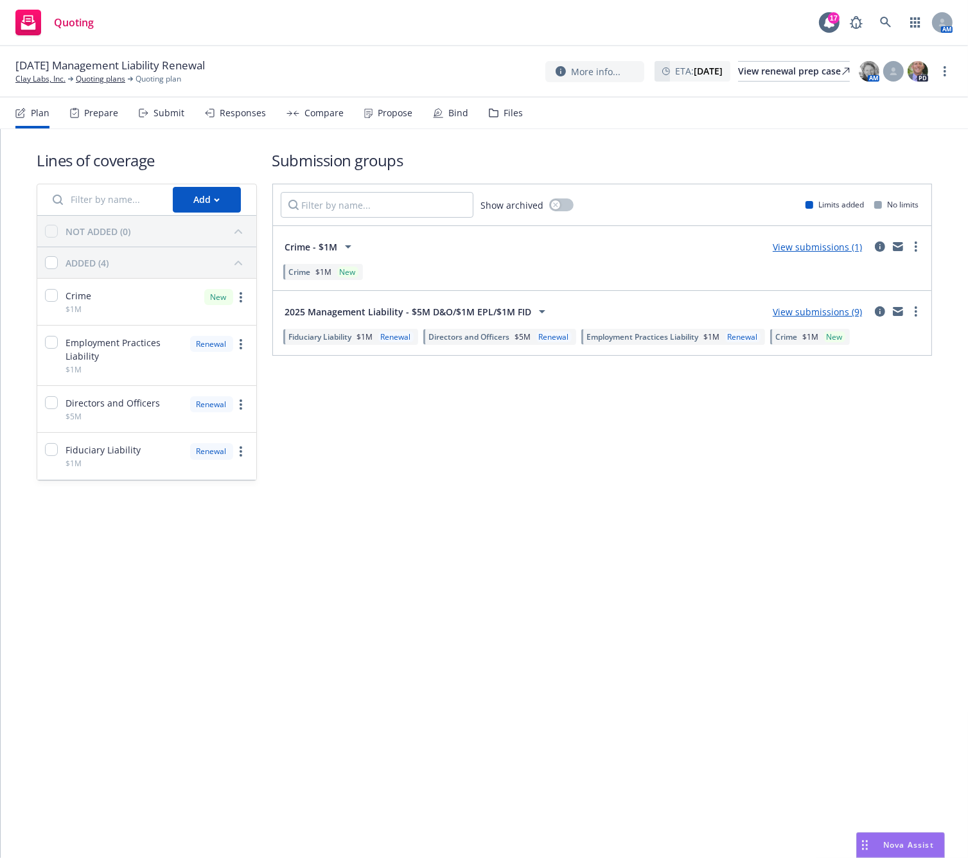
click at [445, 463] on div "Submission groups Show archived Limits added No limits Crime - $1M View submiss…" at bounding box center [602, 315] width 660 height 331
click at [913, 315] on link "more" at bounding box center [915, 311] width 15 height 15
click at [839, 398] on span "Export spec summary" at bounding box center [850, 393] width 124 height 12
click at [915, 315] on icon "more" at bounding box center [916, 311] width 3 height 10
click at [824, 343] on span "View more details" at bounding box center [841, 342] width 107 height 12
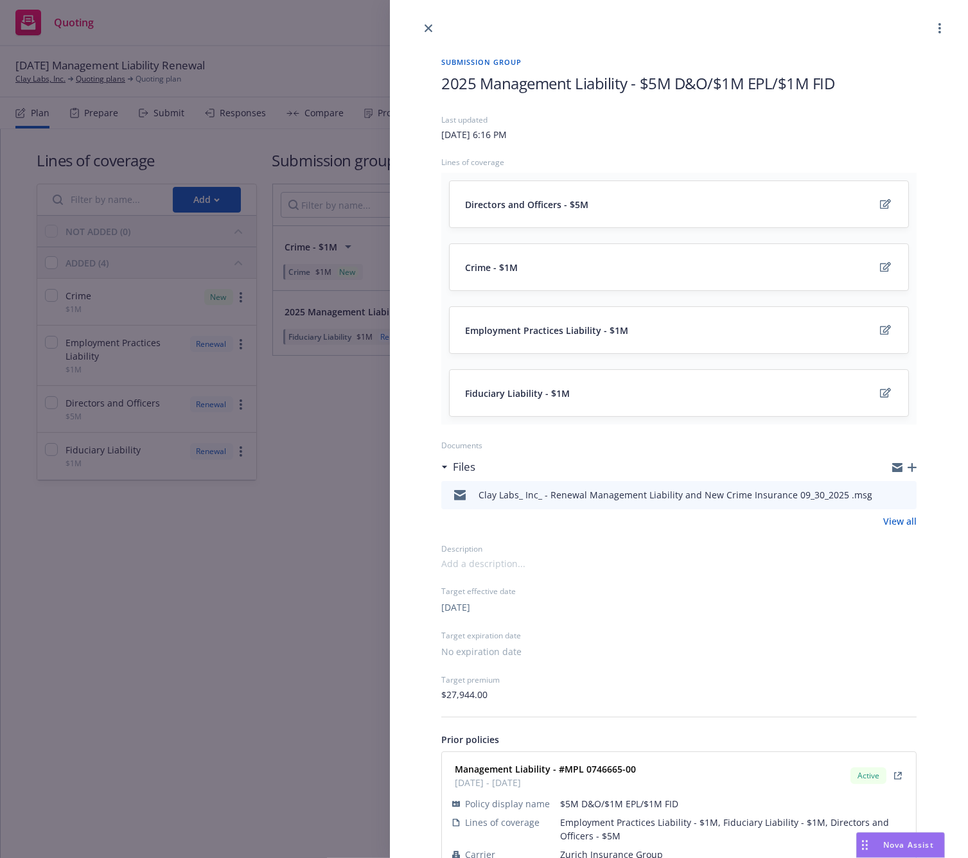
click at [468, 157] on div "Lines of coverage" at bounding box center [678, 162] width 475 height 11
click at [795, 145] on div "Last updated Friday, May 2, 2025 at 6:16 PM Lines of coverage Directors and Off…" at bounding box center [678, 407] width 475 height 587
click at [939, 28] on circle "more" at bounding box center [940, 28] width 3 height 3
click at [712, 94] on div "2025 Management Liability - $5M D&O/$1M EPL/$1M FID" at bounding box center [678, 94] width 475 height 42
click at [655, 156] on div "Last updated Friday, May 2, 2025 at 6:16 PM Lines of coverage Directors and Off…" at bounding box center [678, 407] width 475 height 587
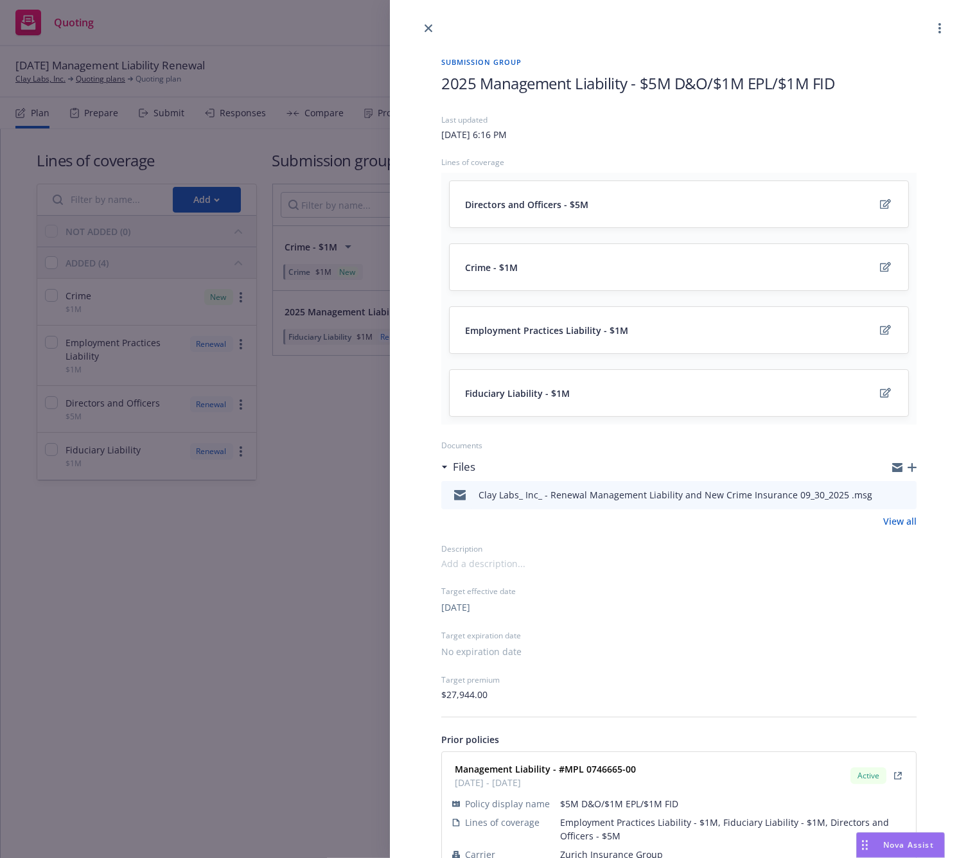
click at [655, 156] on div "Last updated Friday, May 2, 2025 at 6:16 PM Lines of coverage Directors and Off…" at bounding box center [678, 407] width 475 height 587
click at [499, 78] on span "2025 Management Liability - $5M D&O/$1M EPL/$1M FID" at bounding box center [638, 83] width 394 height 21
click at [434, 78] on div "Submission group 2025 Management Liability - $5M D&O/$1M EPL/$1M FID Last updat…" at bounding box center [679, 466] width 516 height 860
click at [597, 603] on div "09/30/2025" at bounding box center [678, 606] width 475 height 15
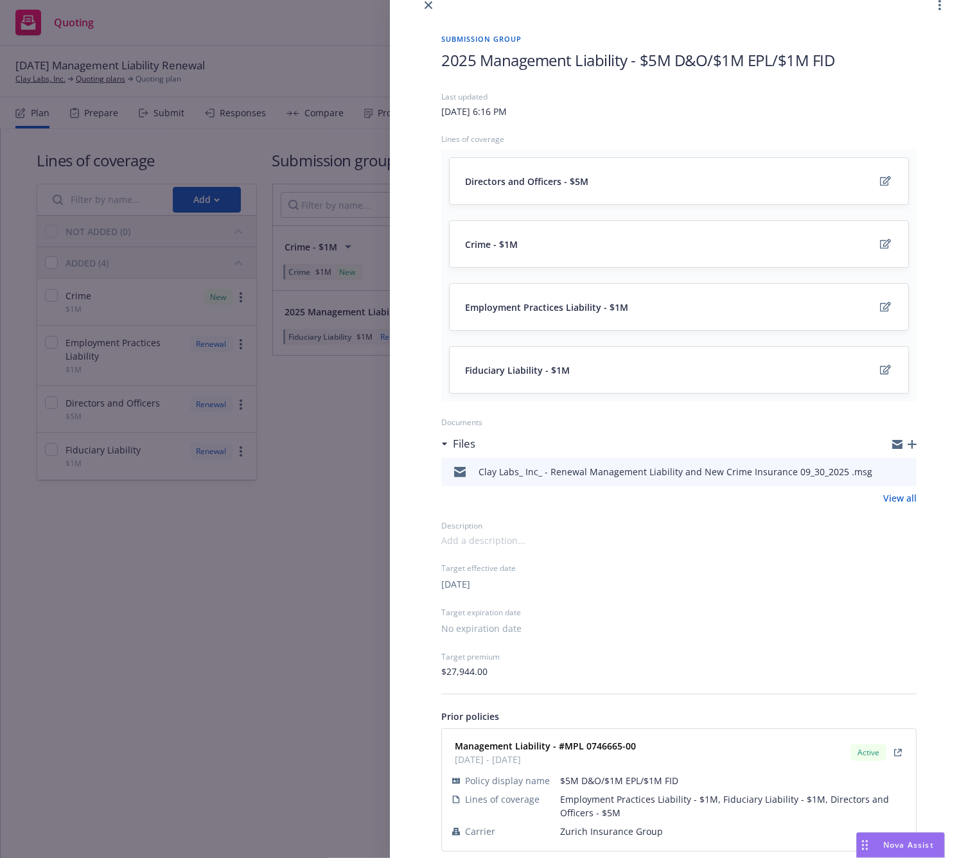
scroll to position [36, 0]
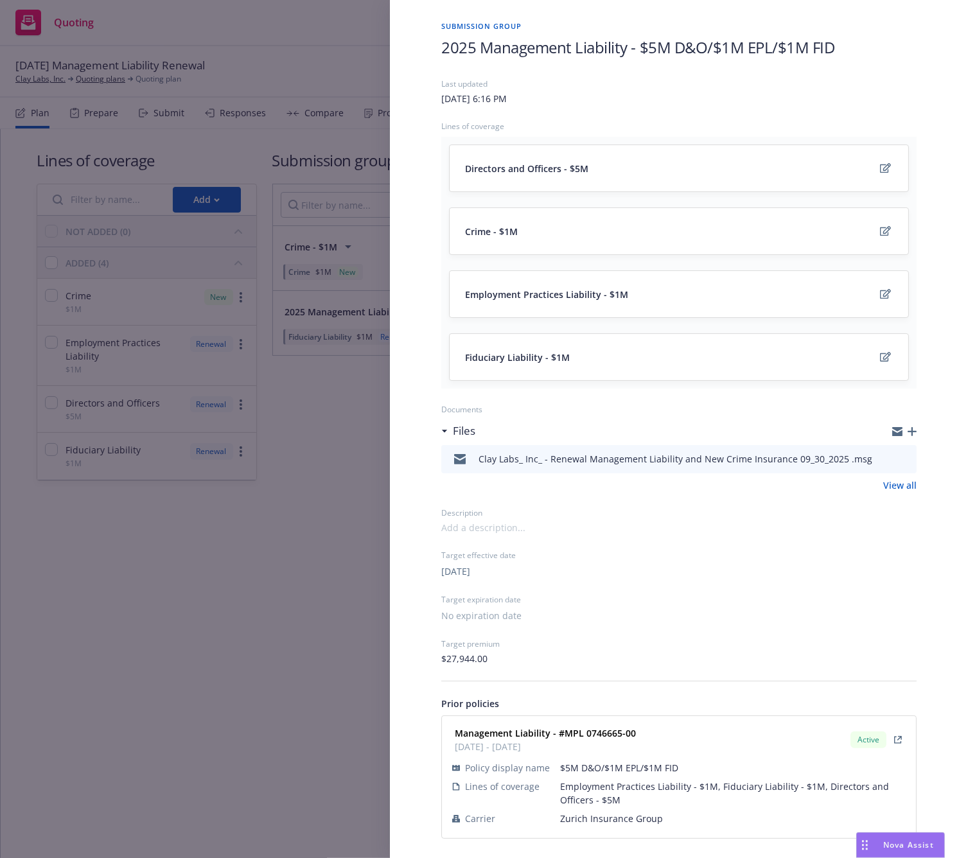
click at [588, 793] on span "Employment Practices Liability - $1M, Fiduciary Liability - $1M, Directors and …" at bounding box center [733, 793] width 346 height 27
click at [595, 606] on div "Target expiration date No expiration date" at bounding box center [678, 608] width 475 height 29
click at [460, 686] on div "Last updated Friday, May 2, 2025 at 6:16 PM Lines of coverage Directors and Off…" at bounding box center [678, 458] width 475 height 761
click at [466, 703] on div "Prior policies" at bounding box center [678, 703] width 475 height 13
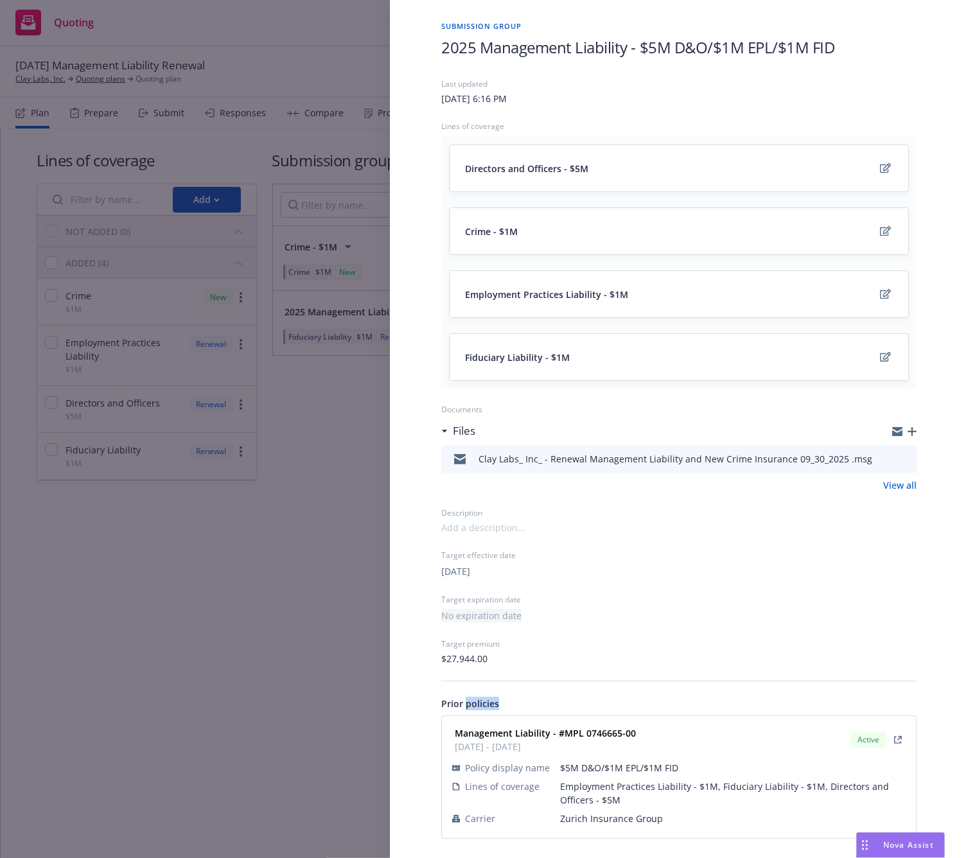
drag, startPoint x: 466, startPoint y: 703, endPoint x: 491, endPoint y: 608, distance: 98.9
click at [474, 682] on div "Last updated Friday, May 2, 2025 at 6:16 PM Lines of coverage Directors and Off…" at bounding box center [678, 458] width 475 height 761
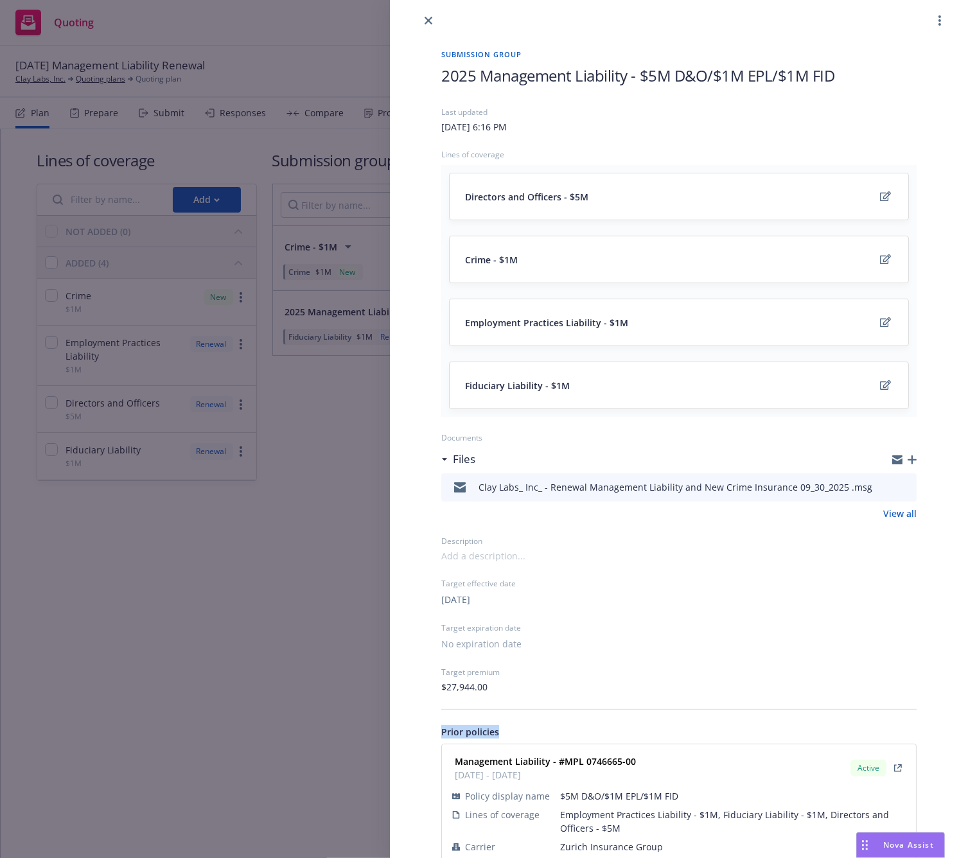
scroll to position [0, 0]
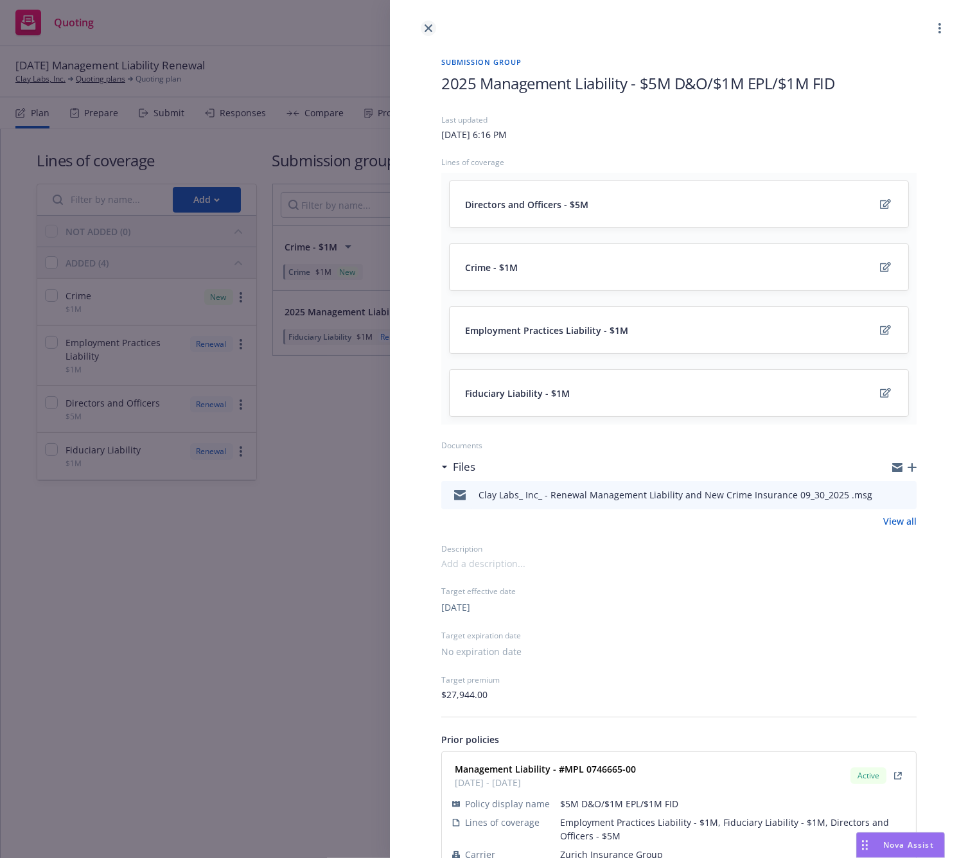
click at [431, 32] on link "close" at bounding box center [428, 28] width 15 height 15
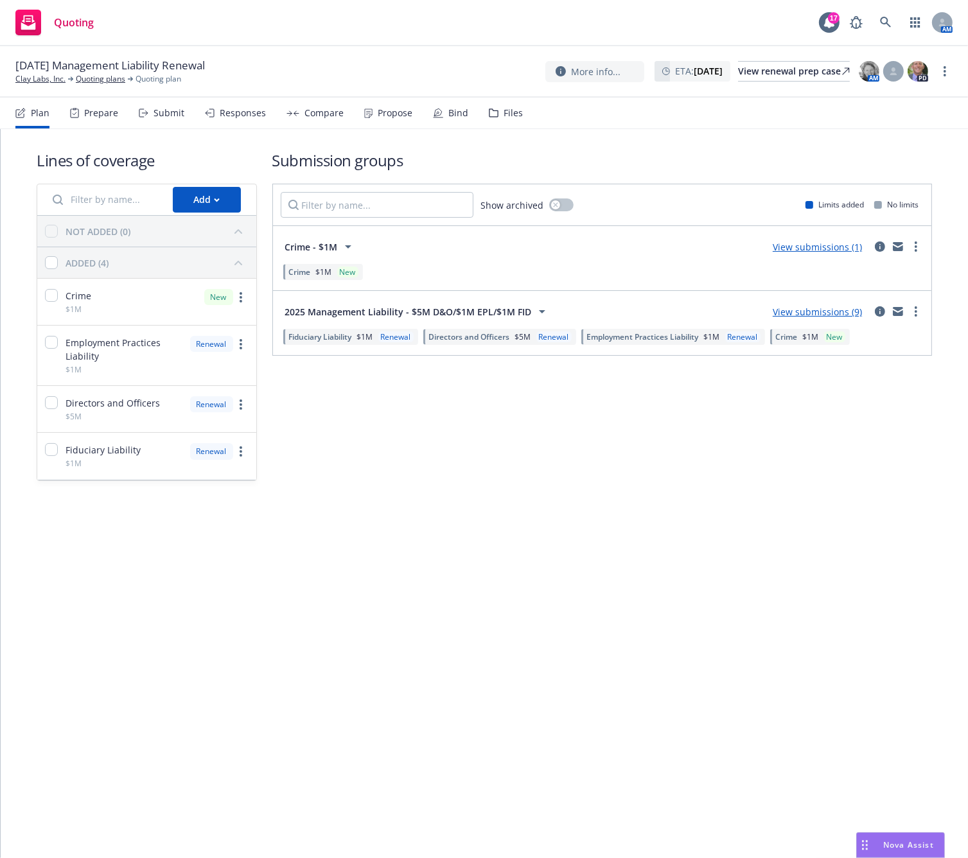
click at [658, 258] on div "Crime - $1M View submissions (1)" at bounding box center [603, 247] width 644 height 26
click at [915, 252] on link "more" at bounding box center [915, 246] width 15 height 15
click at [843, 383] on span "Archive" at bounding box center [819, 380] width 63 height 12
click at [840, 380] on link "Archive" at bounding box center [856, 375] width 136 height 26
drag, startPoint x: 540, startPoint y: 217, endPoint x: 581, endPoint y: 262, distance: 60.9
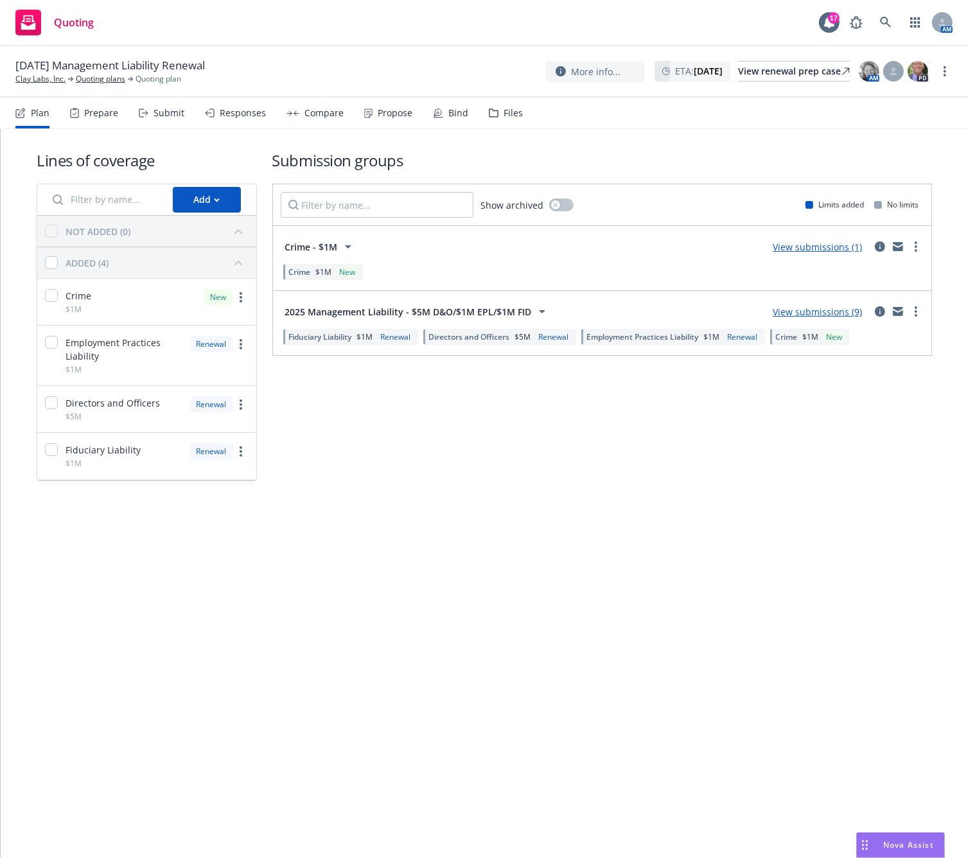
click at [557, 243] on div "Show archived Limits added No limits Crime - $1M View submissions (1) Crime $1M…" at bounding box center [602, 270] width 660 height 172
click at [594, 261] on div "Crime $1M New" at bounding box center [603, 272] width 644 height 22
click at [799, 247] on link "View submissions (1)" at bounding box center [817, 247] width 89 height 12
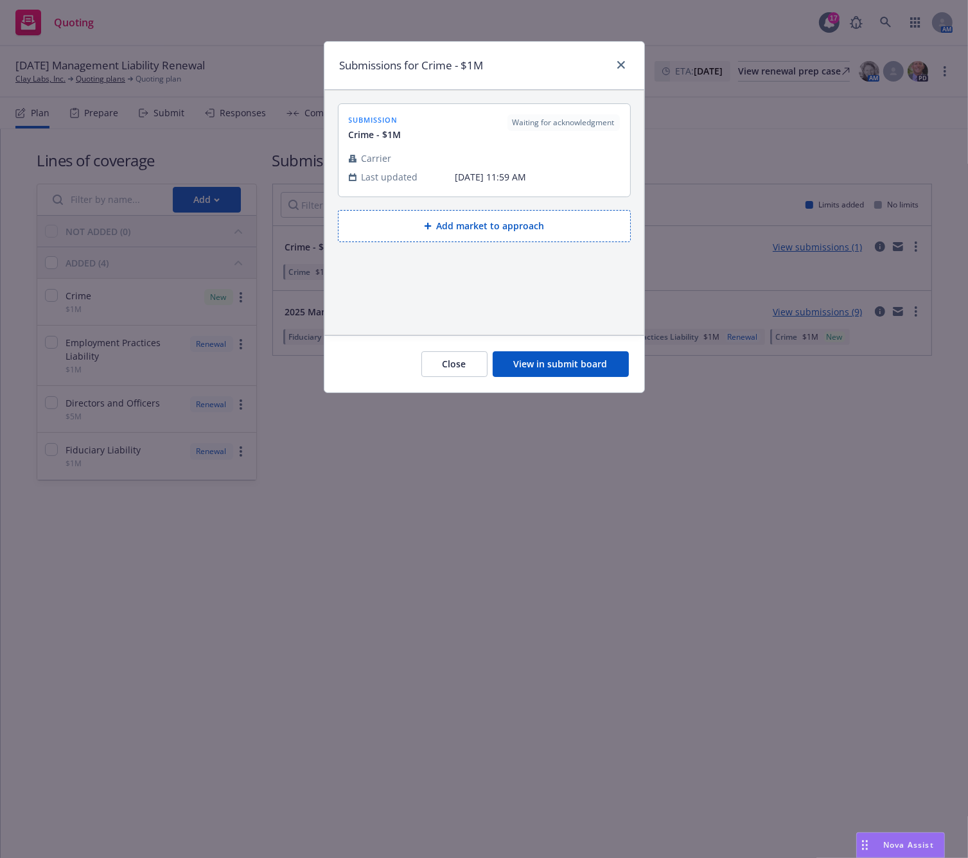
click at [547, 364] on button "View in submit board" at bounding box center [561, 364] width 136 height 26
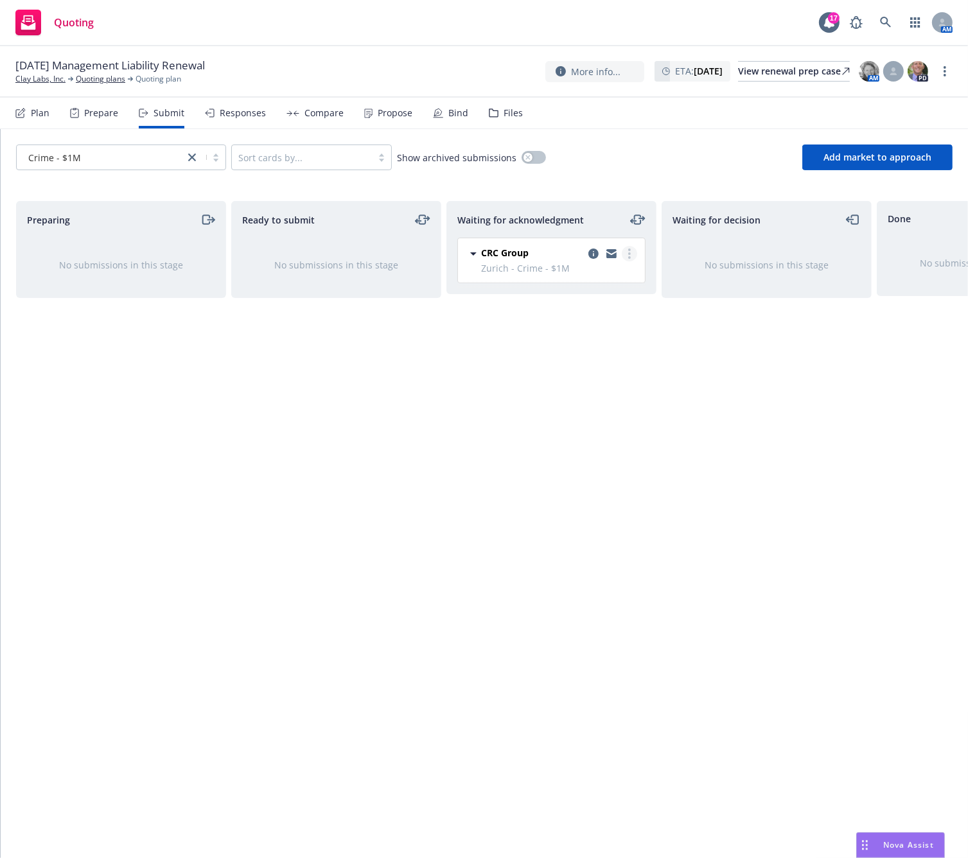
click at [631, 251] on link "more" at bounding box center [629, 253] width 15 height 15
click at [614, 277] on span "Log acknowledgement" at bounding box center [572, 279] width 127 height 12
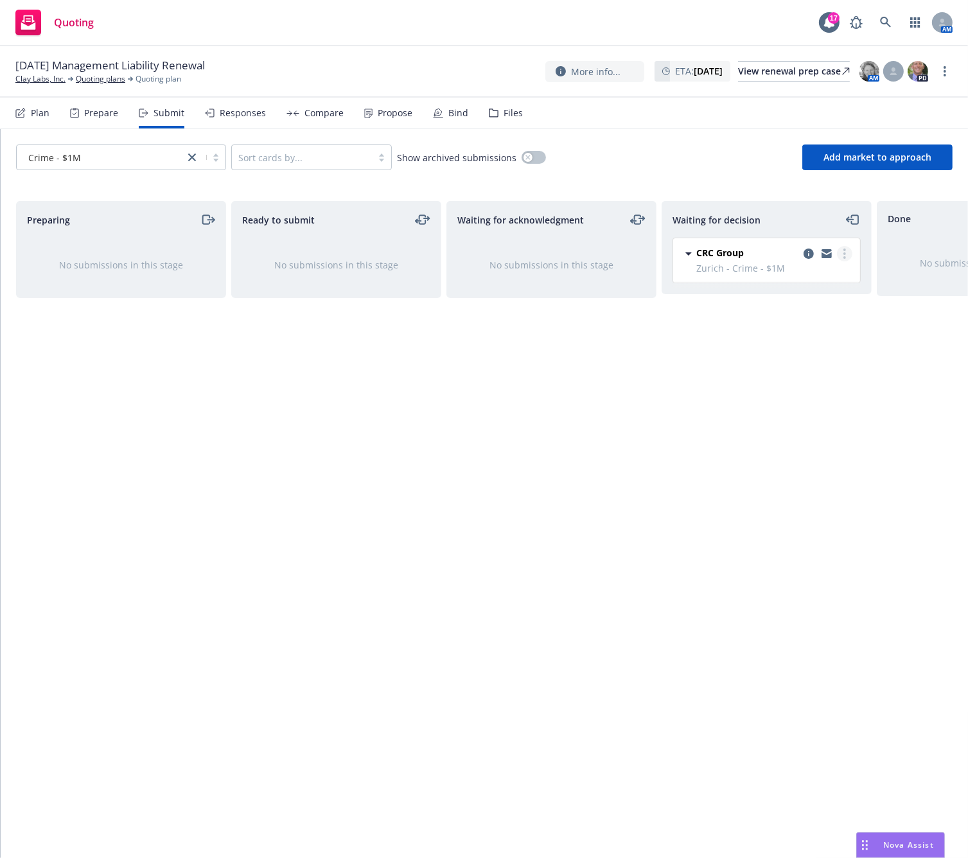
click at [845, 257] on circle "more" at bounding box center [844, 257] width 3 height 3
click at [845, 251] on icon "more" at bounding box center [844, 254] width 3 height 10
click at [525, 159] on icon "button" at bounding box center [527, 157] width 5 height 5
click at [536, 159] on icon "button" at bounding box center [538, 157] width 5 height 4
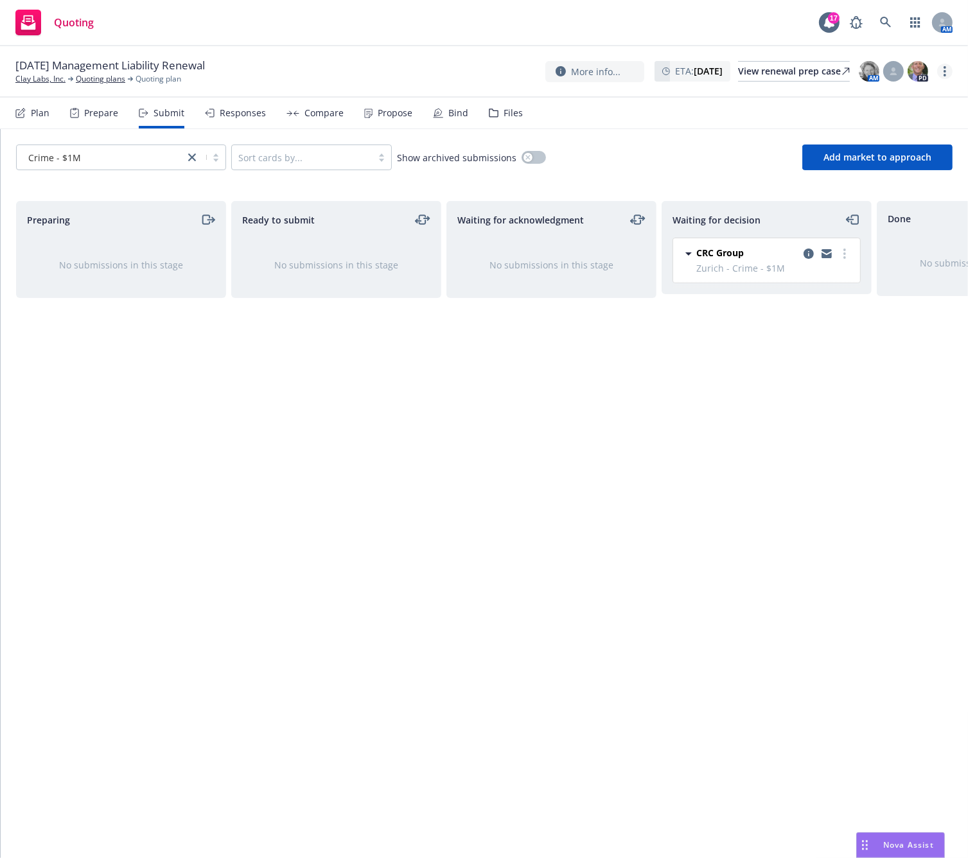
click at [948, 69] on link "more" at bounding box center [944, 71] width 15 height 15
click at [683, 617] on div "Waiting for decision CRC Group Zurich - Crime - $1M Tuesday, August 12, 2025 at…" at bounding box center [767, 516] width 210 height 630
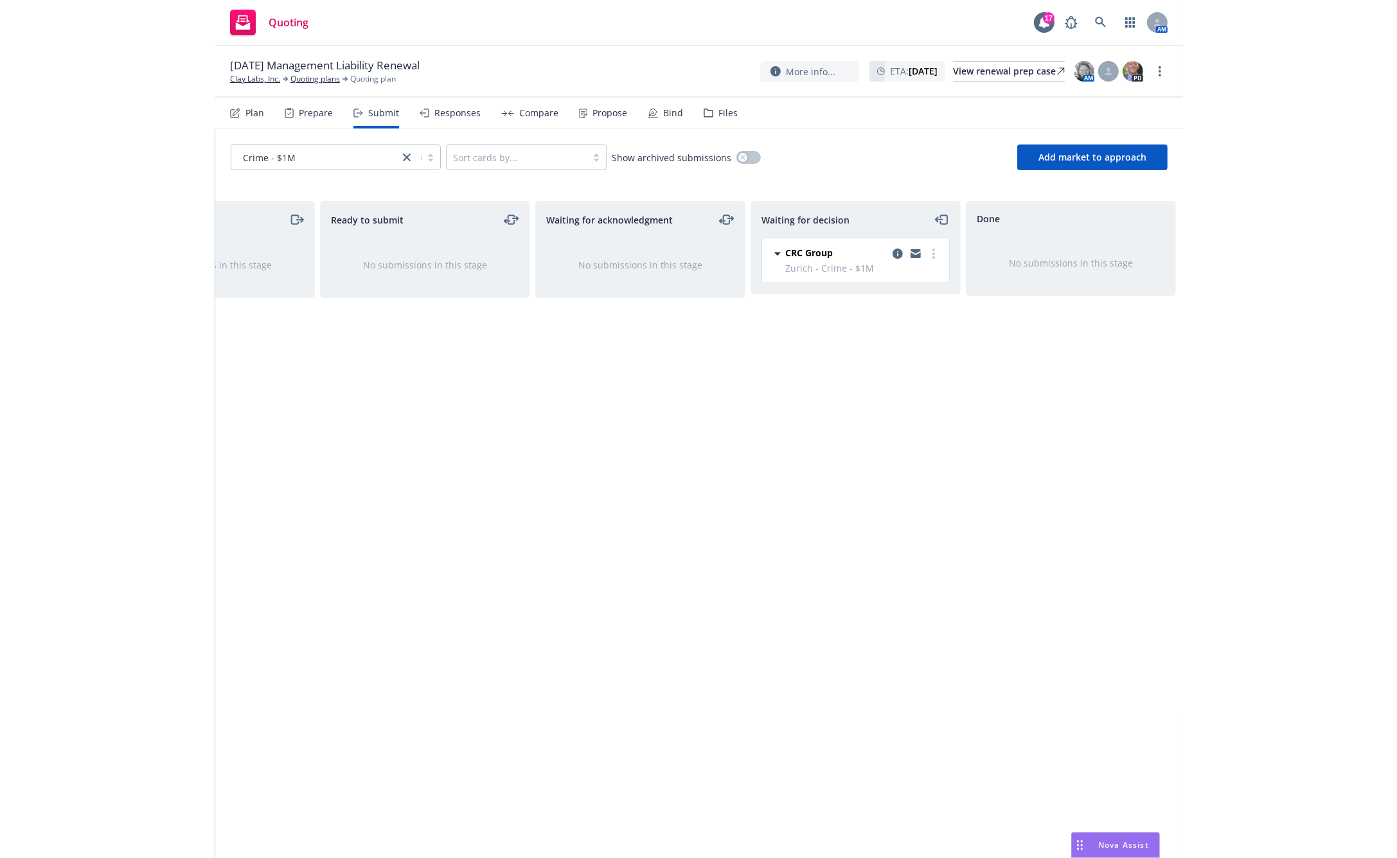
scroll to position [0, 134]
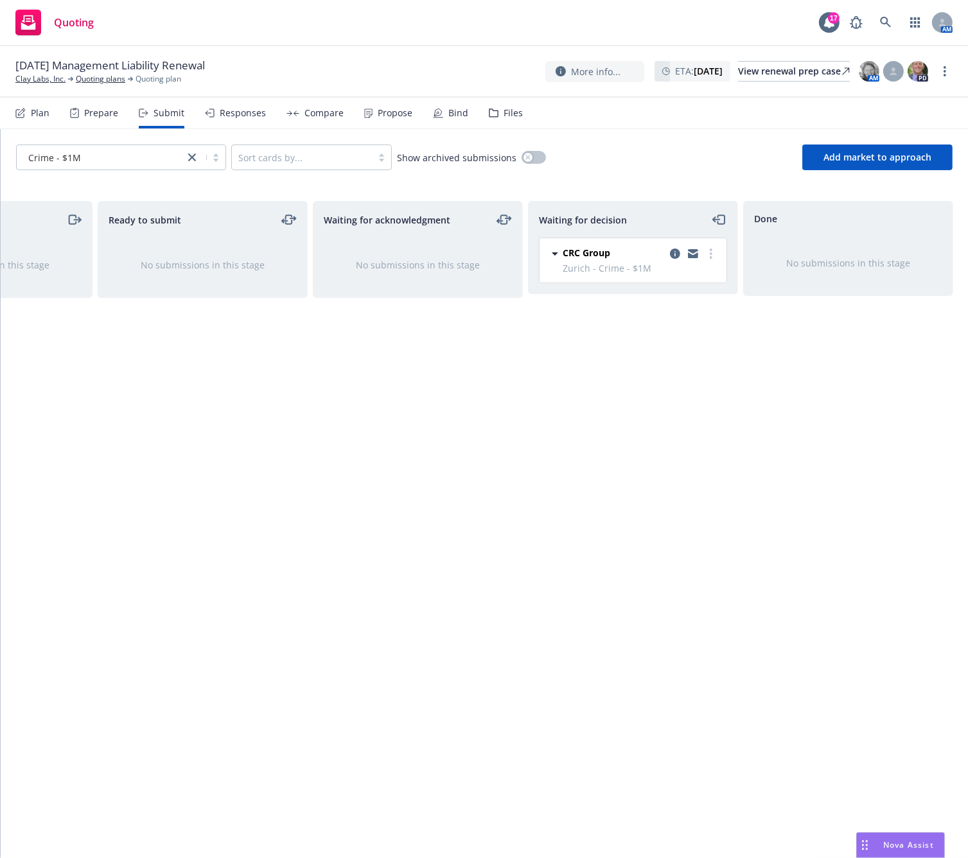
click at [627, 269] on span "Zurich - Crime - $1M" at bounding box center [641, 267] width 156 height 13
click at [714, 251] on link "more" at bounding box center [710, 253] width 15 height 15
click at [652, 355] on span "Add declined decision" at bounding box center [652, 356] width 127 height 12
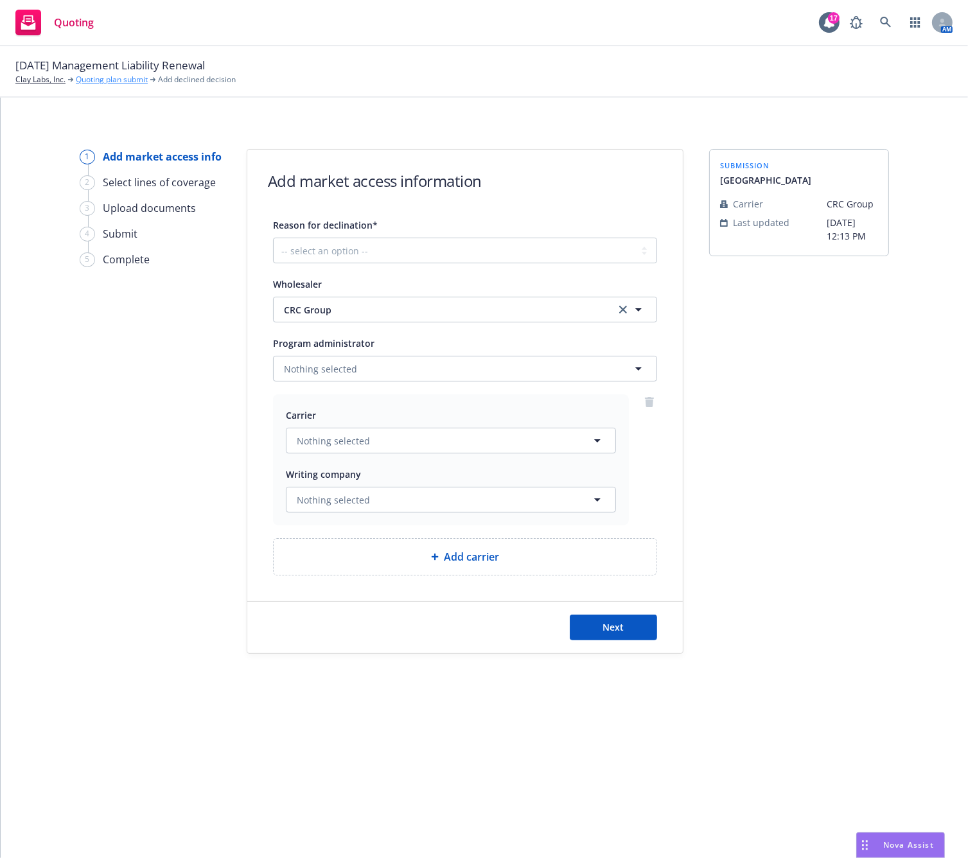
click at [109, 78] on link "Quoting plan submit" at bounding box center [112, 80] width 72 height 12
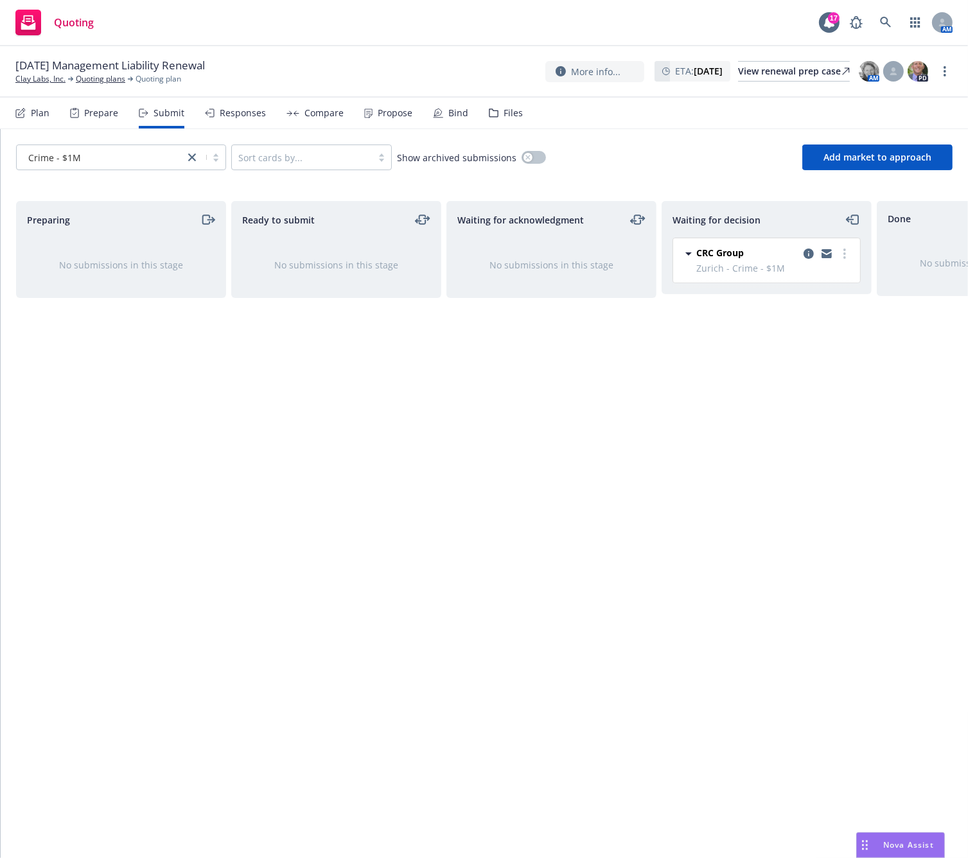
click at [817, 219] on div "Waiting for decision" at bounding box center [767, 219] width 188 height 15
click at [857, 220] on icon "moveLeft" at bounding box center [853, 219] width 15 height 15
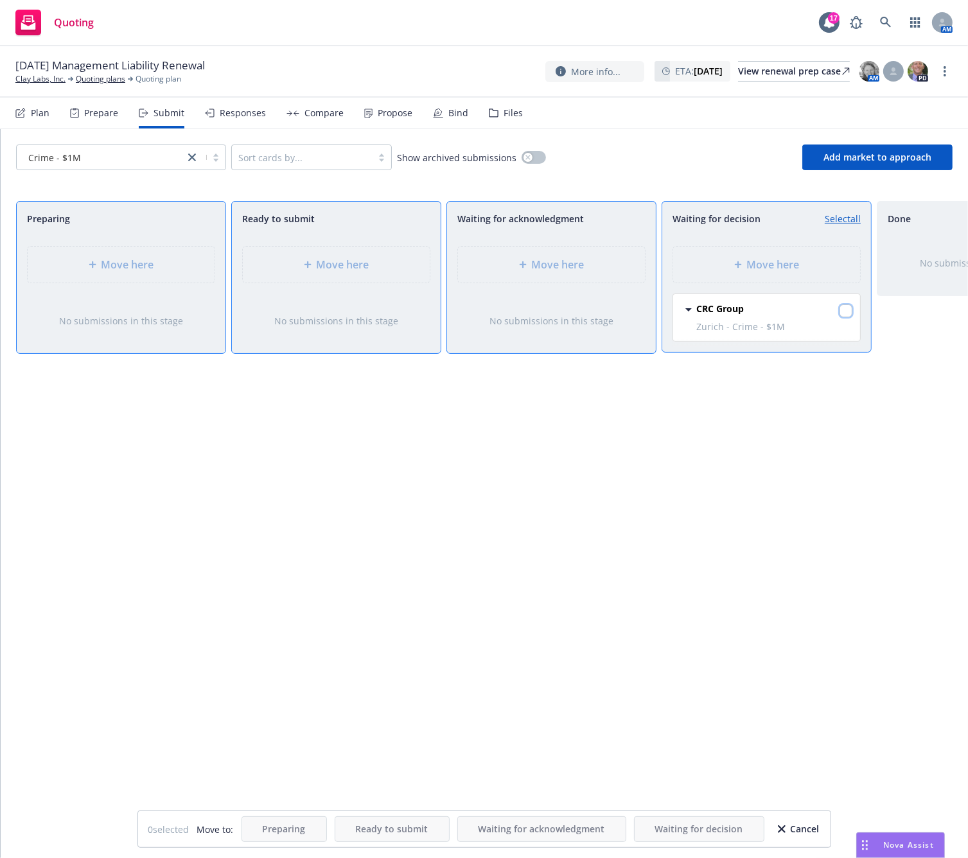
click at [845, 309] on input "checkbox" at bounding box center [846, 310] width 13 height 13
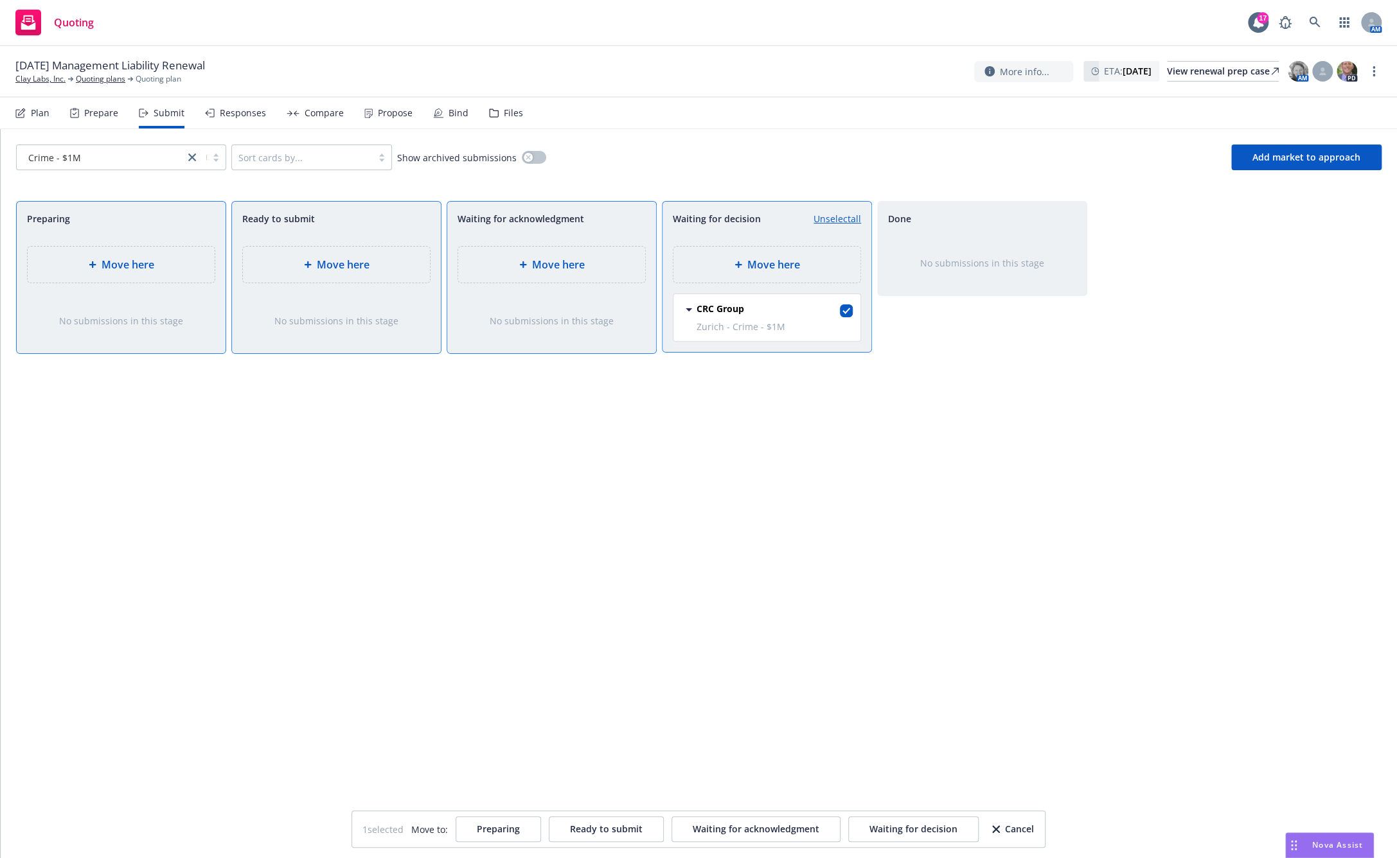
click at [789, 338] on div "CRC Group Zurich - Crime - $1M Tuesday, August 12, 2025 at 12:13 PM" at bounding box center [764, 323] width 204 height 58
click at [829, 304] on div "CRC Group" at bounding box center [774, 311] width 156 height 18
click at [843, 310] on input "checkbox" at bounding box center [846, 310] width 13 height 13
click at [842, 310] on input "checkbox" at bounding box center [846, 310] width 13 height 13
checkbox input "true"
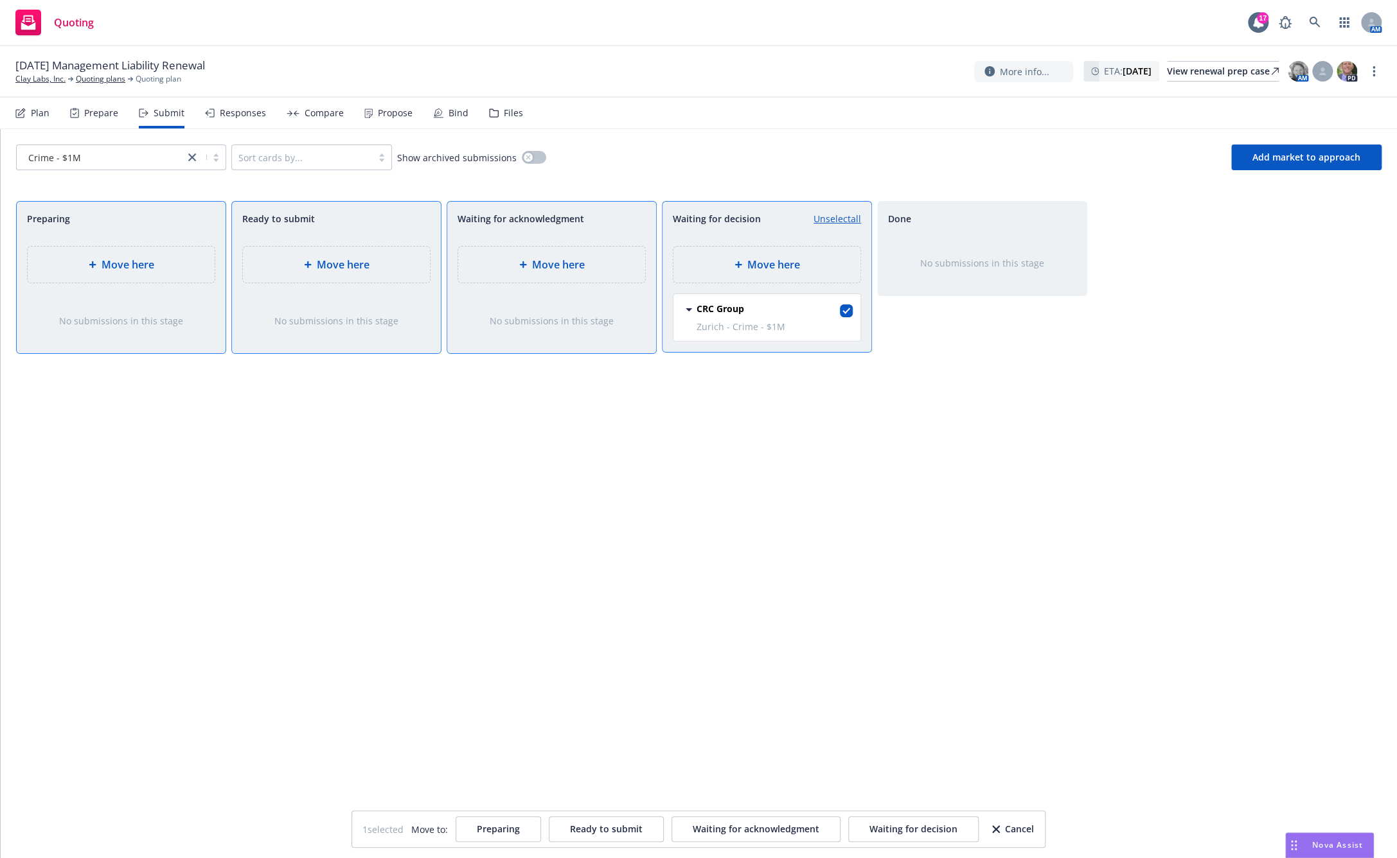
click at [694, 310] on icon at bounding box center [688, 309] width 15 height 15
click at [967, 837] on div "Cancel" at bounding box center [1013, 829] width 42 height 24
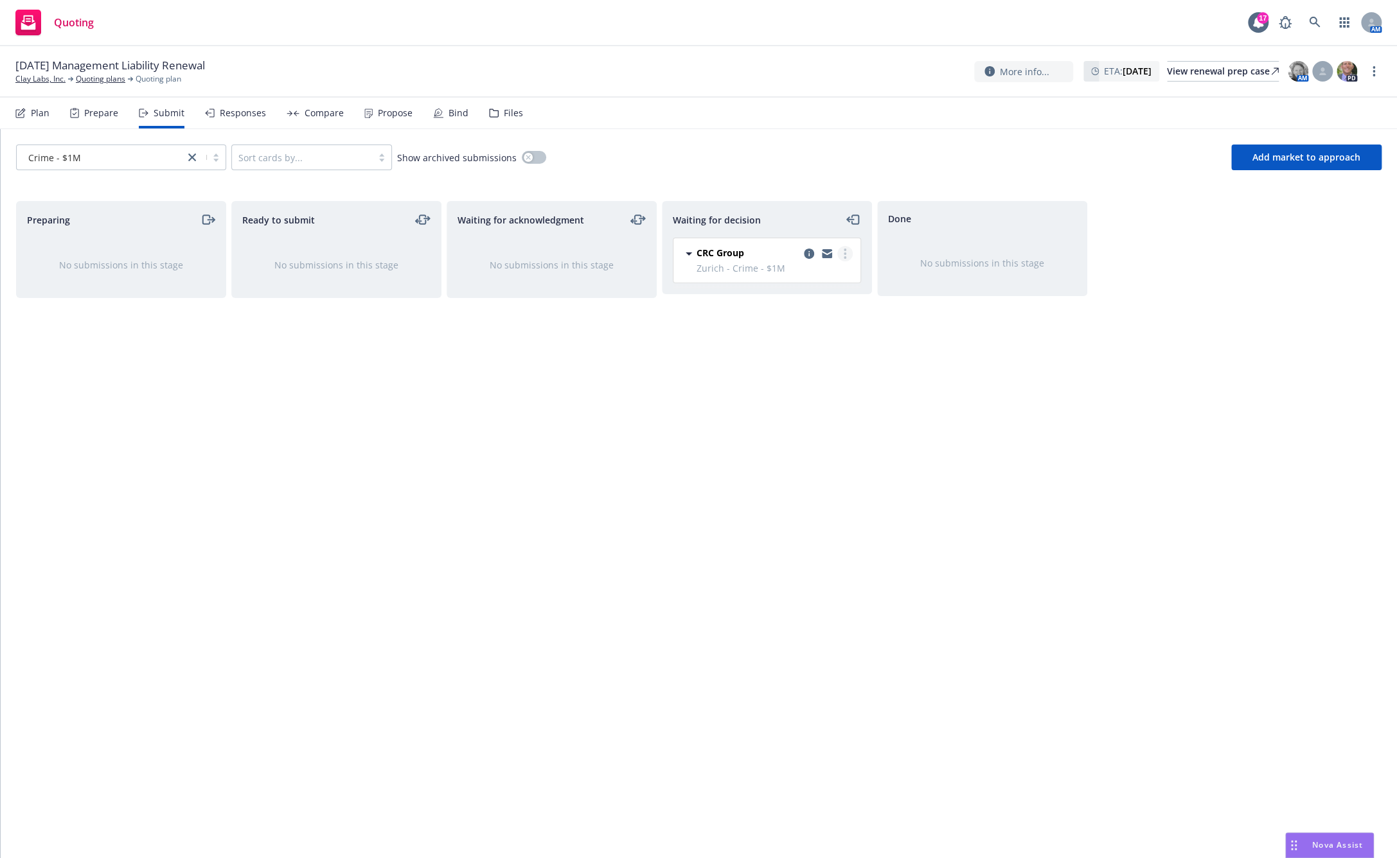
click at [844, 254] on icon "more" at bounding box center [844, 254] width 3 height 10
click at [822, 279] on span "Move back one step" at bounding box center [782, 279] width 116 height 12
click at [629, 251] on icon "more" at bounding box center [629, 254] width 3 height 10
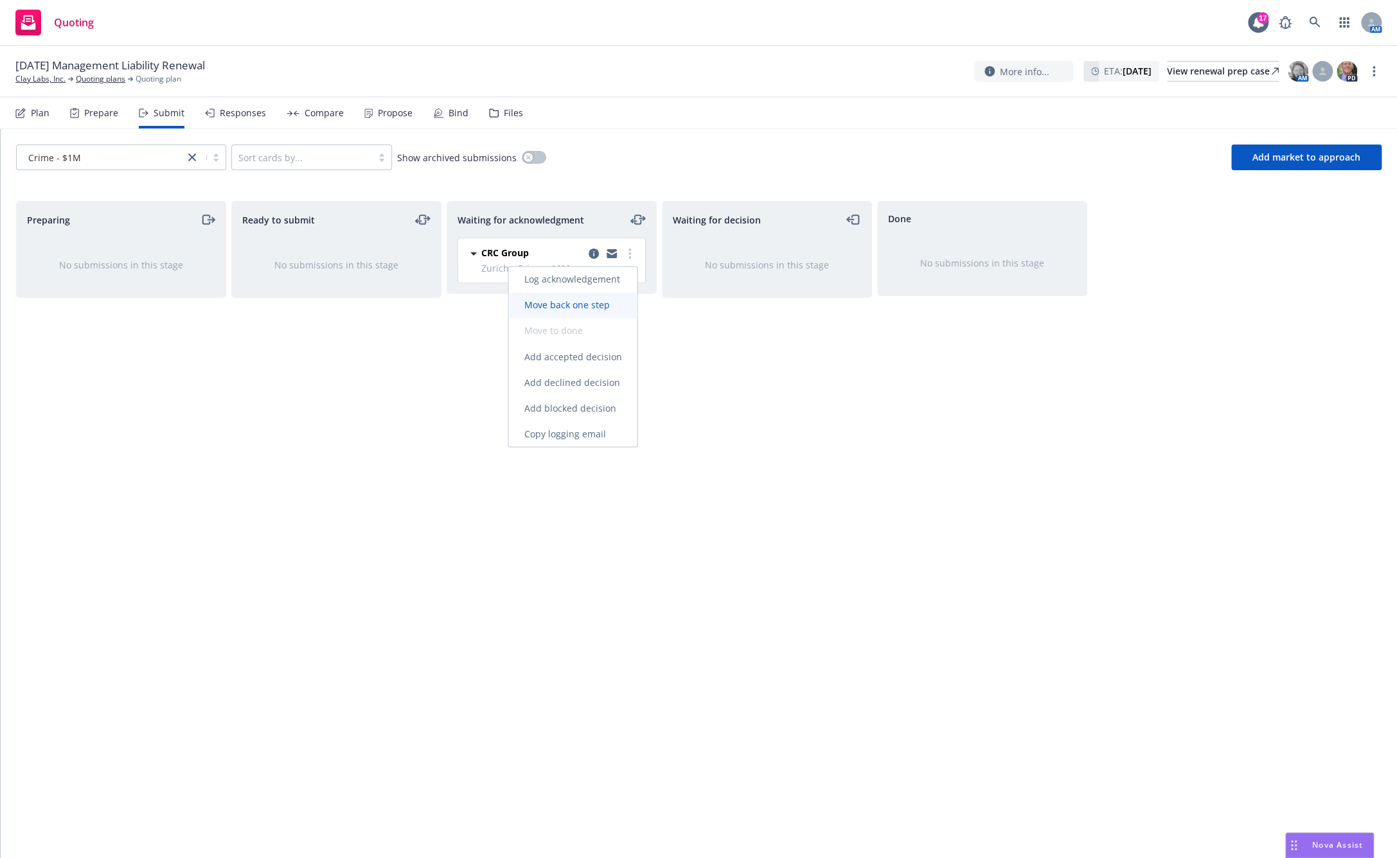
click at [588, 312] on link "Move back one step" at bounding box center [572, 305] width 128 height 26
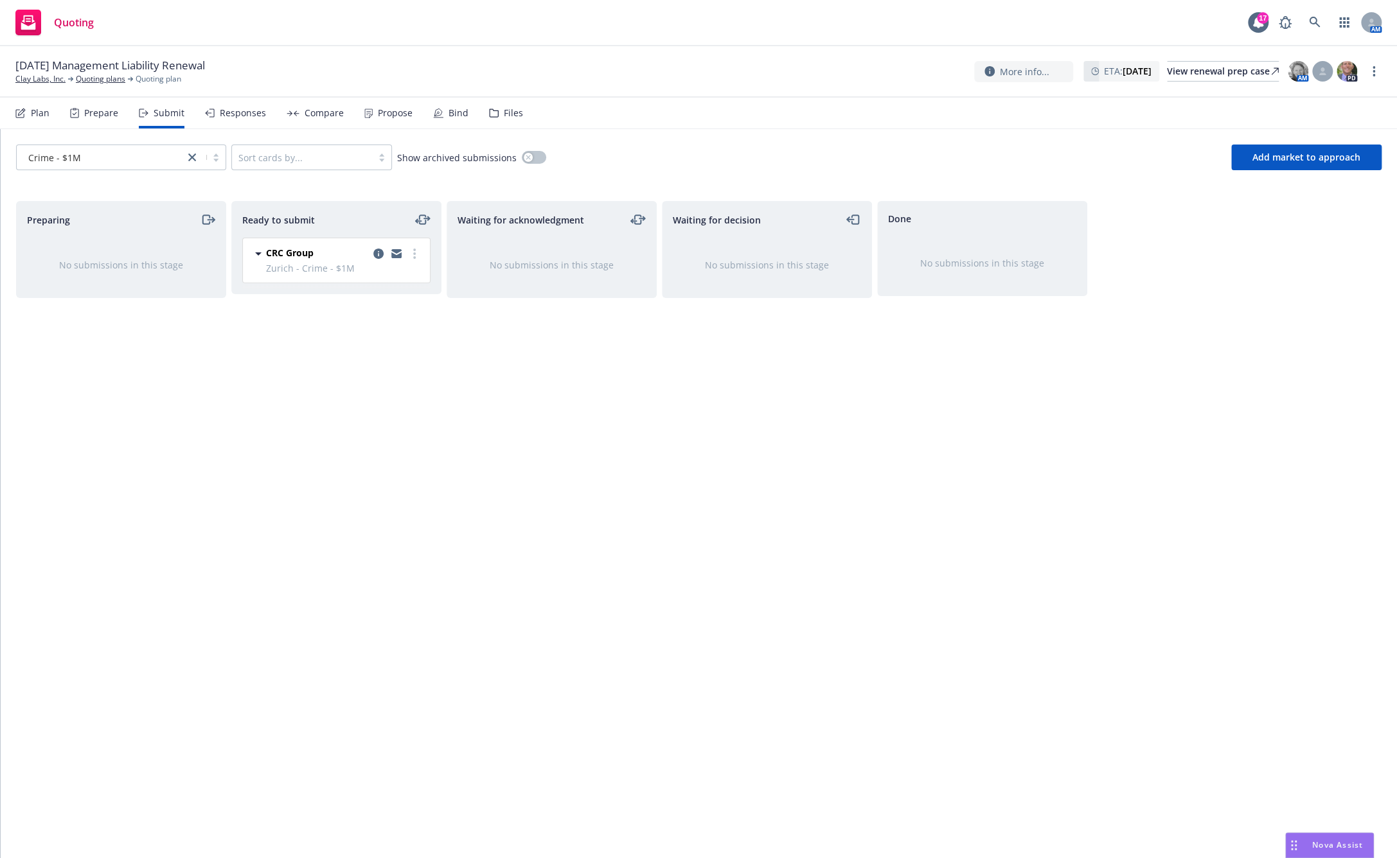
click at [408, 245] on div "CRC Group Zurich - Crime - $1M Tuesday, August 12, 2025 at 12:14 PM" at bounding box center [336, 260] width 187 height 44
click at [414, 249] on circle "more" at bounding box center [414, 250] width 3 height 3
click at [391, 324] on link "Move back one step" at bounding box center [357, 331] width 128 height 26
click at [198, 255] on icon "more" at bounding box center [199, 254] width 3 height 10
drag, startPoint x: 290, startPoint y: 436, endPoint x: 266, endPoint y: 389, distance: 52.3
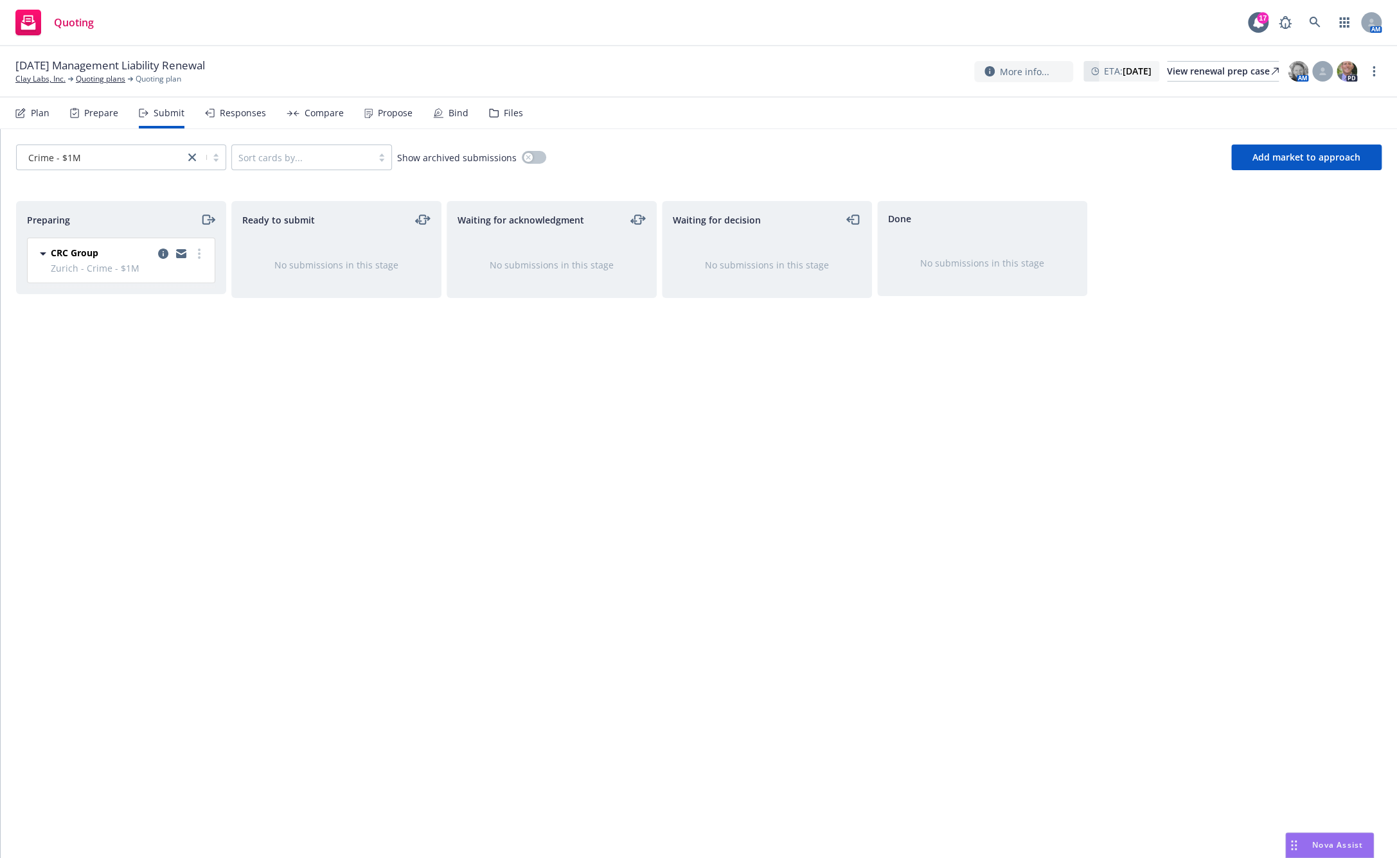
click at [293, 433] on div "Ready to submit No submissions in this stage" at bounding box center [336, 516] width 210 height 630
click at [163, 254] on icon "copy logging email" at bounding box center [163, 254] width 10 height 10
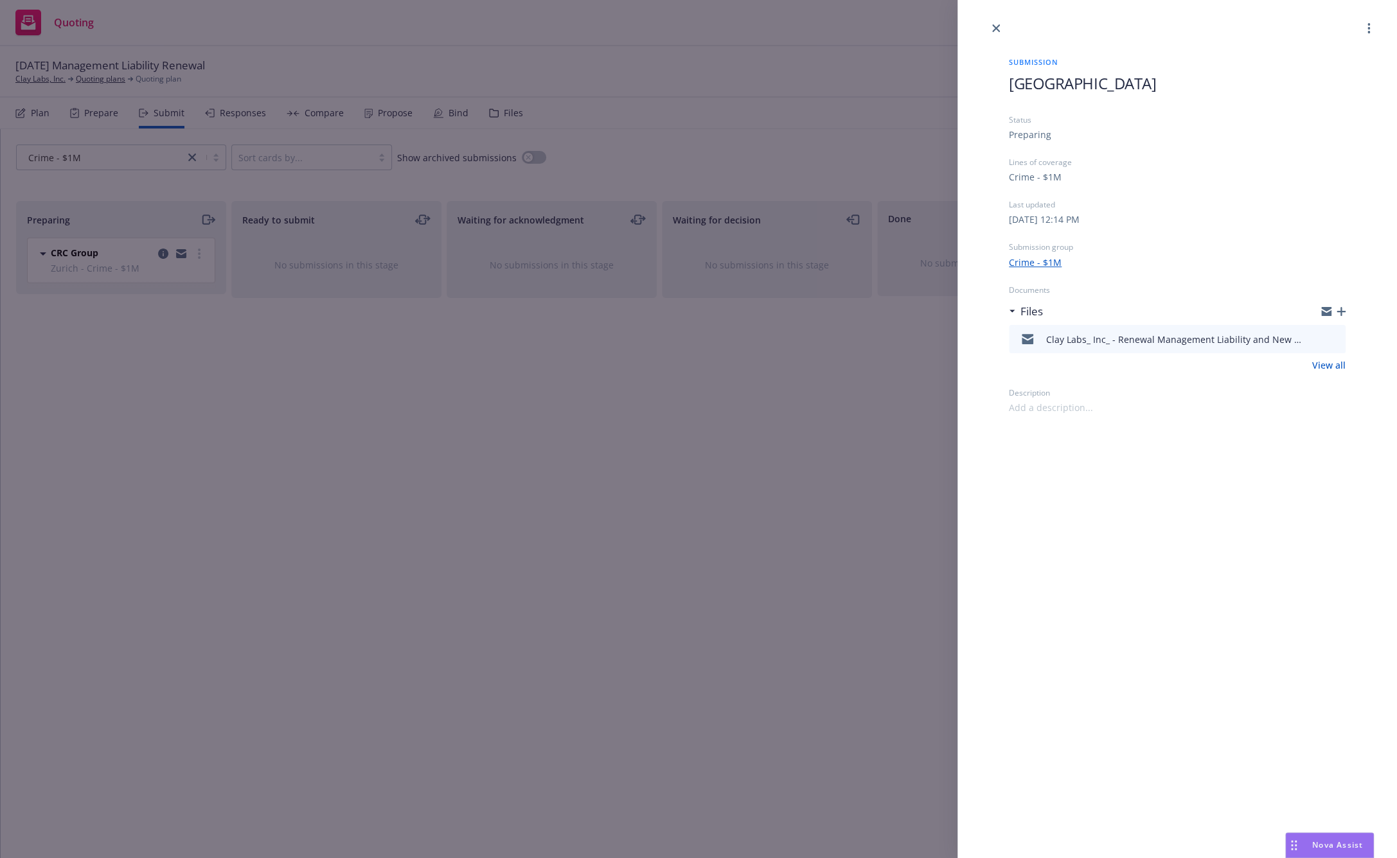
click at [967, 308] on icon "button" at bounding box center [1340, 311] width 9 height 9
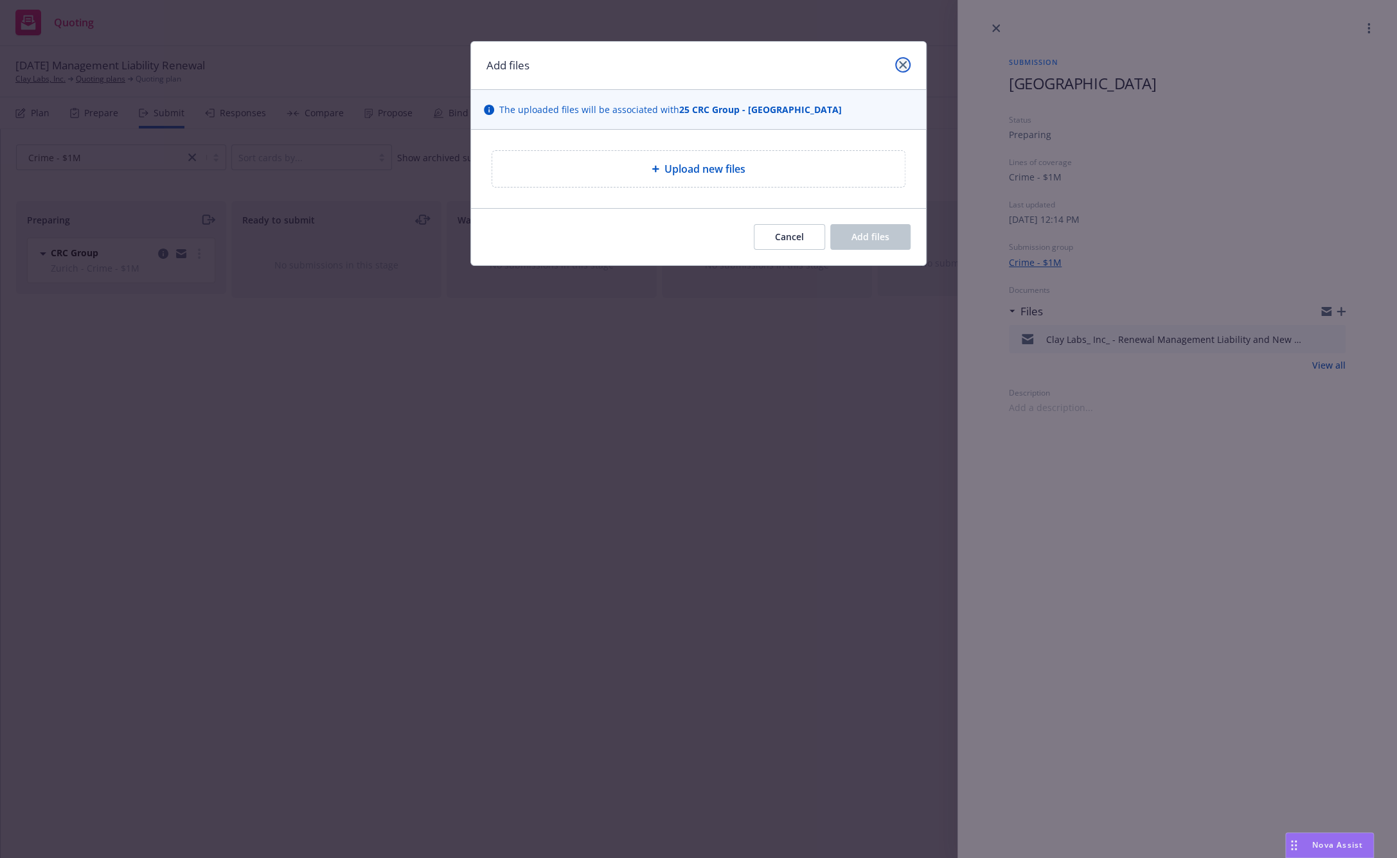
click at [902, 59] on link "close" at bounding box center [902, 64] width 15 height 15
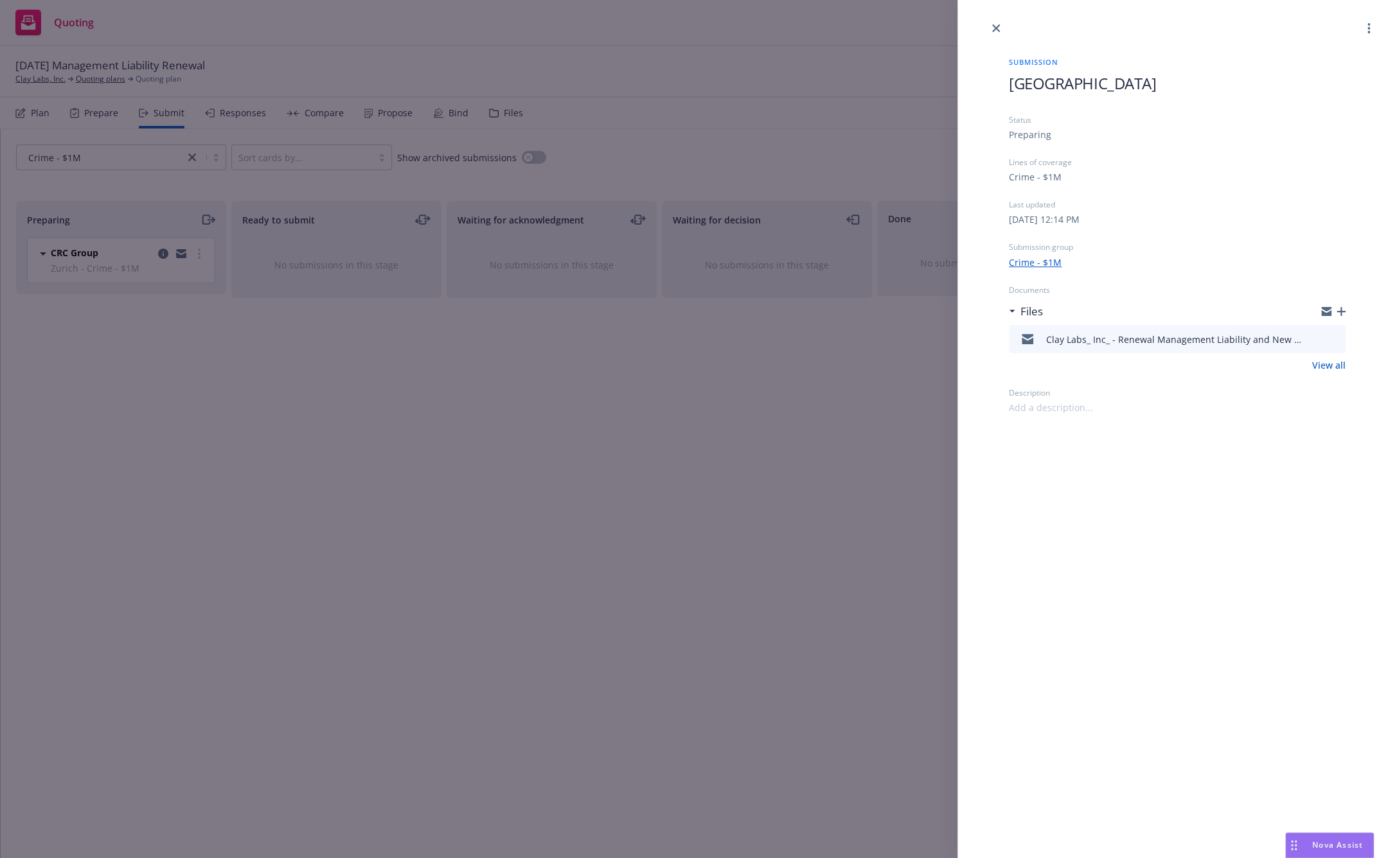
click at [967, 372] on div "Status Preparing Lines of coverage Crime - $1M Last updated Tuesday, August 12,…" at bounding box center [1177, 264] width 337 height 300
click at [967, 364] on link "View all" at bounding box center [1328, 364] width 33 height 13
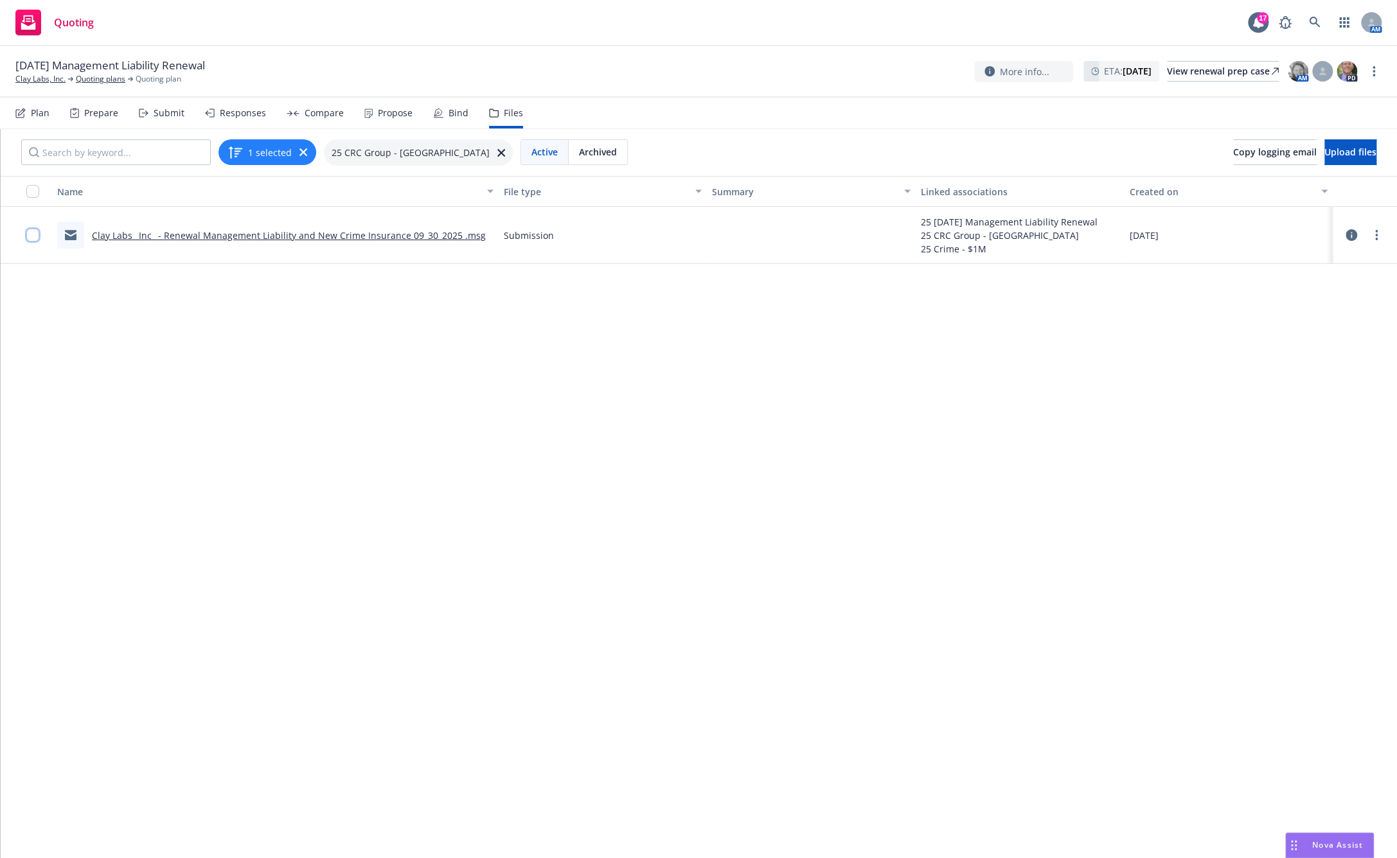
click at [35, 236] on input "checkbox" at bounding box center [32, 235] width 13 height 13
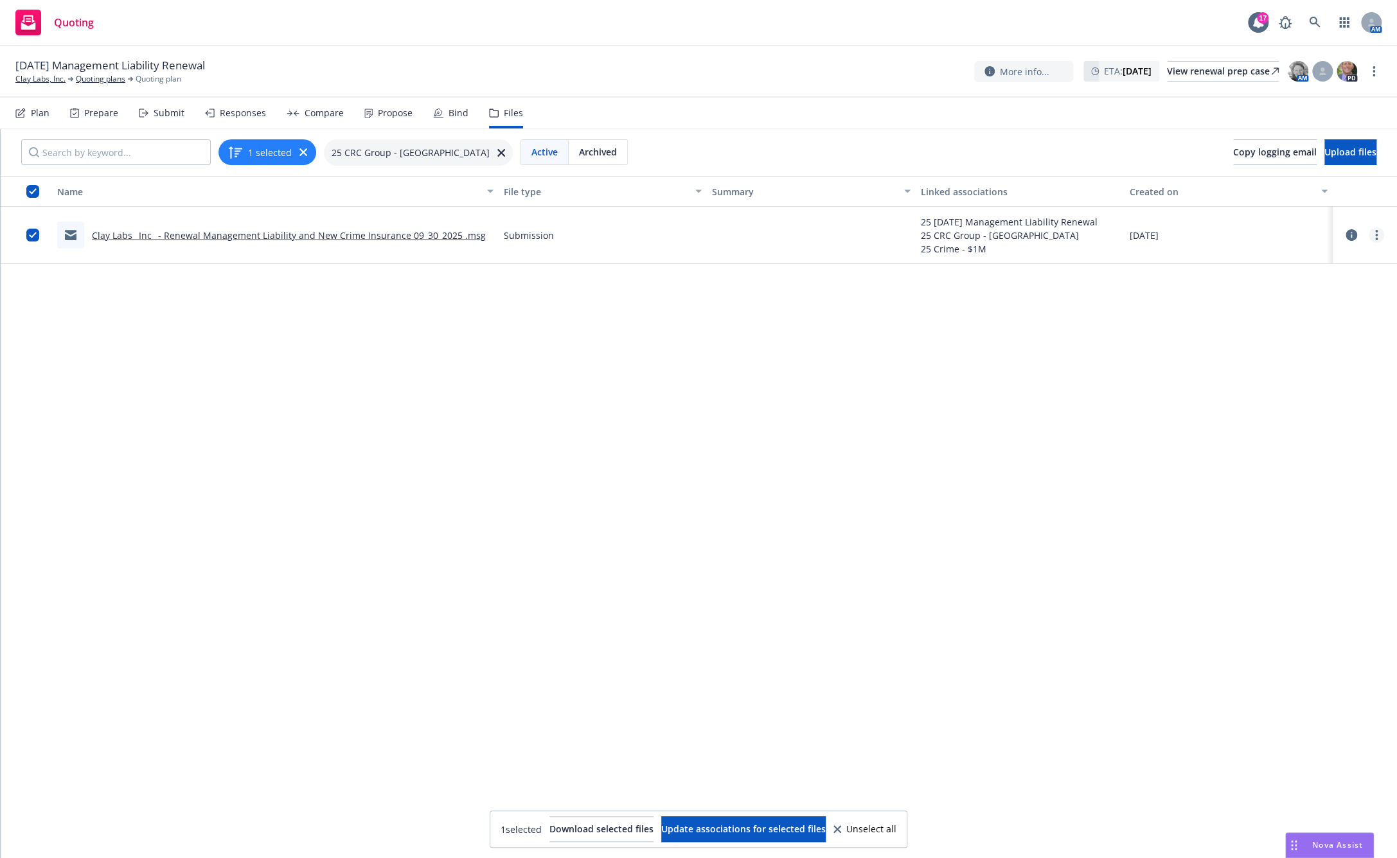
click at [1370, 241] on link "more" at bounding box center [1375, 234] width 15 height 15
click at [1277, 262] on link "Archive" at bounding box center [1310, 262] width 128 height 26
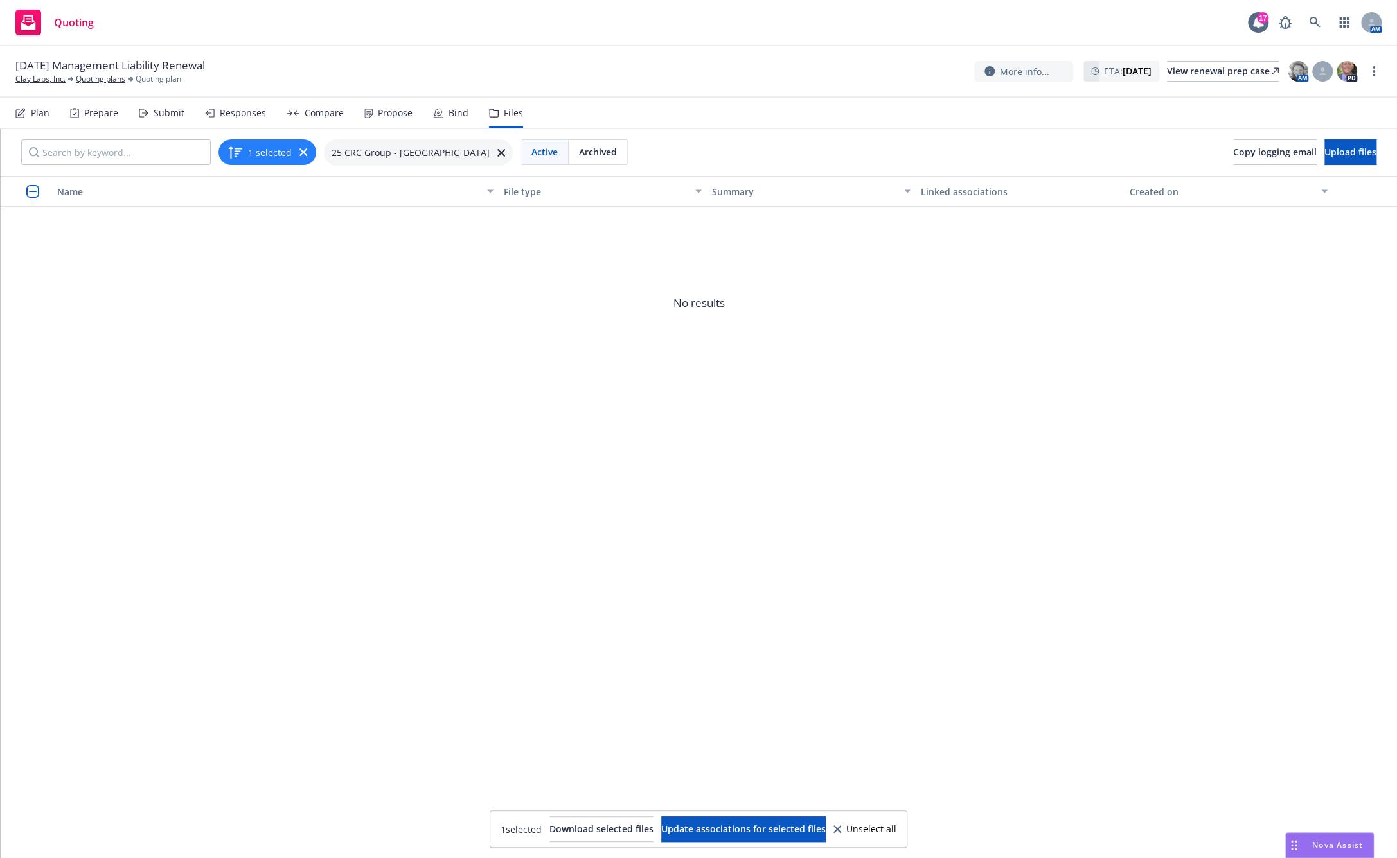
click at [33, 116] on div "Plan" at bounding box center [40, 113] width 19 height 10
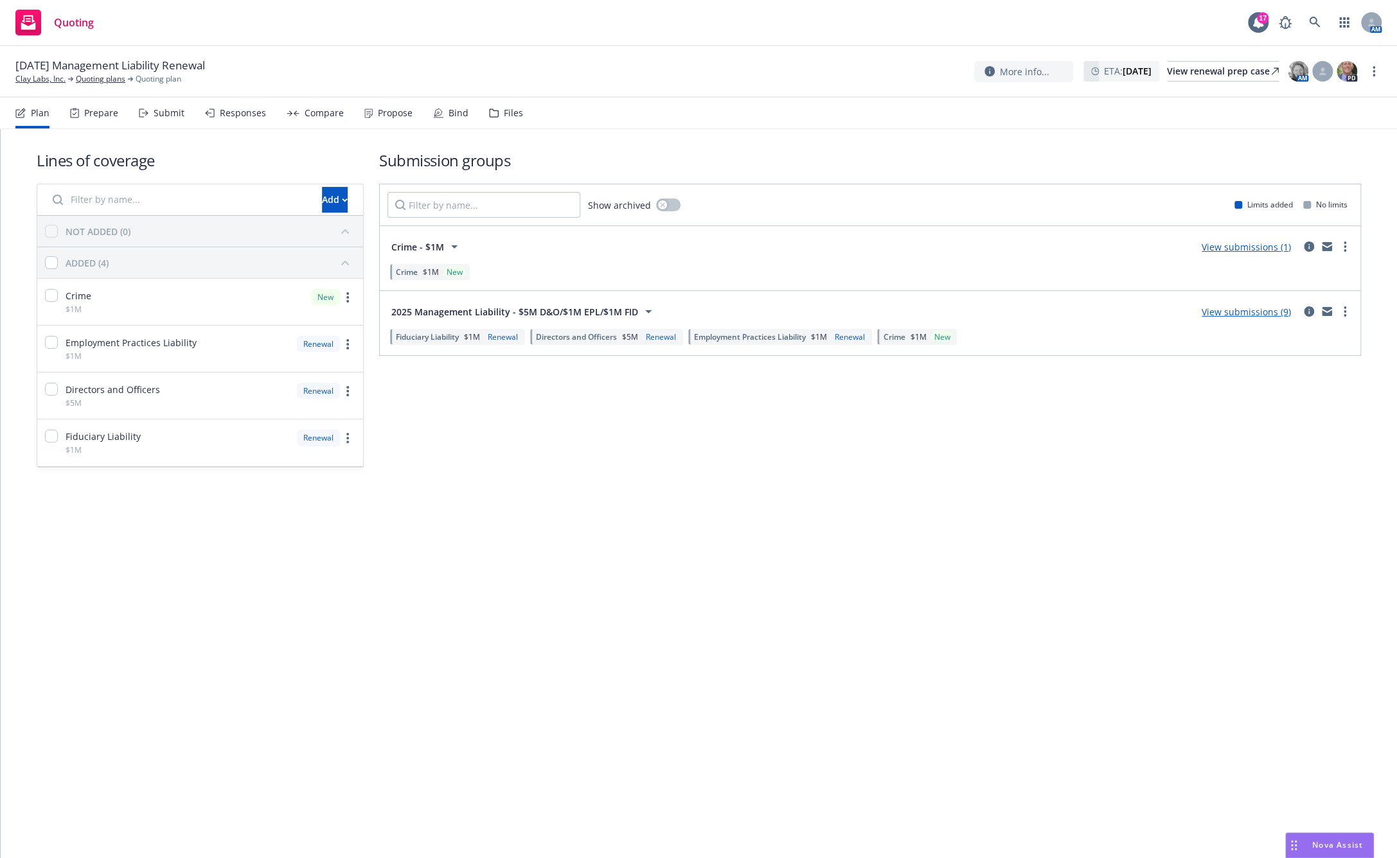
click at [434, 258] on button "Crime - $1M" at bounding box center [426, 247] width 78 height 26
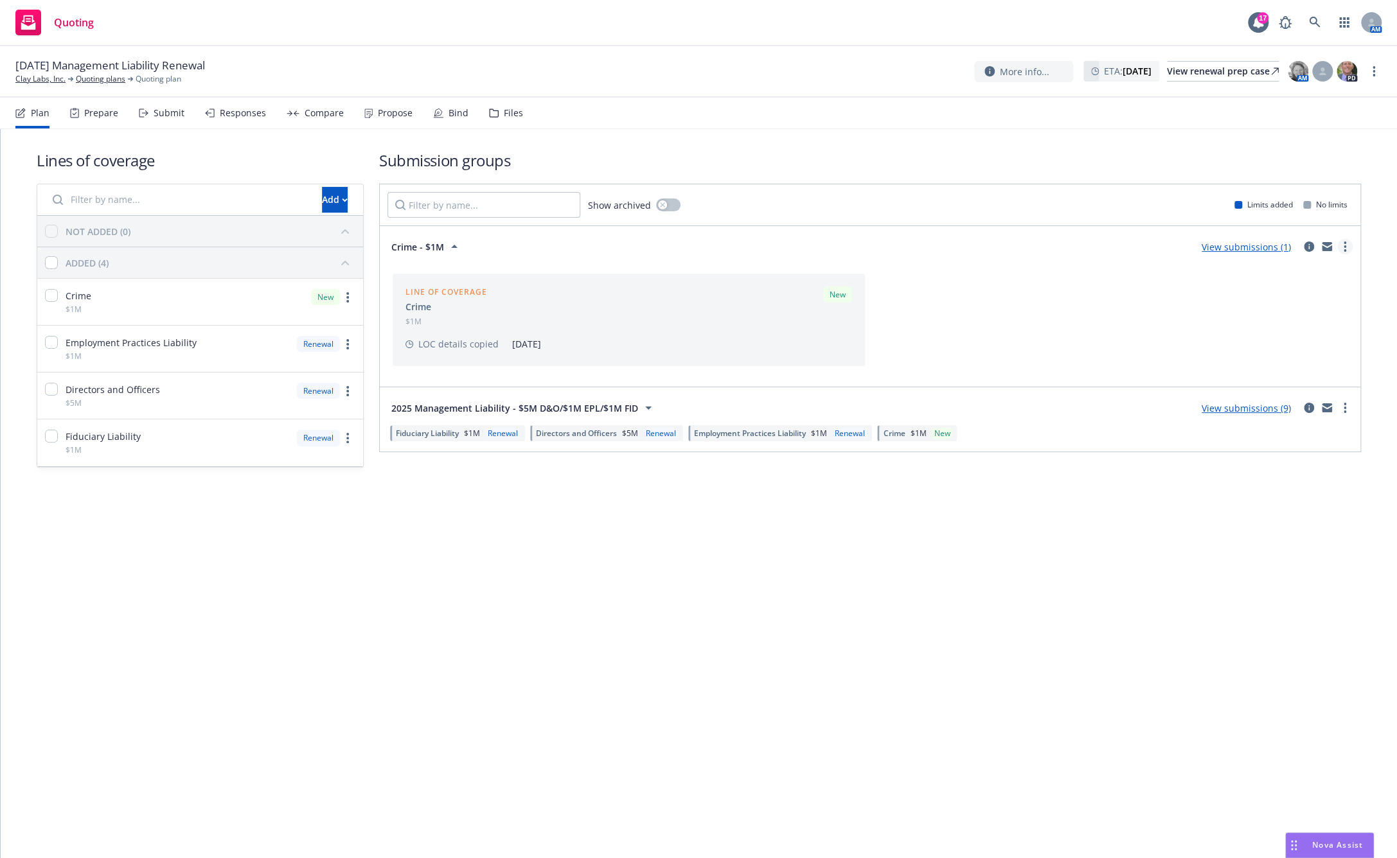
click at [1347, 250] on link "more" at bounding box center [1344, 246] width 15 height 15
click at [1032, 290] on div "Line of coverage Crime $1M New LOC details copied 08/12/2025" at bounding box center [869, 320] width 965 height 103
click at [1218, 251] on link "View submissions (1)" at bounding box center [1245, 247] width 89 height 12
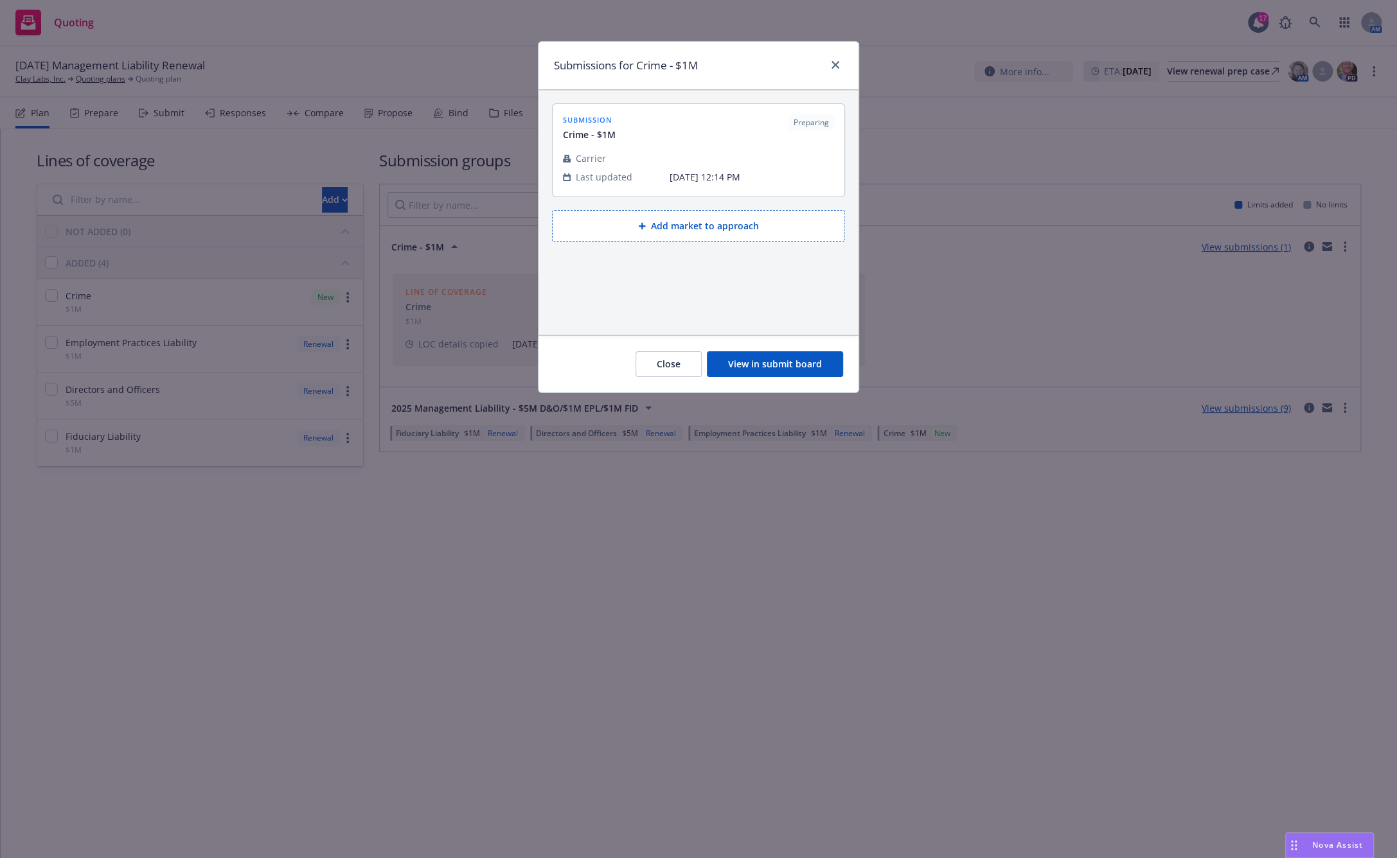
click at [737, 147] on div at bounding box center [698, 145] width 271 height 8
click at [789, 371] on button "View in submit board" at bounding box center [775, 364] width 136 height 26
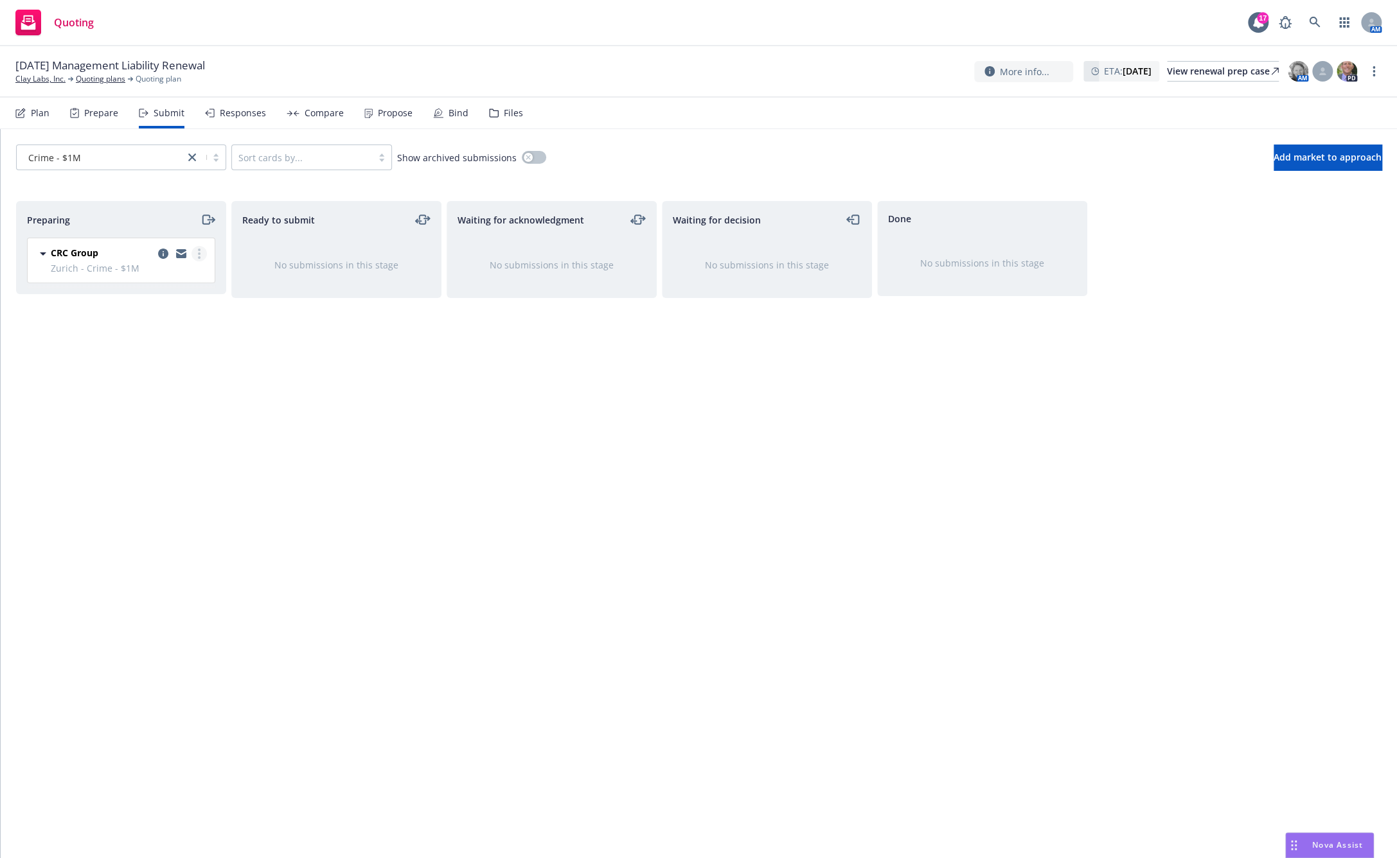
click at [197, 248] on link "more" at bounding box center [198, 253] width 15 height 15
click at [60, 247] on span "CRC Group" at bounding box center [75, 252] width 48 height 13
click at [64, 236] on div "Preparing" at bounding box center [121, 220] width 209 height 36
click at [78, 255] on span "CRC Group" at bounding box center [75, 252] width 48 height 13
click at [200, 251] on icon "more" at bounding box center [199, 254] width 3 height 10
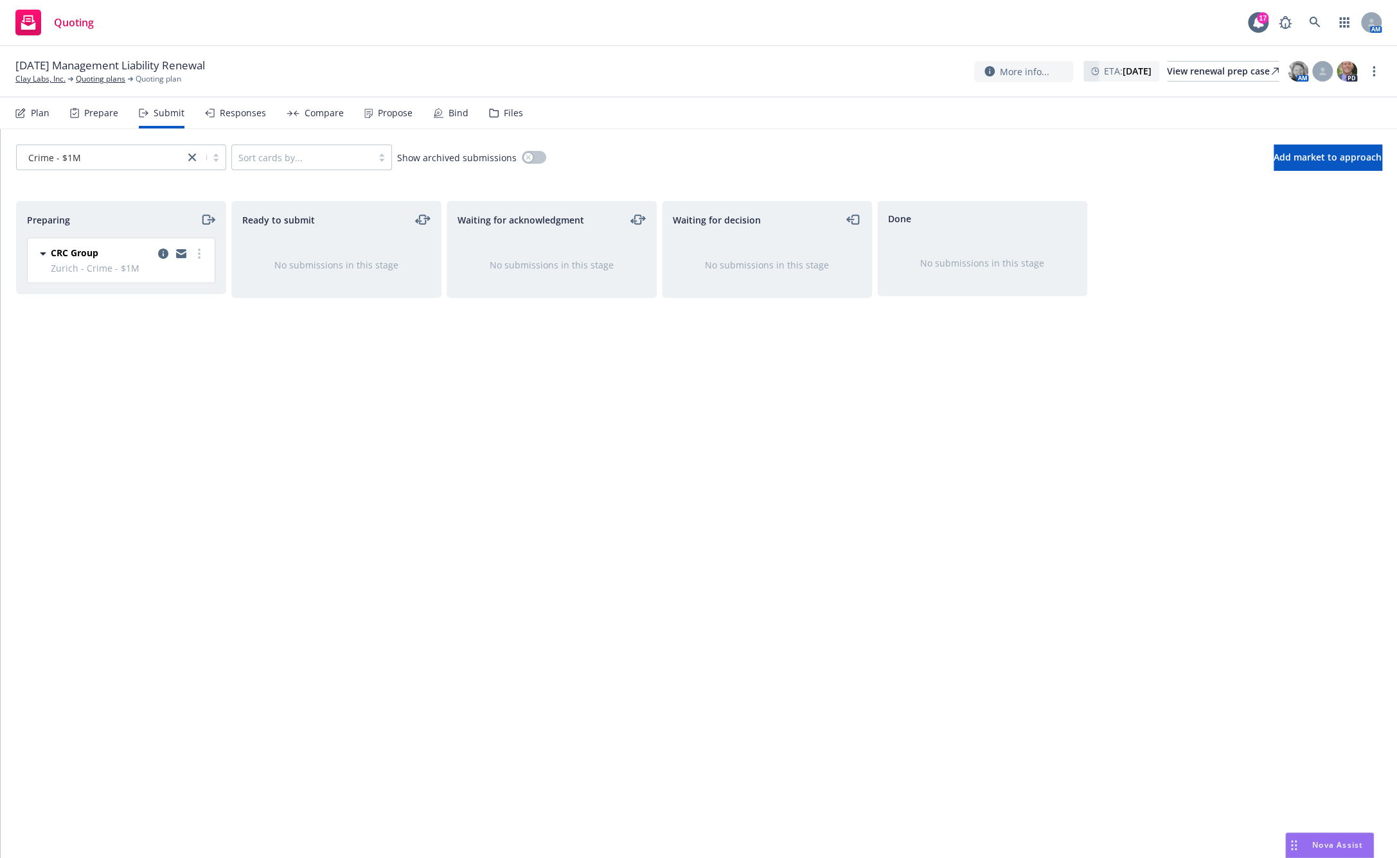
click at [94, 220] on div "Preparing" at bounding box center [121, 219] width 188 height 15
click at [188, 154] on icon "close" at bounding box center [192, 158] width 8 height 8
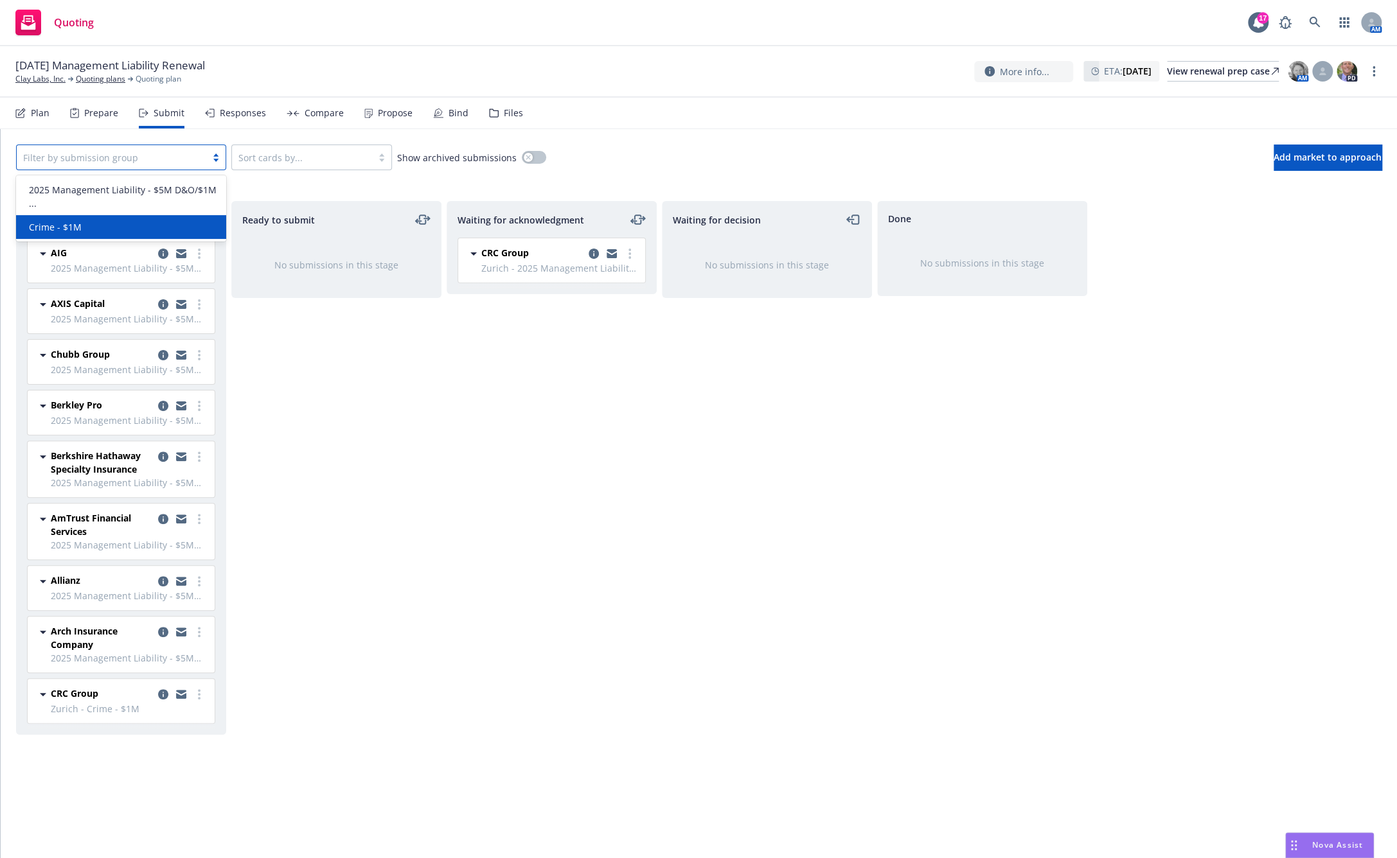
click at [148, 223] on div "Crime - $1M" at bounding box center [121, 226] width 195 height 13
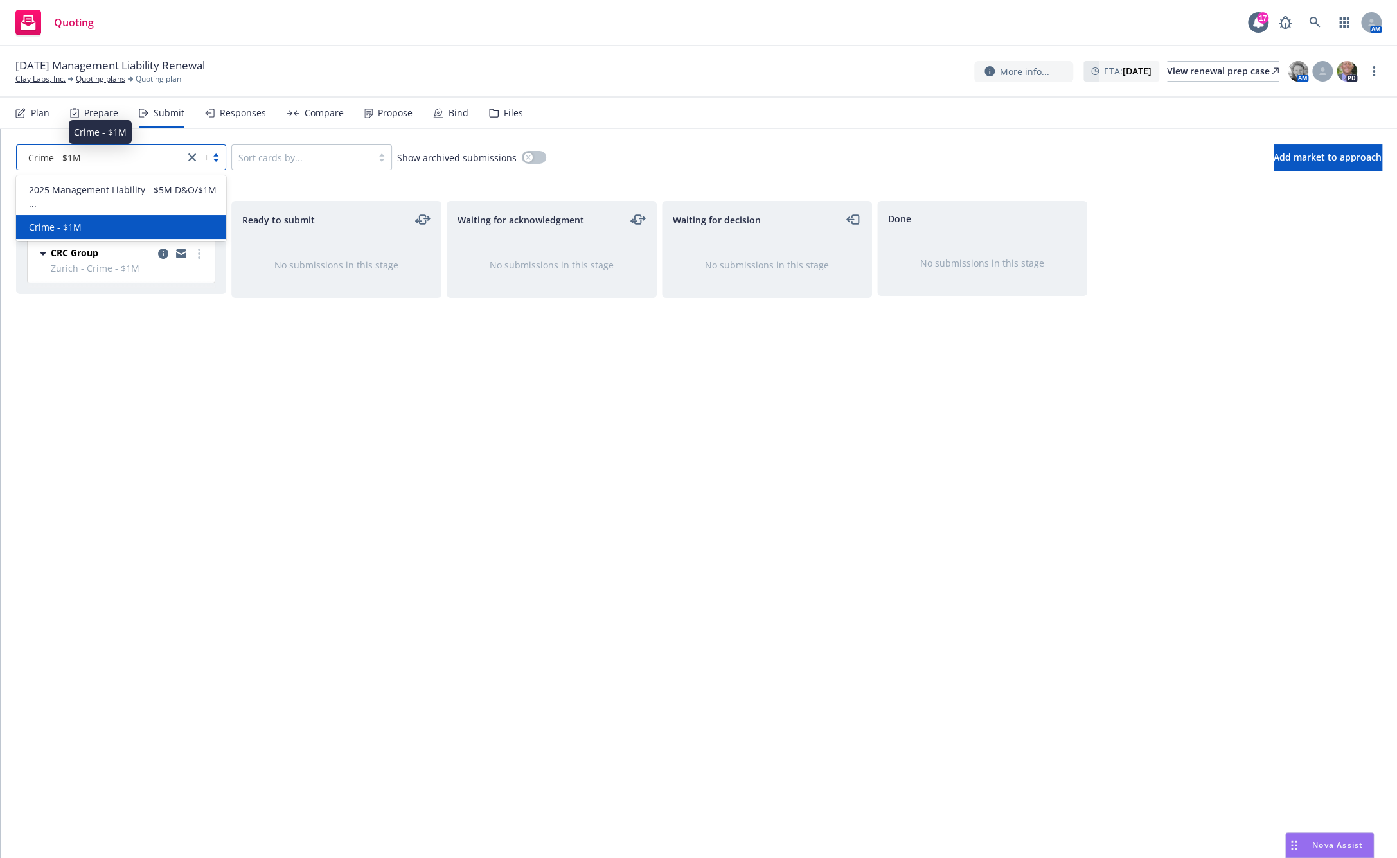
click at [137, 158] on div "Crime - $1M" at bounding box center [100, 157] width 155 height 13
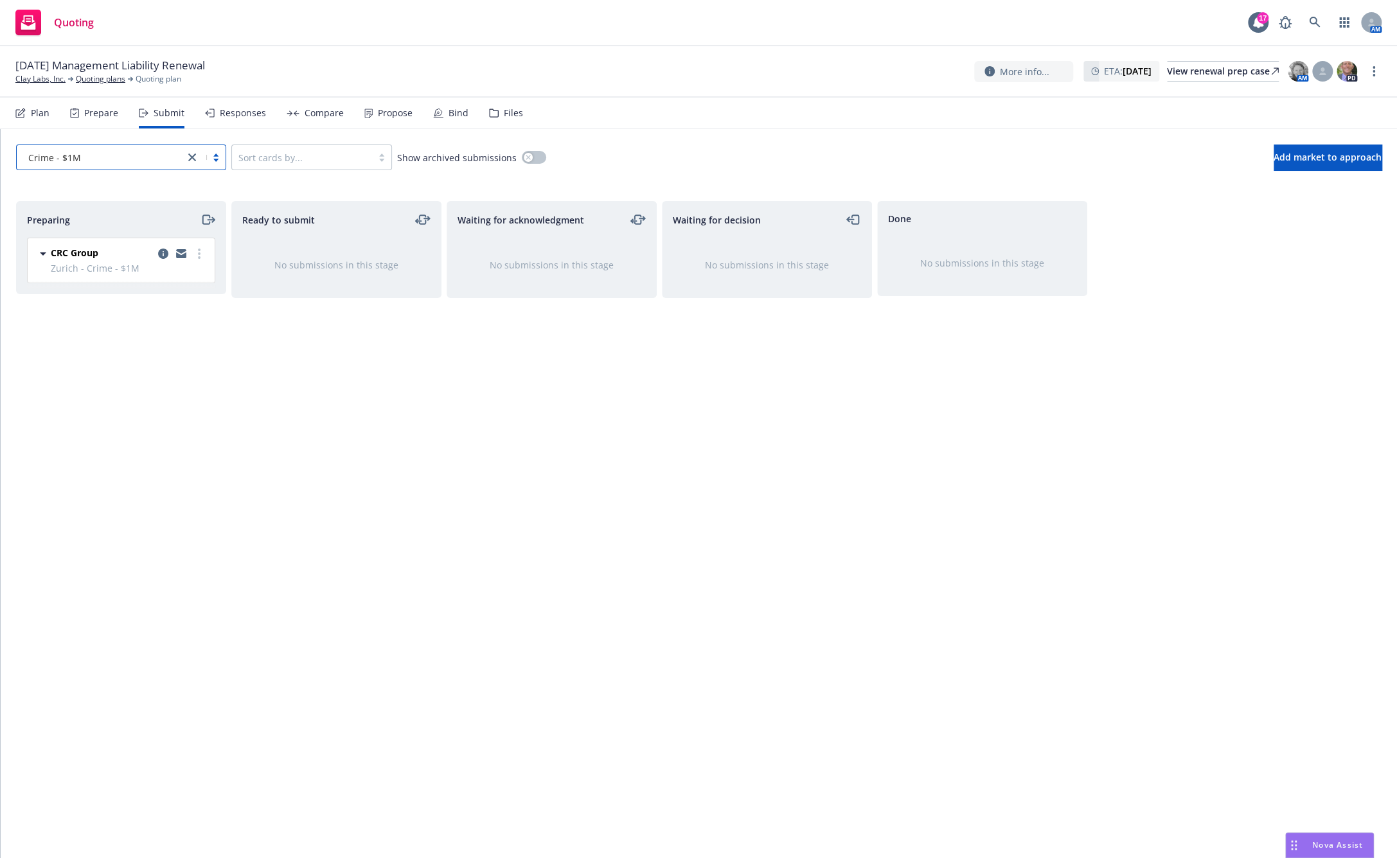
click at [267, 385] on div "Ready to submit No submissions in this stage" at bounding box center [336, 516] width 210 height 630
click at [198, 256] on icon "more" at bounding box center [199, 254] width 3 height 10
drag, startPoint x: 397, startPoint y: 556, endPoint x: 396, endPoint y: 536, distance: 19.3
click at [398, 552] on div "Ready to submit No submissions in this stage" at bounding box center [336, 516] width 210 height 630
click at [107, 74] on link "Quoting plans" at bounding box center [100, 79] width 49 height 12
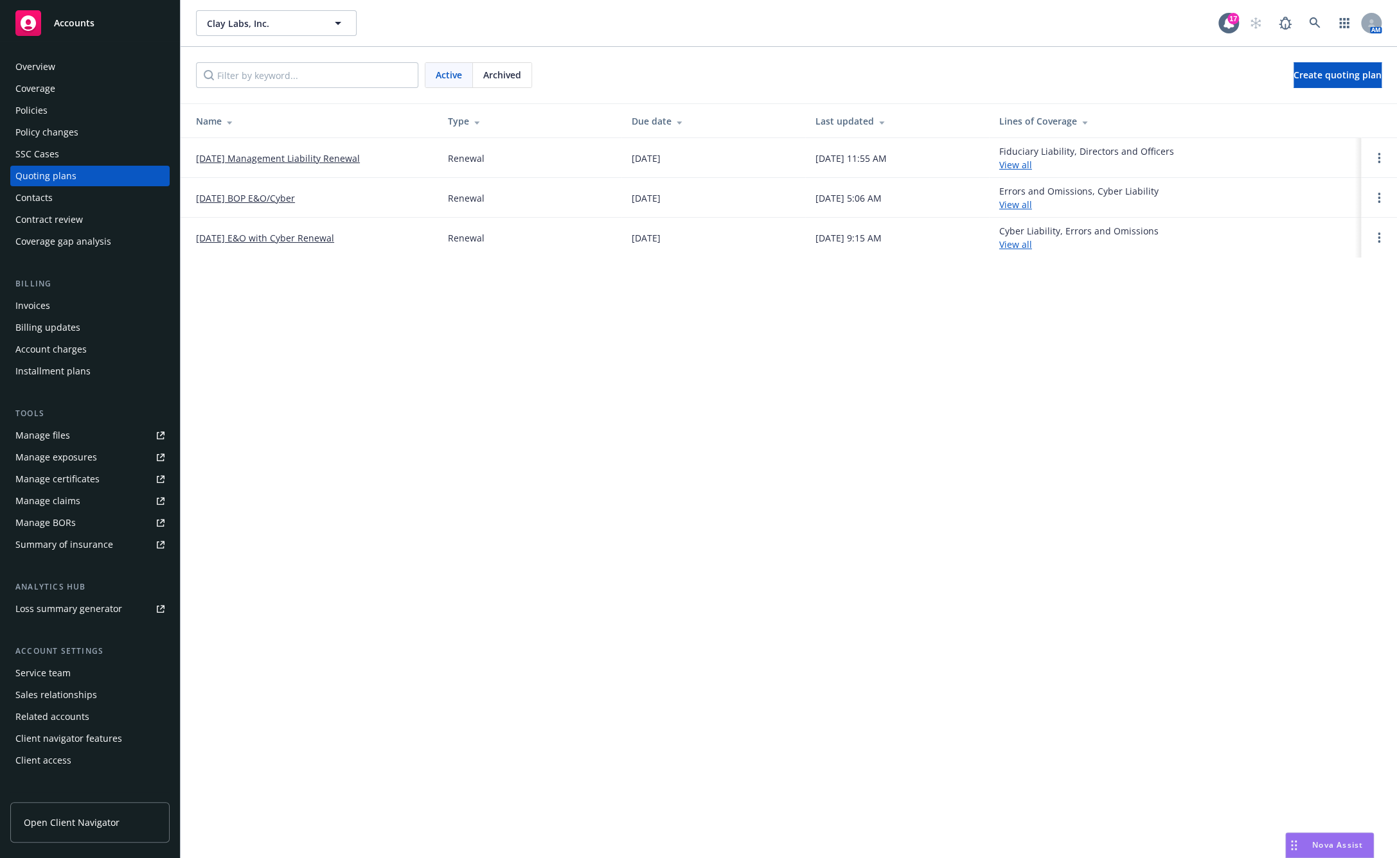
click at [302, 157] on link "[DATE] Management Liability Renewal" at bounding box center [278, 158] width 164 height 13
click at [1381, 154] on link "Open options" at bounding box center [1378, 157] width 15 height 15
click at [1032, 167] on link "View all" at bounding box center [1015, 165] width 33 height 12
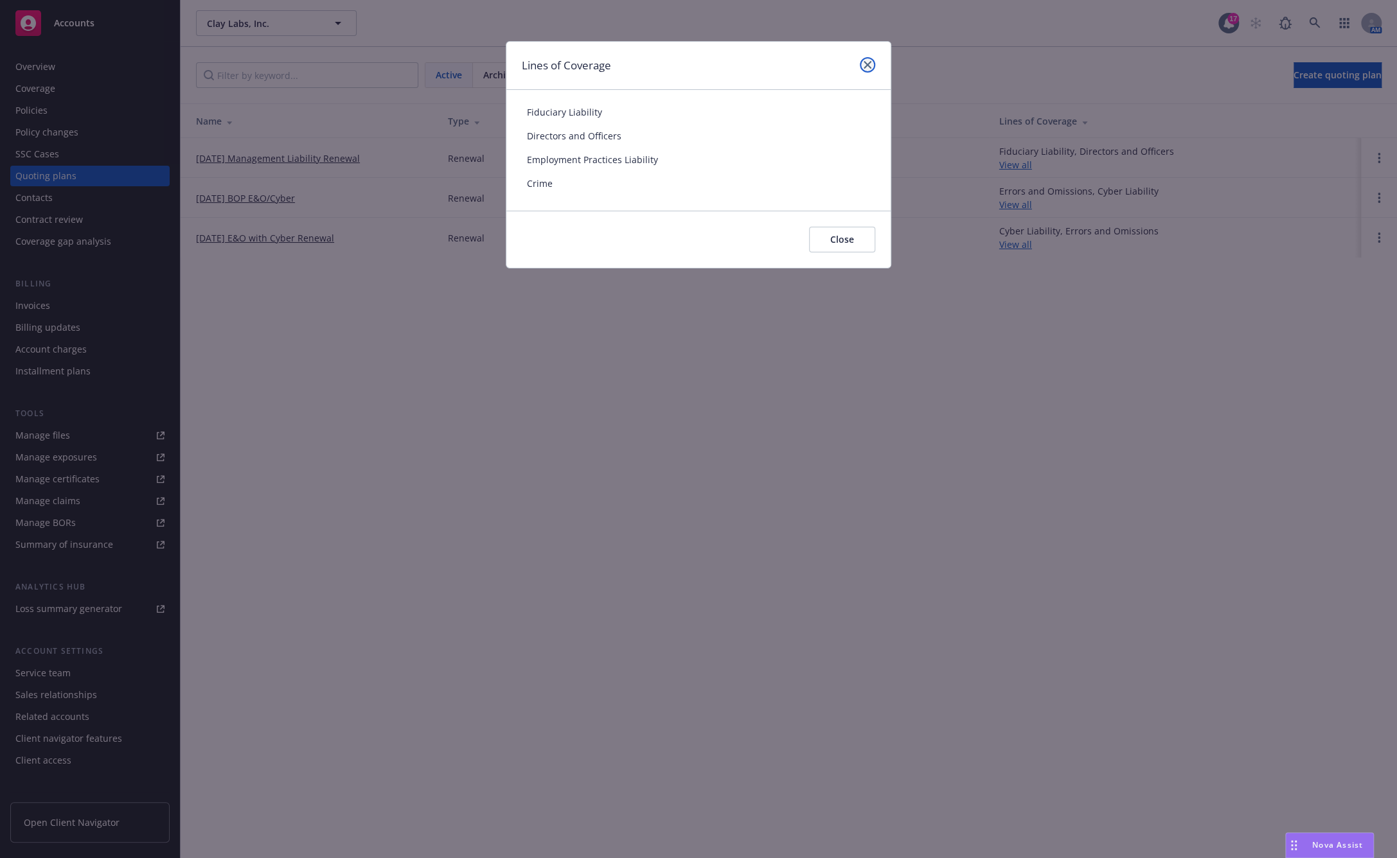
click at [869, 65] on icon "close" at bounding box center [867, 65] width 8 height 8
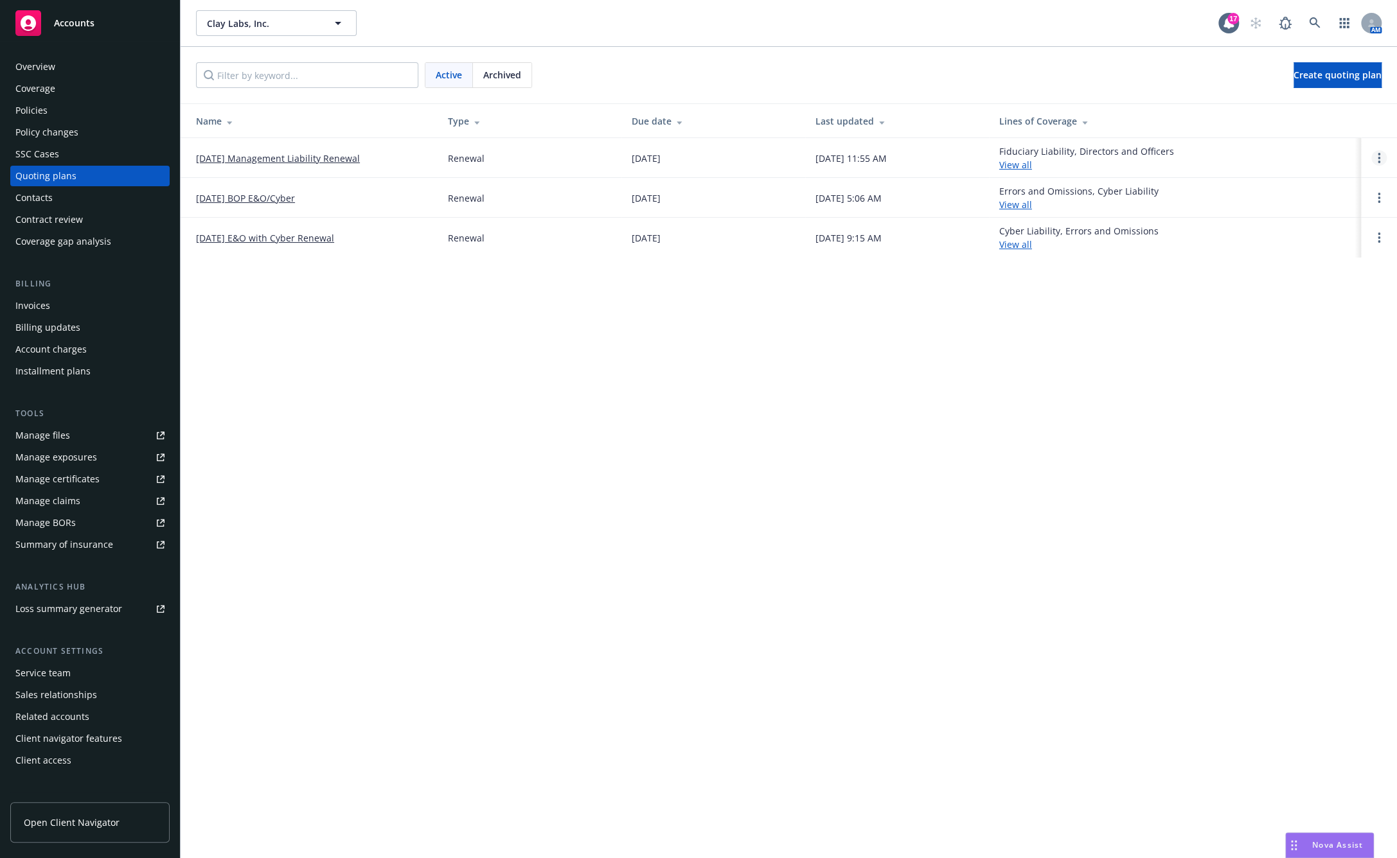
click at [1379, 159] on icon "Open options" at bounding box center [1378, 158] width 3 height 10
click at [258, 156] on link "[DATE] Management Liability Renewal" at bounding box center [278, 158] width 164 height 13
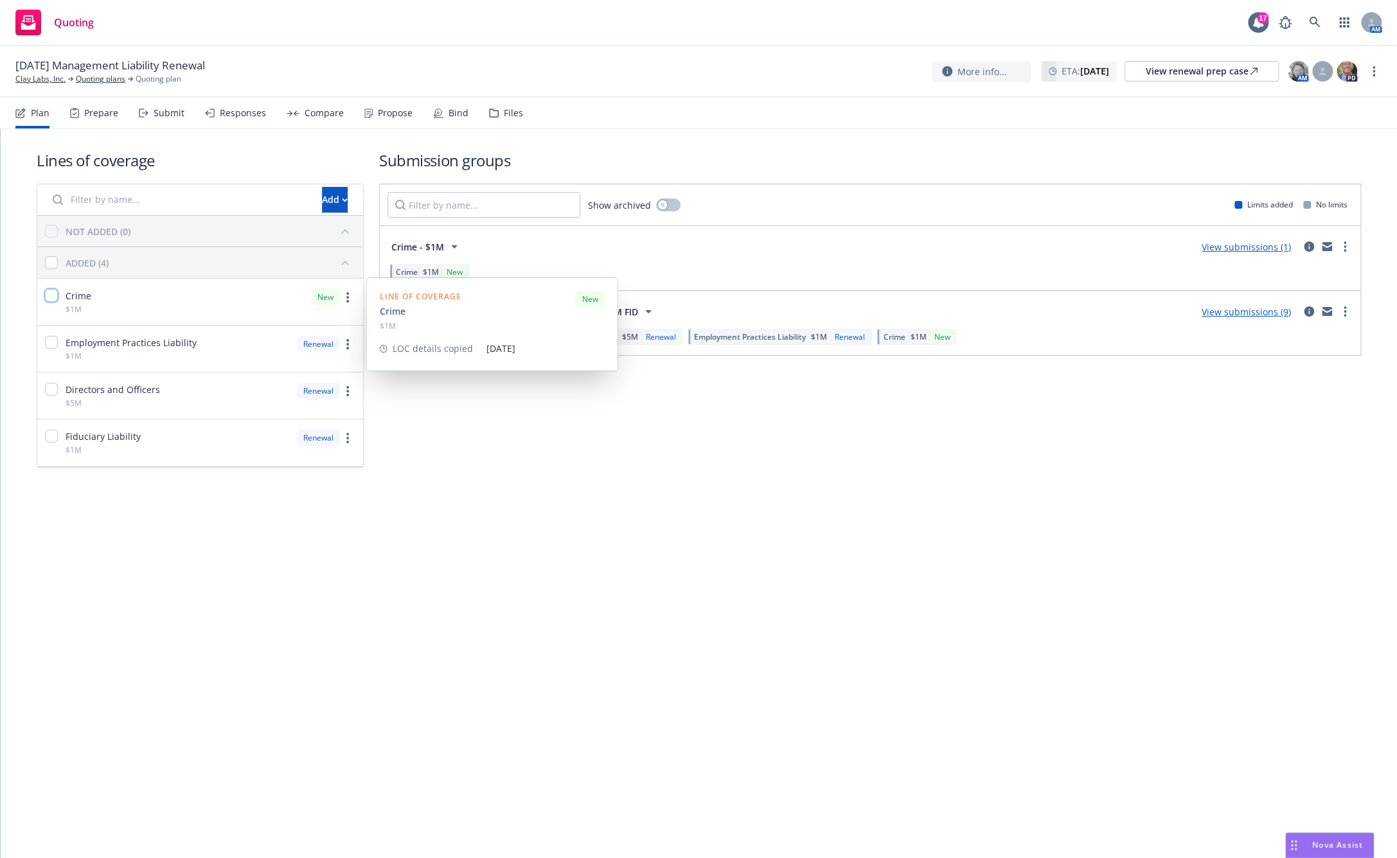
click at [46, 293] on input "checkbox" at bounding box center [51, 295] width 13 height 13
checkbox input "true"
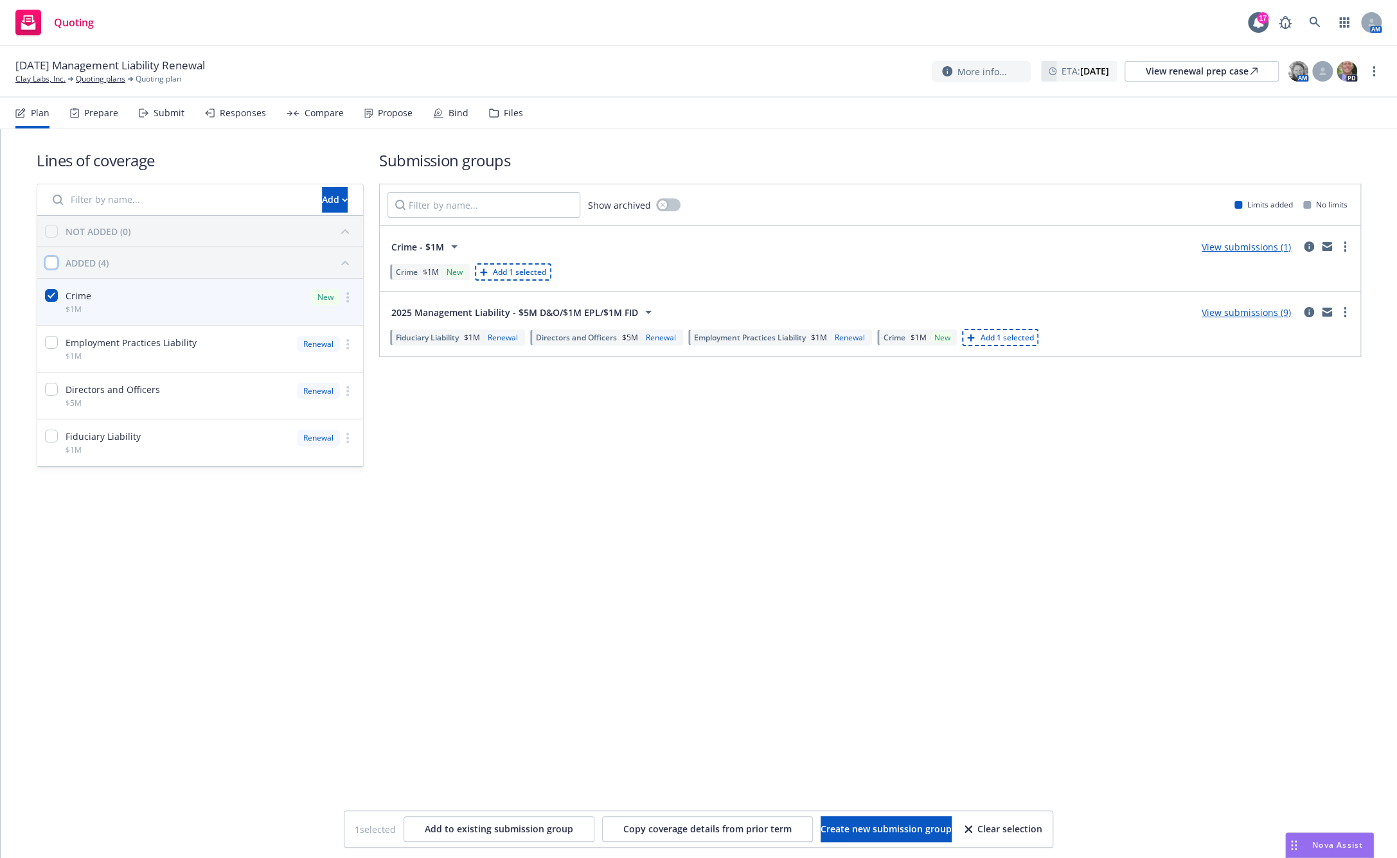
click at [47, 261] on input "checkbox" at bounding box center [51, 262] width 13 height 13
checkbox input "true"
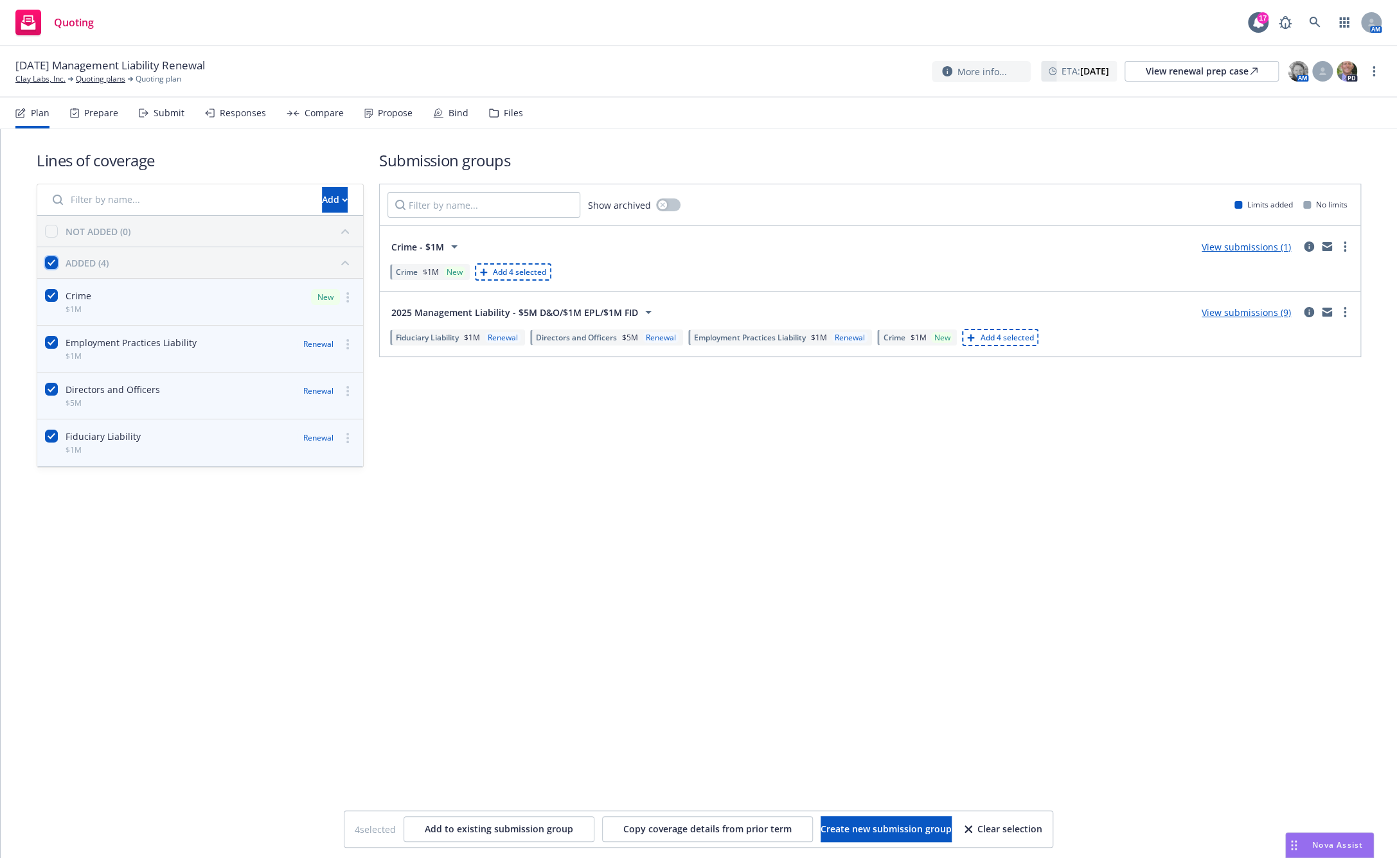
click at [48, 261] on input "checkbox" at bounding box center [51, 262] width 13 height 13
checkbox input "false"
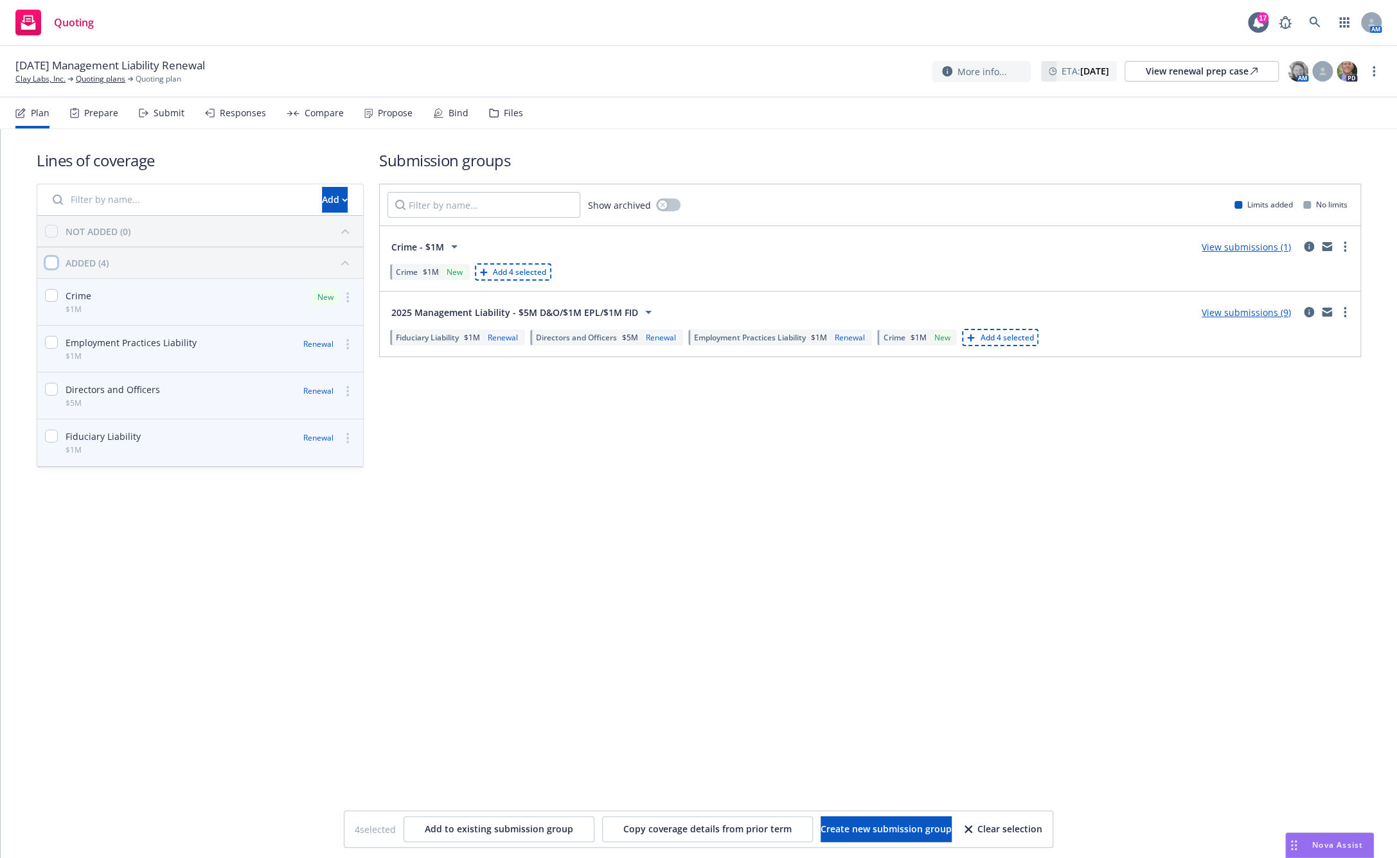
checkbox input "false"
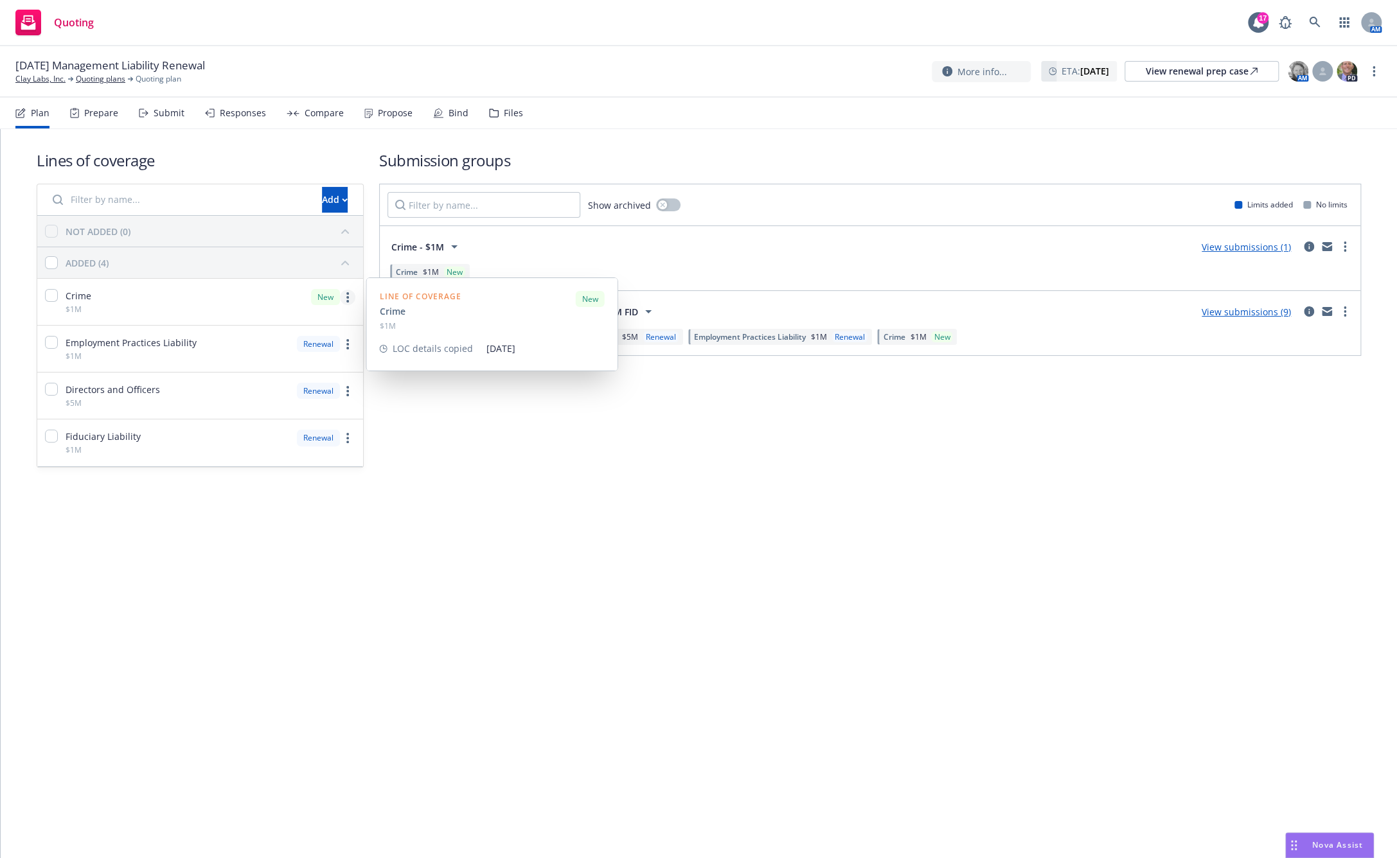
click at [348, 300] on circle "more" at bounding box center [347, 301] width 3 height 3
click at [225, 428] on span "Remove from all submission groups" at bounding box center [253, 431] width 186 height 12
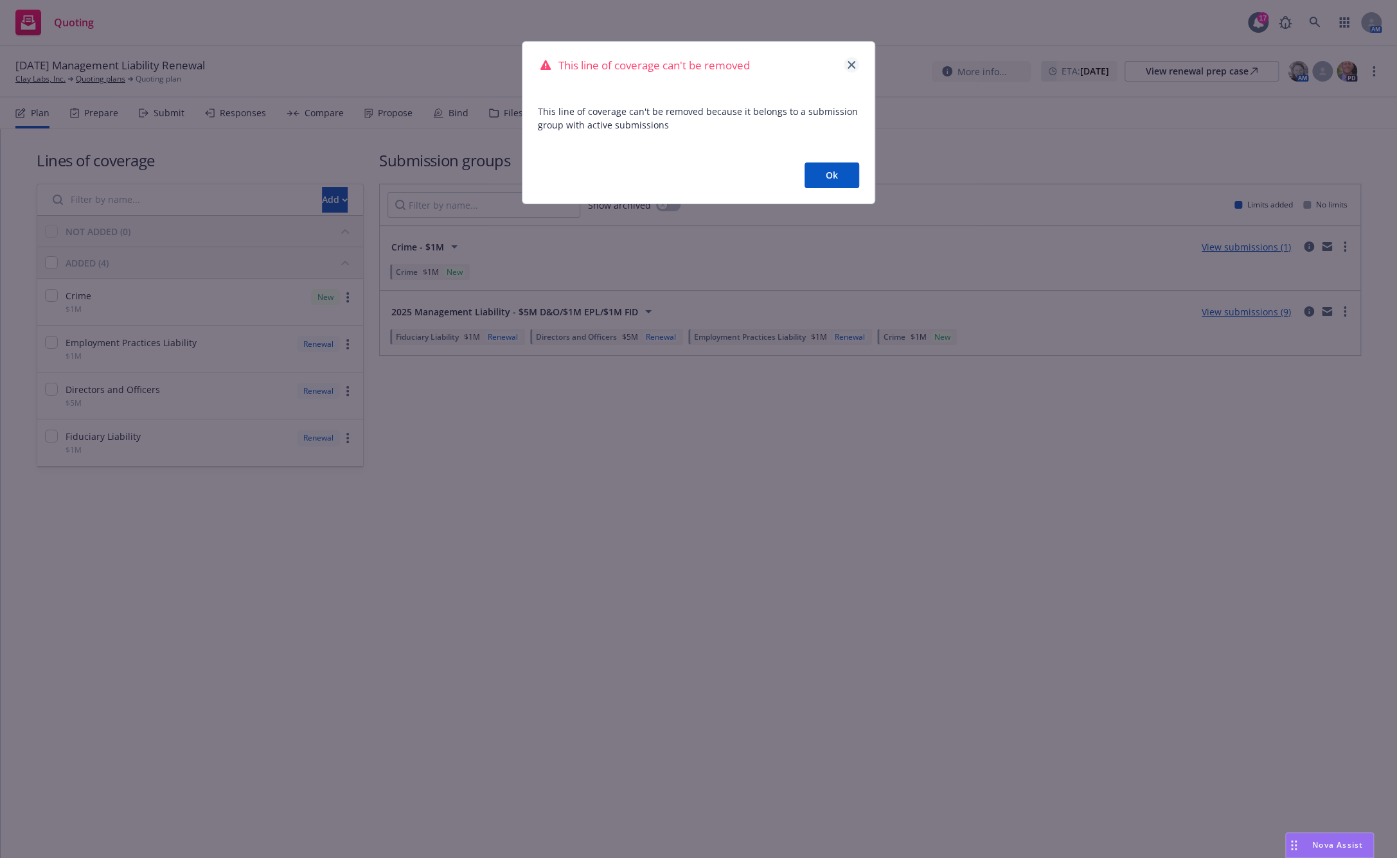
click at [849, 61] on icon "close" at bounding box center [851, 65] width 8 height 8
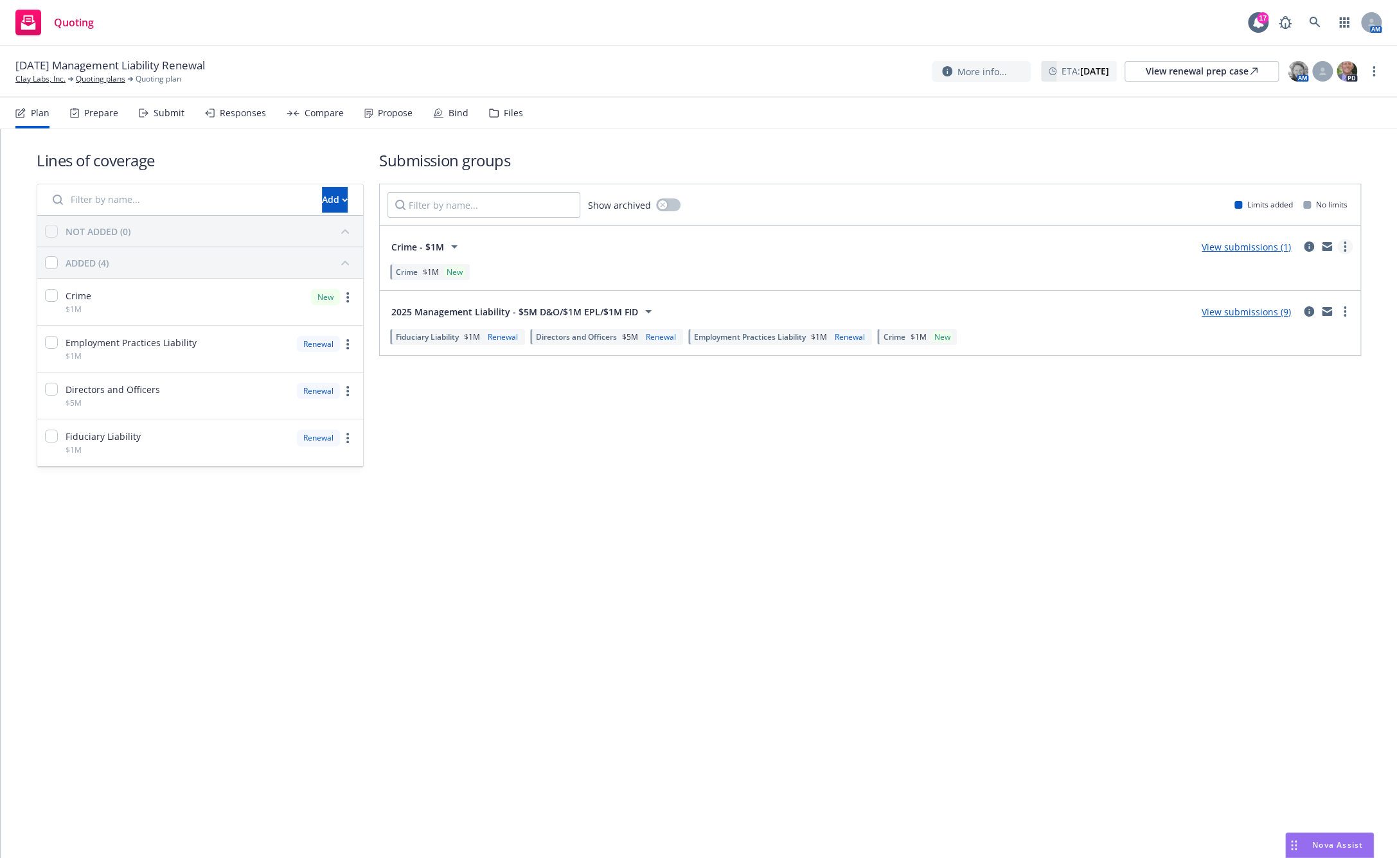
click at [1346, 240] on link "more" at bounding box center [1344, 246] width 15 height 15
click at [1262, 382] on span "Archive" at bounding box center [1247, 380] width 63 height 12
click at [1311, 245] on icon "circleInformation" at bounding box center [1308, 247] width 10 height 10
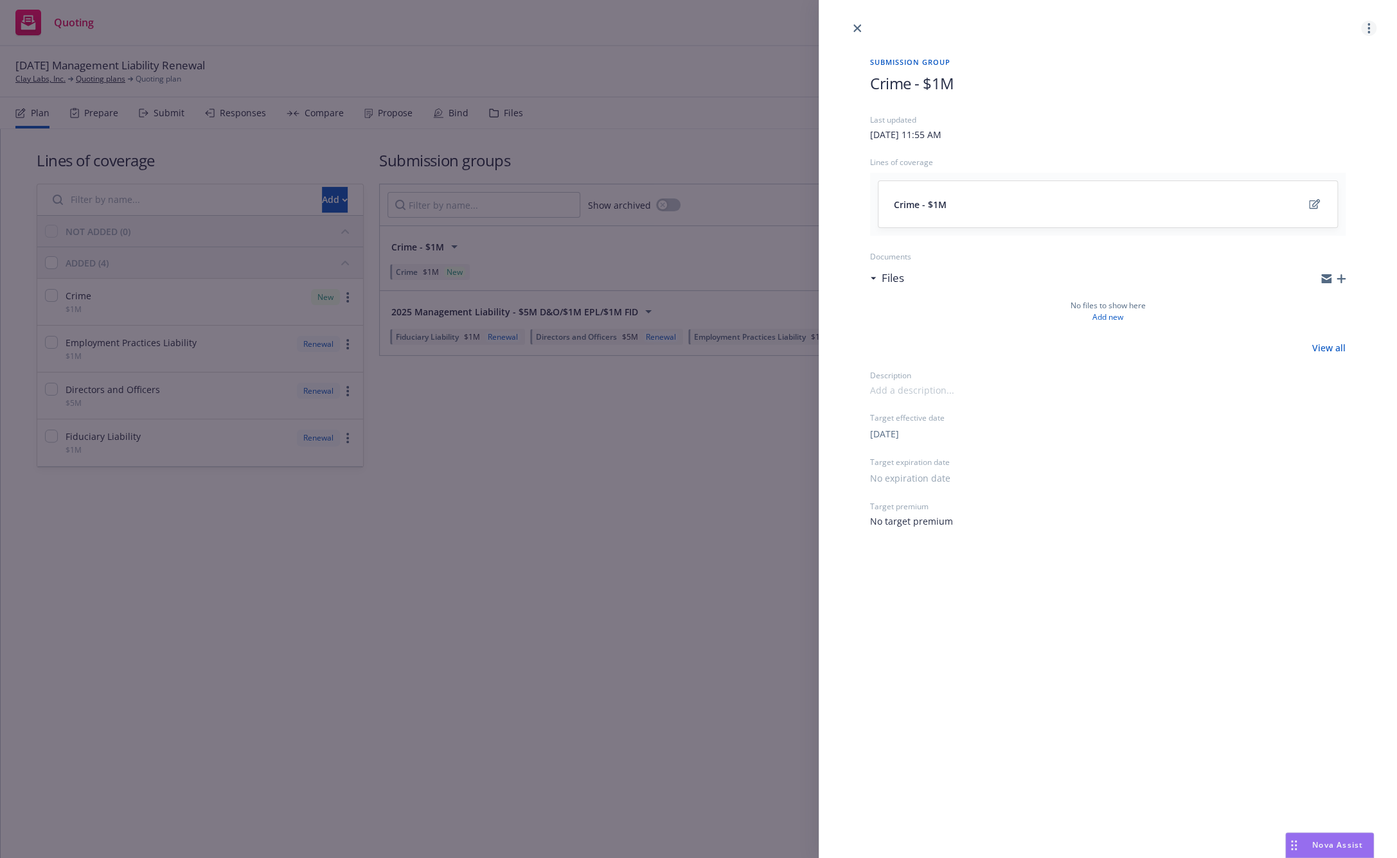
click at [1364, 32] on link "more" at bounding box center [1368, 28] width 15 height 15
click at [1305, 107] on span "Archive" at bounding box center [1293, 111] width 63 height 12
click at [1305, 107] on span "Archive" at bounding box center [1293, 108] width 63 height 12
click at [1305, 107] on div "Crime - $1M" at bounding box center [1107, 94] width 475 height 42
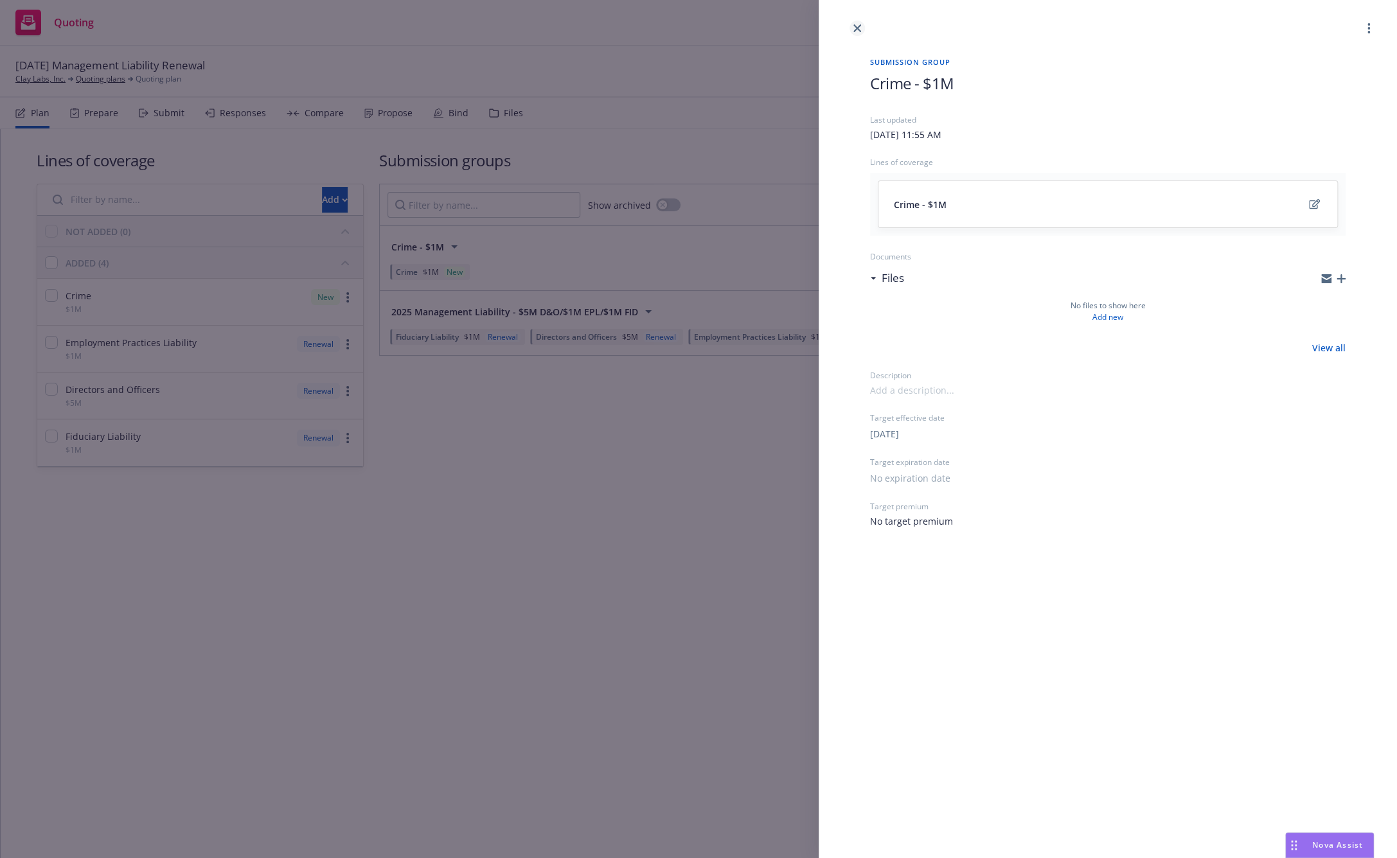
click at [858, 31] on icon "close" at bounding box center [857, 28] width 8 height 8
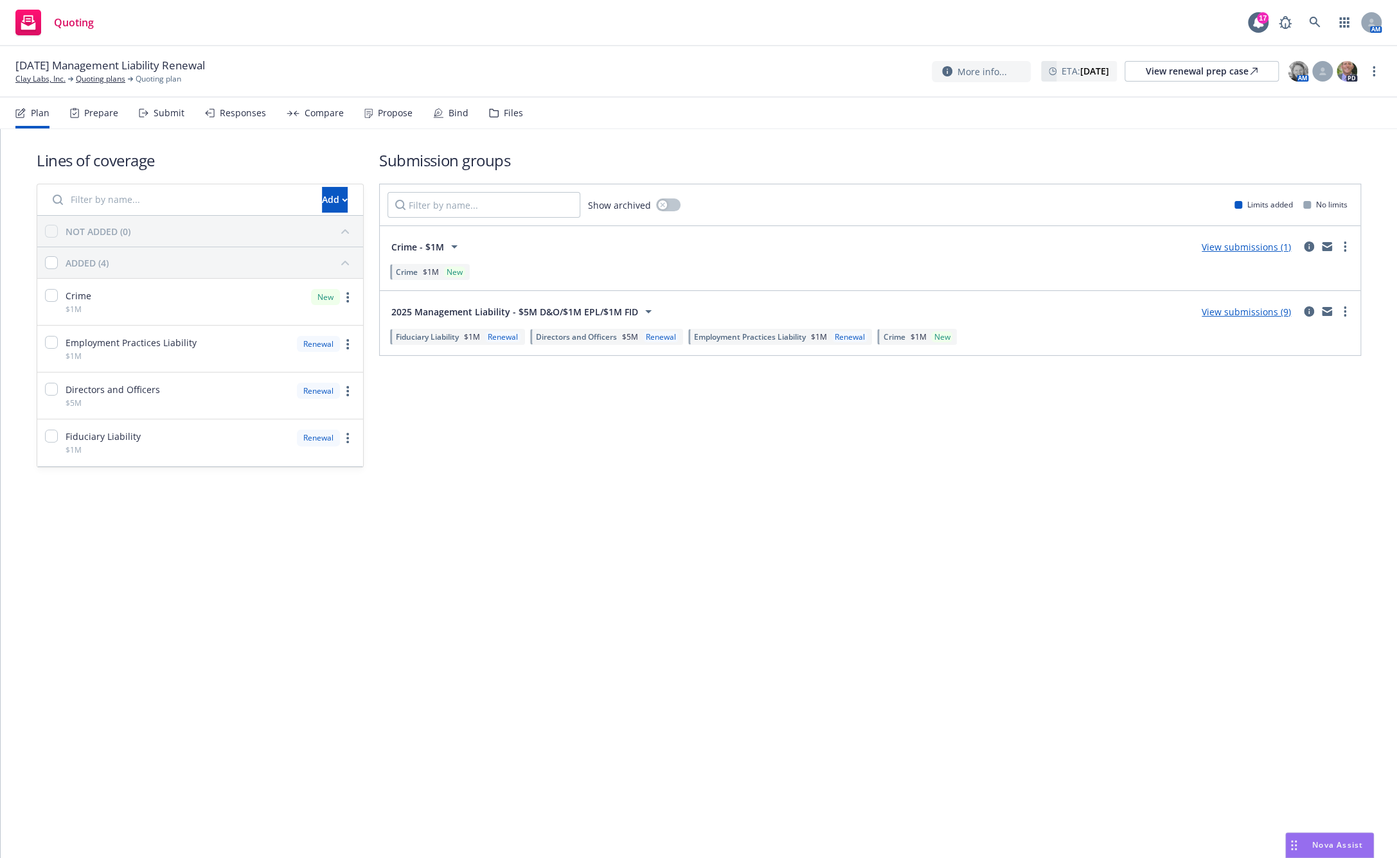
click at [1226, 250] on link "View submissions (1)" at bounding box center [1245, 247] width 89 height 12
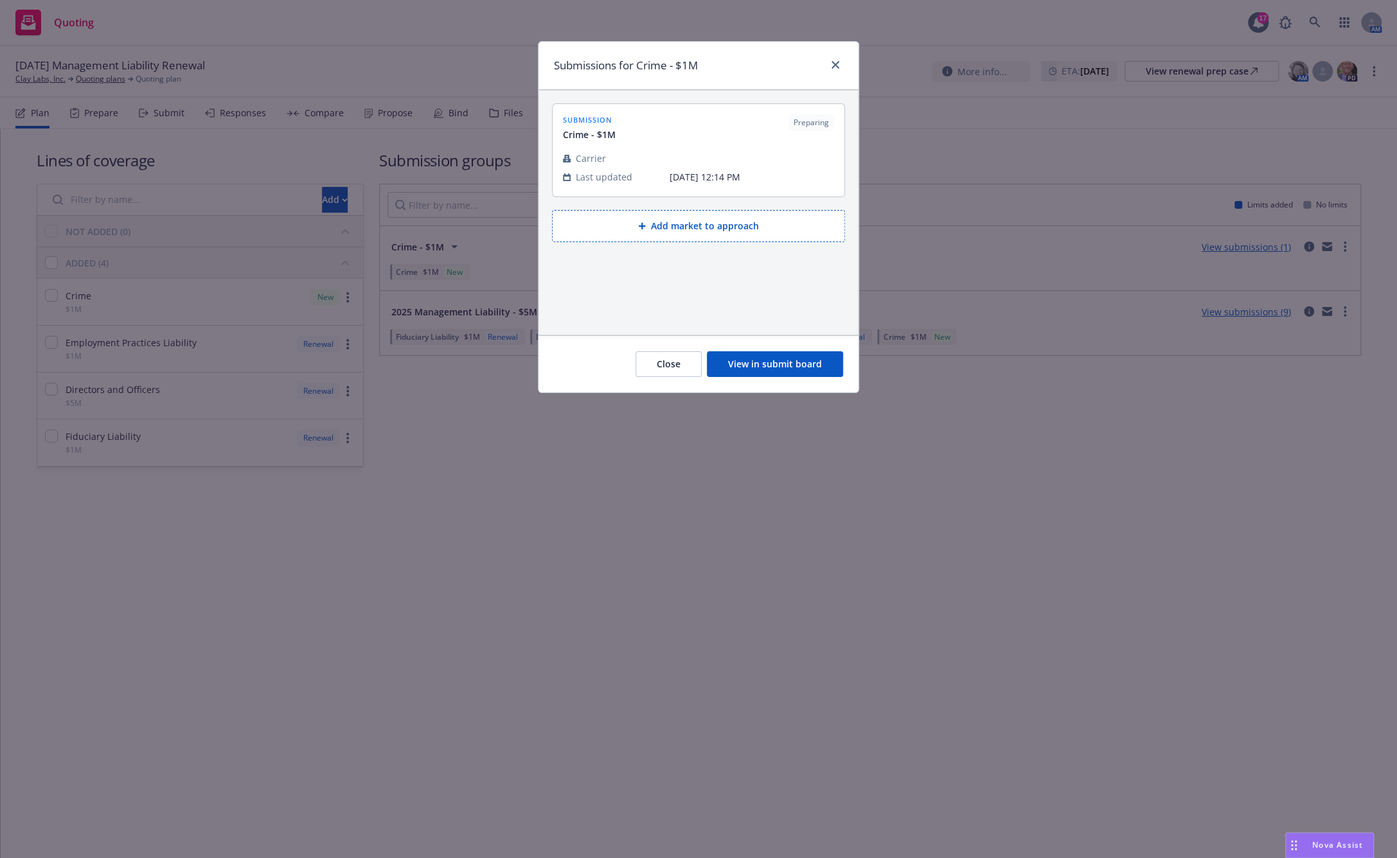
click at [675, 368] on button "Close" at bounding box center [668, 364] width 66 height 26
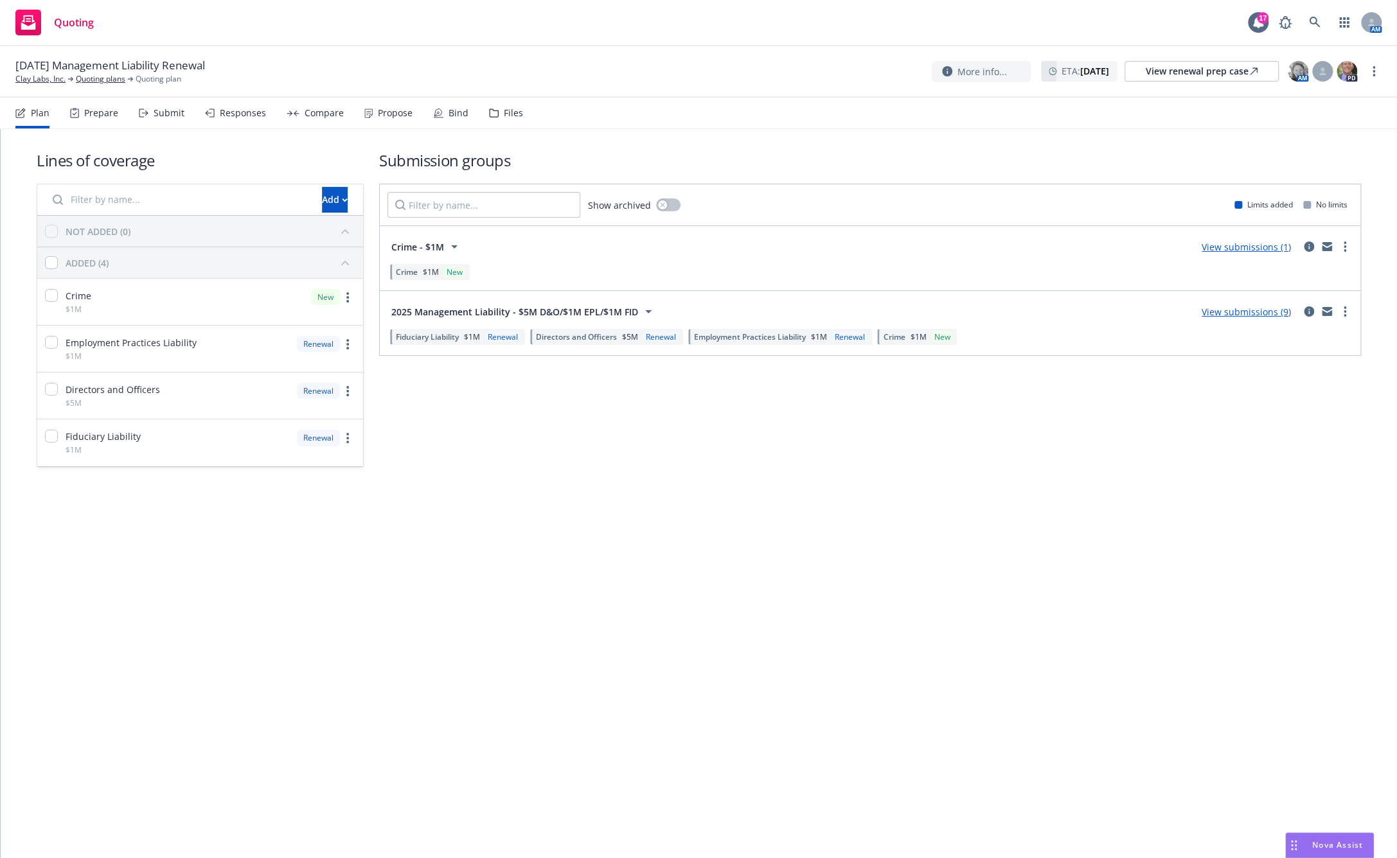
click at [1351, 251] on div "View submissions (1)" at bounding box center [1273, 246] width 159 height 15
click at [1254, 317] on link "View submissions (9)" at bounding box center [1245, 312] width 89 height 12
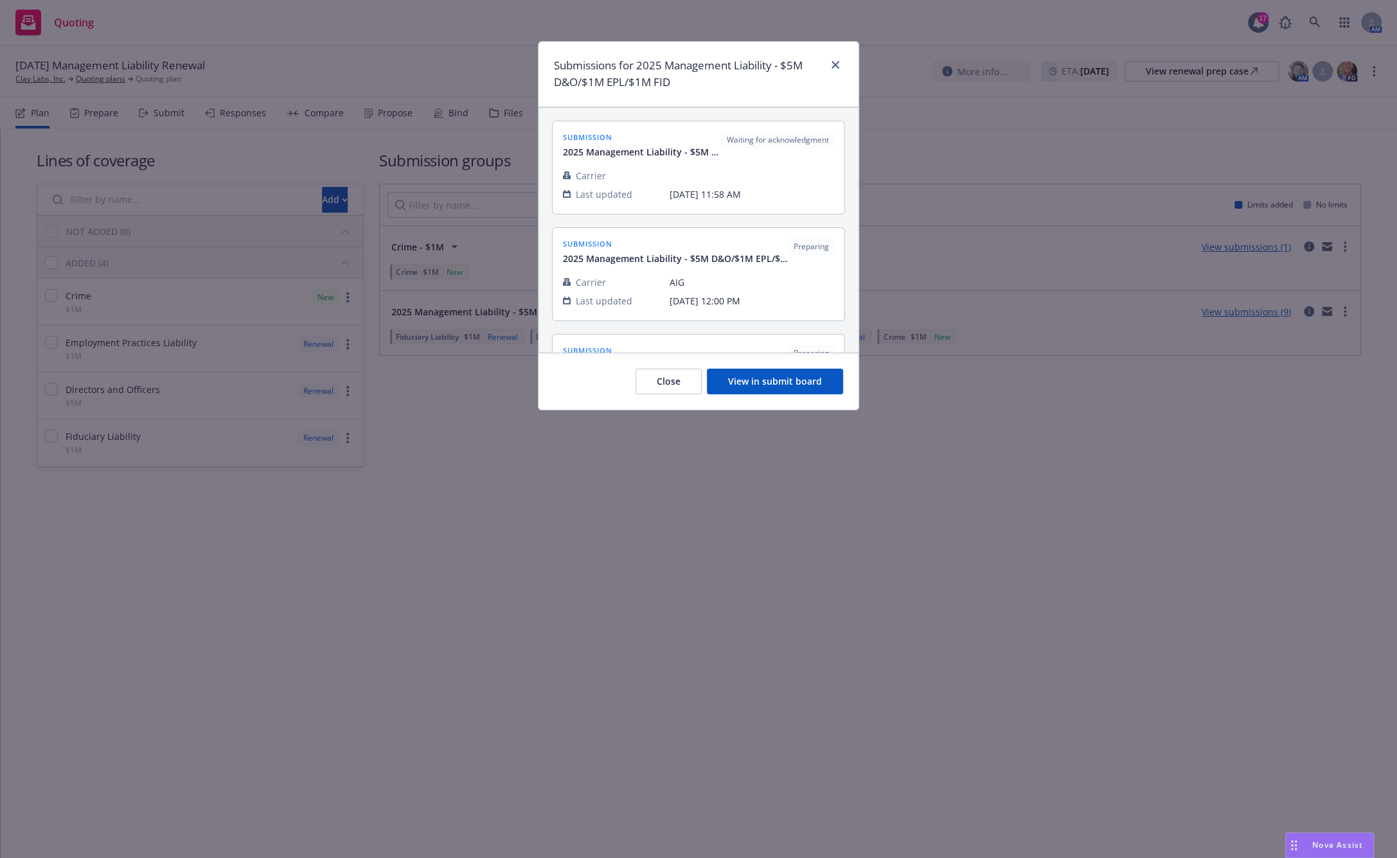
drag, startPoint x: 856, startPoint y: 408, endPoint x: 857, endPoint y: 521, distance: 113.1
click at [857, 521] on div "Submissions for 2025 Management Liability - $5M D&O/$1M EPL/$1M FID submission …" at bounding box center [698, 429] width 1397 height 858
click at [676, 383] on button "Close" at bounding box center [668, 382] width 66 height 26
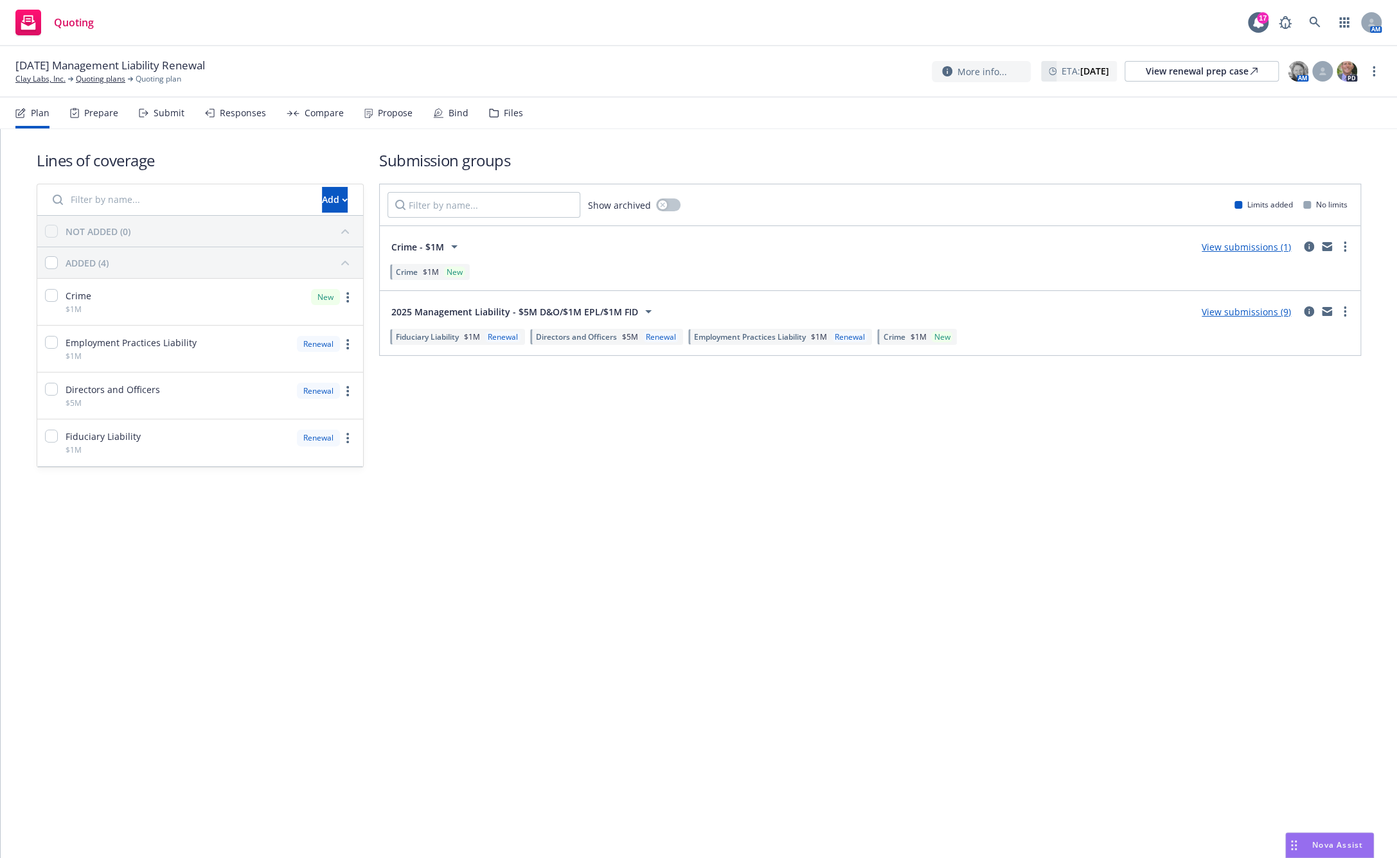
click at [928, 267] on div "Crime $1M New" at bounding box center [869, 272] width 965 height 22
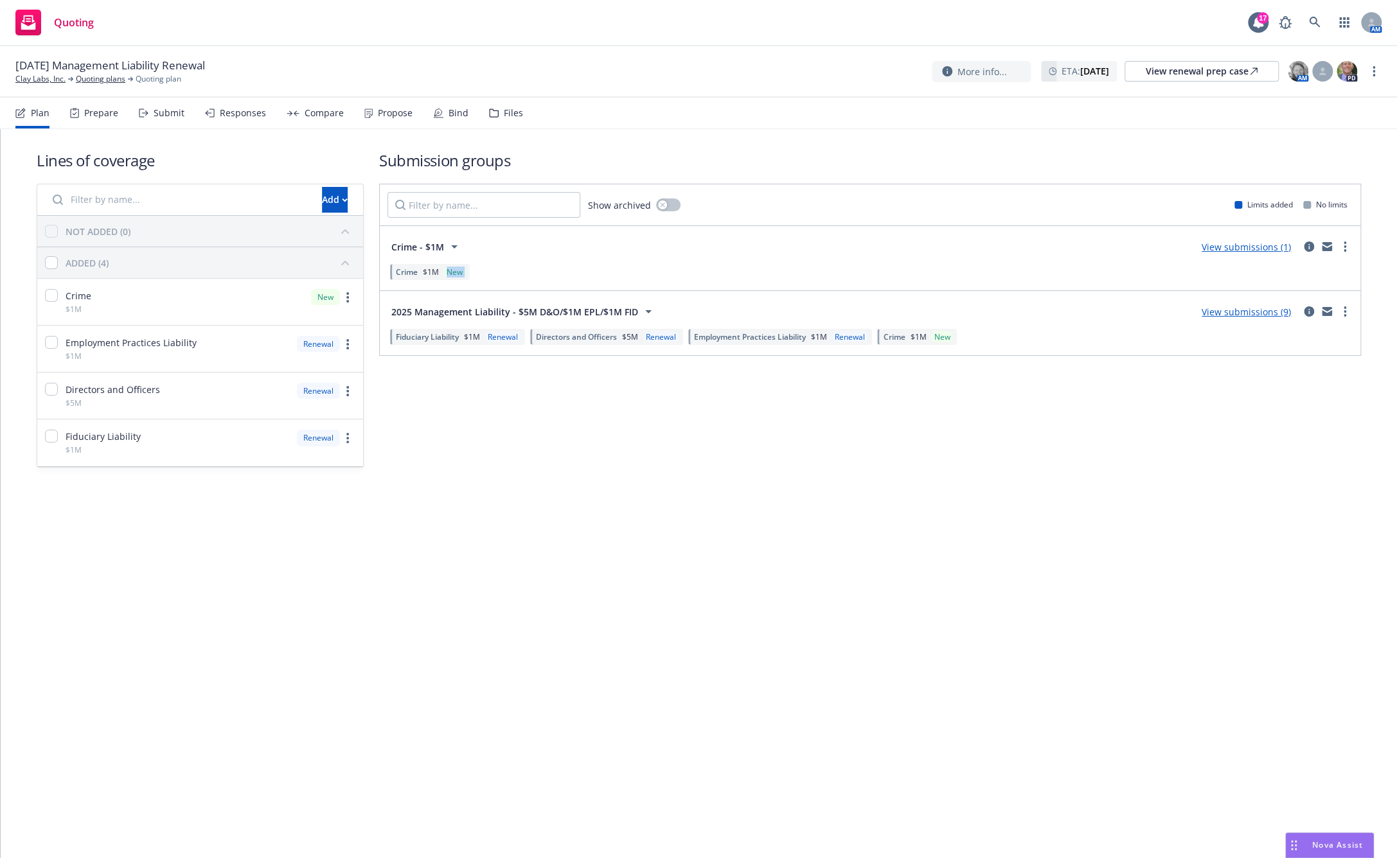
click at [928, 267] on div "Crime $1M New" at bounding box center [869, 272] width 965 height 22
click at [770, 261] on div "Crime $1M New" at bounding box center [869, 272] width 965 height 22
click at [842, 269] on div "Crime $1M New" at bounding box center [869, 272] width 965 height 22
click at [1310, 245] on icon "circleInformation" at bounding box center [1308, 247] width 10 height 10
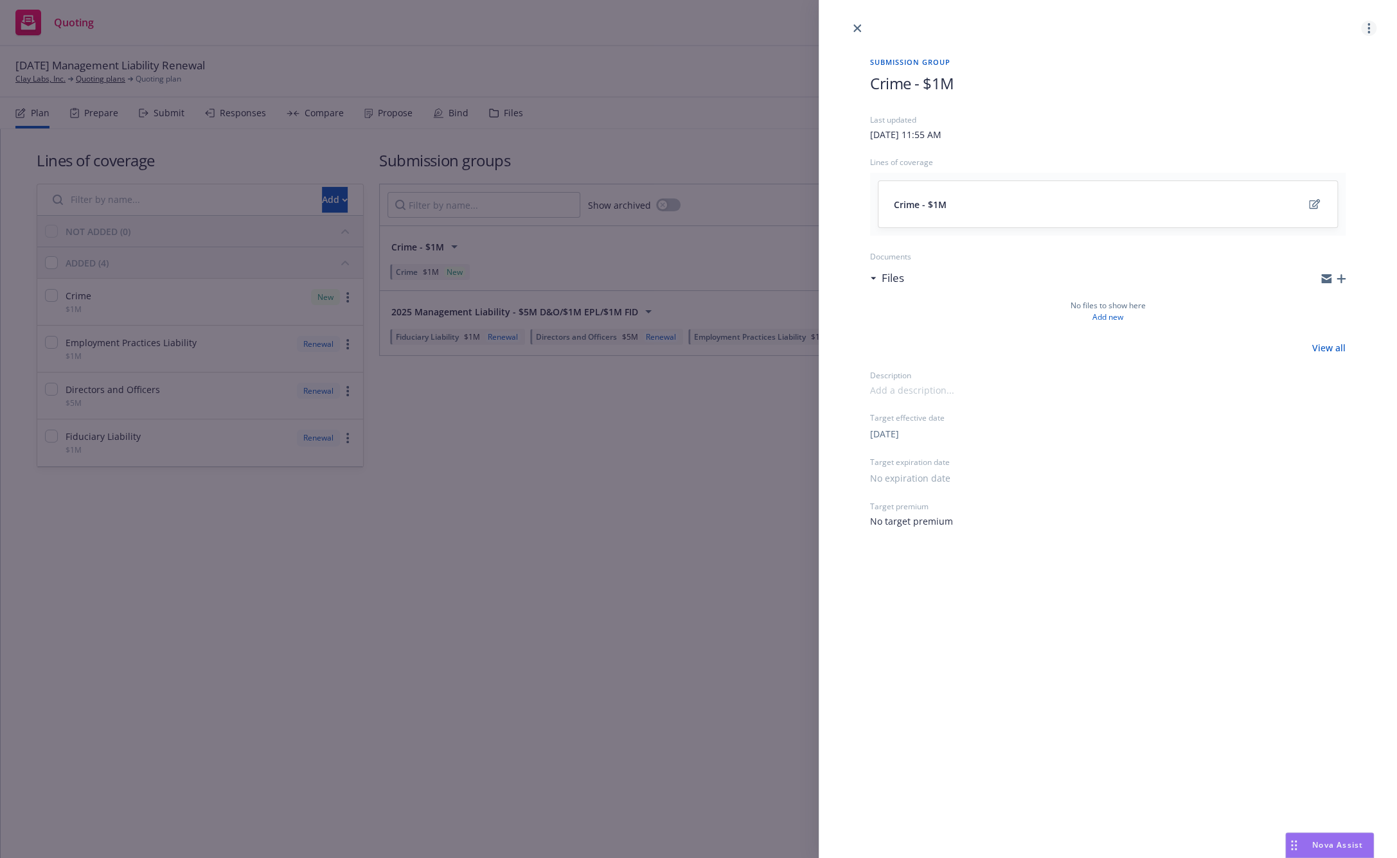
click at [1366, 29] on link "more" at bounding box center [1368, 28] width 15 height 15
click at [879, 674] on div "Submission group Crime - $1M Last updated [DATE] 11:55 AM Lines of coverage Cri…" at bounding box center [1107, 429] width 578 height 858
click at [854, 28] on icon "close" at bounding box center [857, 28] width 8 height 8
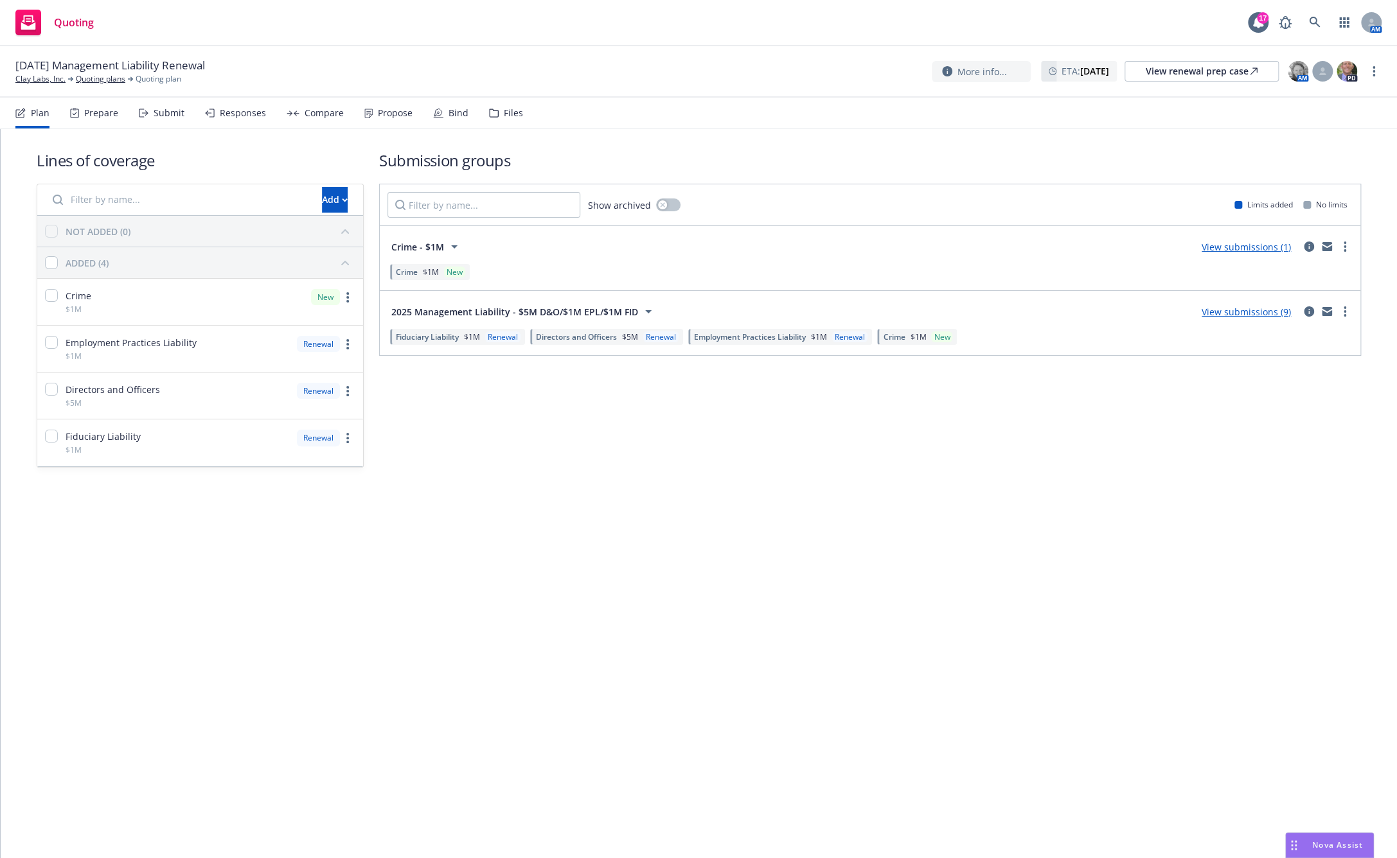
click at [534, 449] on div "Submission groups Show archived Limits added No limits Crime - $1M View submiss…" at bounding box center [870, 309] width 982 height 318
click at [561, 696] on div "Lines of coverage Add NOT ADDED (0) ADDED (4) Crime $1M New Employment Practice…" at bounding box center [699, 493] width 1396 height 729
click at [583, 521] on div "Lines of coverage Add NOT ADDED (0) ADDED (4) Crime $1M New Employment Practice…" at bounding box center [699, 326] width 1396 height 395
